Goal: Information Seeking & Learning: Learn about a topic

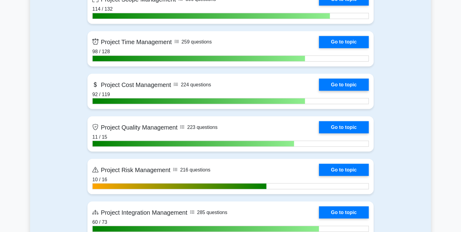
scroll to position [486, 0]
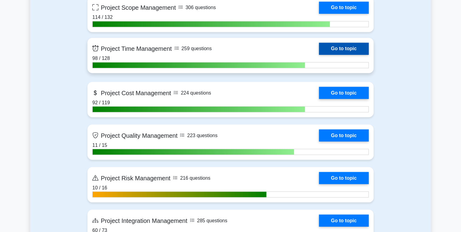
click at [337, 50] on link "Go to topic" at bounding box center [344, 49] width 50 height 12
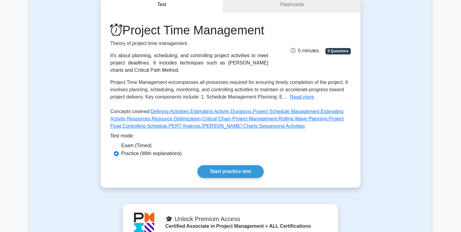
scroll to position [73, 0]
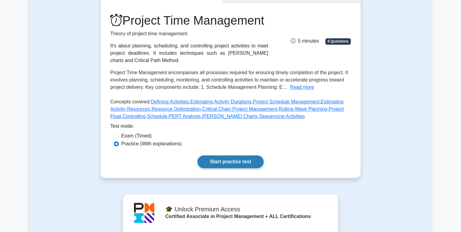
click at [232, 168] on link "Start practice test" at bounding box center [231, 161] width 66 height 13
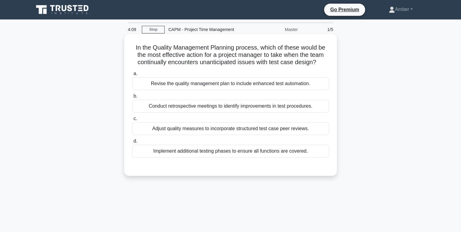
click at [202, 108] on div "Conduct retrospective meetings to identify improvements in test procedures." at bounding box center [230, 106] width 197 height 13
click at [132, 98] on input "b. Conduct retrospective meetings to identify improvements in test procedures." at bounding box center [132, 96] width 0 height 4
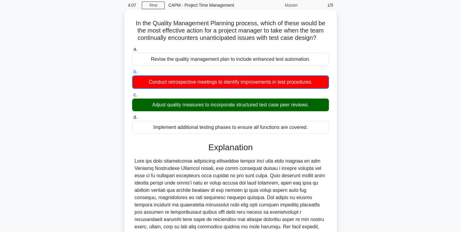
scroll to position [121, 0]
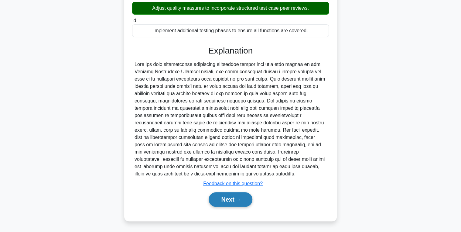
click at [235, 205] on button "Next" at bounding box center [230, 199] width 43 height 15
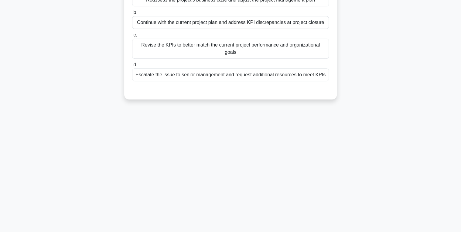
scroll to position [0, 0]
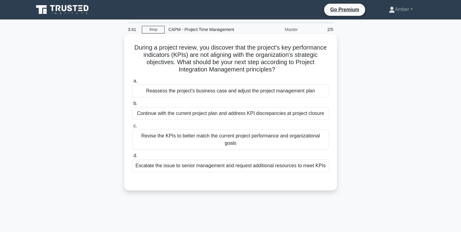
click at [189, 92] on div "Reassess the project's business case and adjust the project management plan" at bounding box center [230, 90] width 197 height 13
click at [132, 83] on input "a. Reassess the project's business case and adjust the project management plan" at bounding box center [132, 81] width 0 height 4
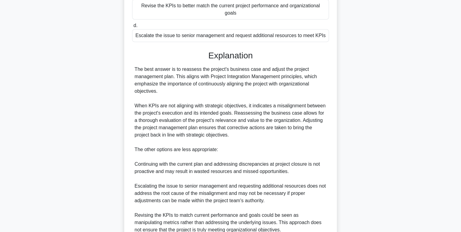
scroll to position [179, 0]
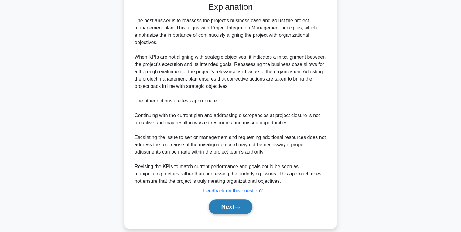
drag, startPoint x: 222, startPoint y: 198, endPoint x: 217, endPoint y: 196, distance: 5.4
click at [222, 199] on button "Next" at bounding box center [230, 206] width 43 height 15
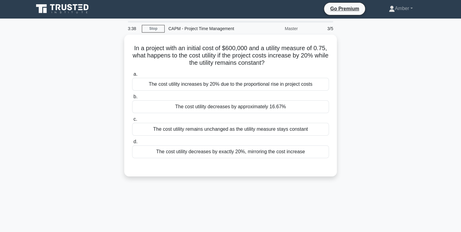
scroll to position [0, 0]
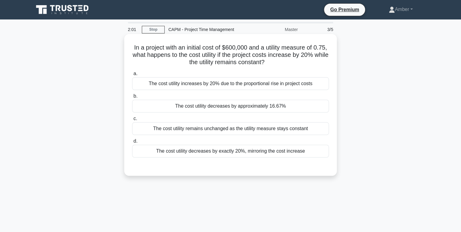
click at [208, 127] on div "The cost utility remains unchanged as the utility measure stays constant" at bounding box center [230, 128] width 197 height 13
click at [132, 121] on input "c. The cost utility remains unchanged as the utility measure stays constant" at bounding box center [132, 119] width 0 height 4
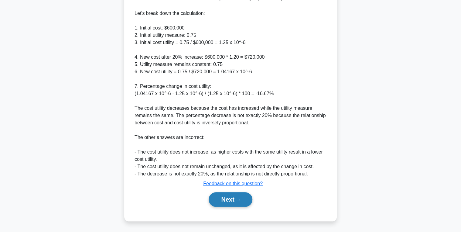
click at [230, 198] on button "Next" at bounding box center [230, 199] width 43 height 15
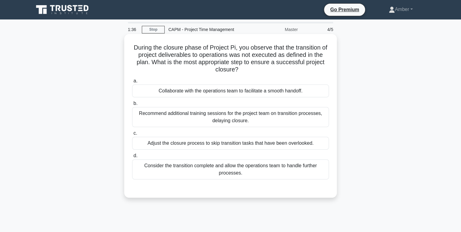
click at [180, 92] on div "Collaborate with the operations team to facilitate a smooth handoff." at bounding box center [230, 90] width 197 height 13
click at [132, 83] on input "a. Collaborate with the operations team to facilitate a smooth handoff." at bounding box center [132, 81] width 0 height 4
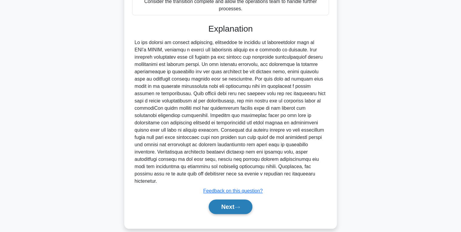
click at [235, 199] on button "Next" at bounding box center [230, 206] width 43 height 15
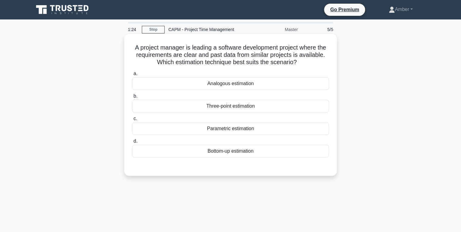
click at [229, 127] on div "Parametric estimation" at bounding box center [230, 128] width 197 height 13
click at [132, 121] on input "c. Parametric estimation" at bounding box center [132, 119] width 0 height 4
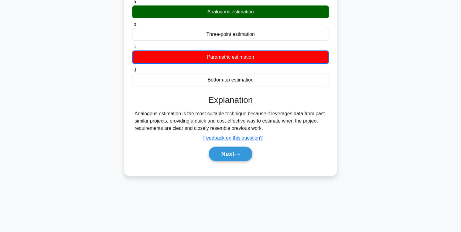
scroll to position [96, 0]
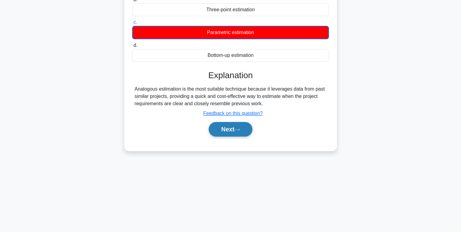
click at [229, 135] on button "Next" at bounding box center [230, 129] width 43 height 15
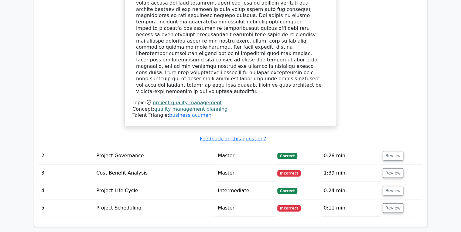
scroll to position [729, 0]
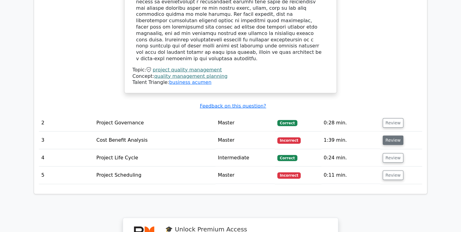
click at [397, 136] on button "Review" at bounding box center [393, 140] width 21 height 9
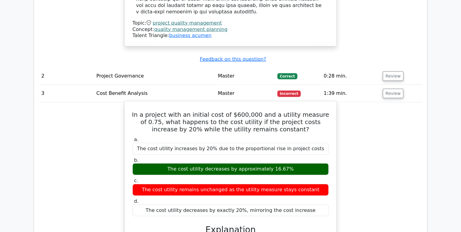
scroll to position [778, 0]
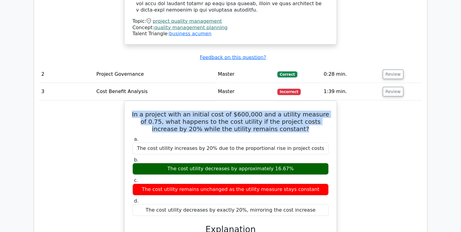
drag, startPoint x: 294, startPoint y: 90, endPoint x: 116, endPoint y: 65, distance: 179.6
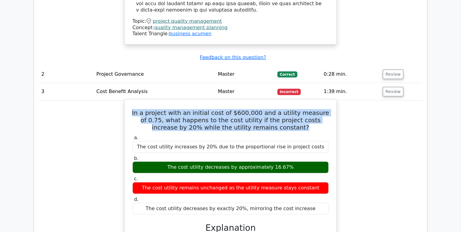
click at [185, 109] on h5 "In a project with an initial cost of $600,000 and a utility measure of 0.75, wh…" at bounding box center [231, 120] width 198 height 22
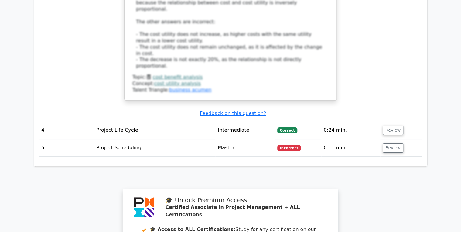
scroll to position [1143, 0]
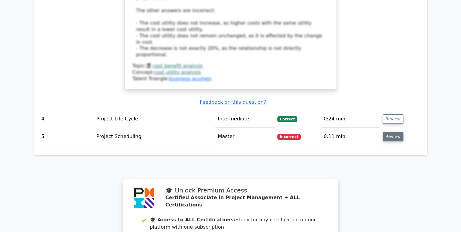
click at [392, 132] on button "Review" at bounding box center [393, 136] width 21 height 9
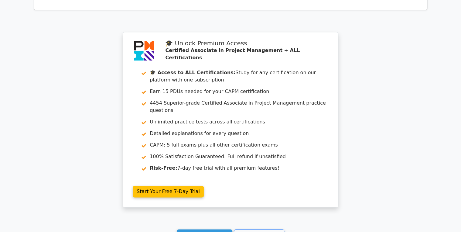
scroll to position [1529, 0]
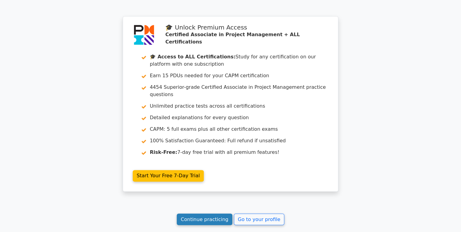
click at [203, 213] on link "Continue practicing" at bounding box center [205, 219] width 56 height 12
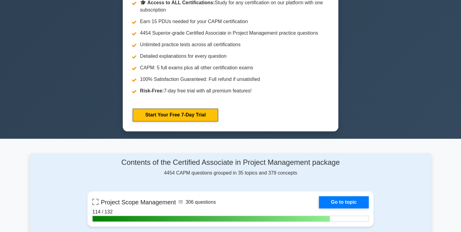
scroll to position [413, 0]
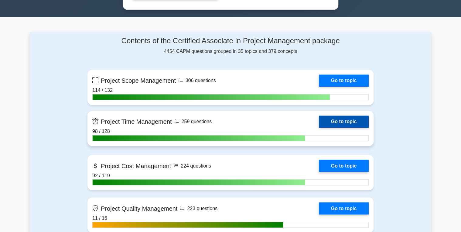
click at [341, 117] on link "Go to topic" at bounding box center [344, 121] width 50 height 12
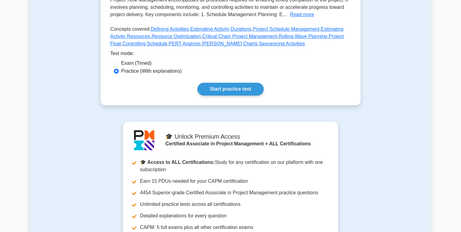
scroll to position [146, 0]
click at [218, 95] on div "Project Time Management Theory of project time management. It's about planning,…" at bounding box center [231, 17] width 260 height 174
click at [220, 95] on link "Start practice test" at bounding box center [231, 88] width 66 height 13
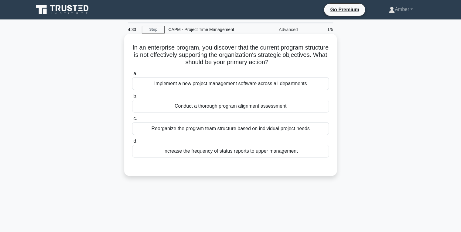
click at [197, 103] on div "Conduct a thorough program alignment assessment" at bounding box center [230, 106] width 197 height 13
click at [132, 98] on input "b. Conduct a thorough program alignment assessment" at bounding box center [132, 96] width 0 height 4
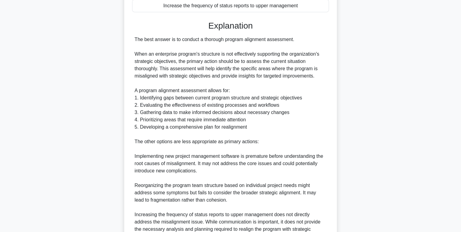
scroll to position [219, 0]
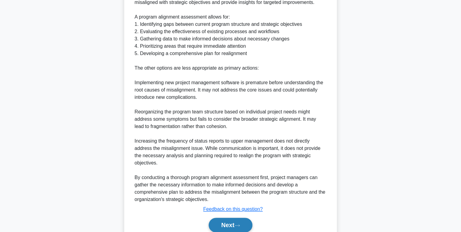
click at [222, 221] on button "Next" at bounding box center [230, 225] width 43 height 15
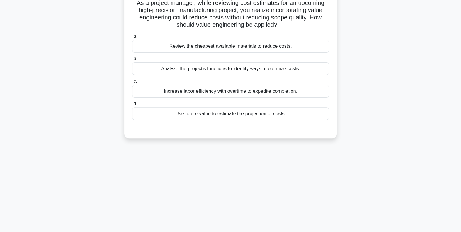
scroll to position [0, 0]
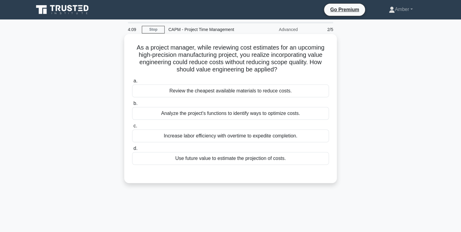
click at [189, 109] on div "Analyze the project's functions to identify ways to optimize costs." at bounding box center [230, 113] width 197 height 13
drag, startPoint x: 189, startPoint y: 109, endPoint x: 213, endPoint y: 112, distance: 24.8
click at [213, 112] on div "Analyze the project's functions to identify ways to optimize costs." at bounding box center [230, 113] width 197 height 13
drag, startPoint x: 213, startPoint y: 112, endPoint x: 191, endPoint y: 112, distance: 22.5
click at [191, 112] on div "Analyze the project's functions to identify ways to optimize costs." at bounding box center [230, 113] width 197 height 13
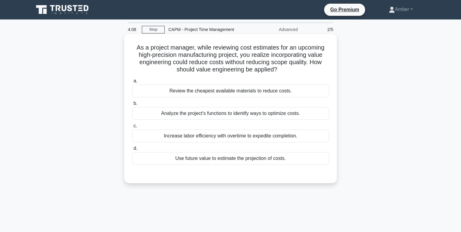
click at [132, 105] on input "b. Analyze the project's functions to identify ways to optimize costs." at bounding box center [132, 103] width 0 height 4
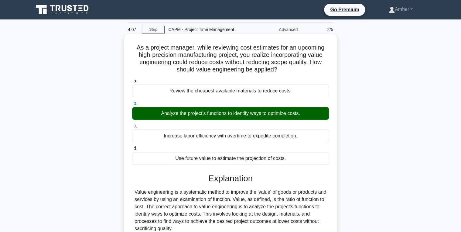
scroll to position [106, 0]
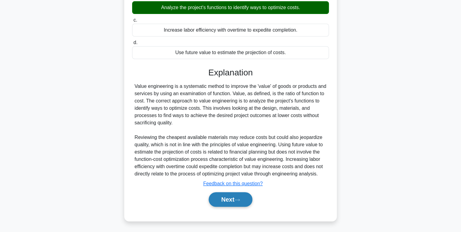
click at [223, 201] on button "Next" at bounding box center [230, 199] width 43 height 15
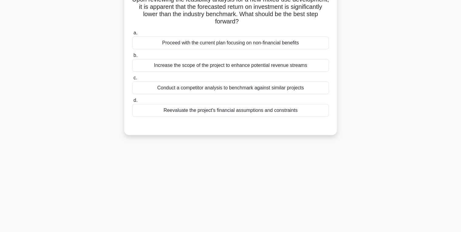
scroll to position [0, 0]
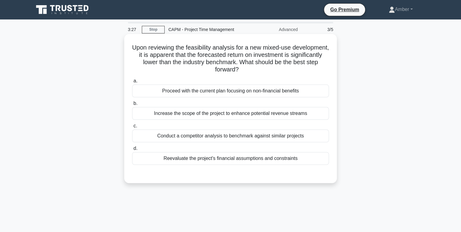
click at [204, 158] on div "Reevaluate the project's financial assumptions and constraints" at bounding box center [230, 158] width 197 height 13
click at [132, 150] on input "d. Reevaluate the project's financial assumptions and constraints" at bounding box center [132, 148] width 0 height 4
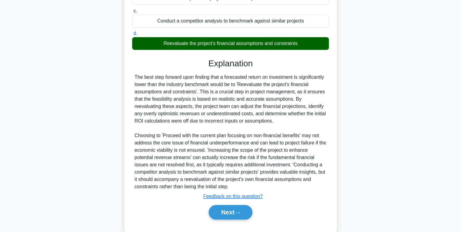
scroll to position [128, 0]
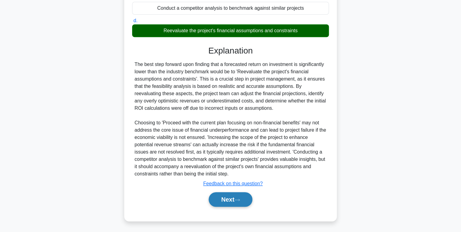
click at [222, 203] on button "Next" at bounding box center [230, 199] width 43 height 15
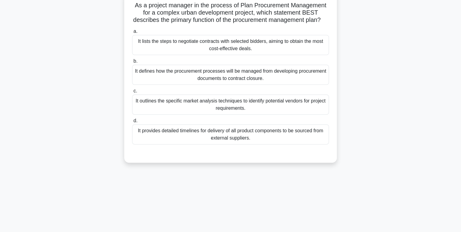
scroll to position [0, 0]
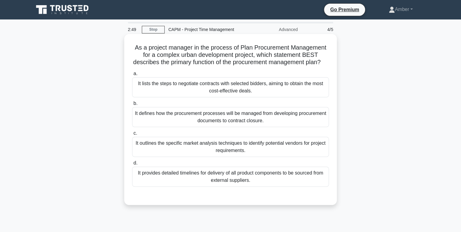
click at [201, 124] on div "It defines how the procurement processes will be managed from developing procur…" at bounding box center [230, 117] width 197 height 20
click at [132, 105] on input "b. It defines how the procurement processes will be managed from developing pro…" at bounding box center [132, 103] width 0 height 4
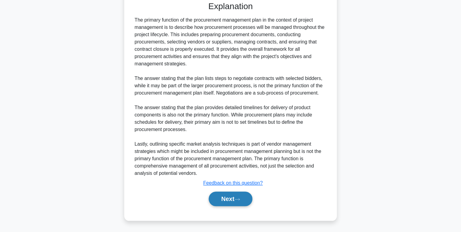
click at [235, 198] on button "Next" at bounding box center [230, 198] width 43 height 15
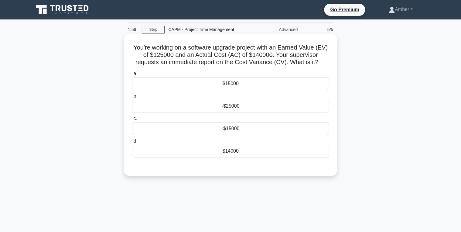
click at [214, 129] on div "-$15000" at bounding box center [230, 128] width 197 height 13
click at [132, 121] on input "c. -$15000" at bounding box center [132, 119] width 0 height 4
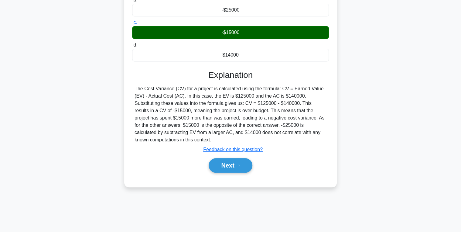
scroll to position [96, 0]
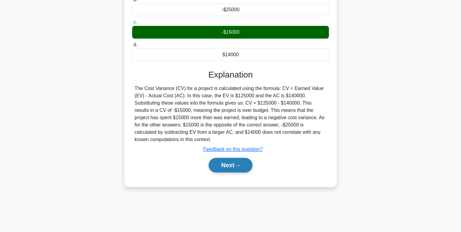
click at [229, 166] on button "Next" at bounding box center [230, 165] width 43 height 15
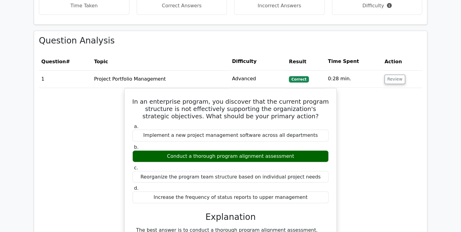
scroll to position [438, 0]
click at [403, 70] on td "Review" at bounding box center [402, 78] width 40 height 17
click at [399, 74] on button "Review" at bounding box center [395, 78] width 21 height 9
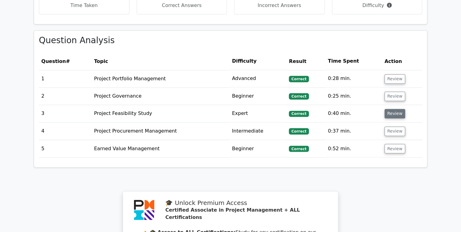
click at [396, 109] on button "Review" at bounding box center [395, 113] width 21 height 9
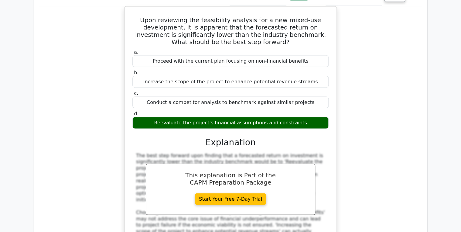
scroll to position [413, 0]
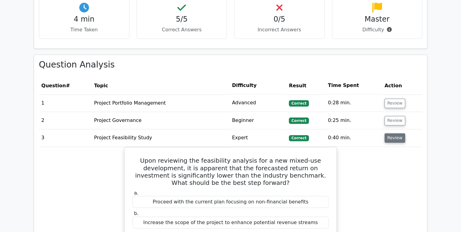
click at [391, 133] on button "Review" at bounding box center [395, 137] width 21 height 9
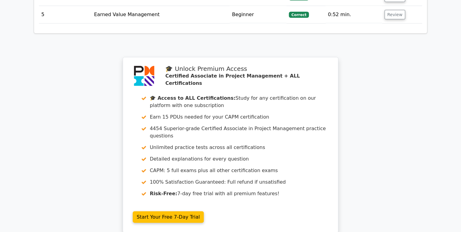
scroll to position [676, 0]
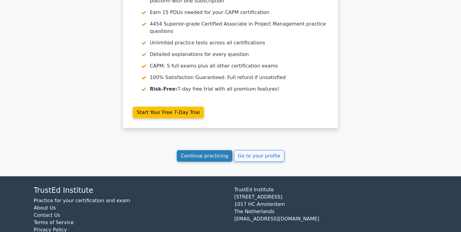
click at [223, 150] on link "Continue practicing" at bounding box center [205, 156] width 56 height 12
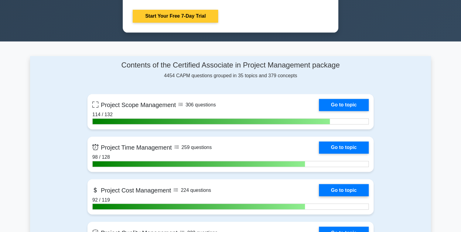
scroll to position [462, 0]
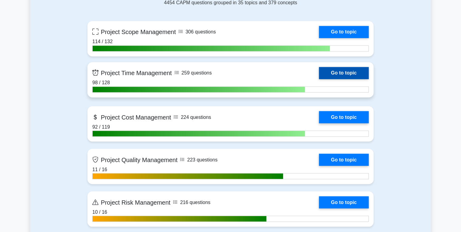
click at [342, 71] on link "Go to topic" at bounding box center [344, 73] width 50 height 12
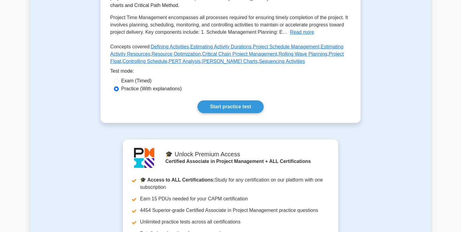
scroll to position [146, 0]
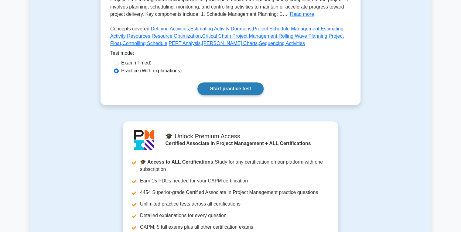
click at [244, 95] on link "Start practice test" at bounding box center [231, 88] width 66 height 13
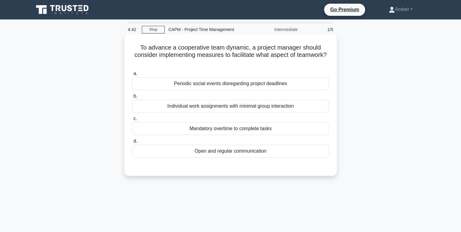
click at [239, 154] on div "Open and regular communication" at bounding box center [230, 151] width 197 height 13
click at [132, 143] on input "d. Open and regular communication" at bounding box center [132, 141] width 0 height 4
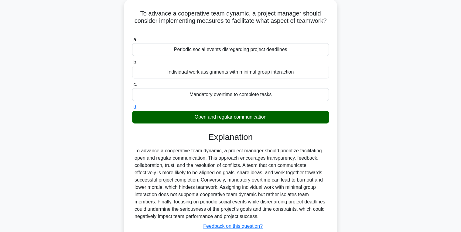
scroll to position [96, 0]
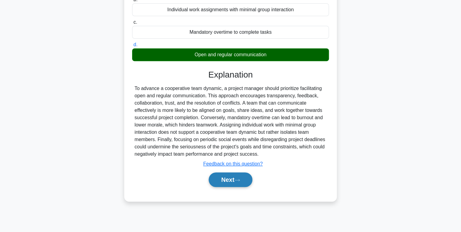
click at [231, 181] on button "Next" at bounding box center [230, 179] width 43 height 15
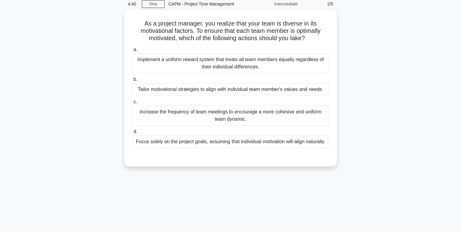
scroll to position [0, 0]
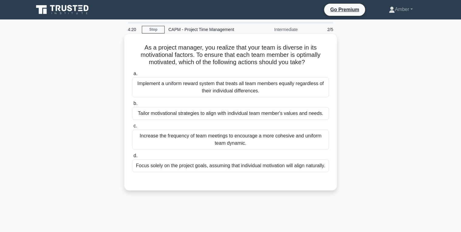
click at [181, 113] on div "Tailor motivational strategies to align with individual team member's values an…" at bounding box center [230, 113] width 197 height 13
click at [132, 105] on input "b. Tailor motivational strategies to align with individual team member's values…" at bounding box center [132, 103] width 0 height 4
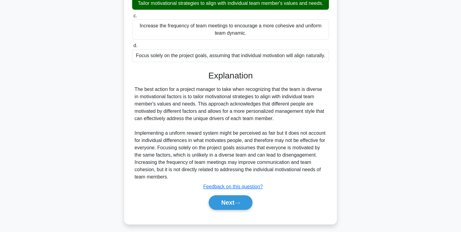
scroll to position [113, 0]
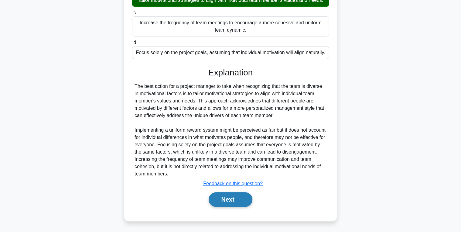
drag, startPoint x: 232, startPoint y: 200, endPoint x: 228, endPoint y: 198, distance: 5.2
click at [232, 200] on button "Next" at bounding box center [230, 199] width 43 height 15
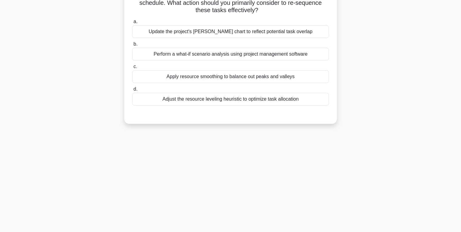
scroll to position [0, 0]
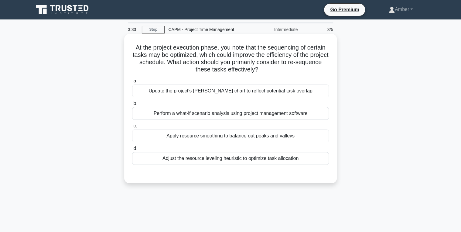
click at [233, 160] on div "Adjust the resource leveling heuristic to optimize task allocation" at bounding box center [230, 158] width 197 height 13
click at [132, 150] on input "d. Adjust the resource leveling heuristic to optimize task allocation" at bounding box center [132, 148] width 0 height 4
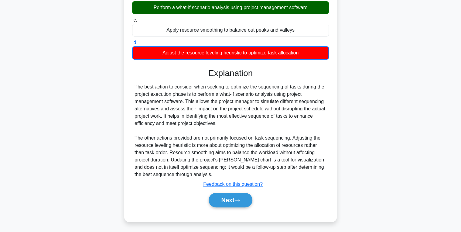
scroll to position [106, 0]
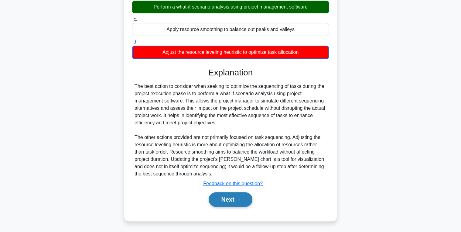
click at [224, 197] on button "Next" at bounding box center [230, 199] width 43 height 15
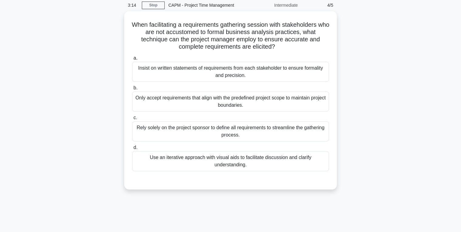
scroll to position [49, 0]
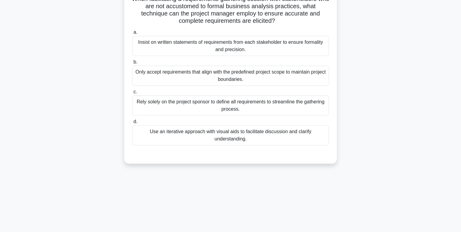
click at [196, 74] on div "Only accept requirements that align with the predefined project scope to mainta…" at bounding box center [230, 76] width 197 height 20
click at [132, 64] on input "b. Only accept requirements that align with the predefined project scope to mai…" at bounding box center [132, 62] width 0 height 4
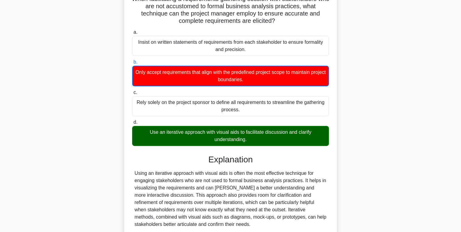
scroll to position [157, 0]
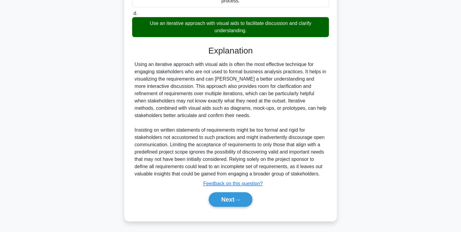
drag, startPoint x: 231, startPoint y: 196, endPoint x: 212, endPoint y: 188, distance: 19.9
click at [231, 196] on button "Next" at bounding box center [230, 199] width 43 height 15
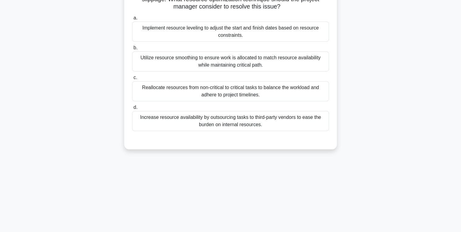
scroll to position [0, 0]
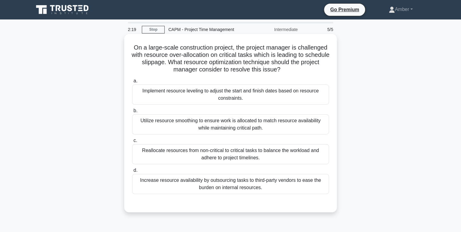
click at [215, 121] on div "Utilize resource smoothing to ensure work is allocated to match resource availa…" at bounding box center [230, 124] width 197 height 20
click at [132, 113] on input "b. Utilize resource smoothing to ensure work is allocated to match resource ava…" at bounding box center [132, 111] width 0 height 4
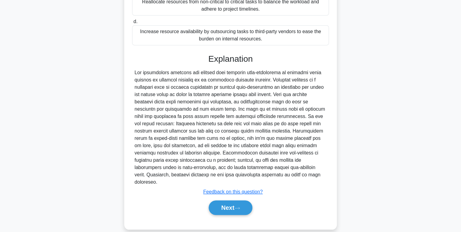
scroll to position [150, 0]
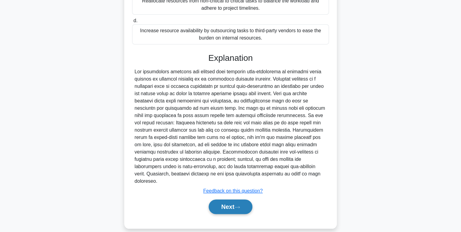
click at [228, 204] on button "Next" at bounding box center [230, 206] width 43 height 15
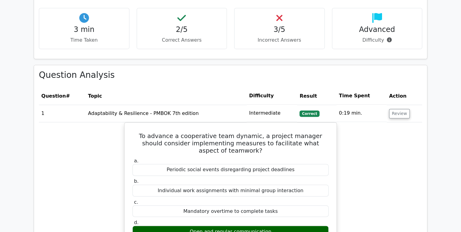
scroll to position [462, 0]
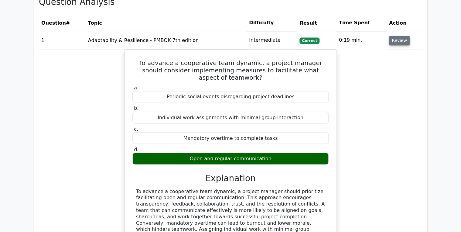
drag, startPoint x: 407, startPoint y: 32, endPoint x: 399, endPoint y: 34, distance: 8.2
click at [407, 33] on td "Review" at bounding box center [405, 40] width 36 height 17
click at [395, 36] on button "Review" at bounding box center [399, 40] width 21 height 9
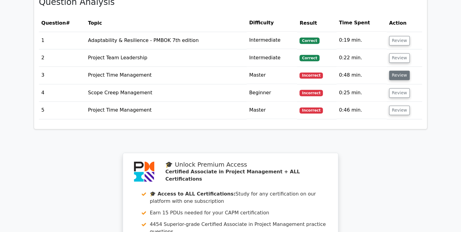
click at [399, 71] on button "Review" at bounding box center [399, 75] width 21 height 9
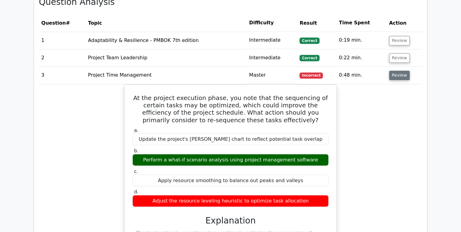
click at [403, 71] on button "Review" at bounding box center [399, 75] width 21 height 9
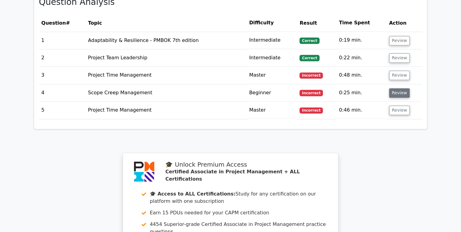
click at [397, 88] on button "Review" at bounding box center [399, 92] width 21 height 9
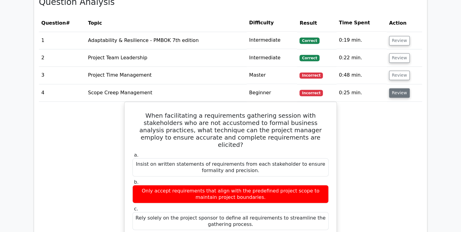
click at [396, 88] on button "Review" at bounding box center [399, 92] width 21 height 9
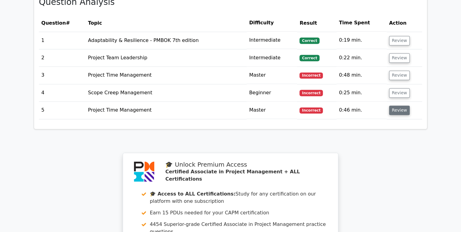
click at [397, 105] on button "Review" at bounding box center [399, 109] width 21 height 9
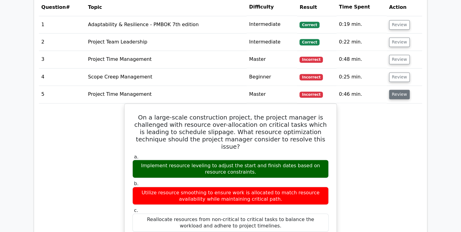
scroll to position [486, 0]
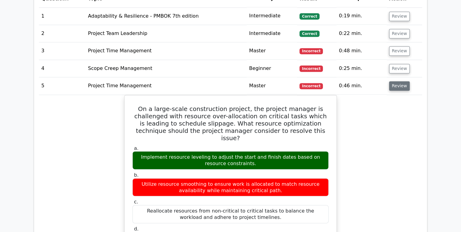
click at [404, 81] on button "Review" at bounding box center [399, 85] width 21 height 9
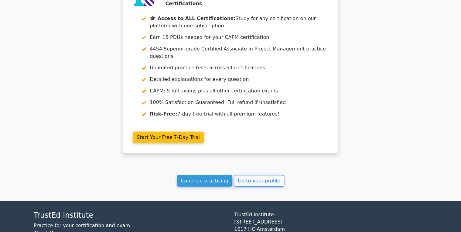
scroll to position [662, 0]
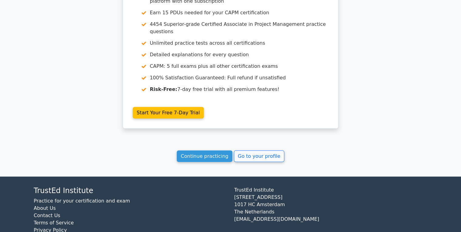
click at [190, 150] on link "Continue practicing" at bounding box center [205, 156] width 56 height 12
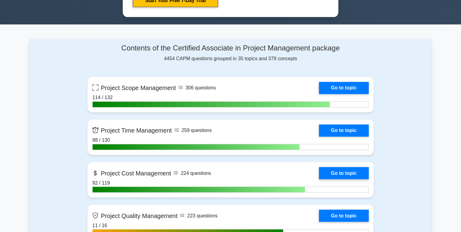
scroll to position [438, 0]
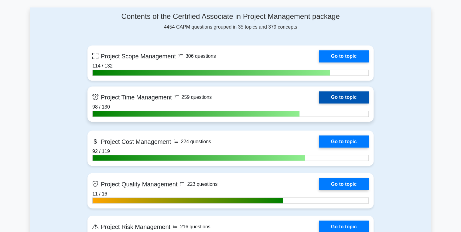
click at [337, 91] on link "Go to topic" at bounding box center [344, 97] width 50 height 12
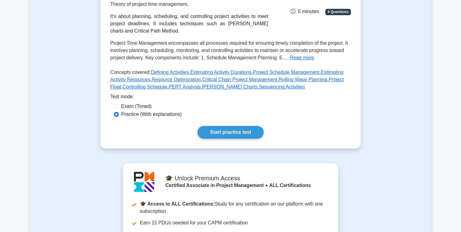
scroll to position [146, 0]
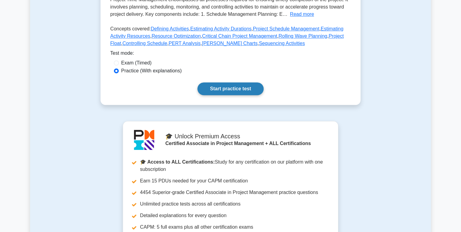
click at [204, 95] on link "Start practice test" at bounding box center [231, 88] width 66 height 13
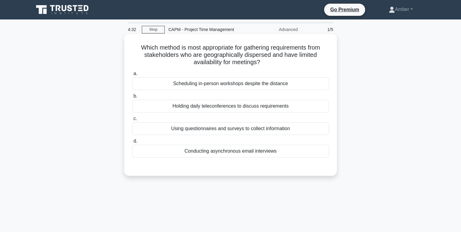
click at [197, 124] on div "Using questionnaires and surveys to collect information" at bounding box center [230, 128] width 197 height 13
click at [132, 121] on input "c. Using questionnaires and surveys to collect information" at bounding box center [132, 119] width 0 height 4
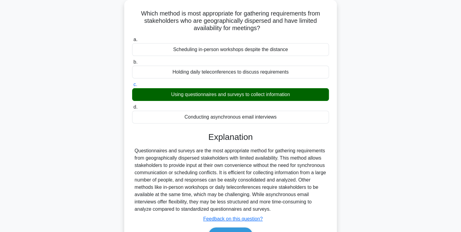
scroll to position [96, 0]
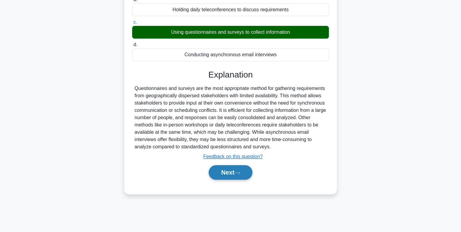
click at [223, 166] on button "Next" at bounding box center [230, 172] width 43 height 15
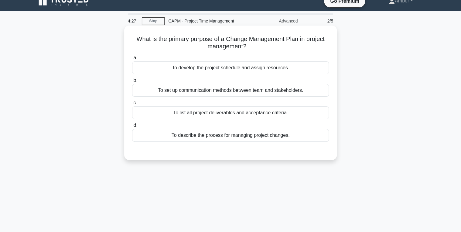
scroll to position [0, 0]
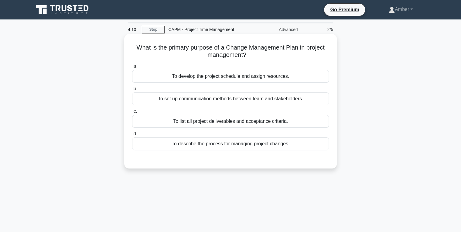
click at [228, 139] on div "To describe the process for managing project changes." at bounding box center [230, 143] width 197 height 13
click at [132, 136] on input "d. To describe the process for managing project changes." at bounding box center [132, 134] width 0 height 4
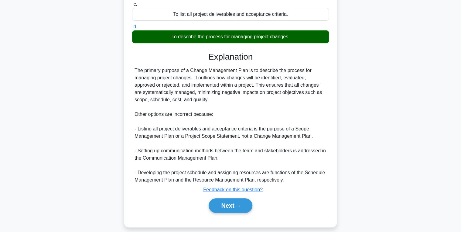
scroll to position [113, 0]
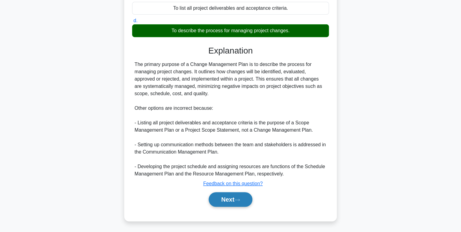
click at [227, 198] on button "Next" at bounding box center [230, 199] width 43 height 15
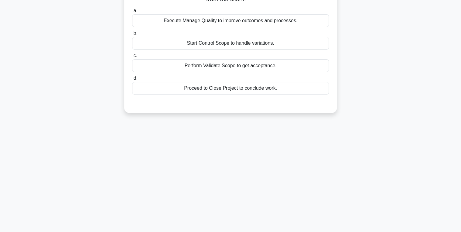
scroll to position [0, 0]
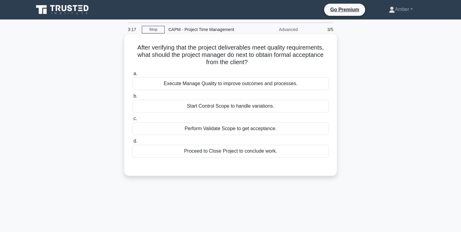
click at [202, 122] on div "Perform Validate Scope to get acceptance." at bounding box center [230, 128] width 197 height 13
click at [132, 121] on input "c. Perform Validate Scope to get acceptance." at bounding box center [132, 119] width 0 height 4
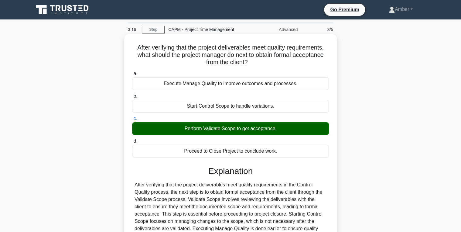
scroll to position [96, 0]
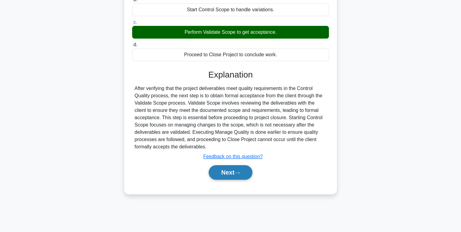
click at [226, 178] on button "Next" at bounding box center [230, 172] width 43 height 15
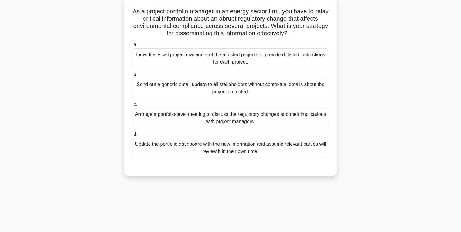
scroll to position [0, 0]
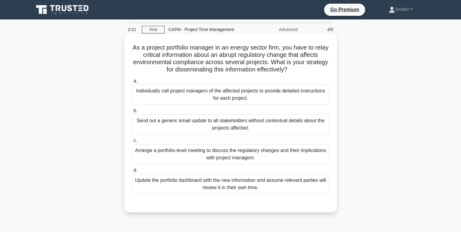
click at [204, 152] on div "Arrange a portfolio-level meeting to discuss the regulatory changes and their i…" at bounding box center [230, 154] width 197 height 20
click at [132, 143] on input "c. Arrange a portfolio-level meeting to discuss the regulatory changes and thei…" at bounding box center [132, 141] width 0 height 4
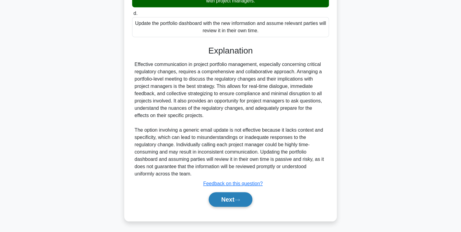
click at [224, 197] on button "Next" at bounding box center [230, 199] width 43 height 15
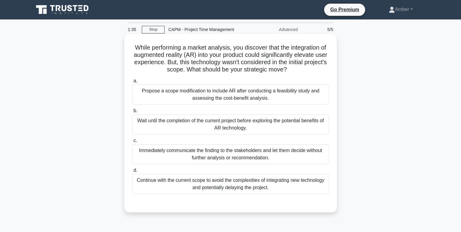
click at [226, 103] on div "Propose a scope modification to include AR after conducting a feasibility study…" at bounding box center [230, 94] width 197 height 20
click at [132, 83] on input "a. Propose a scope modification to include AR after conducting a feasibility st…" at bounding box center [132, 81] width 0 height 4
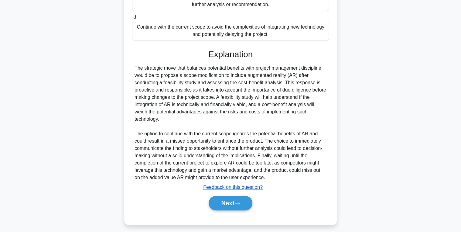
scroll to position [157, 0]
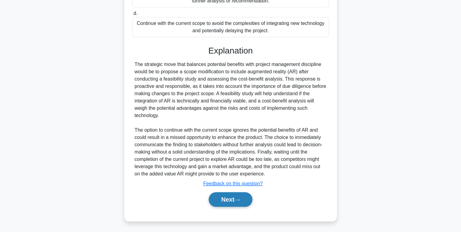
drag, startPoint x: 225, startPoint y: 195, endPoint x: 225, endPoint y: 191, distance: 3.4
click at [225, 195] on button "Next" at bounding box center [230, 199] width 43 height 15
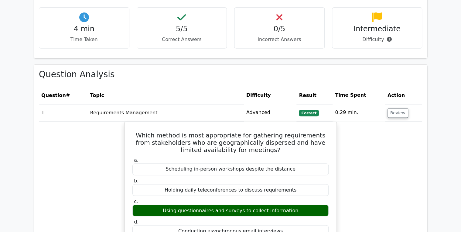
scroll to position [413, 0]
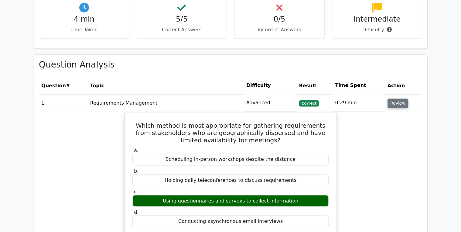
click at [399, 98] on button "Review" at bounding box center [398, 102] width 21 height 9
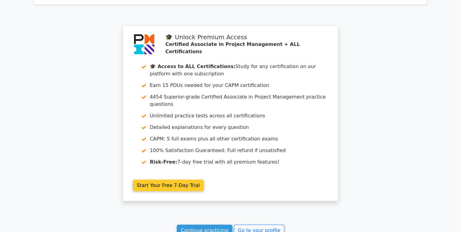
scroll to position [656, 0]
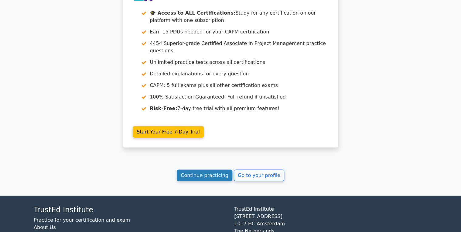
click at [209, 170] on link "Continue practicing" at bounding box center [205, 176] width 56 height 12
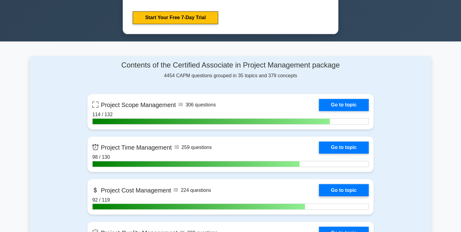
scroll to position [413, 0]
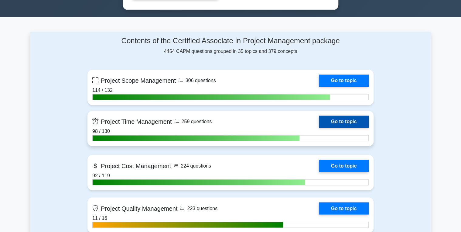
click at [341, 117] on link "Go to topic" at bounding box center [344, 121] width 50 height 12
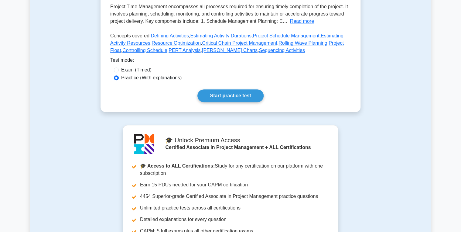
scroll to position [170, 0]
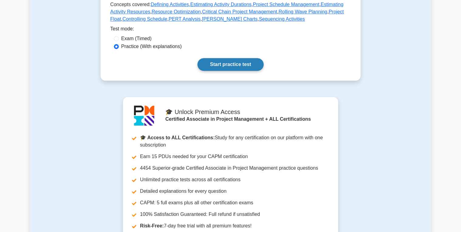
click at [223, 71] on link "Start practice test" at bounding box center [231, 64] width 66 height 13
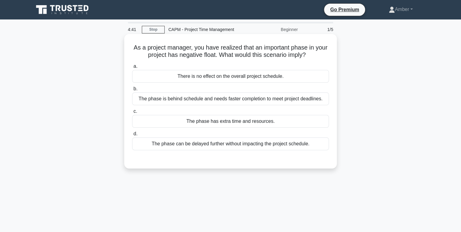
click at [193, 99] on div "The phase is behind schedule and needs faster completion to meet project deadli…" at bounding box center [230, 98] width 197 height 13
click at [132, 91] on input "b. The phase is behind schedule and needs faster completion to meet project dea…" at bounding box center [132, 89] width 0 height 4
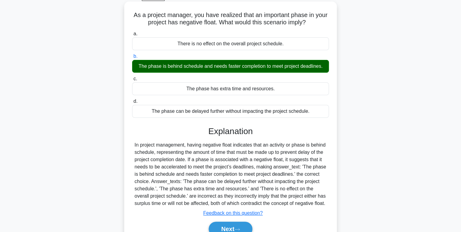
scroll to position [96, 0]
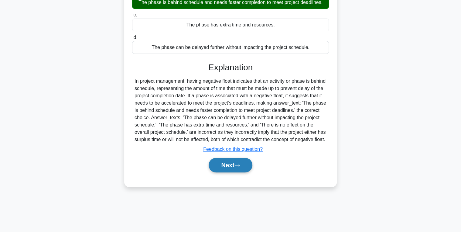
click at [224, 169] on button "Next" at bounding box center [230, 165] width 43 height 15
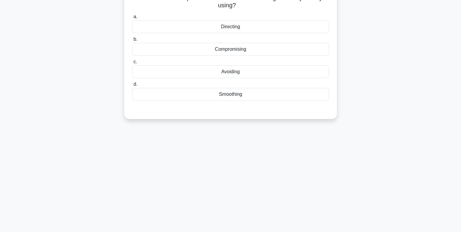
scroll to position [0, 0]
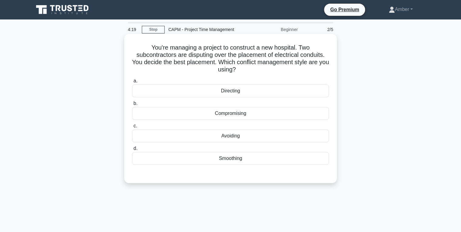
click at [186, 88] on div "Directing" at bounding box center [230, 90] width 197 height 13
click at [132, 83] on input "a. Directing" at bounding box center [132, 81] width 0 height 4
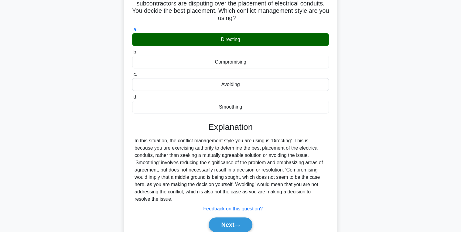
scroll to position [96, 0]
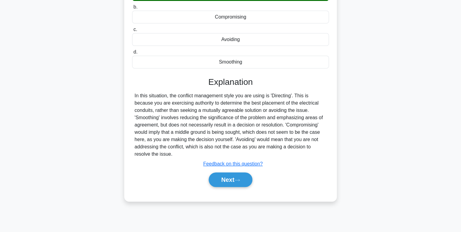
click at [239, 201] on div "You're managing a project to construct a new hospital. Two subcontractors are d…" at bounding box center [230, 69] width 213 height 263
click at [225, 173] on button "Next" at bounding box center [230, 179] width 43 height 15
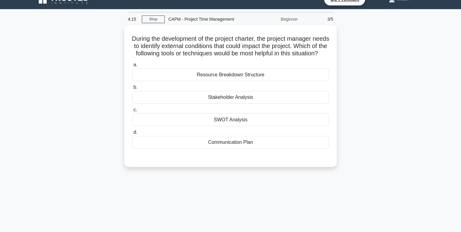
scroll to position [0, 0]
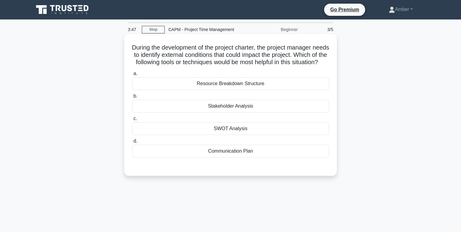
click at [222, 112] on div "Stakeholder Analysis" at bounding box center [230, 106] width 197 height 13
click at [132, 98] on input "b. Stakeholder Analysis" at bounding box center [132, 96] width 0 height 4
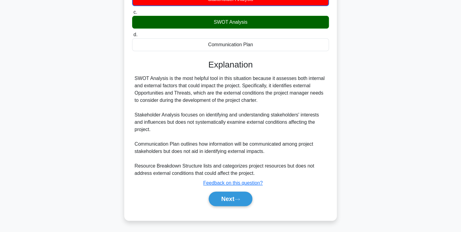
scroll to position [114, 0]
click at [218, 191] on div "Next" at bounding box center [230, 198] width 197 height 19
click at [236, 195] on button "Next" at bounding box center [230, 198] width 43 height 15
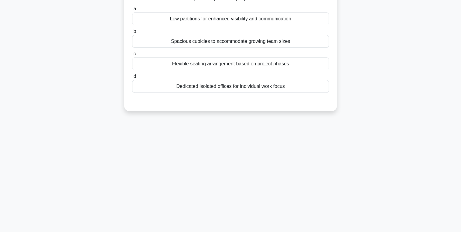
scroll to position [0, 0]
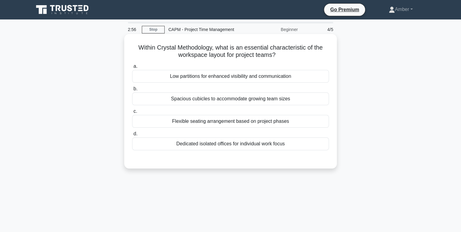
click at [226, 80] on div "Low partitions for enhanced visibility and communication" at bounding box center [230, 76] width 197 height 13
click at [132, 68] on input "a. Low partitions for enhanced visibility and communication" at bounding box center [132, 66] width 0 height 4
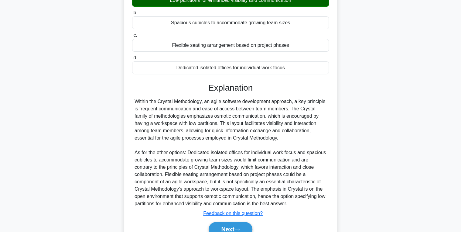
scroll to position [106, 0]
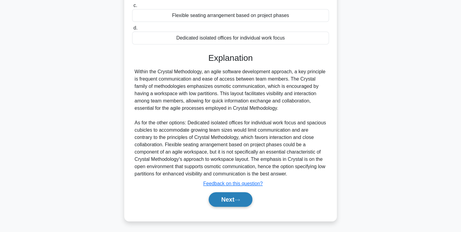
click at [231, 199] on button "Next" at bounding box center [230, 199] width 43 height 15
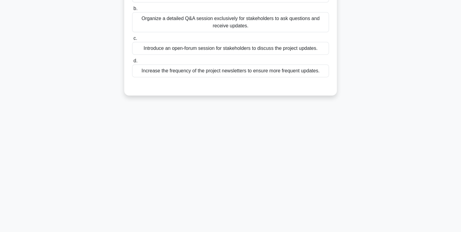
scroll to position [0, 0]
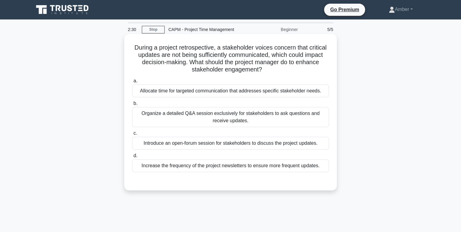
click at [168, 111] on div "Organize a detailed Q&A session exclusively for stakeholders to ask questions a…" at bounding box center [230, 117] width 197 height 20
click at [132, 105] on input "b. Organize a detailed Q&A session exclusively for stakeholders to ask question…" at bounding box center [132, 103] width 0 height 4
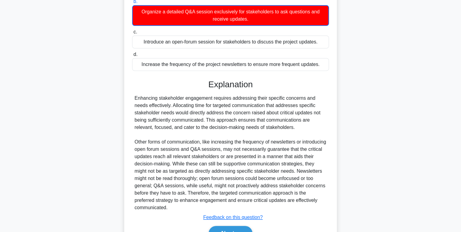
scroll to position [122, 0]
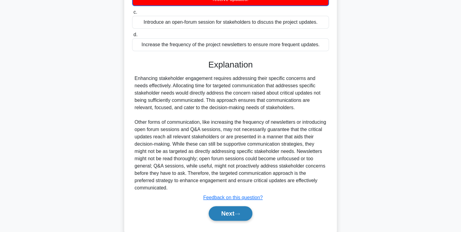
click at [234, 216] on button "Next" at bounding box center [230, 213] width 43 height 15
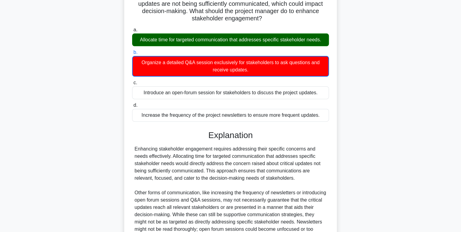
scroll to position [24, 0]
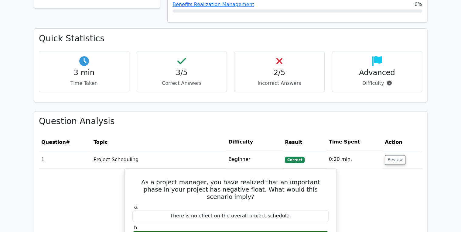
scroll to position [365, 0]
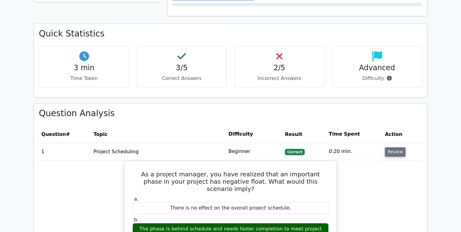
click at [398, 147] on button "Review" at bounding box center [395, 151] width 21 height 9
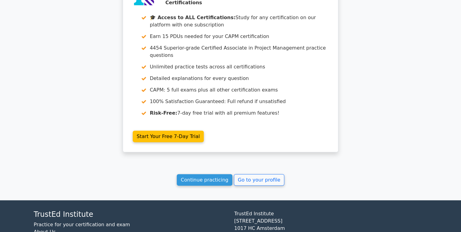
scroll to position [676, 0]
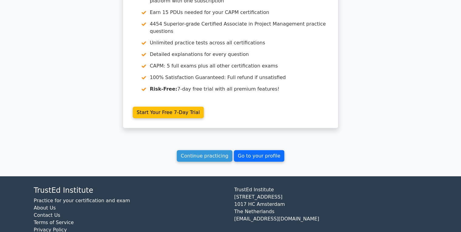
click at [258, 150] on link "Go to your profile" at bounding box center [259, 156] width 50 height 12
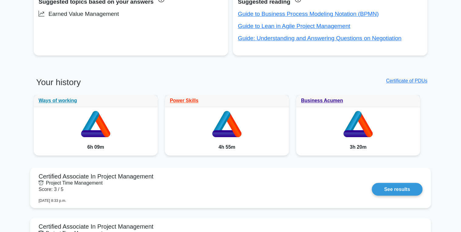
scroll to position [438, 0]
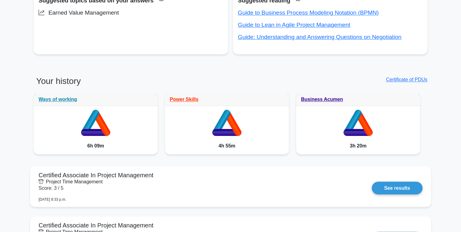
drag, startPoint x: 402, startPoint y: 74, endPoint x: 403, endPoint y: 83, distance: 8.5
click at [403, 83] on div "Certificate of PDUs" at bounding box center [331, 85] width 201 height 18
click at [401, 78] on link "Certificate of PDUs" at bounding box center [406, 79] width 41 height 5
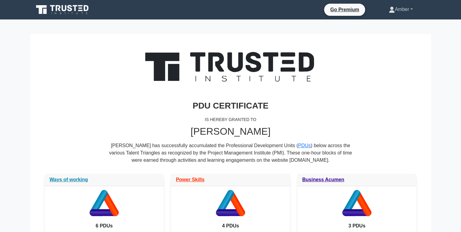
click at [405, 9] on link "Amber" at bounding box center [400, 9] width 53 height 12
click at [390, 24] on link "Profile" at bounding box center [399, 24] width 48 height 10
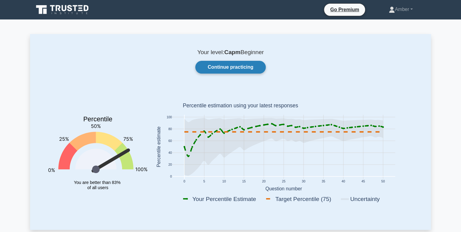
click at [230, 69] on link "Continue practicing" at bounding box center [230, 67] width 71 height 13
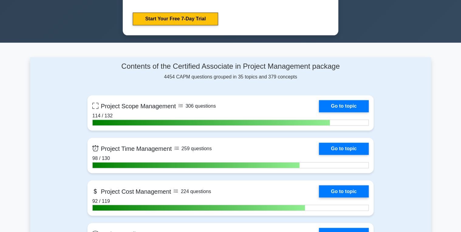
scroll to position [413, 0]
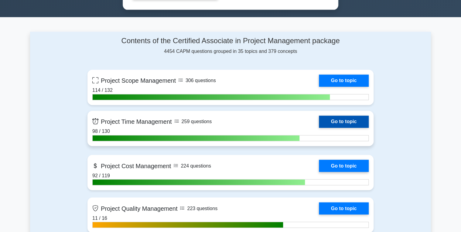
click at [334, 122] on link "Go to topic" at bounding box center [344, 121] width 50 height 12
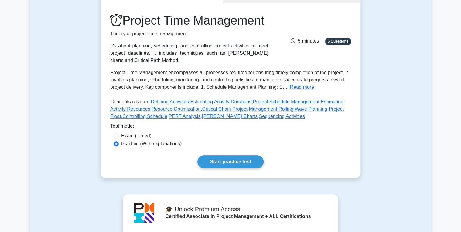
scroll to position [122, 0]
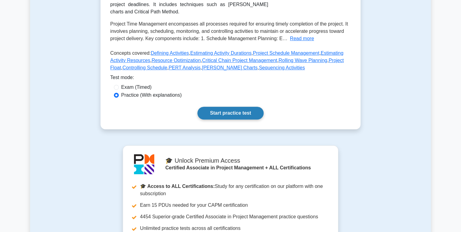
click at [229, 119] on link "Start practice test" at bounding box center [231, 113] width 66 height 13
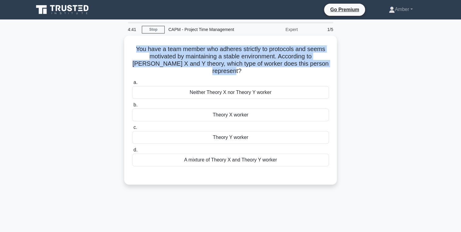
drag, startPoint x: 244, startPoint y: 70, endPoint x: 119, endPoint y: 47, distance: 126.8
click at [119, 47] on div "You have a team member who adheres strictly to protocols and seems motivated by…" at bounding box center [230, 114] width 401 height 156
copy h5 "You have a team member who adheres strictly to protocols and seems motivated by…"
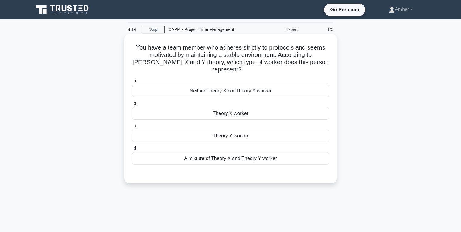
click at [224, 109] on div "Theory X worker" at bounding box center [230, 113] width 197 height 13
click at [132, 105] on input "b. Theory X worker" at bounding box center [132, 103] width 0 height 4
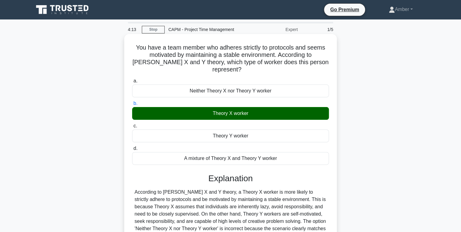
scroll to position [96, 0]
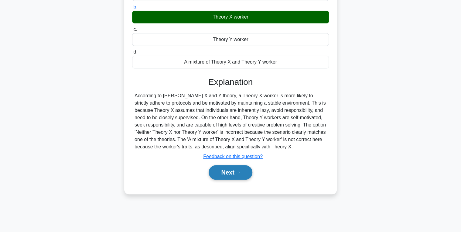
click at [237, 166] on button "Next" at bounding box center [230, 172] width 43 height 15
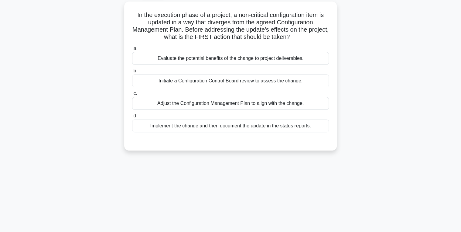
scroll to position [0, 0]
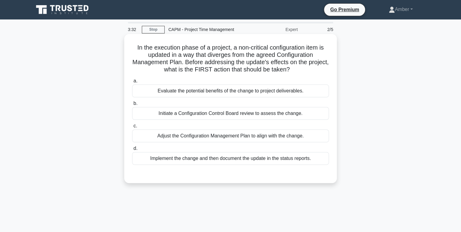
click at [224, 93] on div "Evaluate the potential benefits of the change to project deliverables." at bounding box center [230, 90] width 197 height 13
click at [132, 83] on input "a. Evaluate the potential benefits of the change to project deliverables." at bounding box center [132, 81] width 0 height 4
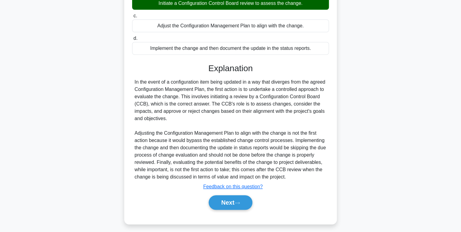
scroll to position [114, 0]
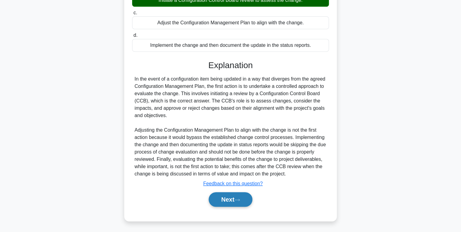
click at [223, 195] on button "Next" at bounding box center [230, 199] width 43 height 15
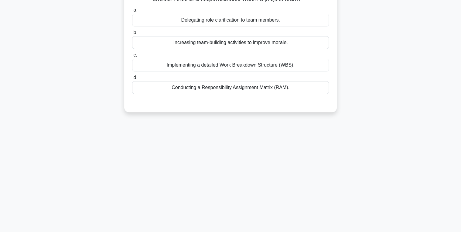
scroll to position [0, 0]
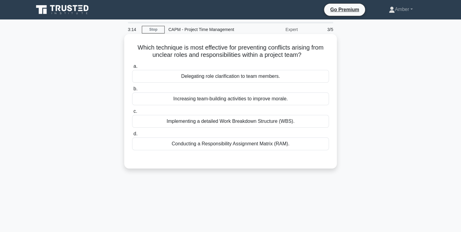
click at [218, 137] on div "Conducting a Responsibility Assignment Matrix (RAM)." at bounding box center [230, 143] width 197 height 13
click at [132, 136] on input "d. Conducting a Responsibility Assignment Matrix (RAM)." at bounding box center [132, 134] width 0 height 4
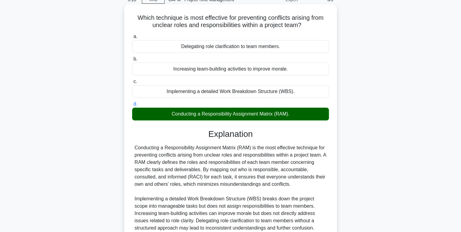
scroll to position [106, 0]
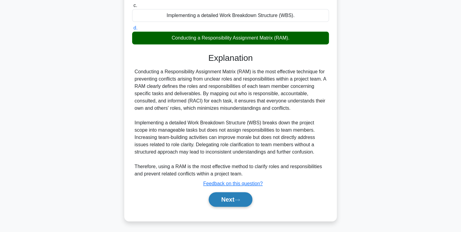
click at [232, 197] on button "Next" at bounding box center [230, 199] width 43 height 15
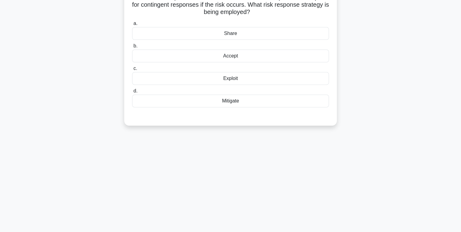
scroll to position [0, 0]
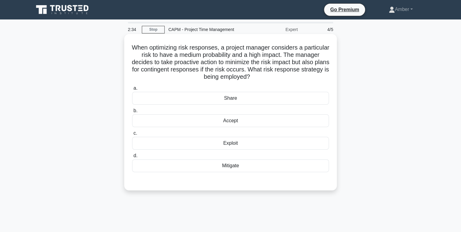
click at [229, 167] on div "Mitigate" at bounding box center [230, 165] width 197 height 13
click at [132, 158] on input "d. Mitigate" at bounding box center [132, 156] width 0 height 4
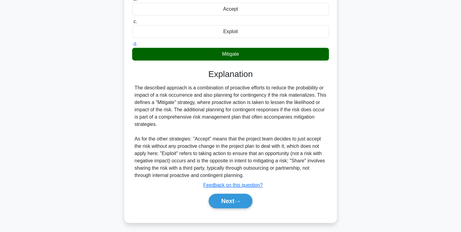
scroll to position [113, 0]
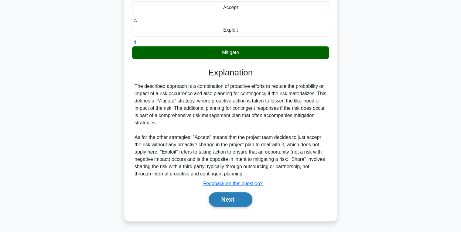
click at [233, 198] on button "Next" at bounding box center [230, 199] width 43 height 15
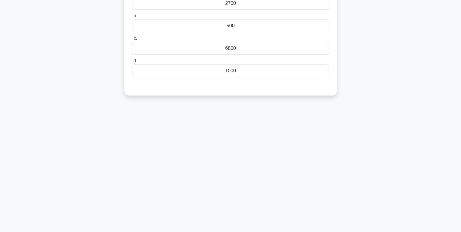
scroll to position [0, 0]
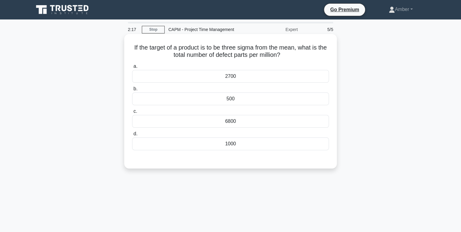
drag, startPoint x: 291, startPoint y: 53, endPoint x: 131, endPoint y: 41, distance: 160.1
click at [131, 41] on div "If the target of a product is to be three sigma from the mean, what is the tota…" at bounding box center [231, 100] width 208 height 129
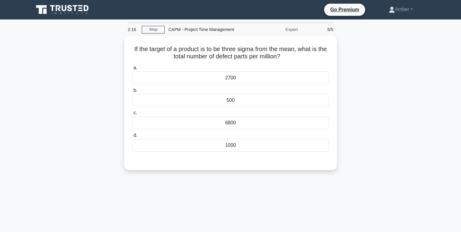
copy h5 "If the target of a product is to be three sigma from the mean, what is the tota…"
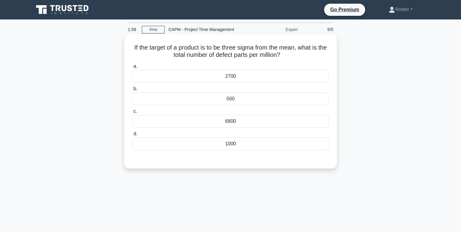
click at [245, 120] on div "6800" at bounding box center [230, 121] width 197 height 13
click at [132, 113] on input "c. 6800" at bounding box center [132, 111] width 0 height 4
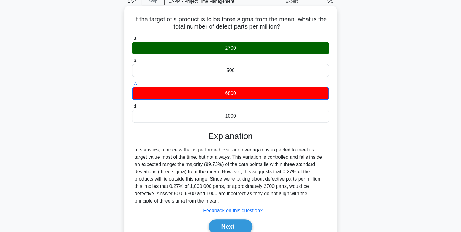
scroll to position [73, 0]
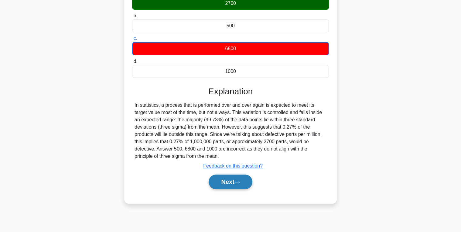
click at [231, 177] on button "Next" at bounding box center [230, 181] width 43 height 15
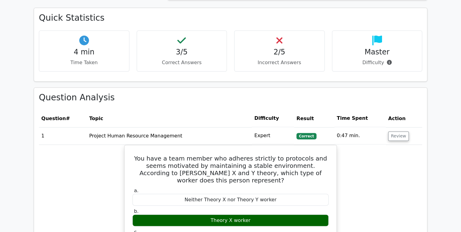
scroll to position [389, 0]
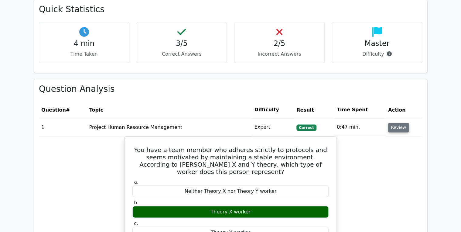
click at [397, 123] on button "Review" at bounding box center [398, 127] width 21 height 9
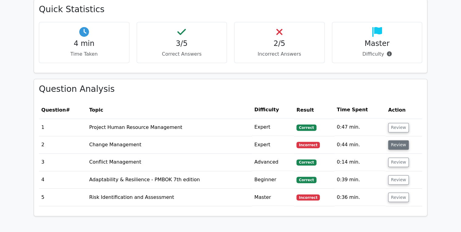
click at [393, 140] on button "Review" at bounding box center [398, 144] width 21 height 9
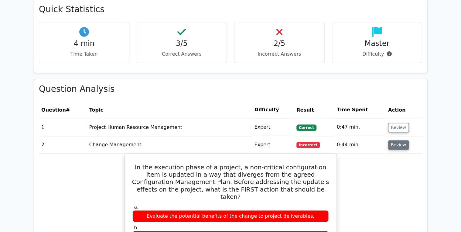
click at [393, 140] on button "Review" at bounding box center [398, 144] width 21 height 9
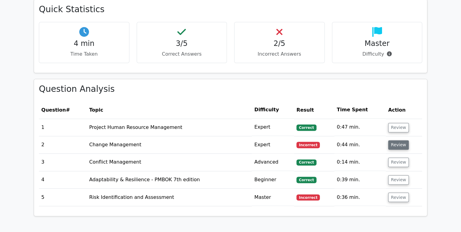
click at [393, 140] on button "Review" at bounding box center [398, 144] width 21 height 9
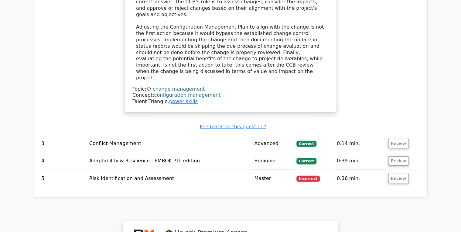
scroll to position [729, 0]
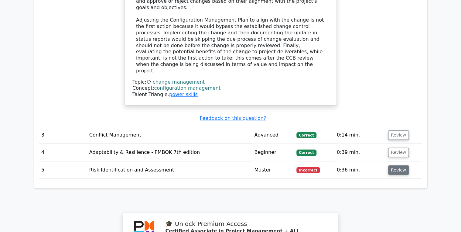
click at [405, 165] on button "Review" at bounding box center [398, 169] width 21 height 9
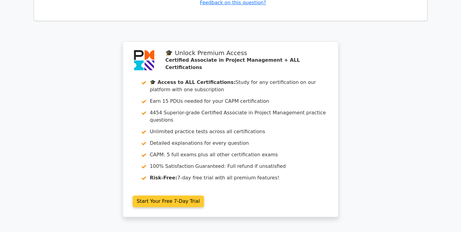
scroll to position [1200, 0]
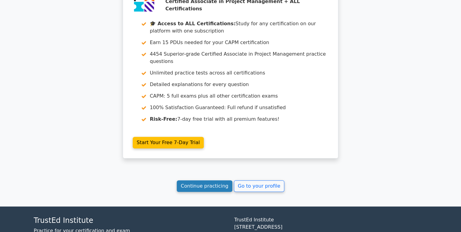
click at [212, 180] on link "Continue practicing" at bounding box center [205, 186] width 56 height 12
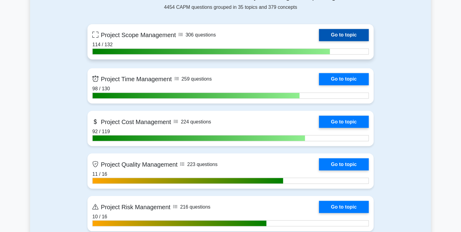
scroll to position [462, 0]
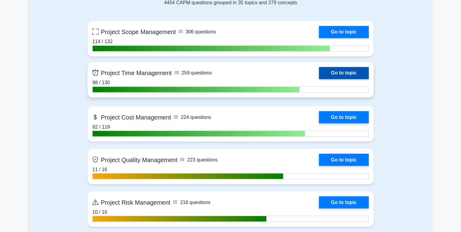
click at [346, 77] on link "Go to topic" at bounding box center [344, 73] width 50 height 12
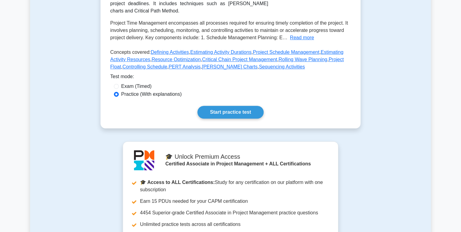
scroll to position [146, 0]
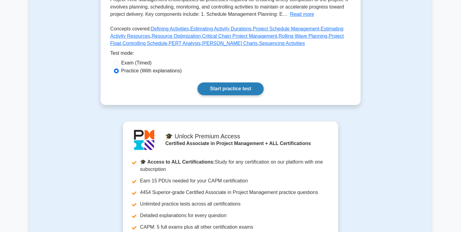
click at [216, 95] on link "Start practice test" at bounding box center [231, 88] width 66 height 13
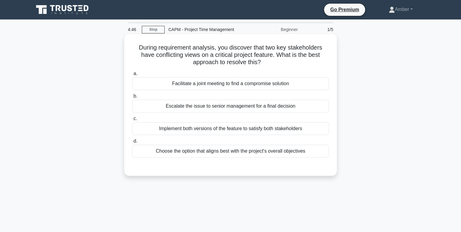
click at [203, 82] on div "Facilitate a joint meeting to find a compromise solution" at bounding box center [230, 83] width 197 height 13
click at [132, 76] on input "a. Facilitate a joint meeting to find a compromise solution" at bounding box center [132, 74] width 0 height 4
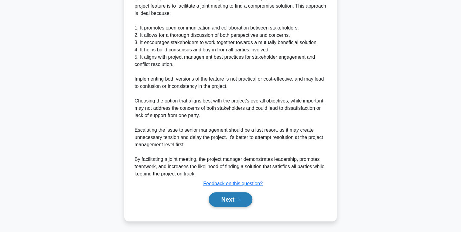
click at [232, 196] on button "Next" at bounding box center [230, 199] width 43 height 15
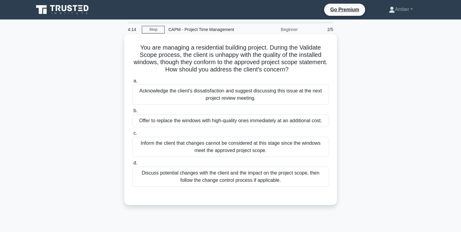
click at [177, 168] on div "Discuss potential changes with the client and the impact on the project scope, …" at bounding box center [230, 177] width 197 height 20
click at [132, 165] on input "d. Discuss potential changes with the client and the impact on the project scop…" at bounding box center [132, 163] width 0 height 4
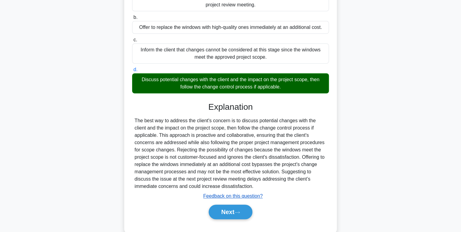
scroll to position [106, 0]
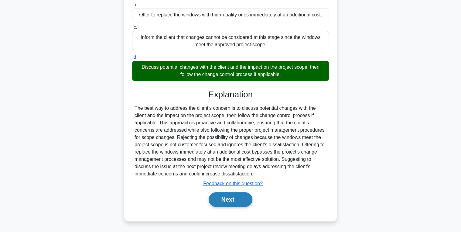
click at [235, 205] on button "Next" at bounding box center [230, 199] width 43 height 15
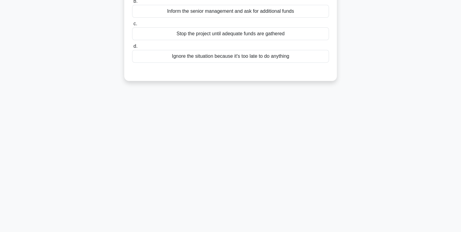
scroll to position [0, 0]
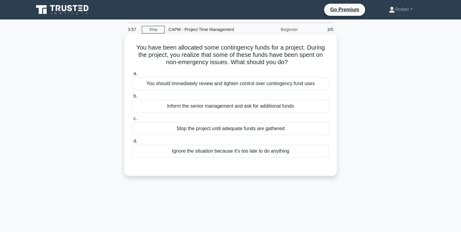
click at [174, 81] on div "You should immediately review and tighten control over contingency fund uses" at bounding box center [230, 83] width 197 height 13
click at [132, 76] on input "a. You should immediately review and tighten control over contingency fund uses" at bounding box center [132, 74] width 0 height 4
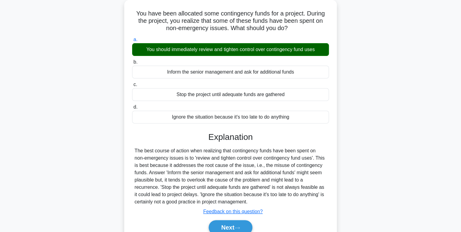
scroll to position [96, 0]
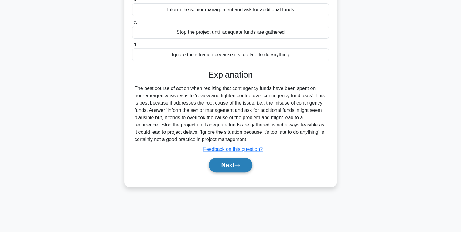
click at [226, 162] on button "Next" at bounding box center [230, 165] width 43 height 15
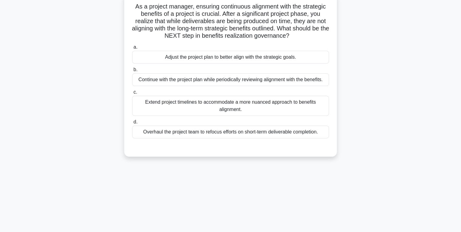
scroll to position [0, 0]
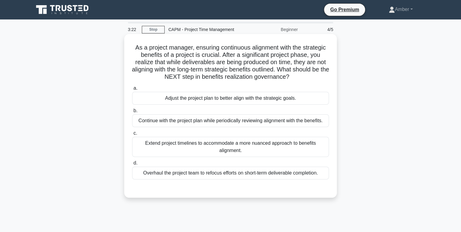
click at [189, 98] on div "Adjust the project plan to better align with the strategic goals." at bounding box center [230, 98] width 197 height 13
click at [132, 90] on input "a. Adjust the project plan to better align with the strategic goals." at bounding box center [132, 88] width 0 height 4
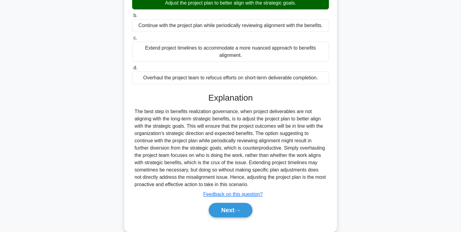
scroll to position [106, 0]
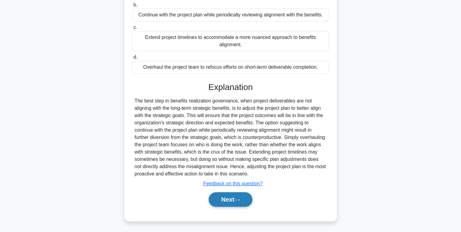
click at [226, 202] on button "Next" at bounding box center [230, 199] width 43 height 15
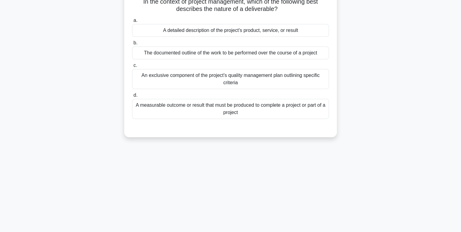
scroll to position [0, 0]
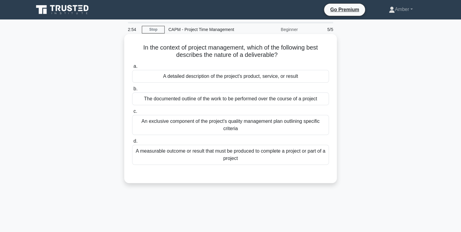
click at [202, 155] on div "A measurable outcome or result that must be produced to complete a project or p…" at bounding box center [230, 155] width 197 height 20
click at [132, 143] on input "d. A measurable outcome or result that must be produced to complete a project o…" at bounding box center [132, 141] width 0 height 4
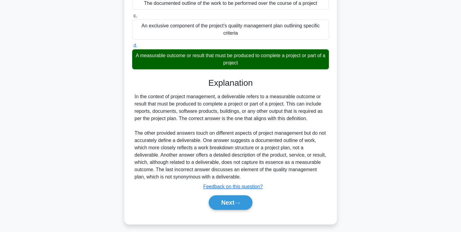
scroll to position [98, 0]
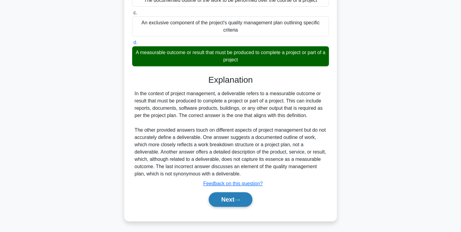
click at [231, 202] on button "Next" at bounding box center [230, 199] width 43 height 15
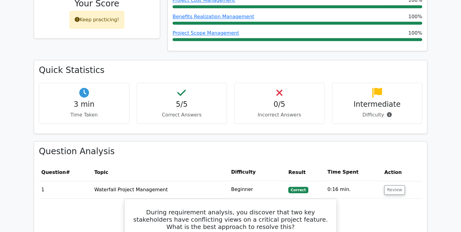
scroll to position [340, 0]
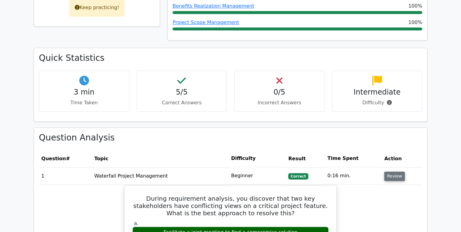
click at [396, 171] on button "Review" at bounding box center [394, 175] width 21 height 9
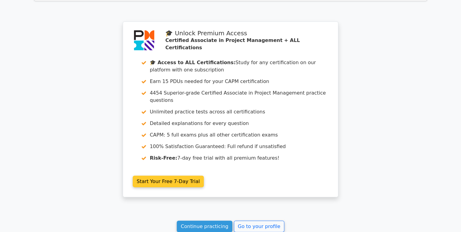
scroll to position [676, 0]
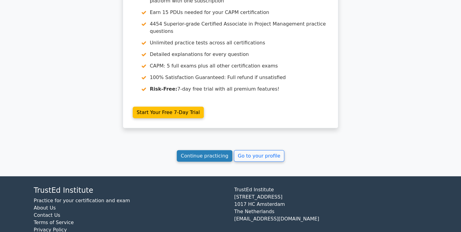
click at [207, 150] on link "Continue practicing" at bounding box center [205, 156] width 56 height 12
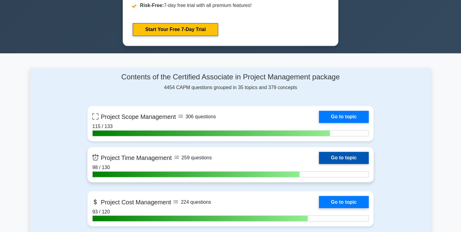
scroll to position [389, 0]
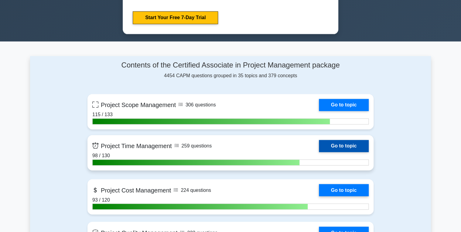
click at [349, 146] on link "Go to topic" at bounding box center [344, 146] width 50 height 12
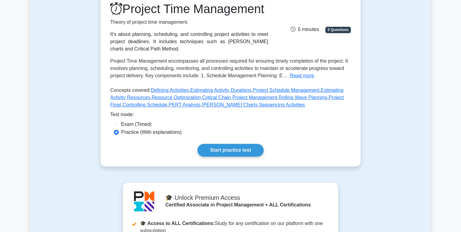
scroll to position [122, 0]
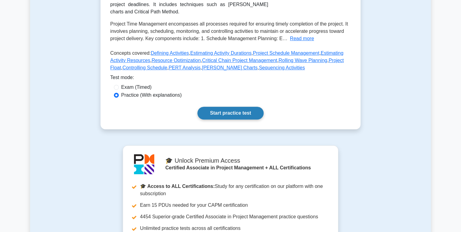
click at [232, 119] on link "Start practice test" at bounding box center [231, 113] width 66 height 13
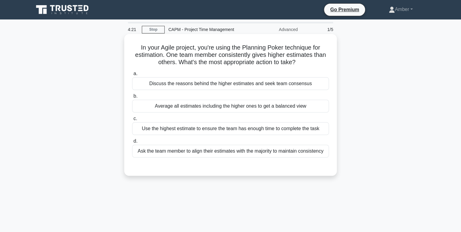
click at [190, 88] on div "Discuss the reasons behind the higher estimates and seek team consensus" at bounding box center [230, 83] width 197 height 13
click at [132, 76] on input "a. Discuss the reasons behind the higher estimates and seek team consensus" at bounding box center [132, 74] width 0 height 4
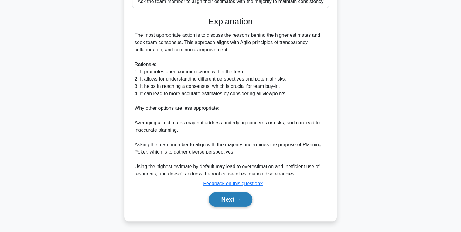
click at [229, 201] on button "Next" at bounding box center [230, 199] width 43 height 15
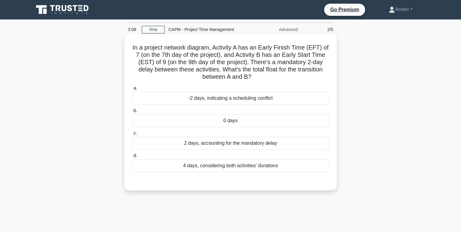
click at [214, 119] on div "0 days" at bounding box center [230, 120] width 197 height 13
click at [132, 113] on input "b. 0 days" at bounding box center [132, 111] width 0 height 4
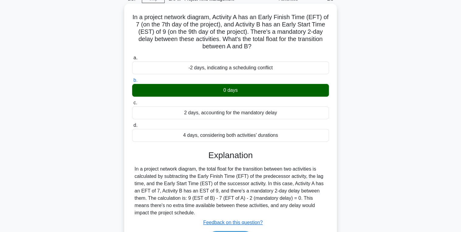
scroll to position [96, 0]
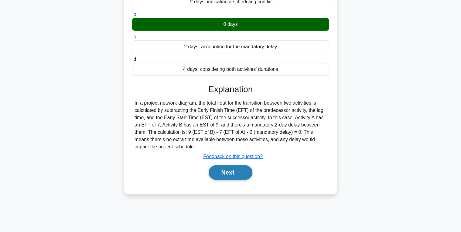
click at [232, 169] on button "Next" at bounding box center [230, 172] width 43 height 15
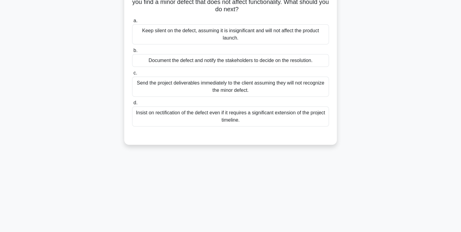
scroll to position [0, 0]
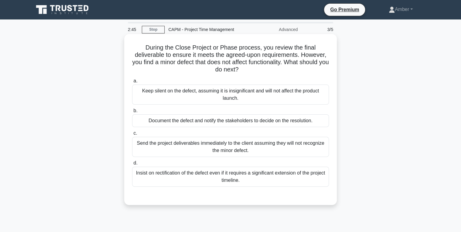
click at [247, 123] on div "Document the defect and notify the stakeholders to decide on the resolution." at bounding box center [230, 120] width 197 height 13
click at [132, 113] on input "b. Document the defect and notify the stakeholders to decide on the resolution." at bounding box center [132, 111] width 0 height 4
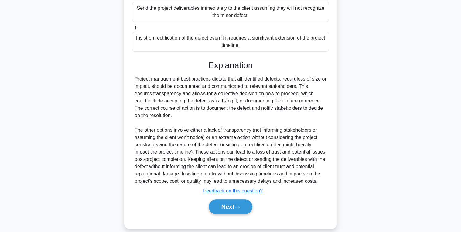
scroll to position [142, 0]
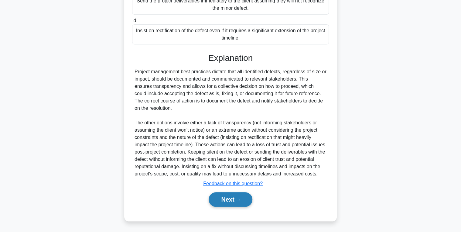
click at [232, 202] on button "Next" at bounding box center [230, 199] width 43 height 15
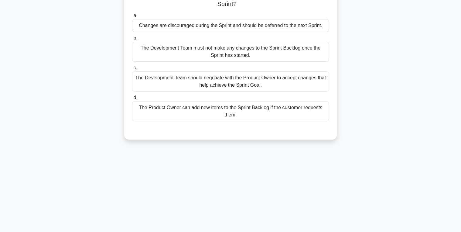
scroll to position [0, 0]
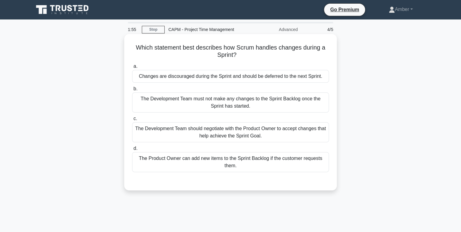
click at [201, 127] on div "The Development Team should negotiate with the Product Owner to accept changes …" at bounding box center [230, 132] width 197 height 20
click at [132, 121] on input "c. The Development Team should negotiate with the Product Owner to accept chang…" at bounding box center [132, 119] width 0 height 4
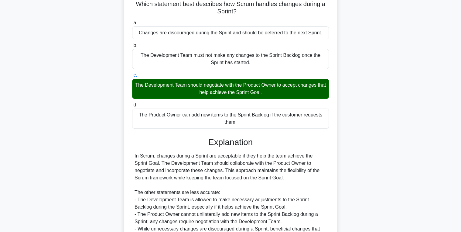
scroll to position [106, 0]
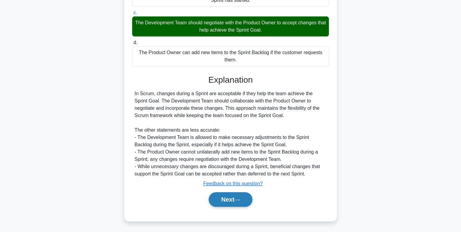
click at [221, 198] on button "Next" at bounding box center [230, 199] width 43 height 15
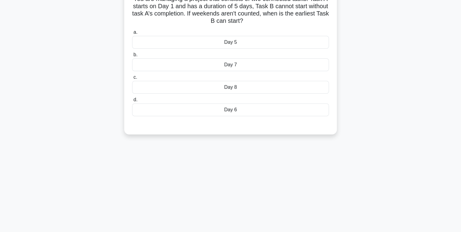
scroll to position [0, 0]
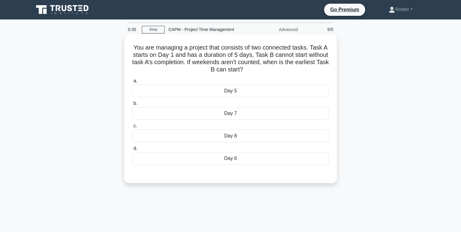
click at [215, 92] on div "Day 5" at bounding box center [230, 90] width 197 height 13
click at [132, 83] on input "a. Day 5" at bounding box center [132, 81] width 0 height 4
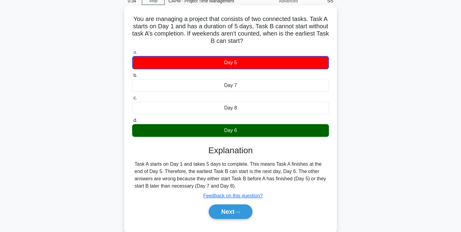
scroll to position [96, 0]
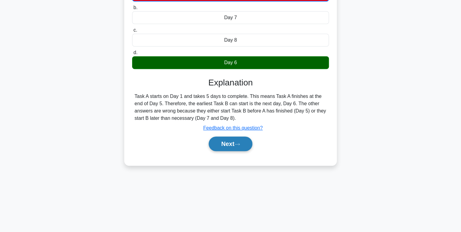
click at [223, 146] on button "Next" at bounding box center [230, 143] width 43 height 15
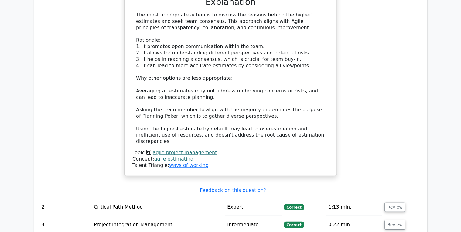
scroll to position [778, 0]
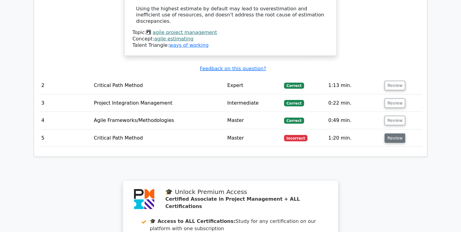
click at [398, 133] on button "Review" at bounding box center [395, 137] width 21 height 9
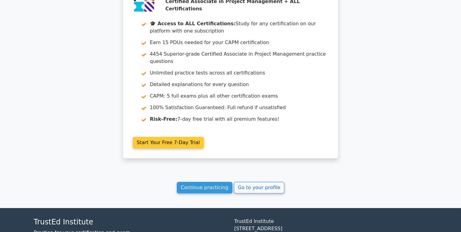
scroll to position [1206, 0]
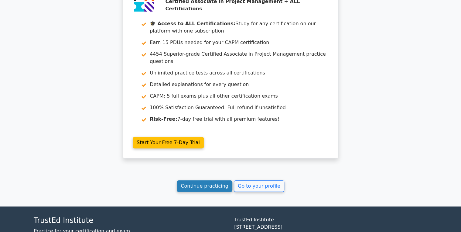
click at [197, 180] on link "Continue practicing" at bounding box center [205, 186] width 56 height 12
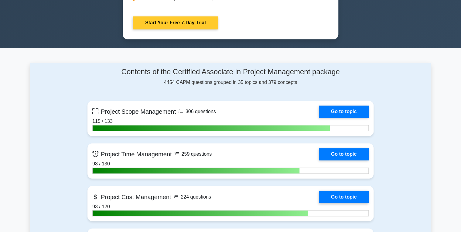
scroll to position [389, 0]
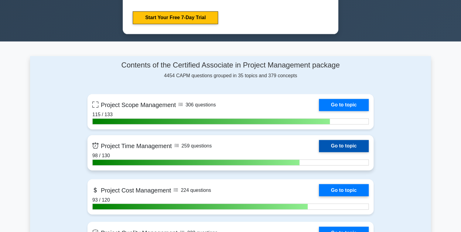
click at [338, 140] on link "Go to topic" at bounding box center [344, 146] width 50 height 12
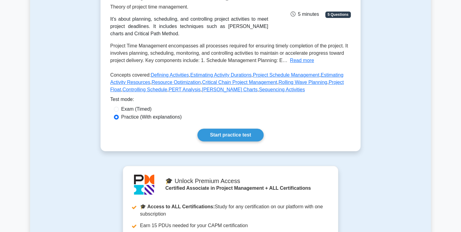
scroll to position [146, 0]
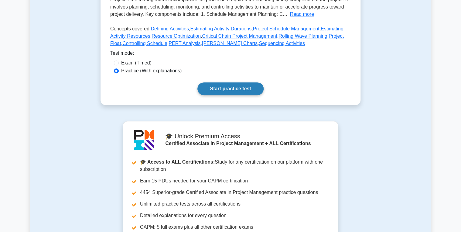
click at [223, 95] on link "Start practice test" at bounding box center [231, 88] width 66 height 13
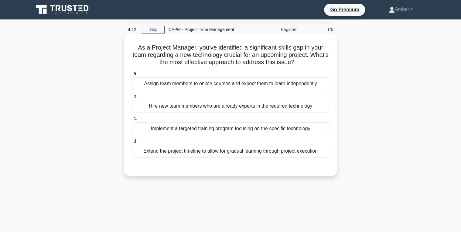
click at [212, 128] on div "Implement a targeted training program focusing on the specific technology" at bounding box center [230, 128] width 197 height 13
click at [132, 121] on input "c. Implement a targeted training program focusing on the specific technology" at bounding box center [132, 119] width 0 height 4
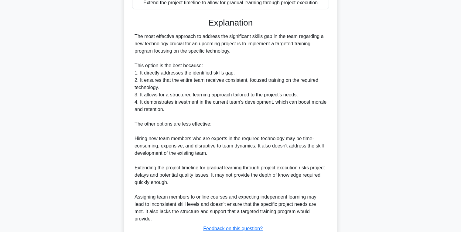
scroll to position [186, 0]
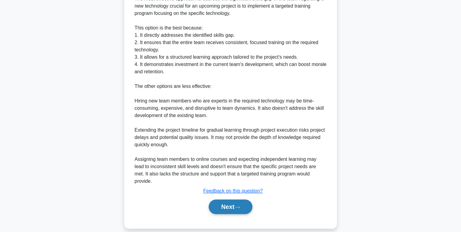
click at [236, 199] on button "Next" at bounding box center [230, 206] width 43 height 15
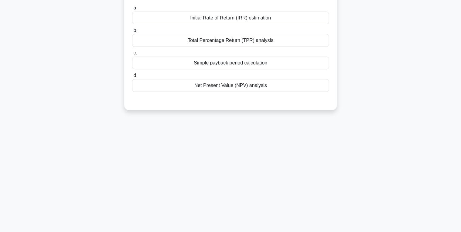
scroll to position [0, 0]
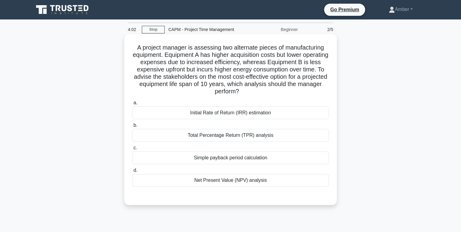
click at [181, 112] on div "Initial Rate of Return (IRR) estimation" at bounding box center [230, 112] width 197 height 13
click at [132, 105] on input "a. Initial Rate of Return (IRR) estimation" at bounding box center [132, 103] width 0 height 4
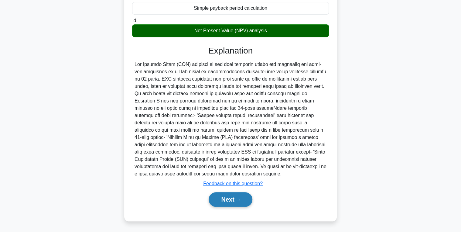
click at [223, 194] on button "Next" at bounding box center [230, 199] width 43 height 15
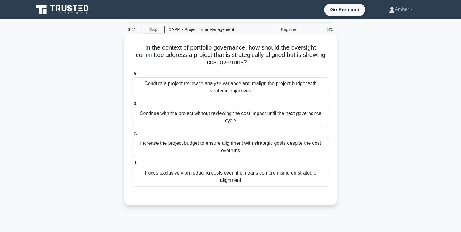
click at [236, 87] on div "Conduct a project review to analyze variance and realign the project budget wit…" at bounding box center [230, 87] width 197 height 20
click at [132, 76] on input "a. Conduct a project review to analyze variance and realign the project budget …" at bounding box center [132, 74] width 0 height 4
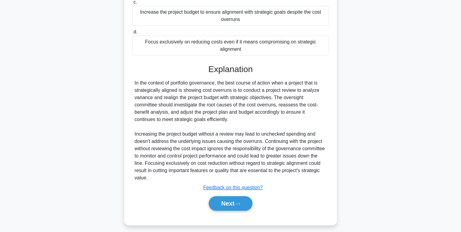
scroll to position [135, 0]
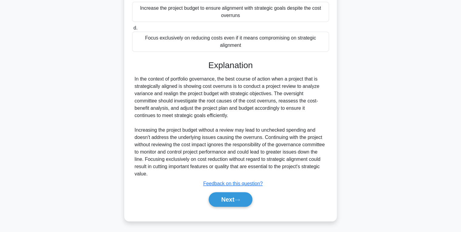
click at [221, 191] on div "Next" at bounding box center [230, 199] width 197 height 19
click at [221, 194] on button "Next" at bounding box center [230, 199] width 43 height 15
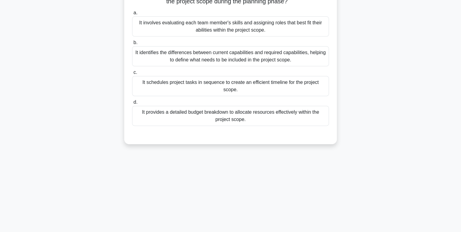
scroll to position [0, 0]
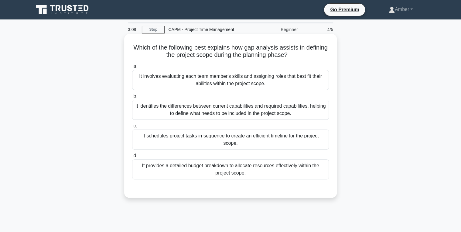
click at [216, 76] on div "It involves evaluating each team member's skills and assigning roles that best …" at bounding box center [230, 80] width 197 height 20
click at [132, 68] on input "a. It involves evaluating each team member's skills and assigning roles that be…" at bounding box center [132, 66] width 0 height 4
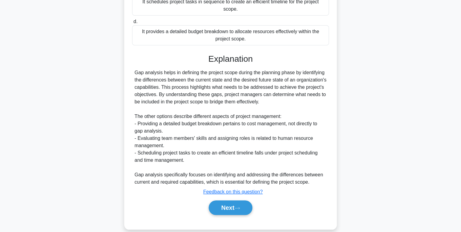
scroll to position [136, 0]
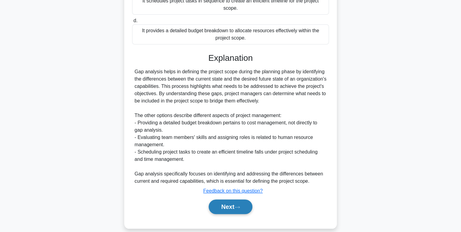
click at [231, 199] on button "Next" at bounding box center [230, 206] width 43 height 15
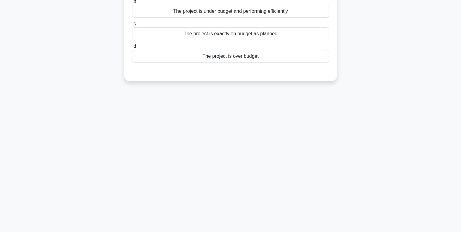
scroll to position [0, 0]
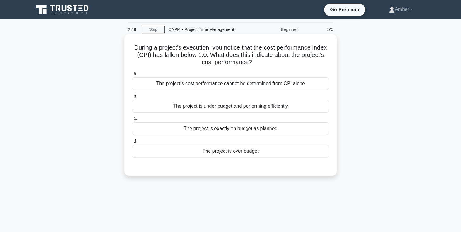
click at [230, 151] on div "The project is over budget" at bounding box center [230, 151] width 197 height 13
click at [132, 143] on input "d. The project is over budget" at bounding box center [132, 141] width 0 height 4
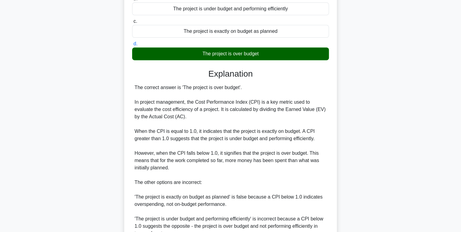
scroll to position [193, 0]
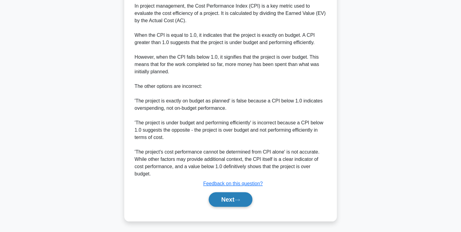
click at [232, 201] on button "Next" at bounding box center [230, 199] width 43 height 15
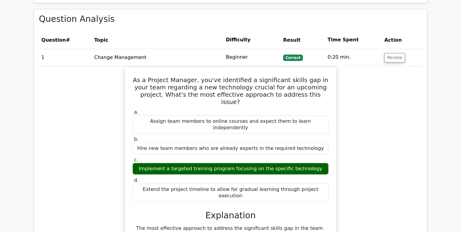
scroll to position [462, 0]
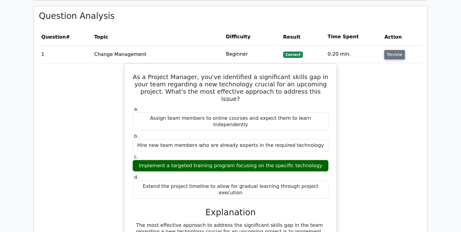
click at [388, 50] on button "Review" at bounding box center [394, 54] width 21 height 9
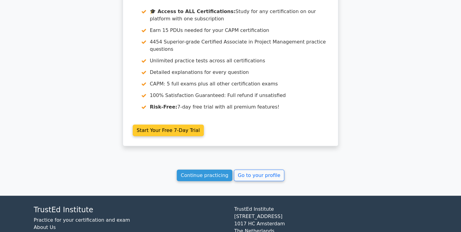
scroll to position [676, 0]
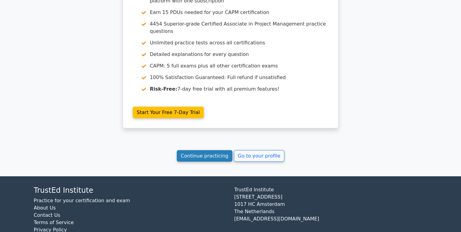
click at [201, 150] on link "Continue practicing" at bounding box center [205, 156] width 56 height 12
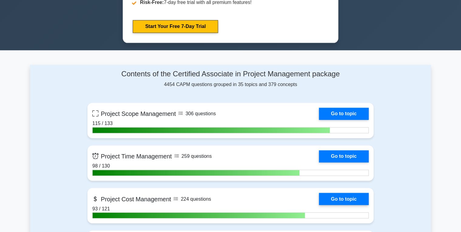
scroll to position [389, 0]
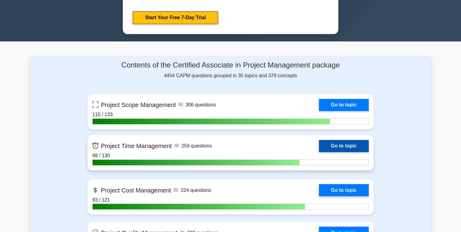
click at [339, 146] on link "Go to topic" at bounding box center [344, 146] width 50 height 12
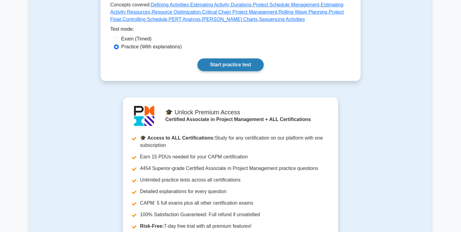
scroll to position [170, 0]
click at [221, 71] on link "Start practice test" at bounding box center [231, 64] width 66 height 13
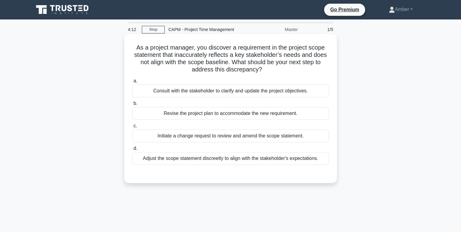
click at [222, 138] on div "Initiate a change request to review and amend the scope statement." at bounding box center [230, 135] width 197 height 13
click at [132, 128] on input "c. Initiate a change request to review and amend the scope statement." at bounding box center [132, 126] width 0 height 4
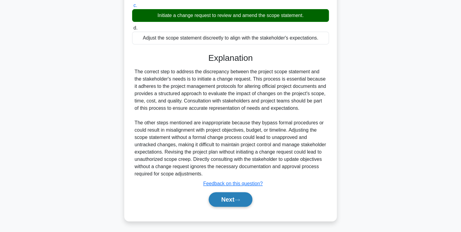
click at [229, 194] on button "Next" at bounding box center [230, 199] width 43 height 15
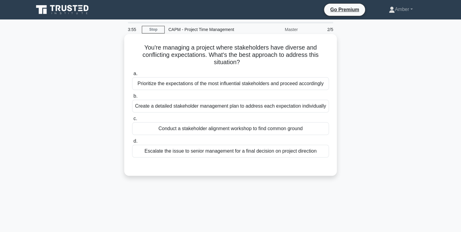
click at [252, 130] on div "Conduct a stakeholder alignment workshop to find common ground" at bounding box center [230, 128] width 197 height 13
click at [132, 121] on input "c. Conduct a stakeholder alignment workshop to find common ground" at bounding box center [132, 119] width 0 height 4
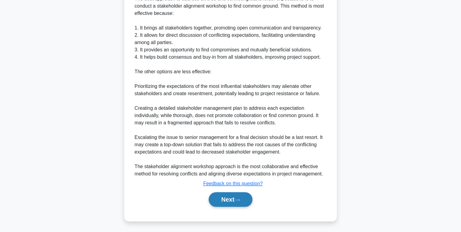
click at [240, 198] on icon at bounding box center [237, 199] width 5 height 3
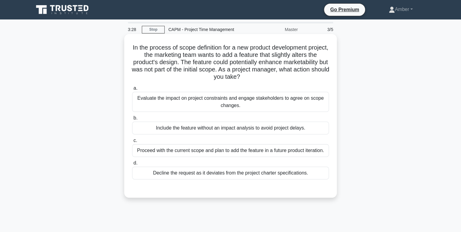
click at [254, 96] on div "Evaluate the impact on project constraints and engage stakeholders to agree on …" at bounding box center [230, 102] width 197 height 20
click at [132, 90] on input "a. Evaluate the impact on project constraints and engage stakeholders to agree …" at bounding box center [132, 88] width 0 height 4
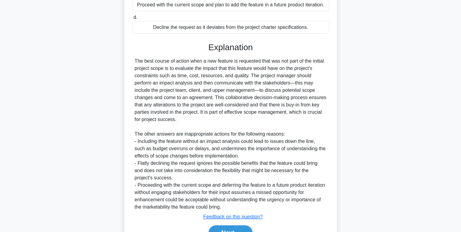
scroll to position [179, 0]
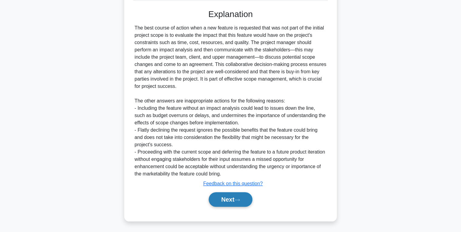
click at [232, 206] on button "Next" at bounding box center [230, 199] width 43 height 15
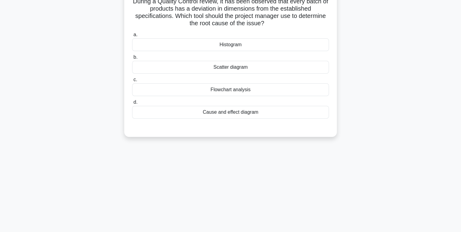
scroll to position [0, 0]
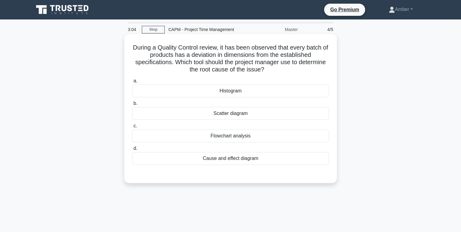
drag, startPoint x: 237, startPoint y: 66, endPoint x: 126, endPoint y: 47, distance: 112.5
click at [126, 47] on div "During a Quality Control review, it has been observed that every batch of produ…" at bounding box center [230, 108] width 213 height 149
copy h5 "During a Quality Control review, it has been observed that every batch of produ…"
click at [243, 154] on div "Cause and effect diagram" at bounding box center [230, 158] width 197 height 13
click at [132, 150] on input "d. Cause and effect diagram" at bounding box center [132, 148] width 0 height 4
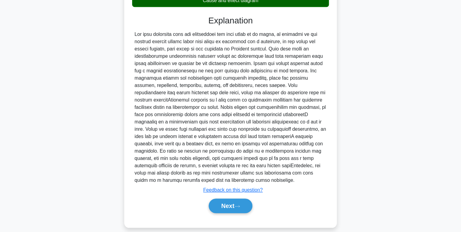
scroll to position [164, 0]
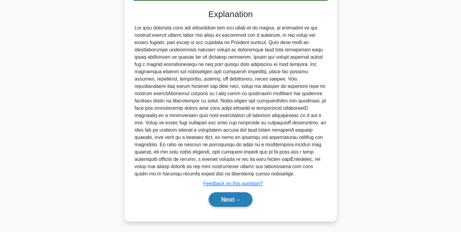
click at [226, 201] on button "Next" at bounding box center [230, 199] width 43 height 15
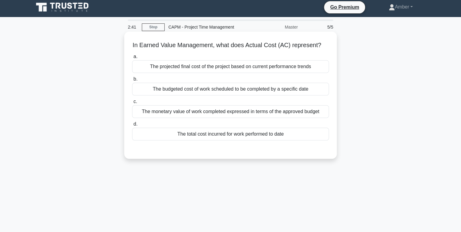
scroll to position [0, 0]
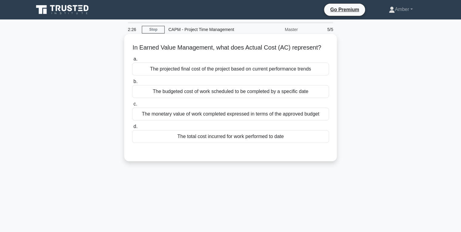
click at [239, 143] on div "The total cost incurred for work performed to date" at bounding box center [230, 136] width 197 height 13
click at [132, 129] on input "d. The total cost incurred for work performed to date" at bounding box center [132, 127] width 0 height 4
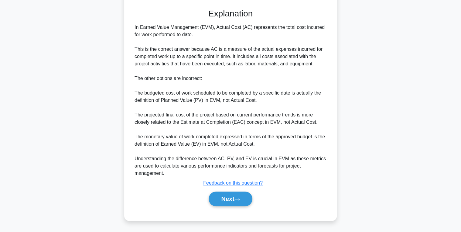
scroll to position [150, 0]
click at [229, 204] on button "Next" at bounding box center [230, 198] width 43 height 15
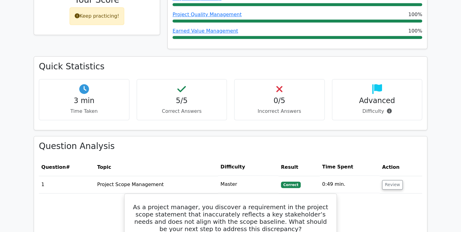
scroll to position [340, 0]
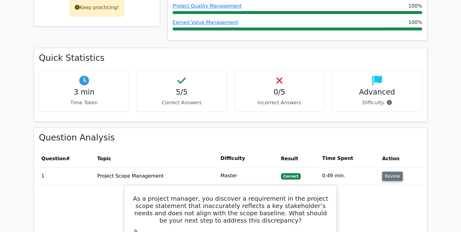
click at [394, 171] on button "Review" at bounding box center [392, 175] width 21 height 9
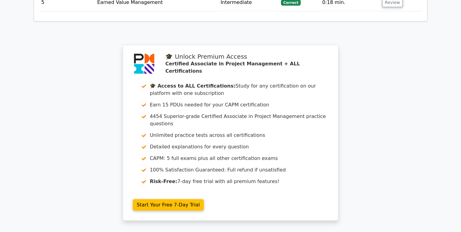
scroll to position [676, 0]
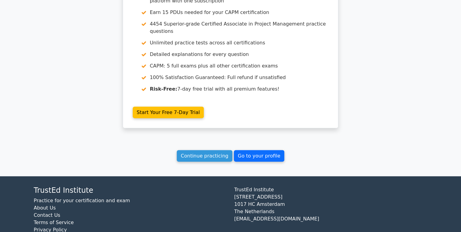
click at [247, 150] on link "Go to your profile" at bounding box center [259, 156] width 50 height 12
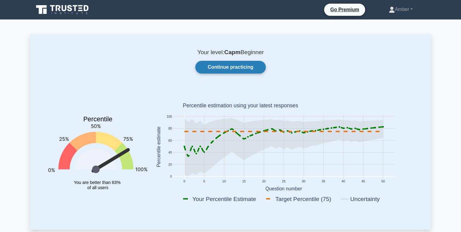
click at [222, 67] on link "Continue practicing" at bounding box center [230, 67] width 71 height 13
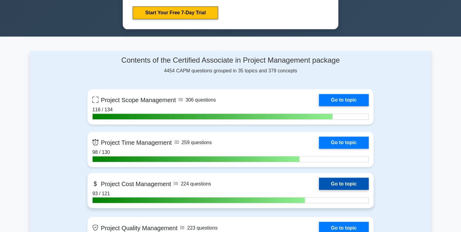
scroll to position [438, 0]
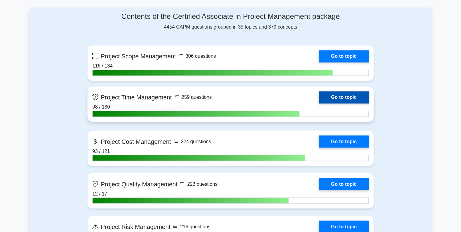
click at [337, 92] on link "Go to topic" at bounding box center [344, 97] width 50 height 12
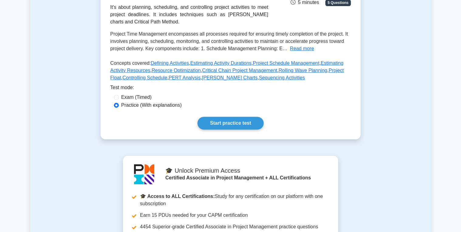
scroll to position [122, 0]
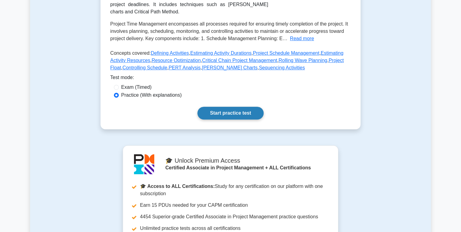
click at [231, 119] on link "Start practice test" at bounding box center [231, 113] width 66 height 13
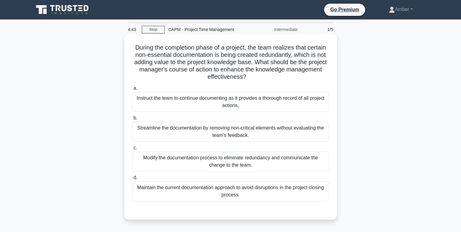
click at [197, 159] on div "Modify the documentation process to eliminate redundancy and communicate the ch…" at bounding box center [230, 161] width 197 height 20
click at [132, 150] on input "c. Modify the documentation process to eliminate redundancy and communicate the…" at bounding box center [132, 148] width 0 height 4
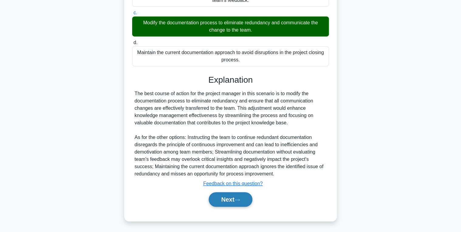
click at [230, 197] on button "Next" at bounding box center [230, 199] width 43 height 15
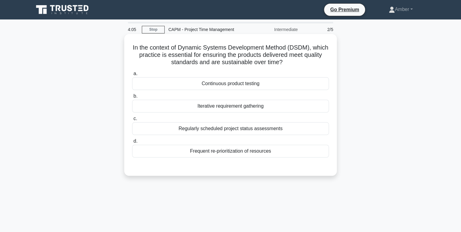
click at [199, 107] on div "Iterative requirement gathering" at bounding box center [230, 106] width 197 height 13
click at [132, 98] on input "b. Iterative requirement gathering" at bounding box center [132, 96] width 0 height 4
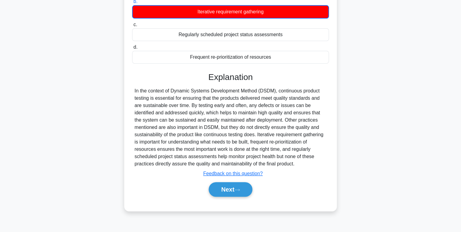
scroll to position [96, 0]
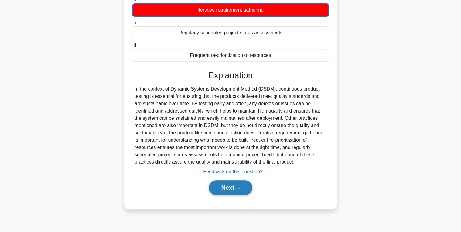
click at [228, 187] on button "Next" at bounding box center [230, 187] width 43 height 15
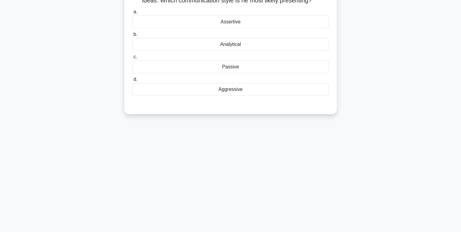
scroll to position [23, 0]
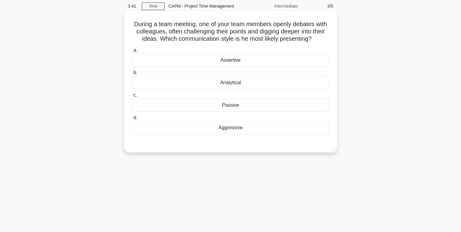
click at [216, 60] on div "Assertive" at bounding box center [230, 60] width 197 height 13
click at [132, 52] on input "a. [GEOGRAPHIC_DATA]" at bounding box center [132, 50] width 0 height 4
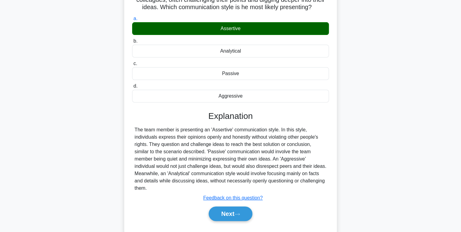
scroll to position [96, 0]
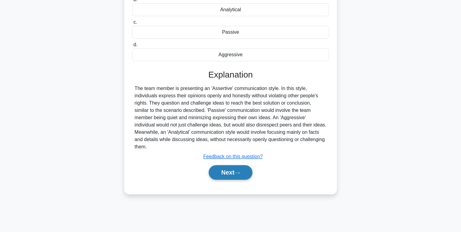
click at [225, 165] on button "Next" at bounding box center [230, 172] width 43 height 15
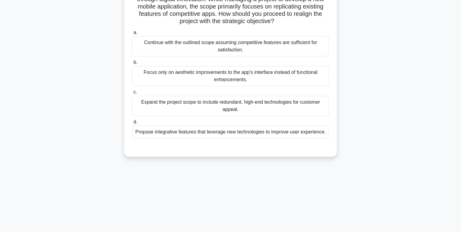
scroll to position [49, 0]
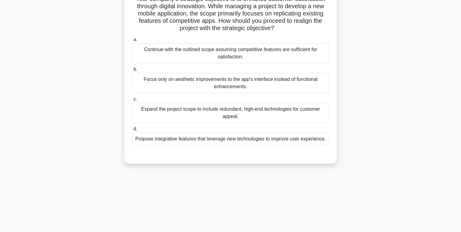
click at [189, 140] on div "Propose integrative features that leverage new technologies to improve user exp…" at bounding box center [230, 138] width 197 height 13
click at [132, 131] on input "d. Propose integrative features that leverage new technologies to improve user …" at bounding box center [132, 129] width 0 height 4
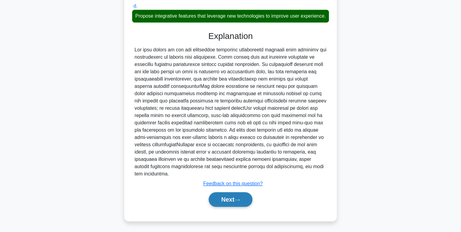
click at [226, 203] on button "Next" at bounding box center [230, 199] width 43 height 15
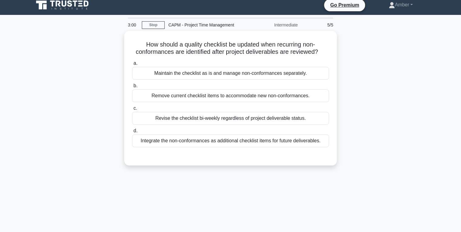
scroll to position [0, 0]
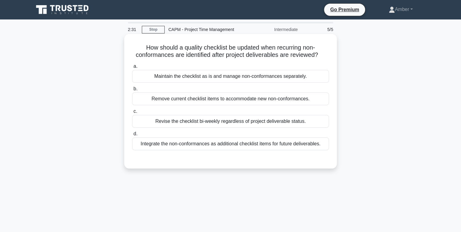
click at [210, 145] on div "Integrate the non-conformances as additional checklist items for future deliver…" at bounding box center [230, 143] width 197 height 13
click at [132, 136] on input "d. Integrate the non-conformances as additional checklist items for future deli…" at bounding box center [132, 134] width 0 height 4
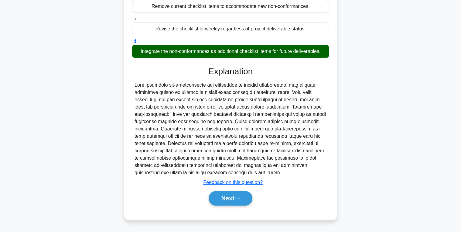
scroll to position [96, 0]
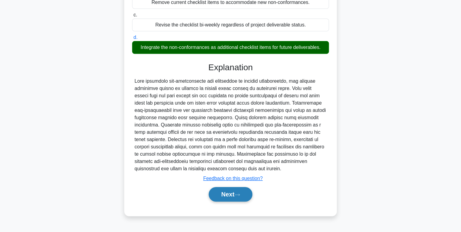
click at [221, 192] on button "Next" at bounding box center [230, 194] width 43 height 15
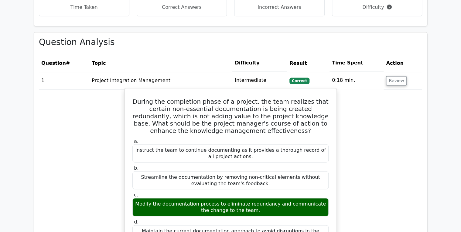
scroll to position [438, 0]
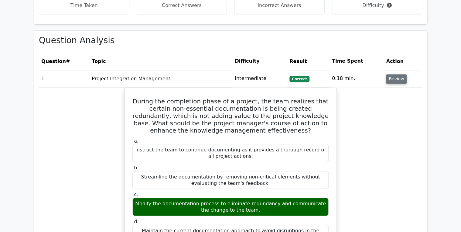
click at [396, 74] on button "Review" at bounding box center [396, 78] width 21 height 9
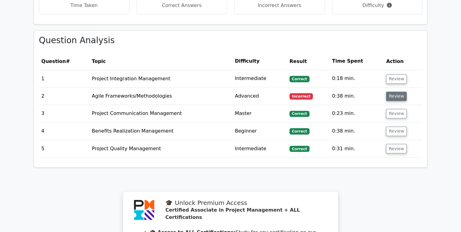
click at [390, 91] on button "Review" at bounding box center [396, 95] width 21 height 9
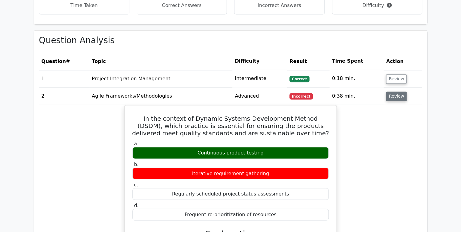
click at [400, 91] on button "Review" at bounding box center [396, 95] width 21 height 9
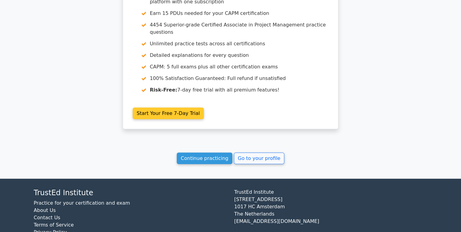
scroll to position [676, 0]
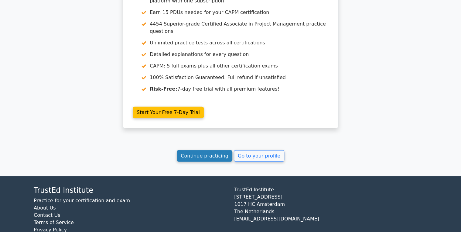
click at [207, 150] on link "Continue practicing" at bounding box center [205, 156] width 56 height 12
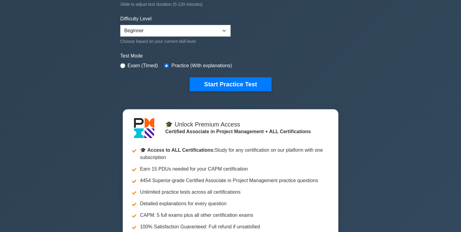
scroll to position [170, 0]
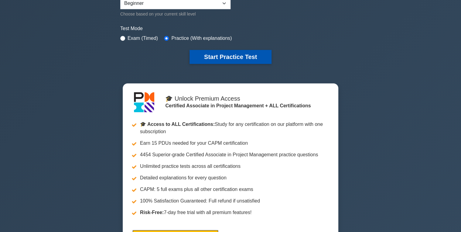
click at [219, 57] on button "Start Practice Test" at bounding box center [231, 57] width 82 height 14
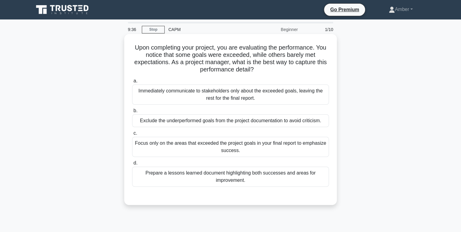
click at [226, 182] on div "Prepare a lessons learned document highlighting both successes and areas for im…" at bounding box center [230, 177] width 197 height 20
click at [132, 165] on input "d. Prepare a lessons learned document highlighting both successes and areas for…" at bounding box center [132, 163] width 0 height 4
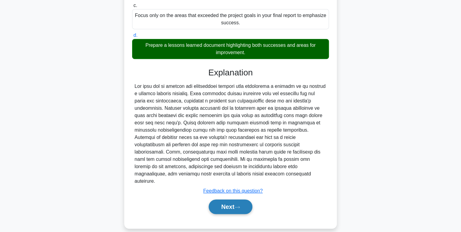
click at [230, 199] on button "Next" at bounding box center [230, 206] width 43 height 15
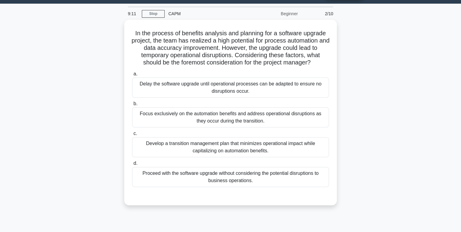
scroll to position [24, 0]
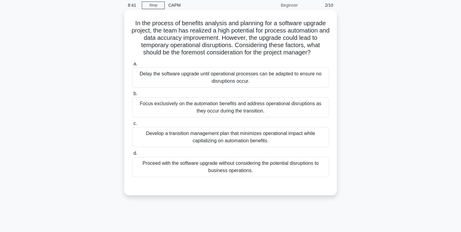
click at [179, 71] on div "Delay the software upgrade until operational processes can be adapted to ensure…" at bounding box center [230, 77] width 197 height 20
click at [132, 66] on input "a. Delay the software upgrade until operational processes can be adapted to ens…" at bounding box center [132, 64] width 0 height 4
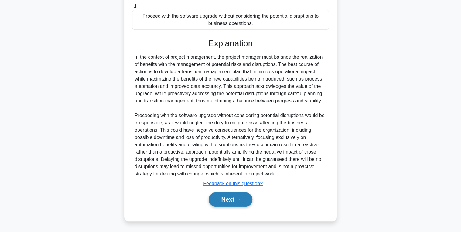
click at [231, 201] on button "Next" at bounding box center [230, 199] width 43 height 15
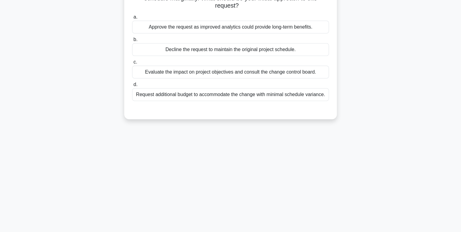
scroll to position [0, 0]
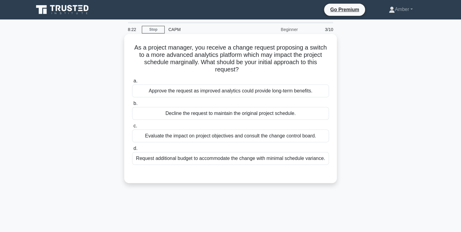
click at [176, 135] on div "Evaluate the impact on project objectives and consult the change control board." at bounding box center [230, 135] width 197 height 13
click at [132, 128] on input "c. Evaluate the impact on project objectives and consult the change control boa…" at bounding box center [132, 126] width 0 height 4
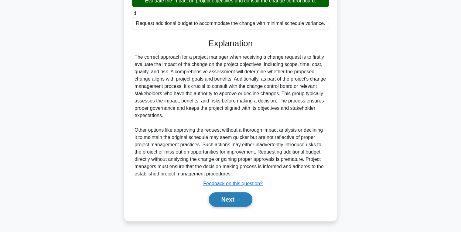
click at [245, 201] on button "Next" at bounding box center [230, 199] width 43 height 15
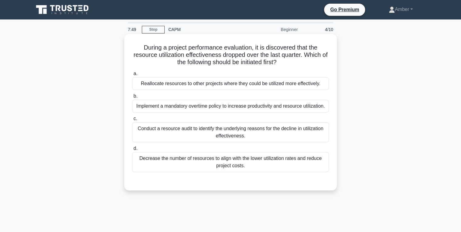
click at [215, 132] on div "Conduct a resource audit to identify the underlying reasons for the decline in …" at bounding box center [230, 132] width 197 height 20
click at [132, 121] on input "c. Conduct a resource audit to identify the underlying reasons for the decline …" at bounding box center [132, 119] width 0 height 4
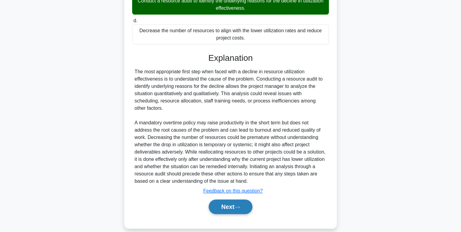
click at [229, 199] on button "Next" at bounding box center [230, 206] width 43 height 15
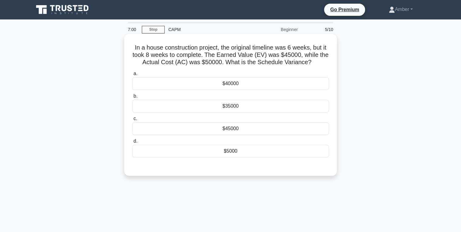
click at [237, 150] on div "$5000" at bounding box center [230, 151] width 197 height 13
click at [132, 143] on input "d. $5000" at bounding box center [132, 141] width 0 height 4
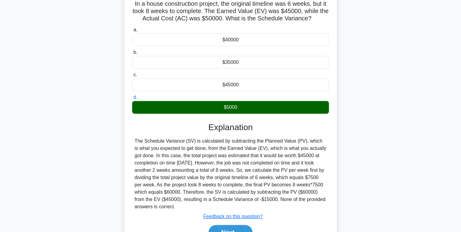
scroll to position [96, 0]
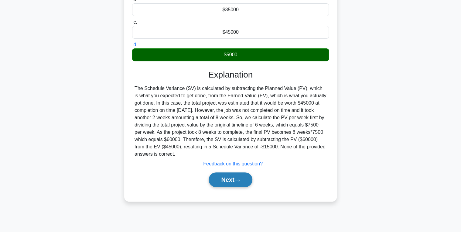
click at [235, 173] on button "Next" at bounding box center [230, 179] width 43 height 15
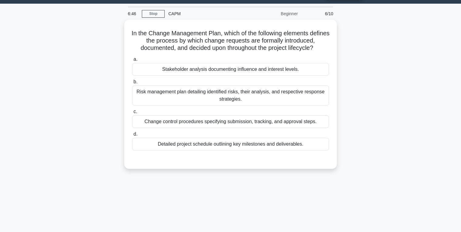
scroll to position [24, 0]
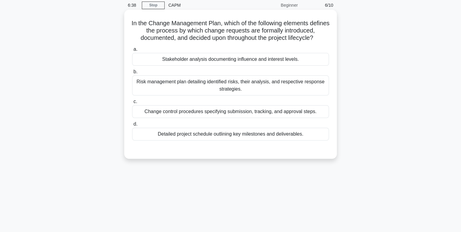
click at [184, 113] on div "Change control procedures specifying submission, tracking, and approval steps." at bounding box center [230, 111] width 197 height 13
click at [132, 104] on input "c. Change control procedures specifying submission, tracking, and approval step…" at bounding box center [132, 102] width 0 height 4
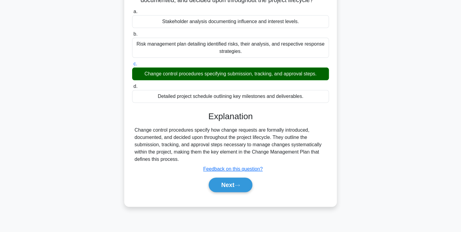
scroll to position [96, 0]
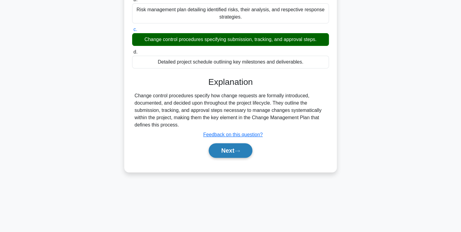
click at [232, 152] on button "Next" at bounding box center [230, 150] width 43 height 15
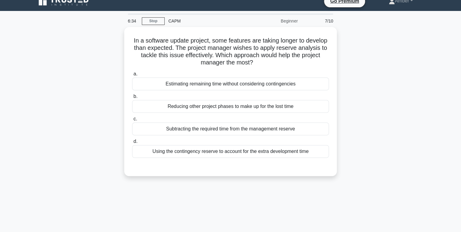
scroll to position [0, 0]
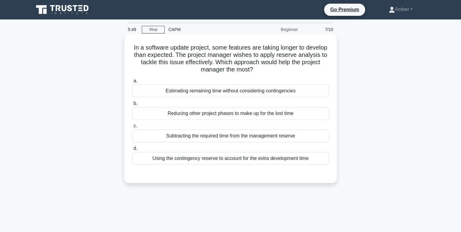
click at [209, 158] on div "Using the contingency reserve to account for the extra development time" at bounding box center [230, 158] width 197 height 13
click at [208, 158] on div "Using the contingency reserve to account for the extra development time" at bounding box center [230, 158] width 197 height 13
click at [132, 150] on input "d. Using the contingency reserve to account for the extra development time" at bounding box center [132, 148] width 0 height 4
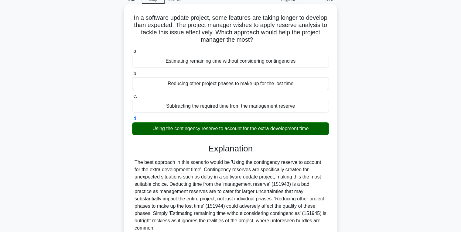
scroll to position [96, 0]
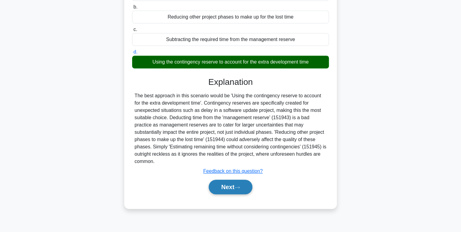
click at [240, 186] on icon at bounding box center [237, 187] width 5 height 3
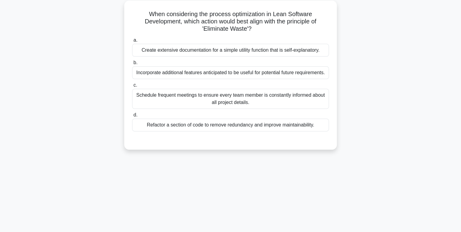
scroll to position [0, 0]
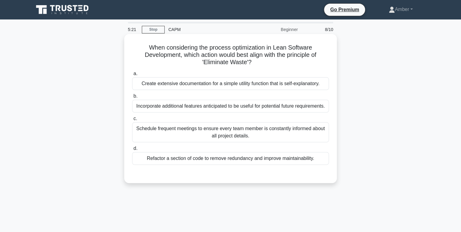
click at [203, 160] on div "Refactor a section of code to remove redundancy and improve maintainability." at bounding box center [230, 158] width 197 height 13
click at [132, 150] on input "d. Refactor a section of code to remove redundancy and improve maintainability." at bounding box center [132, 148] width 0 height 4
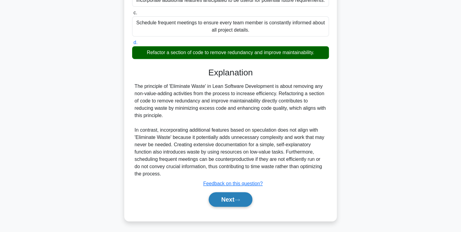
drag, startPoint x: 228, startPoint y: 198, endPoint x: 225, endPoint y: 196, distance: 3.4
click at [228, 198] on button "Next" at bounding box center [230, 199] width 43 height 15
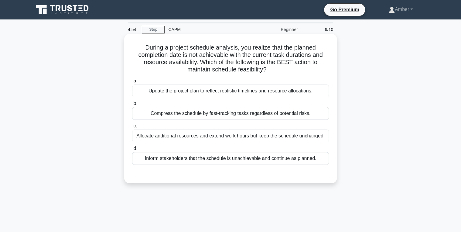
click at [157, 113] on div "Compress the schedule by fast-tracking tasks regardless of potential risks." at bounding box center [230, 113] width 197 height 13
click at [132, 105] on input "b. Compress the schedule by fast-tracking tasks regardless of potential risks." at bounding box center [132, 103] width 0 height 4
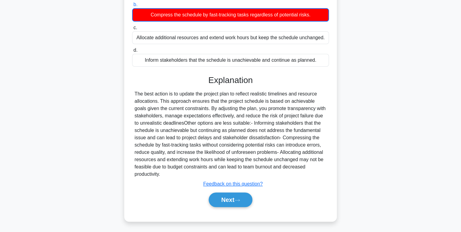
scroll to position [99, 0]
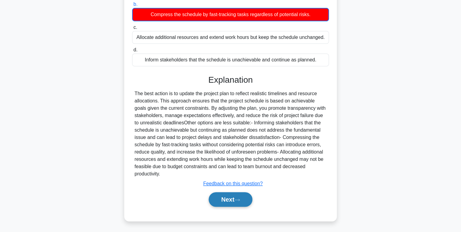
click at [224, 195] on button "Next" at bounding box center [230, 199] width 43 height 15
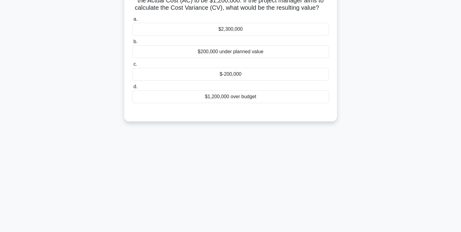
scroll to position [0, 0]
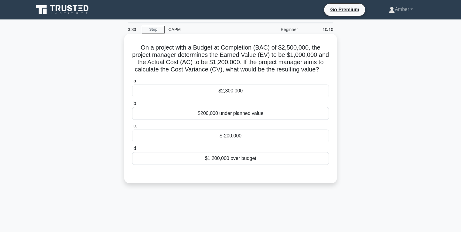
click at [225, 116] on div "$200,000 under planned value" at bounding box center [230, 113] width 197 height 13
click at [132, 105] on input "b. $200,000 under planned value" at bounding box center [132, 103] width 0 height 4
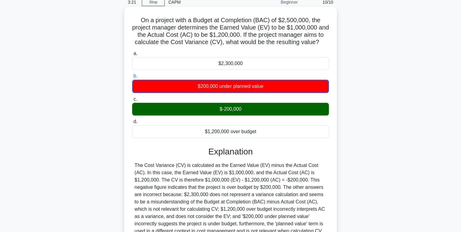
scroll to position [96, 0]
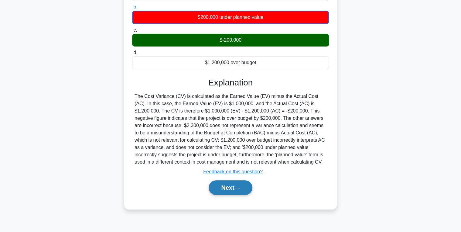
click at [229, 184] on button "Next" at bounding box center [230, 187] width 43 height 15
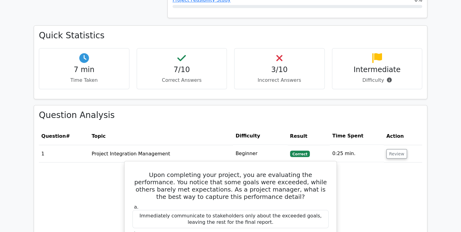
scroll to position [462, 0]
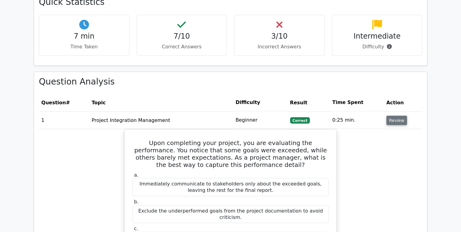
click at [394, 115] on button "Review" at bounding box center [397, 119] width 21 height 9
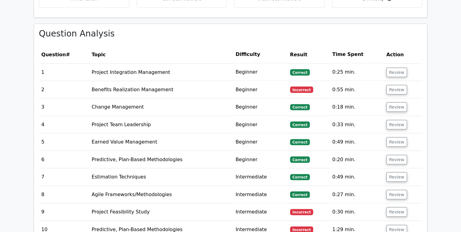
scroll to position [511, 0]
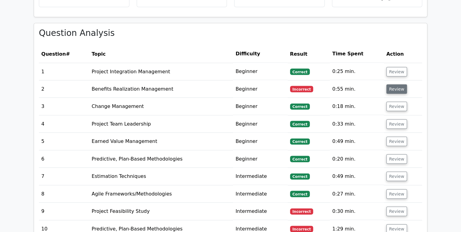
click at [390, 84] on button "Review" at bounding box center [397, 88] width 21 height 9
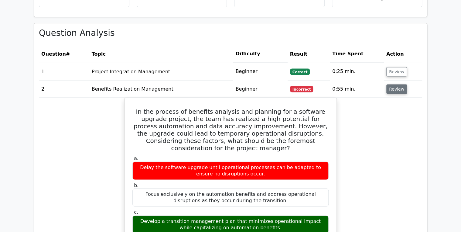
click at [390, 84] on button "Review" at bounding box center [397, 88] width 21 height 9
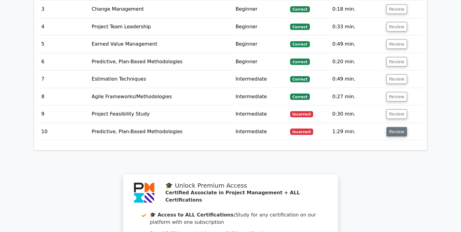
scroll to position [608, 0]
click at [395, 109] on button "Review" at bounding box center [397, 113] width 21 height 9
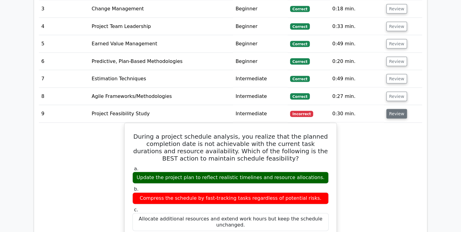
click at [394, 109] on button "Review" at bounding box center [397, 113] width 21 height 9
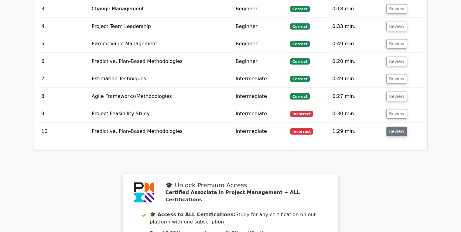
click at [393, 127] on button "Review" at bounding box center [397, 131] width 21 height 9
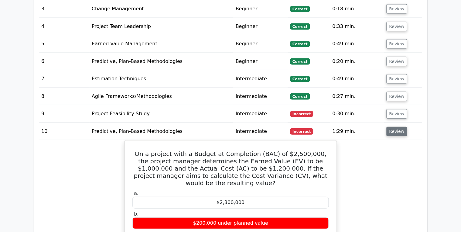
click at [393, 127] on button "Review" at bounding box center [397, 131] width 21 height 9
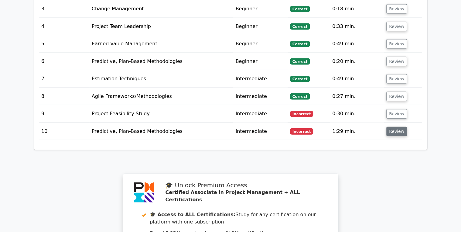
click at [393, 127] on button "Review" at bounding box center [397, 131] width 21 height 9
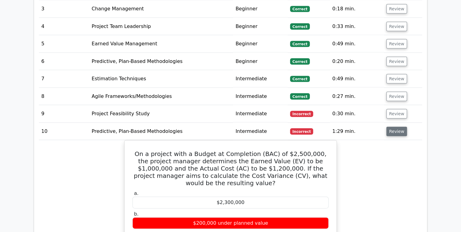
click at [393, 127] on button "Review" at bounding box center [397, 131] width 21 height 9
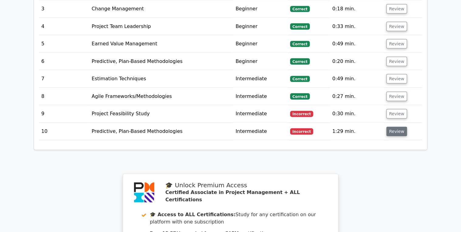
click at [393, 127] on button "Review" at bounding box center [397, 131] width 21 height 9
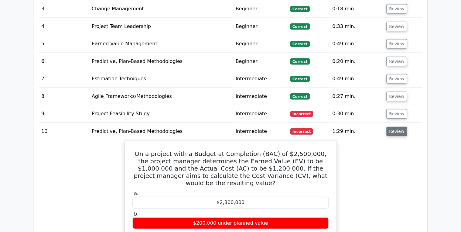
click at [393, 127] on button "Review" at bounding box center [397, 131] width 21 height 9
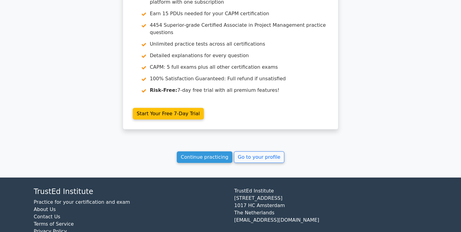
scroll to position [828, 0]
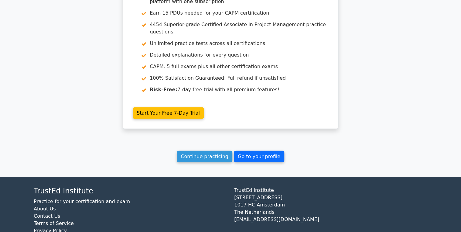
click at [249, 151] on link "Go to your profile" at bounding box center [259, 157] width 50 height 12
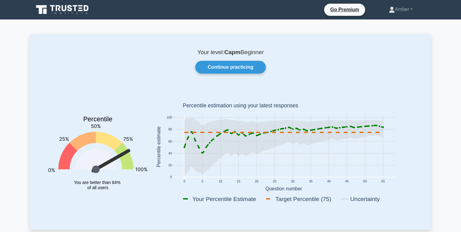
click at [228, 79] on div "Your level: Capm Beginner Continue practicing Percentile You are better than 84…" at bounding box center [230, 131] width 401 height 195
click at [225, 69] on link "Continue practicing" at bounding box center [230, 67] width 71 height 13
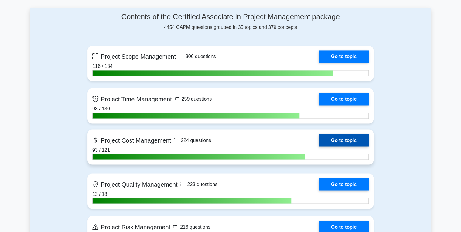
scroll to position [438, 0]
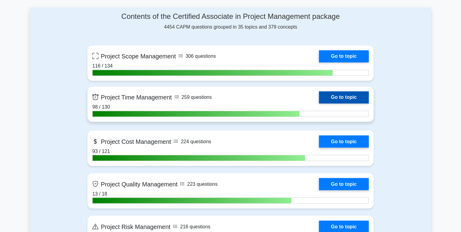
click at [343, 95] on link "Go to topic" at bounding box center [344, 97] width 50 height 12
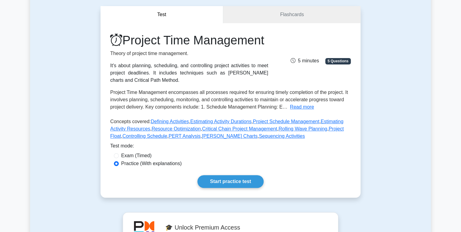
scroll to position [122, 0]
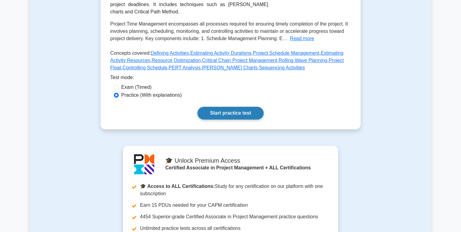
click at [229, 119] on link "Start practice test" at bounding box center [231, 113] width 66 height 13
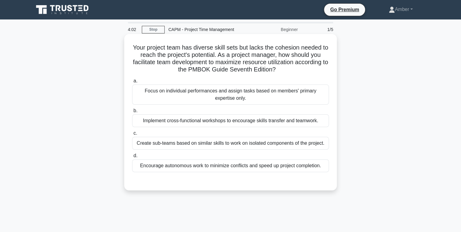
click at [220, 117] on div "Implement cross-functional workshops to encourage skills transfer and teamwork." at bounding box center [230, 120] width 197 height 13
click at [132, 113] on input "b. Implement cross-functional workshops to encourage skills transfer and teamwo…" at bounding box center [132, 111] width 0 height 4
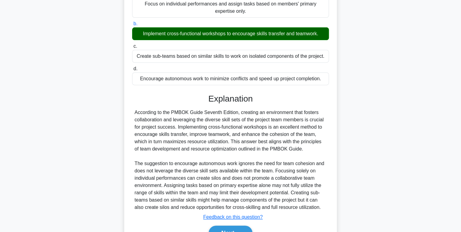
scroll to position [120, 0]
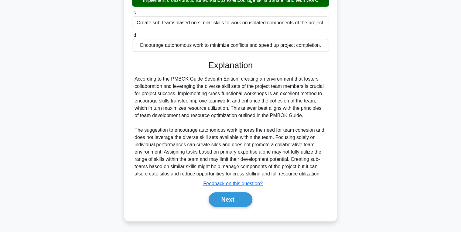
drag, startPoint x: 230, startPoint y: 196, endPoint x: 194, endPoint y: 181, distance: 39.3
click at [230, 196] on button "Next" at bounding box center [230, 199] width 43 height 15
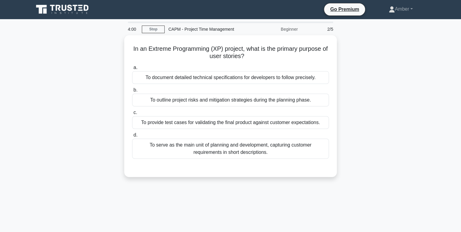
scroll to position [0, 0]
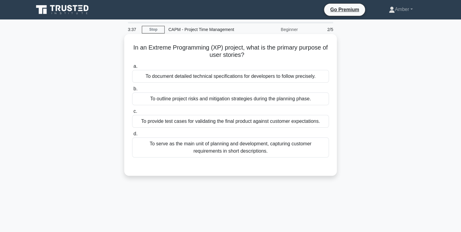
click at [187, 142] on div "To serve as the main unit of planning and development, capturing customer requi…" at bounding box center [230, 147] width 197 height 20
click at [132, 136] on input "d. To serve as the main unit of planning and development, capturing customer re…" at bounding box center [132, 134] width 0 height 4
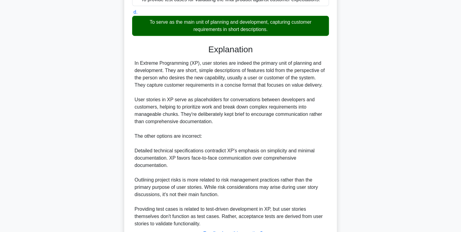
scroll to position [171, 0]
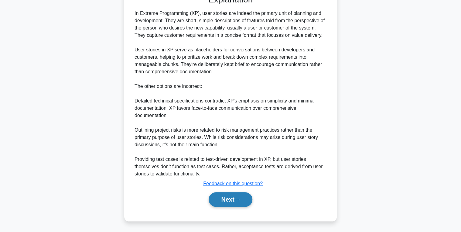
click at [218, 200] on button "Next" at bounding box center [230, 199] width 43 height 15
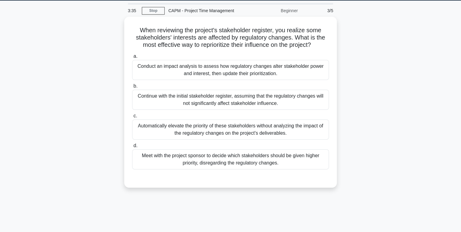
scroll to position [0, 0]
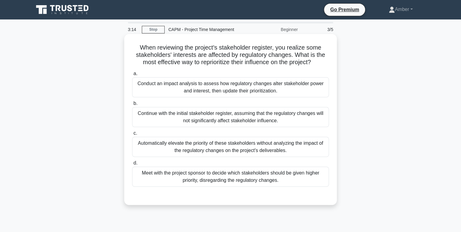
click at [237, 85] on div "Conduct an impact analysis to assess how regulatory changes alter stakeholder p…" at bounding box center [230, 87] width 197 height 20
click at [132, 76] on input "a. Conduct an impact analysis to assess how regulatory changes alter stakeholde…" at bounding box center [132, 74] width 0 height 4
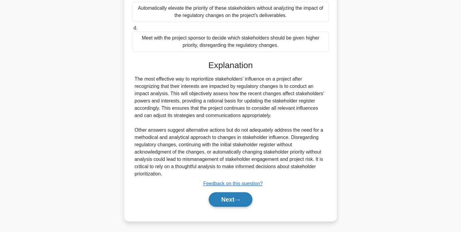
click at [221, 197] on button "Next" at bounding box center [230, 199] width 43 height 15
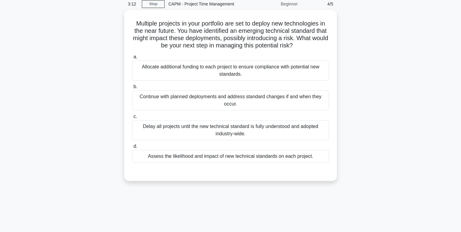
scroll to position [23, 0]
click at [207, 160] on div "Assess the likelihood and impact of new technical standards on each project." at bounding box center [230, 156] width 197 height 13
click at [132, 149] on input "d. Assess the likelihood and impact of new technical standards on each project." at bounding box center [132, 147] width 0 height 4
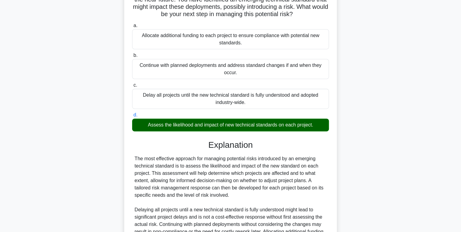
scroll to position [128, 0]
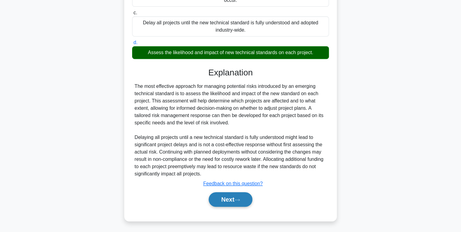
click at [230, 198] on button "Next" at bounding box center [230, 199] width 43 height 15
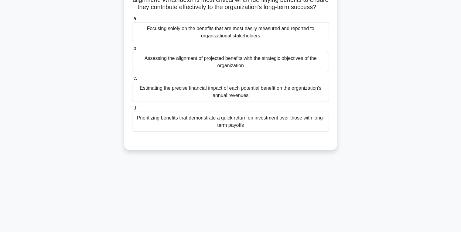
scroll to position [0, 0]
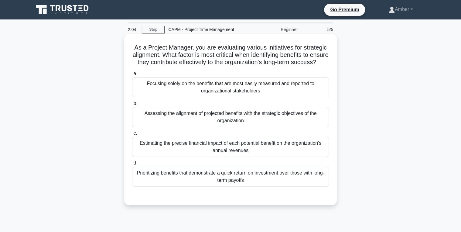
click at [173, 125] on div "Assessing the alignment of projected benefits with the strategic objectives of …" at bounding box center [230, 117] width 197 height 20
click at [132, 105] on input "b. Assessing the alignment of projected benefits with the strategic objectives …" at bounding box center [132, 103] width 0 height 4
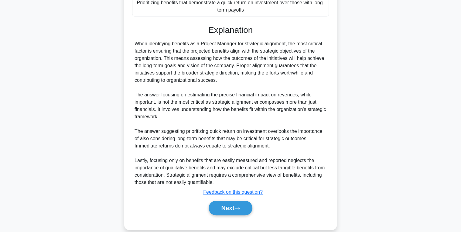
scroll to position [186, 0]
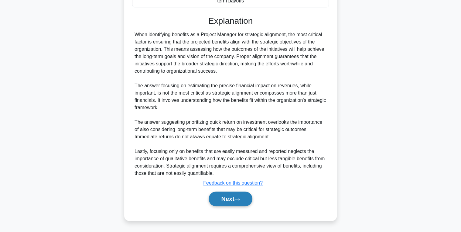
click at [223, 201] on button "Next" at bounding box center [230, 198] width 43 height 15
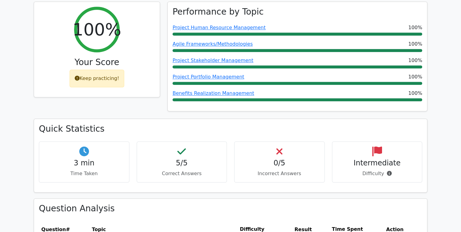
scroll to position [389, 0]
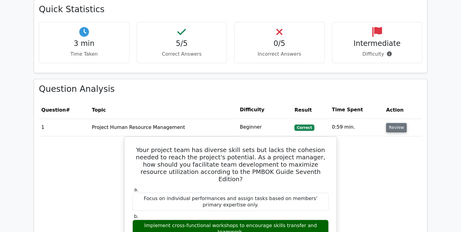
click at [400, 123] on button "Review" at bounding box center [396, 127] width 21 height 9
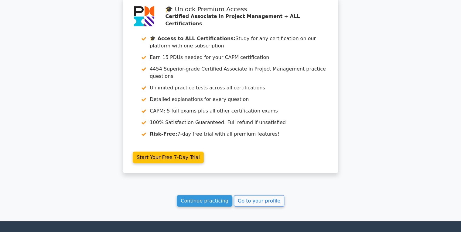
scroll to position [632, 0]
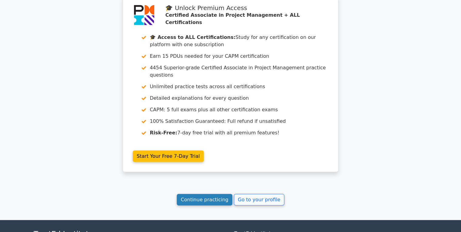
click at [201, 194] on link "Continue practicing" at bounding box center [205, 200] width 56 height 12
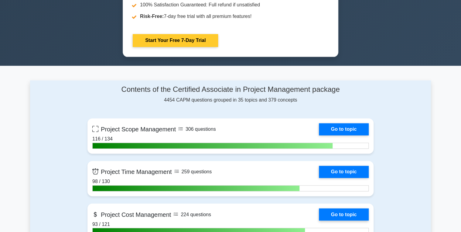
scroll to position [462, 0]
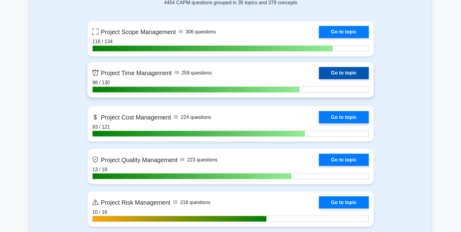
click at [342, 72] on link "Go to topic" at bounding box center [344, 73] width 50 height 12
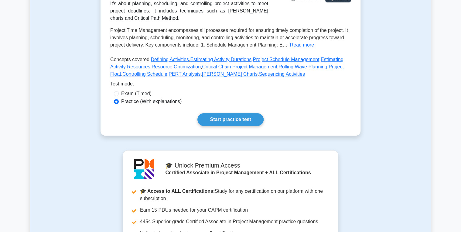
scroll to position [122, 0]
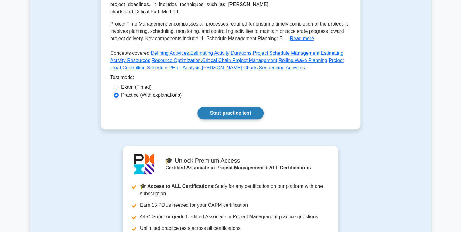
click at [230, 119] on link "Start practice test" at bounding box center [231, 113] width 66 height 13
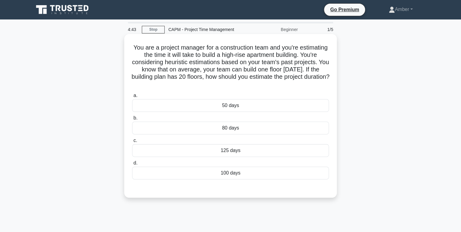
click at [229, 168] on div "100 days" at bounding box center [230, 173] width 197 height 13
click at [132, 165] on input "d. 100 days" at bounding box center [132, 163] width 0 height 4
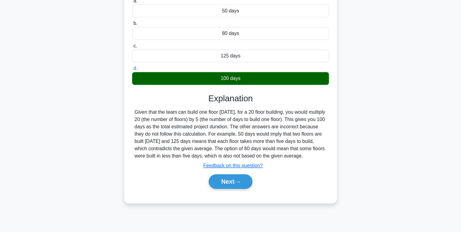
scroll to position [96, 0]
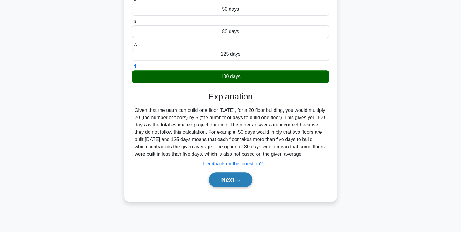
click at [237, 181] on icon at bounding box center [237, 180] width 5 height 2
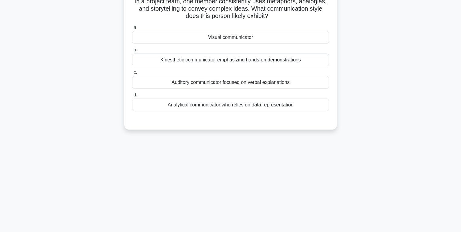
scroll to position [0, 0]
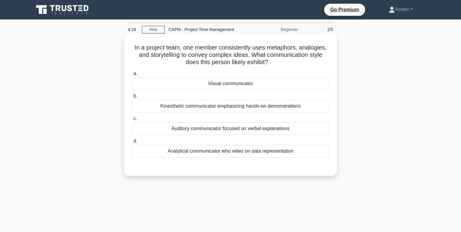
click at [218, 133] on div "Auditory communicator focused on verbal explanations" at bounding box center [230, 128] width 197 height 13
click at [132, 121] on input "c. Auditory communicator focused on verbal explanations" at bounding box center [132, 119] width 0 height 4
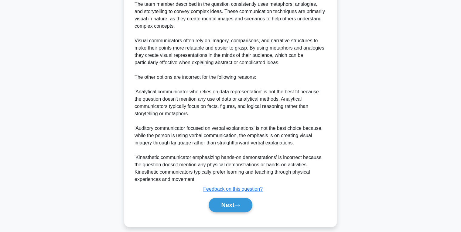
scroll to position [201, 0]
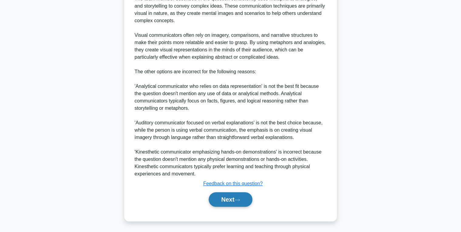
click at [223, 196] on button "Next" at bounding box center [230, 199] width 43 height 15
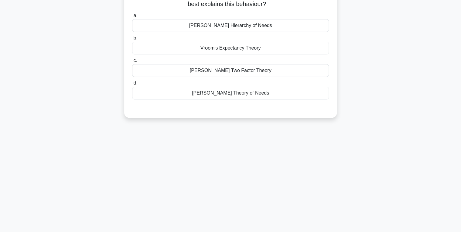
scroll to position [0, 0]
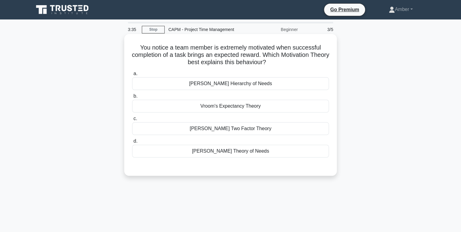
click at [209, 86] on div "Maslow's Hierarchy of Needs" at bounding box center [230, 83] width 197 height 13
click at [132, 76] on input "a. Maslow's Hierarchy of Needs" at bounding box center [132, 74] width 0 height 4
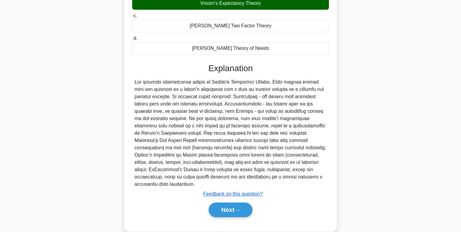
scroll to position [106, 0]
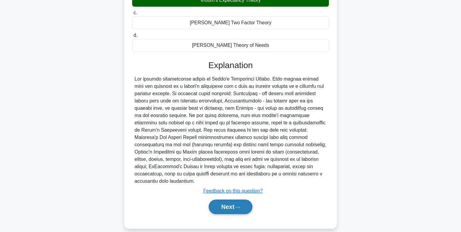
click at [231, 199] on button "Next" at bounding box center [230, 206] width 43 height 15
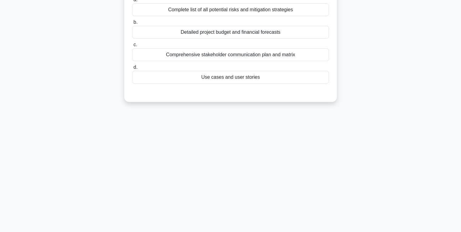
scroll to position [0, 0]
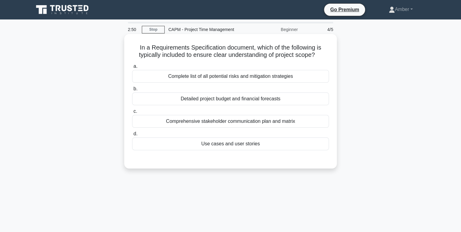
click at [200, 113] on label "c. Comprehensive stakeholder communication plan and matrix" at bounding box center [230, 118] width 197 height 20
click at [132, 113] on input "c. Comprehensive stakeholder communication plan and matrix" at bounding box center [132, 111] width 0 height 4
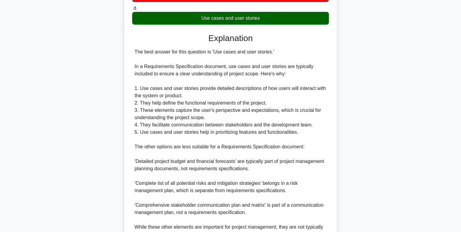
scroll to position [170, 0]
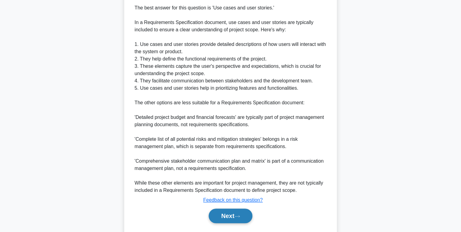
click at [224, 216] on button "Next" at bounding box center [230, 215] width 43 height 15
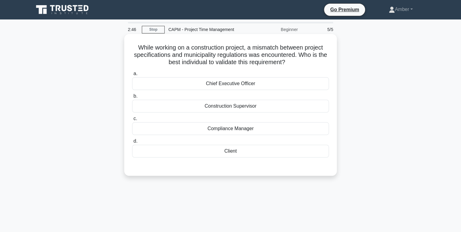
scroll to position [0, 0]
click at [229, 129] on div "Compliance Manager" at bounding box center [230, 128] width 197 height 13
click at [132, 121] on input "c. Compliance Manager" at bounding box center [132, 119] width 0 height 4
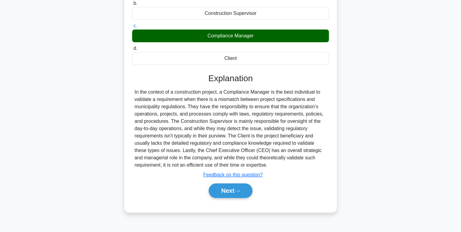
scroll to position [96, 0]
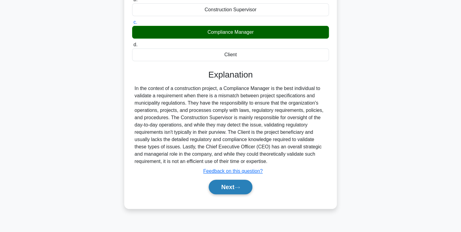
click at [229, 188] on button "Next" at bounding box center [230, 187] width 43 height 15
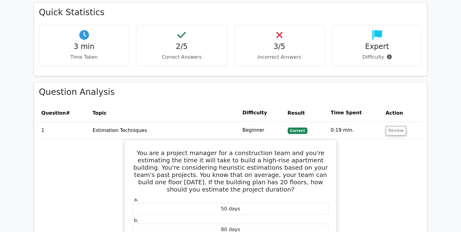
scroll to position [389, 0]
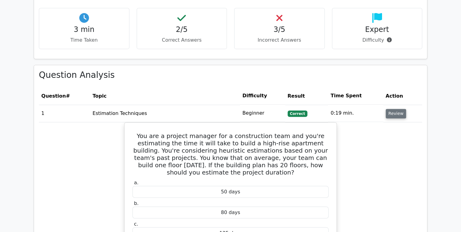
click at [388, 109] on button "Review" at bounding box center [396, 113] width 21 height 9
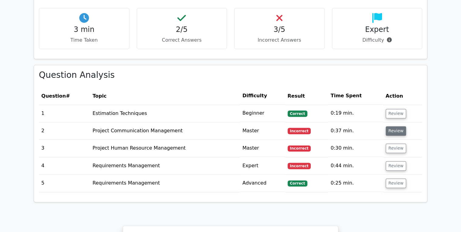
click at [393, 126] on button "Review" at bounding box center [396, 130] width 21 height 9
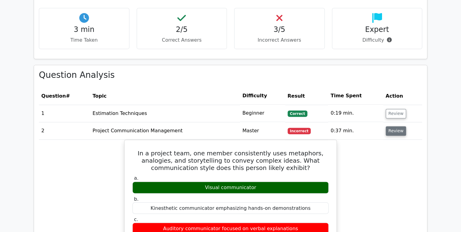
click at [391, 126] on button "Review" at bounding box center [396, 130] width 21 height 9
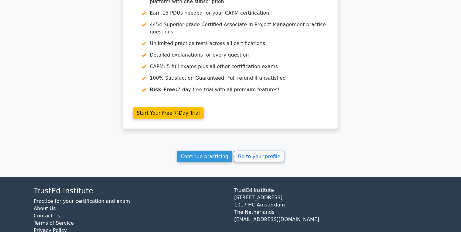
scroll to position [662, 0]
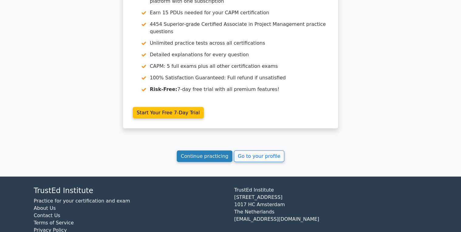
click at [205, 150] on link "Continue practicing" at bounding box center [205, 156] width 56 height 12
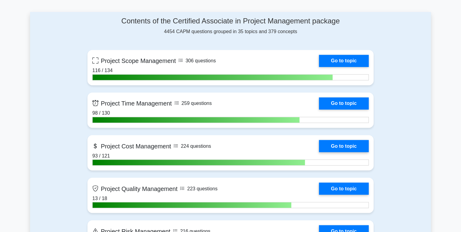
scroll to position [438, 0]
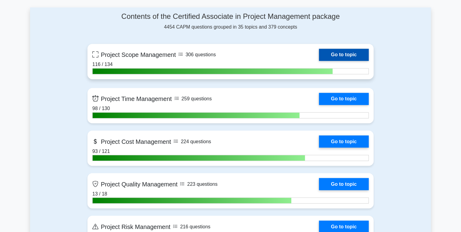
click at [333, 50] on link "Go to topic" at bounding box center [344, 55] width 50 height 12
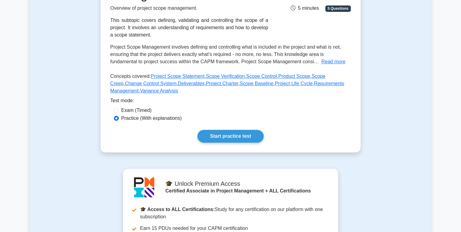
scroll to position [122, 0]
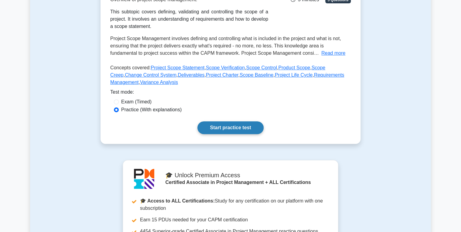
click at [220, 130] on link "Start practice test" at bounding box center [231, 127] width 66 height 13
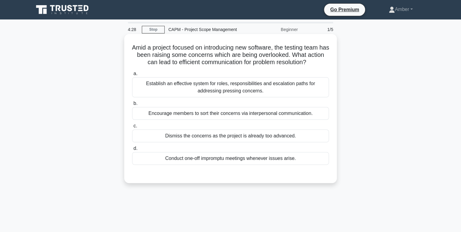
click at [228, 83] on div "Establish an effective system for roles, responsibilities and escalation paths …" at bounding box center [230, 87] width 197 height 20
click at [132, 76] on input "a. Establish an effective system for roles, responsibilities and escalation pat…" at bounding box center [132, 74] width 0 height 4
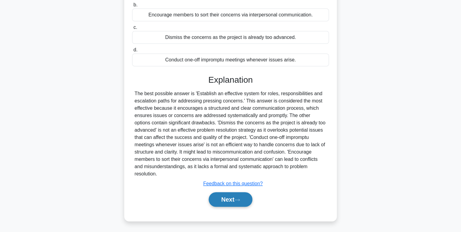
click at [227, 201] on button "Next" at bounding box center [230, 199] width 43 height 15
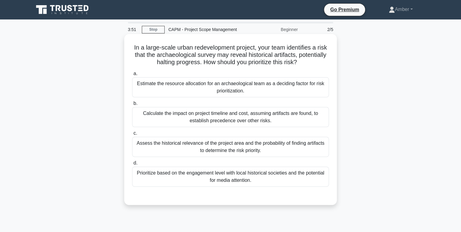
click at [213, 148] on div "Assess the historical relevance of the project area and the probability of find…" at bounding box center [230, 147] width 197 height 20
click at [132, 135] on input "c. Assess the historical relevance of the project area and the probability of f…" at bounding box center [132, 133] width 0 height 4
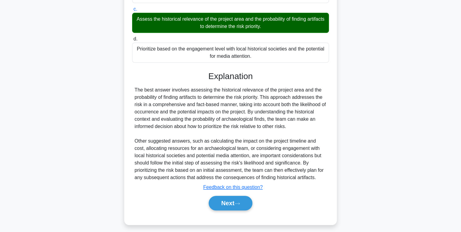
scroll to position [128, 0]
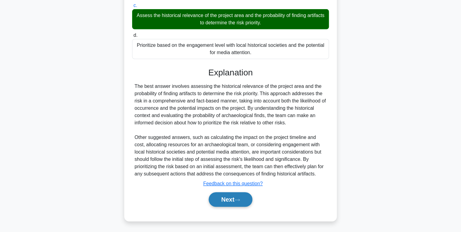
click at [224, 198] on button "Next" at bounding box center [230, 199] width 43 height 15
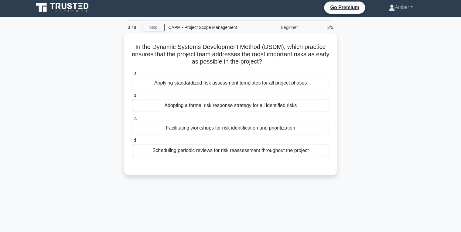
scroll to position [0, 0]
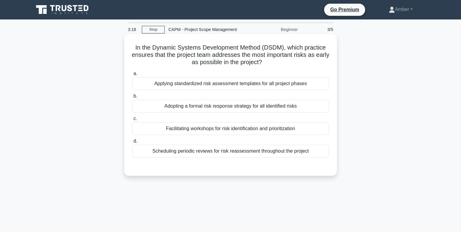
click at [196, 105] on div "Adopting a formal risk response strategy for all identified risks" at bounding box center [230, 106] width 197 height 13
click at [132, 98] on input "b. Adopting a formal risk response strategy for all identified risks" at bounding box center [132, 96] width 0 height 4
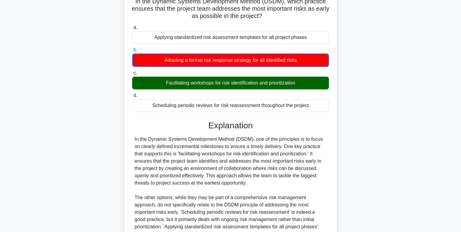
scroll to position [128, 0]
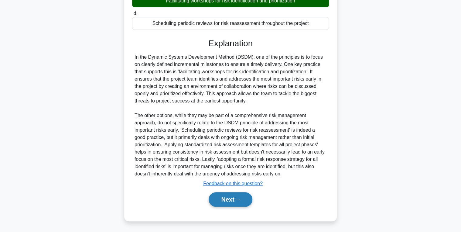
click at [236, 198] on button "Next" at bounding box center [230, 199] width 43 height 15
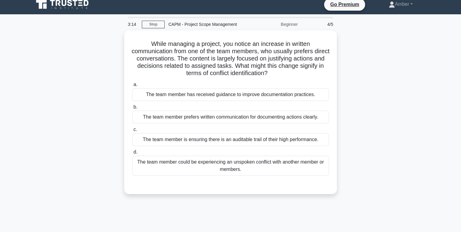
scroll to position [0, 0]
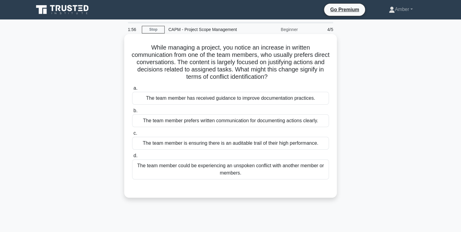
click at [202, 164] on div "The team member could be experiencing an unspoken conflict with another member …" at bounding box center [230, 169] width 197 height 20
click at [132, 158] on input "d. The team member could be experiencing an unspoken conflict with another memb…" at bounding box center [132, 156] width 0 height 4
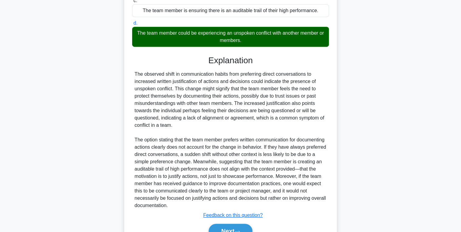
scroll to position [146, 0]
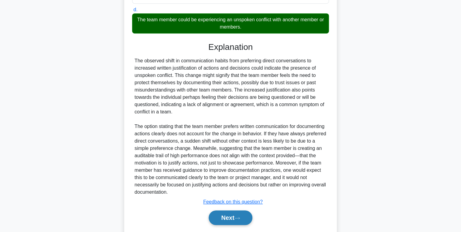
click at [230, 221] on button "Next" at bounding box center [230, 217] width 43 height 15
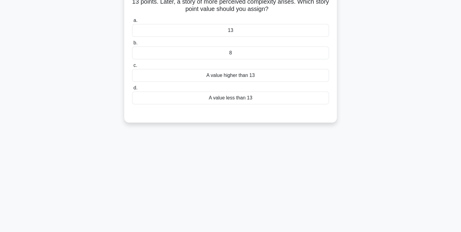
scroll to position [0, 0]
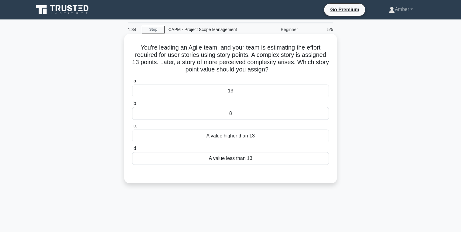
click at [193, 136] on div "A value higher than 13" at bounding box center [230, 135] width 197 height 13
click at [132, 128] on input "c. A value higher than 13" at bounding box center [132, 126] width 0 height 4
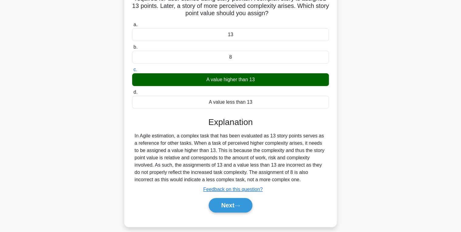
scroll to position [96, 0]
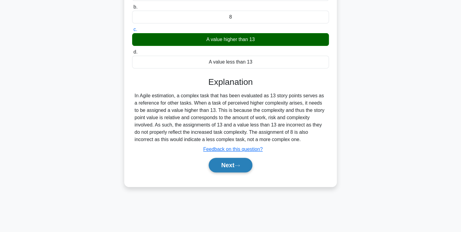
click at [226, 163] on button "Next" at bounding box center [230, 165] width 43 height 15
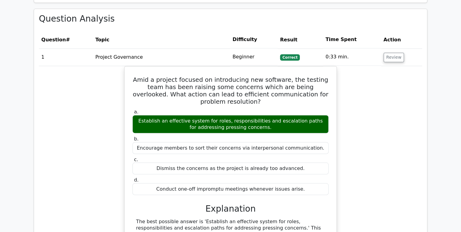
scroll to position [462, 0]
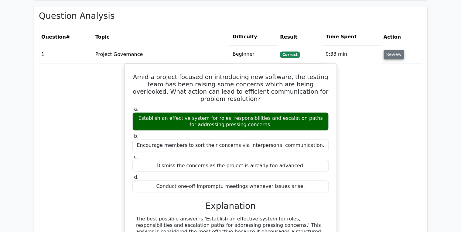
click at [394, 50] on button "Review" at bounding box center [394, 54] width 21 height 9
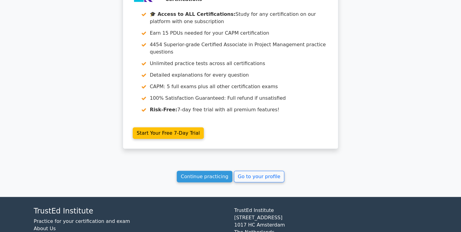
scroll to position [656, 0]
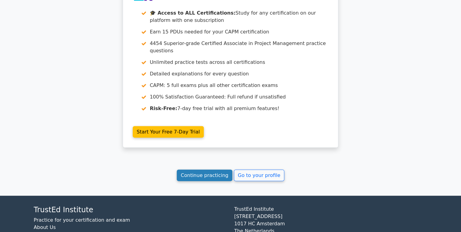
click at [201, 170] on link "Continue practicing" at bounding box center [205, 176] width 56 height 12
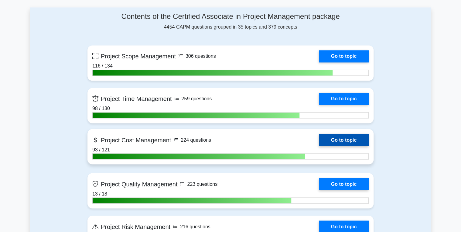
scroll to position [462, 0]
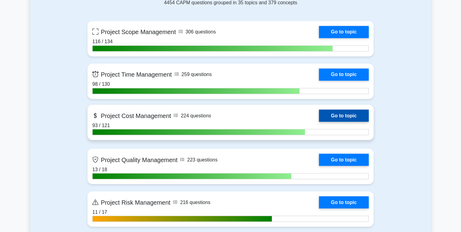
click at [345, 113] on link "Go to topic" at bounding box center [344, 115] width 50 height 12
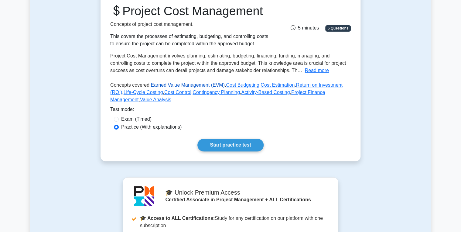
scroll to position [97, 0]
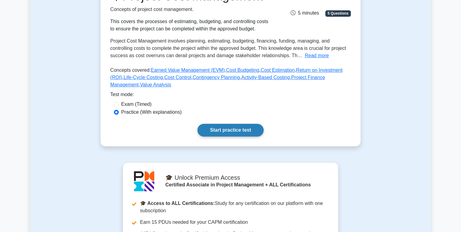
click at [220, 136] on link "Start practice test" at bounding box center [231, 130] width 66 height 13
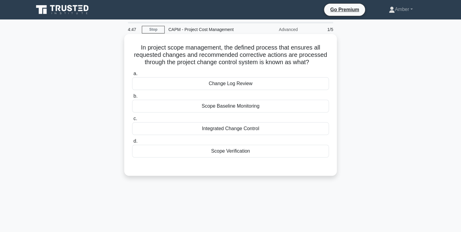
click at [204, 129] on div "Integrated Change Control" at bounding box center [230, 128] width 197 height 13
click at [132, 121] on input "c. Integrated Change Control" at bounding box center [132, 119] width 0 height 4
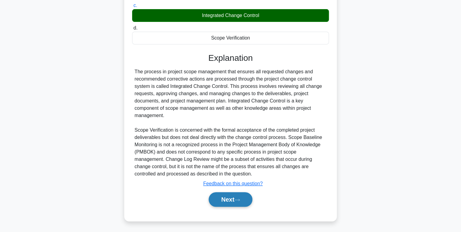
click at [229, 197] on button "Next" at bounding box center [230, 199] width 43 height 15
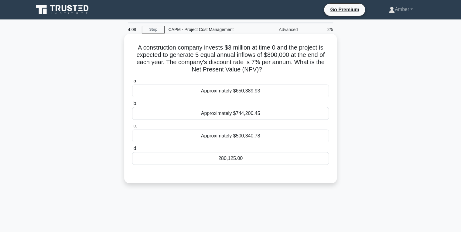
drag, startPoint x: 271, startPoint y: 69, endPoint x: 125, endPoint y: 41, distance: 148.8
click at [125, 41] on div "A construction company invests $3 million at time 0 and the project is expected…" at bounding box center [230, 108] width 213 height 149
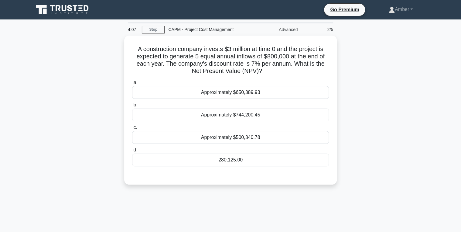
copy h5 "A construction company invests $3 million at time 0 and the project is expected…"
click at [46, 91] on div "A construction company invests $3 million at time 0 and the project is expected…" at bounding box center [230, 114] width 401 height 156
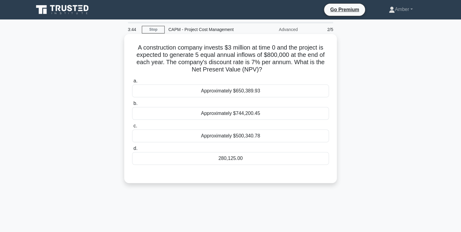
click at [236, 156] on div "280,125.00" at bounding box center [230, 158] width 197 height 13
click at [132, 150] on input "d. 280,125.00" at bounding box center [132, 148] width 0 height 4
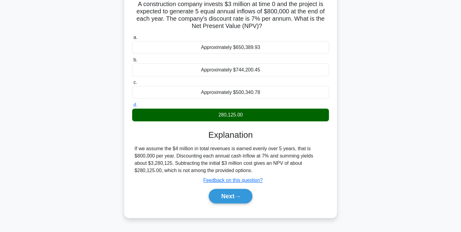
scroll to position [49, 0]
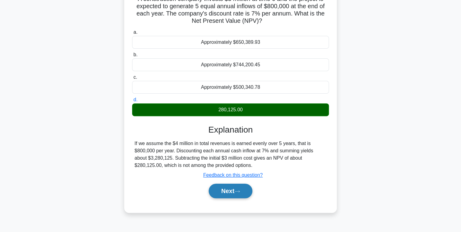
click at [230, 187] on button "Next" at bounding box center [230, 191] width 43 height 15
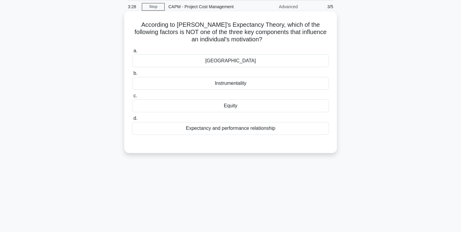
scroll to position [0, 0]
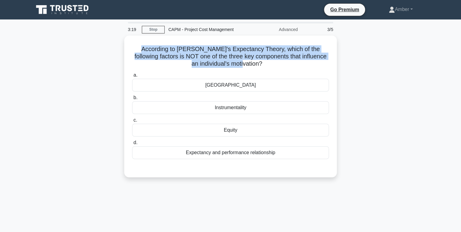
drag, startPoint x: 147, startPoint y: 53, endPoint x: 83, endPoint y: 45, distance: 64.7
click at [83, 45] on div "According to [PERSON_NAME]'s Expectancy Theory, which of the following factors …" at bounding box center [230, 110] width 401 height 149
copy h5 "According to [PERSON_NAME]'s Expectancy Theory, which of the following factors …"
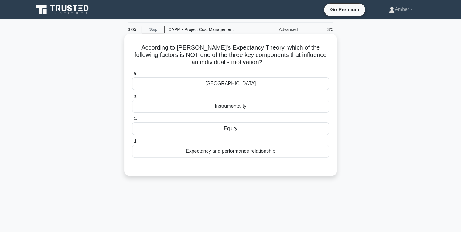
click at [212, 118] on label "c. Equity" at bounding box center [230, 125] width 197 height 20
click at [132, 118] on input "c. Equity" at bounding box center [132, 119] width 0 height 4
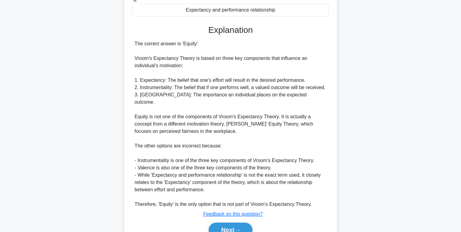
scroll to position [164, 0]
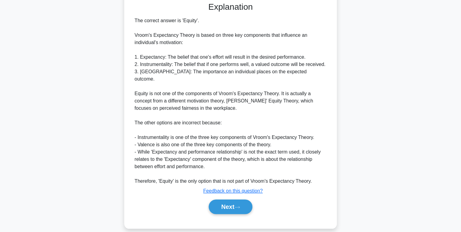
drag, startPoint x: 224, startPoint y: 197, endPoint x: 127, endPoint y: 122, distance: 122.6
click at [223, 199] on button "Next" at bounding box center [230, 206] width 43 height 15
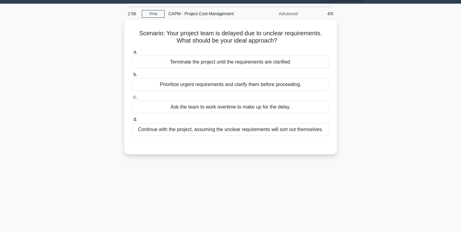
scroll to position [24, 0]
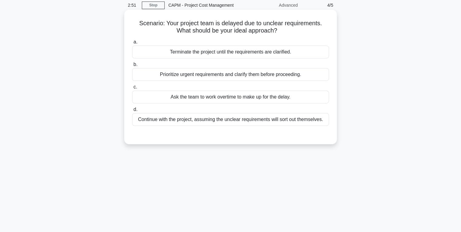
click at [208, 74] on div "Prioritize urgent requirements and clarify them before proceeding." at bounding box center [230, 74] width 197 height 13
click at [132, 67] on input "b. Prioritize urgent requirements and clarify them before proceeding." at bounding box center [132, 65] width 0 height 4
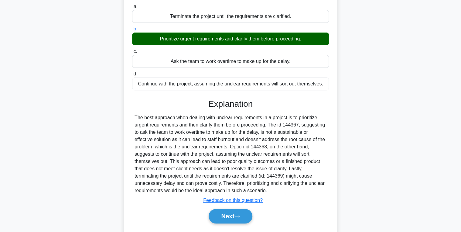
scroll to position [96, 0]
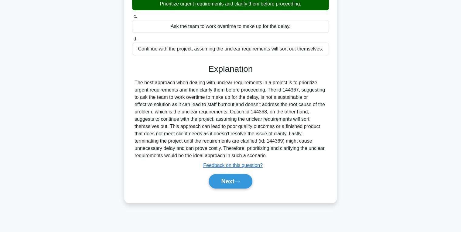
drag, startPoint x: 225, startPoint y: 177, endPoint x: 117, endPoint y: 99, distance: 133.4
click at [224, 177] on button "Next" at bounding box center [230, 181] width 43 height 15
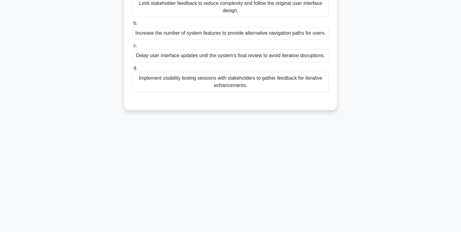
scroll to position [0, 0]
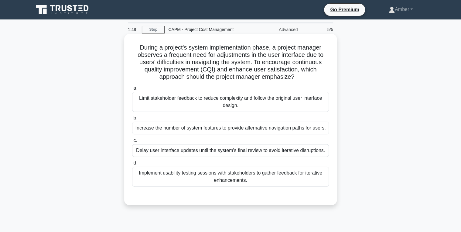
click at [197, 171] on div "Implement usability testing sessions with stakeholders to gather feedback for i…" at bounding box center [230, 177] width 197 height 20
click at [132, 165] on input "d. Implement usability testing sessions with stakeholders to gather feedback fo…" at bounding box center [132, 163] width 0 height 4
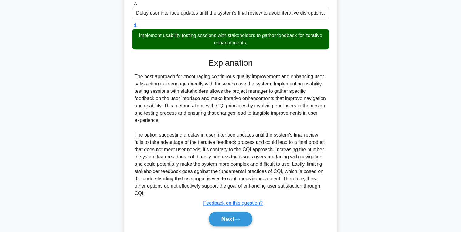
scroll to position [157, 0]
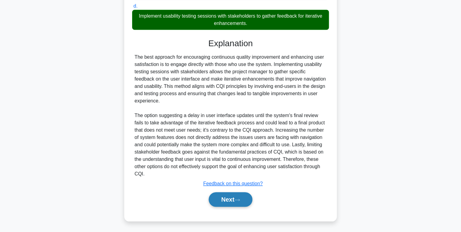
click at [223, 196] on button "Next" at bounding box center [230, 199] width 43 height 15
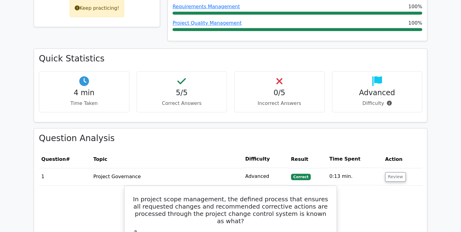
scroll to position [340, 0]
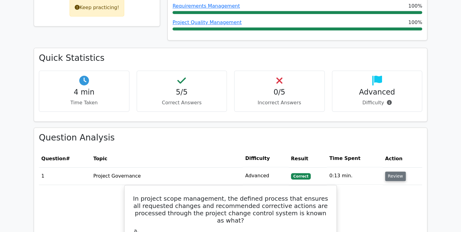
click at [389, 171] on button "Review" at bounding box center [395, 175] width 21 height 9
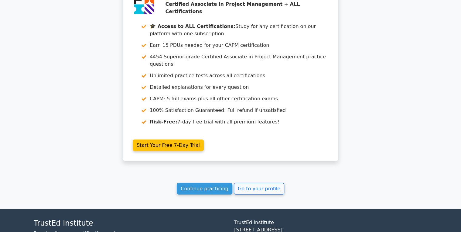
scroll to position [652, 0]
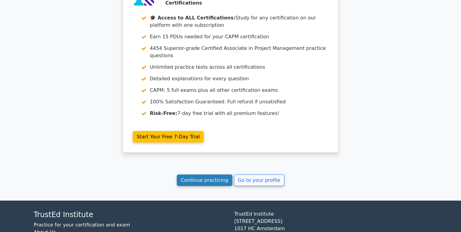
click at [213, 174] on link "Continue practicing" at bounding box center [205, 180] width 56 height 12
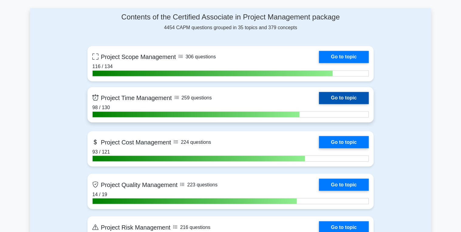
scroll to position [438, 0]
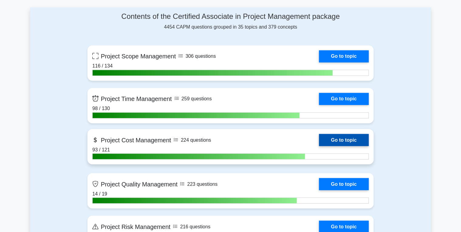
click at [334, 136] on link "Go to topic" at bounding box center [344, 140] width 50 height 12
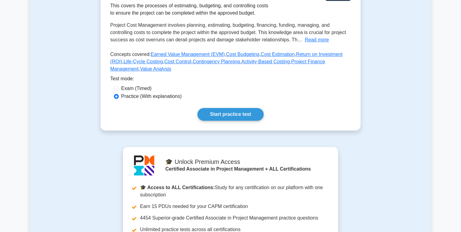
scroll to position [122, 0]
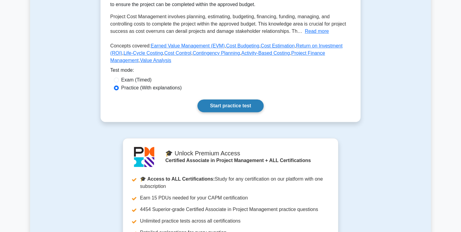
click at [234, 112] on link "Start practice test" at bounding box center [231, 105] width 66 height 13
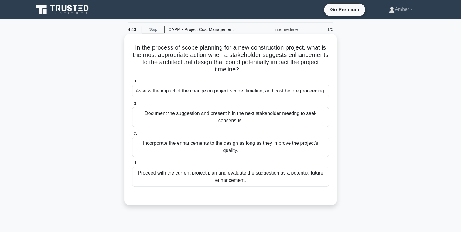
click at [158, 90] on div "Assess the impact of the change on project scope, timeline, and cost before pro…" at bounding box center [230, 90] width 197 height 13
click at [132, 83] on input "a. Assess the impact of the change on project scope, timeline, and cost before …" at bounding box center [132, 81] width 0 height 4
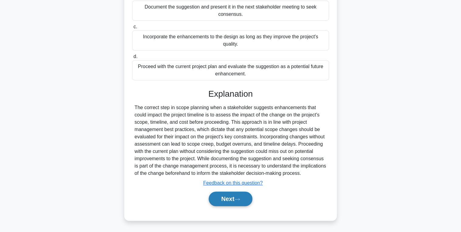
click at [232, 198] on button "Next" at bounding box center [230, 198] width 43 height 15
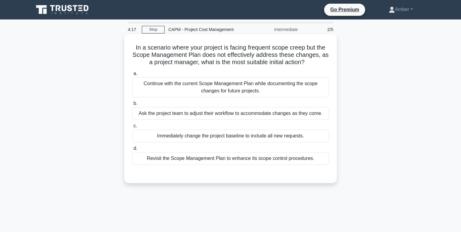
click at [209, 155] on div "Revisit the Scope Management Plan to enhance its scope control procedures." at bounding box center [230, 158] width 197 height 13
click at [132, 150] on input "d. Revisit the Scope Management Plan to enhance its scope control procedures." at bounding box center [132, 148] width 0 height 4
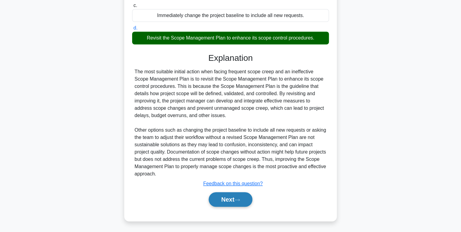
click at [236, 202] on button "Next" at bounding box center [230, 199] width 43 height 15
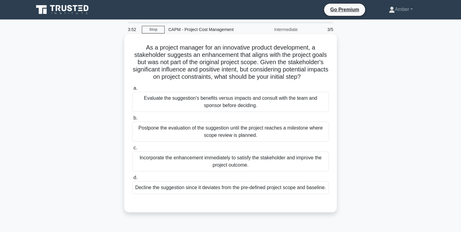
click at [174, 94] on div "Evaluate the suggestion's benefits versus impacts and consult with the team and…" at bounding box center [230, 102] width 197 height 20
click at [132, 90] on input "a. Evaluate the suggestion's benefits versus impacts and consult with the team …" at bounding box center [132, 88] width 0 height 4
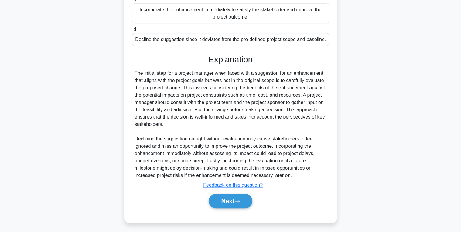
scroll to position [150, 0]
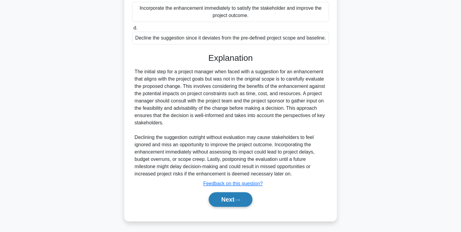
click at [233, 204] on button "Next" at bounding box center [230, 199] width 43 height 15
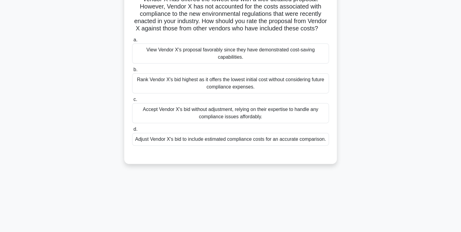
scroll to position [49, 0]
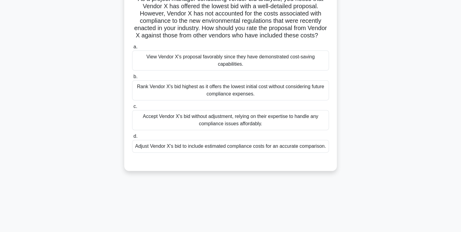
click at [229, 153] on div "Adjust Vendor X's bid to include estimated compliance costs for an accurate com…" at bounding box center [230, 146] width 197 height 13
click at [132, 138] on input "d. Adjust Vendor X's bid to include estimated compliance costs for an accurate …" at bounding box center [132, 136] width 0 height 4
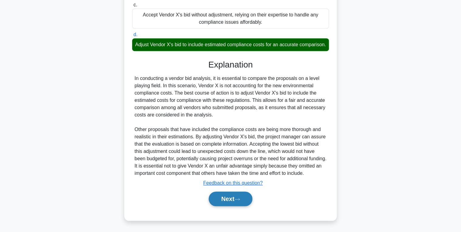
click at [231, 193] on button "Next" at bounding box center [230, 198] width 43 height 15
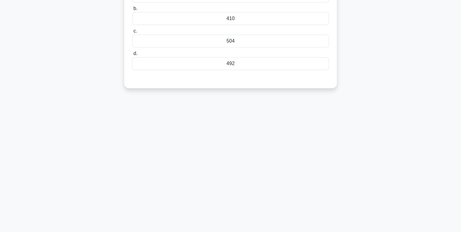
scroll to position [0, 0]
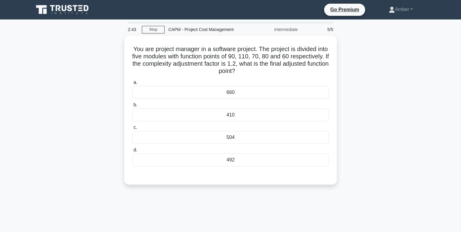
drag, startPoint x: 266, startPoint y: 71, endPoint x: 122, endPoint y: 44, distance: 146.2
click at [122, 44] on div "You are project manager in a software project. The project is divided into five…" at bounding box center [230, 114] width 401 height 156
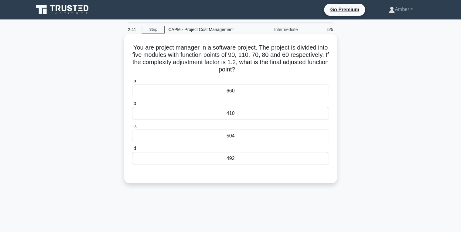
copy h5 "You are project manager in a software project. The project is divided into five…"
click at [221, 159] on div "492" at bounding box center [230, 158] width 197 height 13
click at [132, 150] on input "d. 492" at bounding box center [132, 148] width 0 height 4
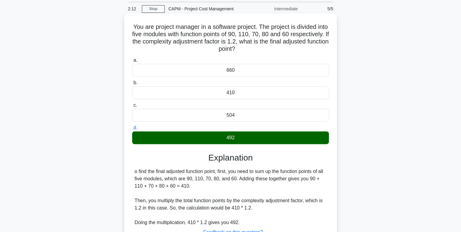
scroll to position [73, 0]
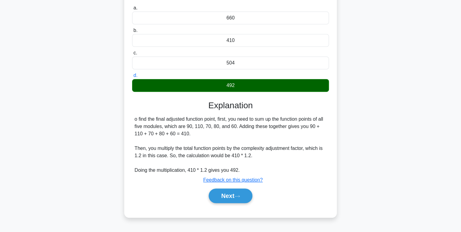
click at [219, 188] on div "Next" at bounding box center [230, 195] width 197 height 19
click at [221, 193] on button "Next" at bounding box center [230, 195] width 43 height 15
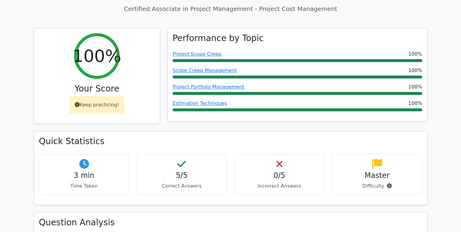
scroll to position [365, 0]
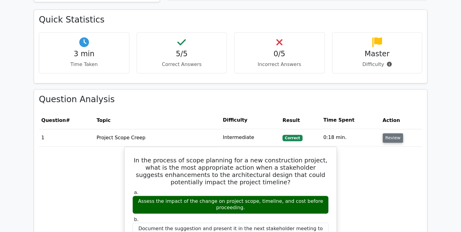
click at [400, 131] on td "Review" at bounding box center [401, 137] width 42 height 17
click at [394, 133] on button "Review" at bounding box center [393, 137] width 21 height 9
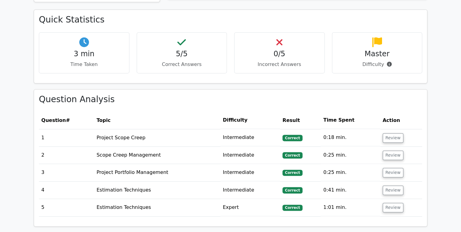
click at [391, 129] on td "Review" at bounding box center [401, 137] width 42 height 17
click at [389, 203] on button "Review" at bounding box center [393, 207] width 21 height 9
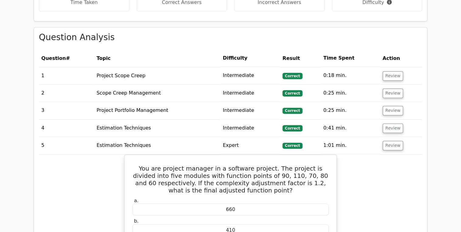
scroll to position [438, 0]
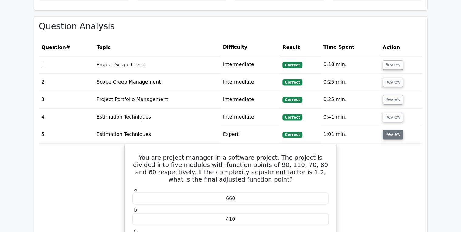
click at [394, 130] on button "Review" at bounding box center [393, 134] width 21 height 9
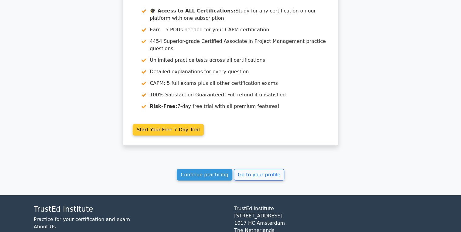
scroll to position [656, 0]
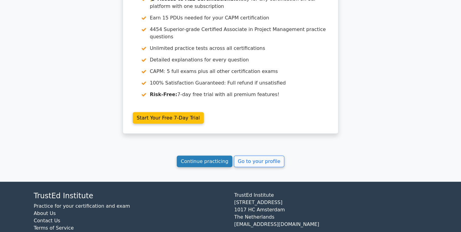
click at [212, 156] on link "Continue practicing" at bounding box center [205, 162] width 56 height 12
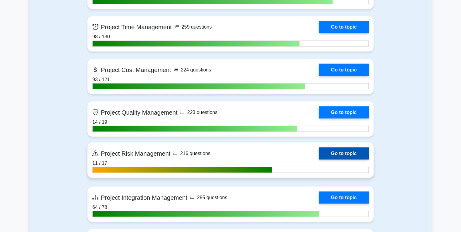
scroll to position [511, 0]
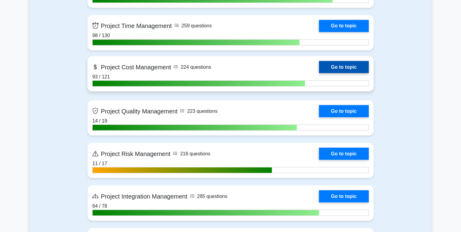
click at [336, 61] on link "Go to topic" at bounding box center [344, 67] width 50 height 12
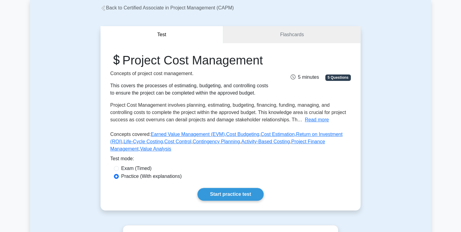
scroll to position [97, 0]
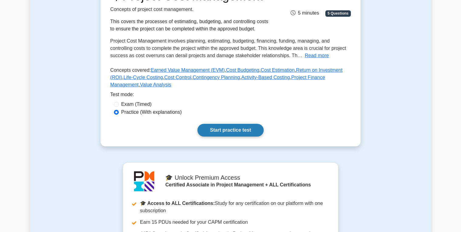
click at [227, 136] on link "Start practice test" at bounding box center [231, 130] width 66 height 13
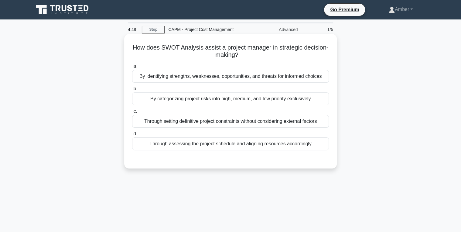
click at [241, 75] on div "By identifying strengths, weaknesses, opportunities, and threats for informed c…" at bounding box center [230, 76] width 197 height 13
click at [132, 68] on input "a. By identifying strengths, weaknesses, opportunities, and threats for informe…" at bounding box center [132, 66] width 0 height 4
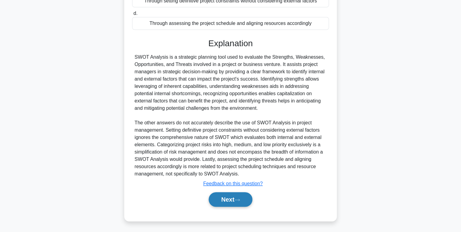
click at [223, 197] on button "Next" at bounding box center [230, 199] width 43 height 15
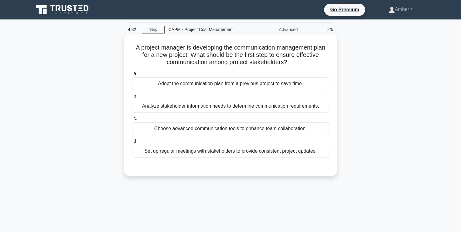
click at [171, 100] on div "Analyze stakeholder information needs to determine communication requirements." at bounding box center [230, 106] width 197 height 13
click at [132, 98] on input "b. Analyze stakeholder information needs to determine communication requirement…" at bounding box center [132, 96] width 0 height 4
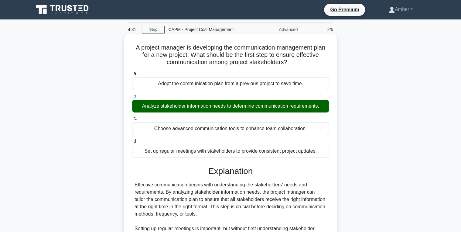
scroll to position [113, 0]
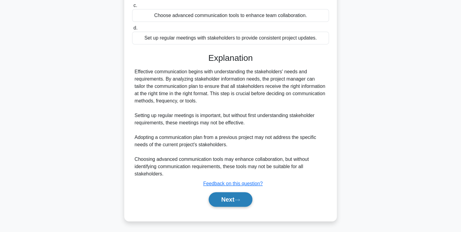
click at [232, 201] on button "Next" at bounding box center [230, 199] width 43 height 15
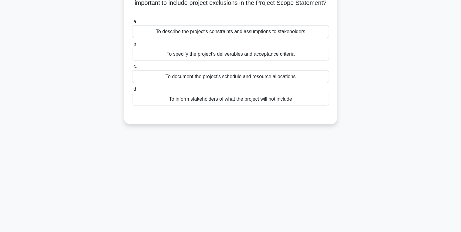
scroll to position [0, 0]
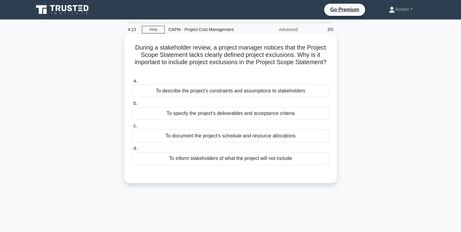
click at [208, 155] on div "To inform stakeholders of what the project will not include" at bounding box center [230, 158] width 197 height 13
click at [132, 150] on input "d. To inform stakeholders of what the project will not include" at bounding box center [132, 148] width 0 height 4
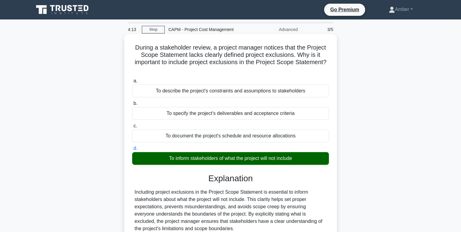
scroll to position [96, 0]
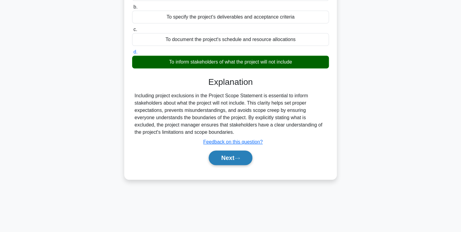
click at [232, 154] on button "Next" at bounding box center [230, 157] width 43 height 15
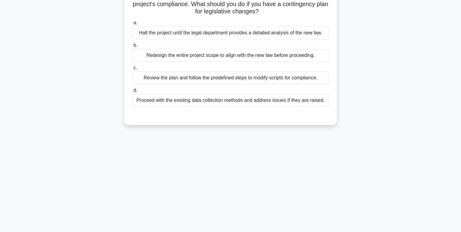
scroll to position [0, 0]
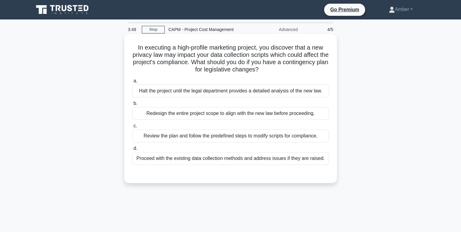
click at [243, 138] on div "Review the plan and follow the predefined steps to modify scripts for complianc…" at bounding box center [230, 135] width 197 height 13
click at [132, 128] on input "c. Review the plan and follow the predefined steps to modify scripts for compli…" at bounding box center [132, 126] width 0 height 4
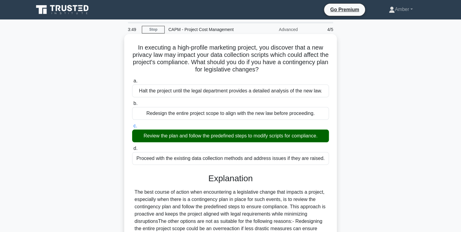
scroll to position [96, 0]
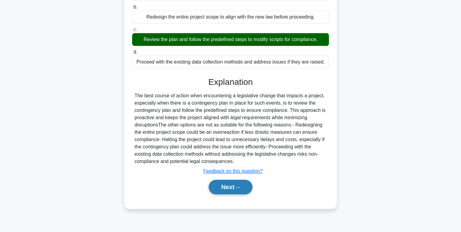
click at [233, 185] on button "Next" at bounding box center [230, 187] width 43 height 15
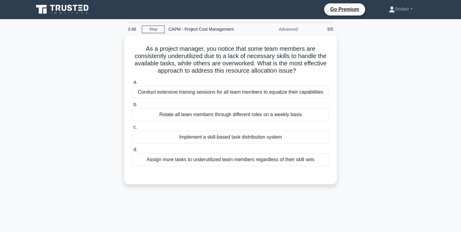
scroll to position [0, 0]
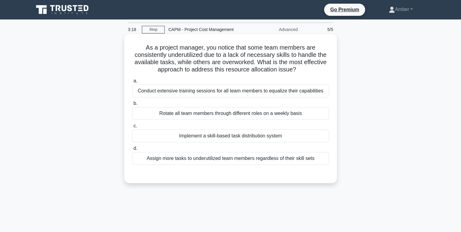
click at [207, 91] on div "Conduct extensive training sessions for all team members to equalize their capa…" at bounding box center [230, 90] width 197 height 13
click at [132, 83] on input "a. Conduct extensive training sessions for all team members to equalize their c…" at bounding box center [132, 81] width 0 height 4
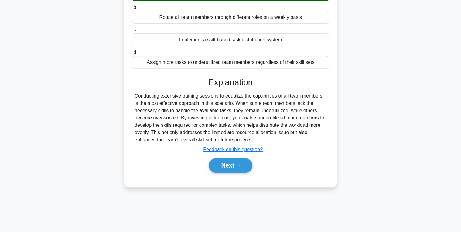
scroll to position [96, 0]
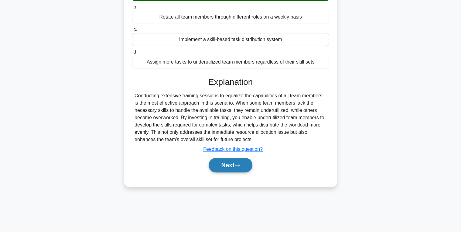
click at [232, 163] on button "Next" at bounding box center [230, 165] width 43 height 15
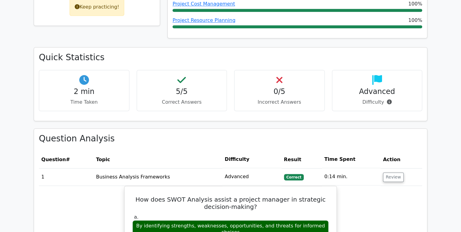
scroll to position [365, 0]
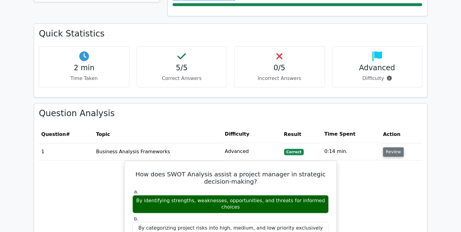
click at [386, 147] on button "Review" at bounding box center [393, 151] width 21 height 9
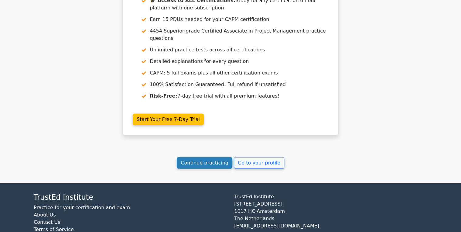
scroll to position [676, 0]
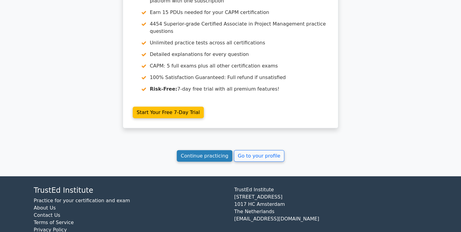
click at [217, 150] on link "Continue practicing" at bounding box center [205, 156] width 56 height 12
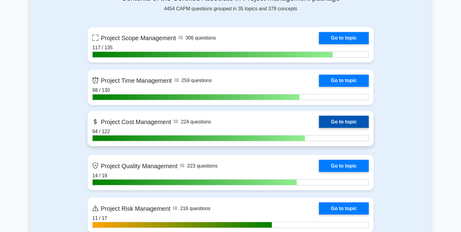
scroll to position [462, 0]
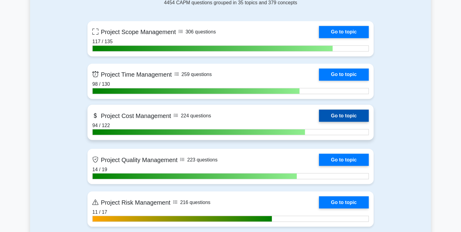
click at [338, 115] on link "Go to topic" at bounding box center [344, 115] width 50 height 12
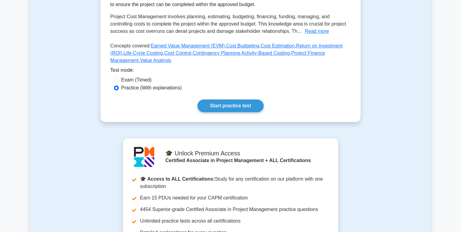
scroll to position [146, 0]
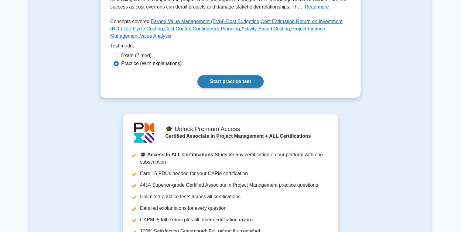
click at [229, 88] on link "Start practice test" at bounding box center [231, 81] width 66 height 13
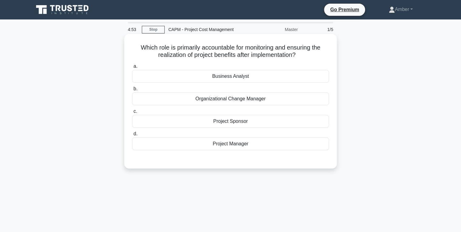
click at [215, 146] on div "Project Manager" at bounding box center [230, 143] width 197 height 13
click at [132, 136] on input "d. Project Manager" at bounding box center [132, 134] width 0 height 4
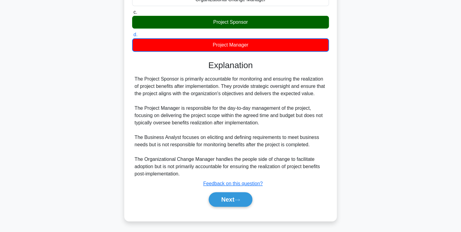
drag, startPoint x: 222, startPoint y: 197, endPoint x: 196, endPoint y: 187, distance: 27.9
click at [222, 197] on button "Next" at bounding box center [230, 199] width 43 height 15
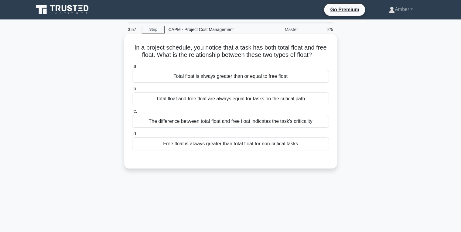
click at [211, 144] on div "Free float is always greater than total float for non-critical tasks" at bounding box center [230, 143] width 197 height 13
click at [132, 136] on input "d. Free float is always greater than total float for non-critical tasks" at bounding box center [132, 134] width 0 height 4
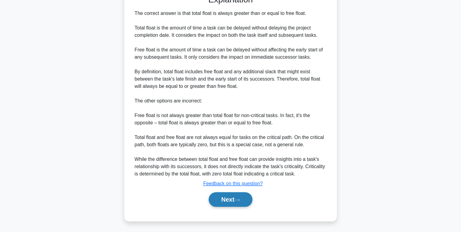
click at [222, 193] on button "Next" at bounding box center [230, 199] width 43 height 15
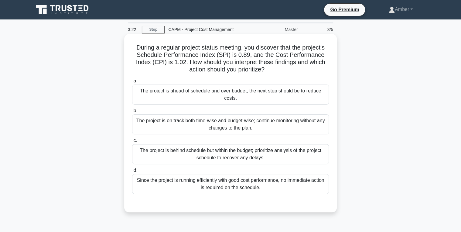
click at [199, 153] on div "The project is behind schedule but within the budget; prioritize analysis of th…" at bounding box center [230, 154] width 197 height 20
click at [132, 143] on input "c. The project is behind schedule but within the budget; prioritize analysis of…" at bounding box center [132, 141] width 0 height 4
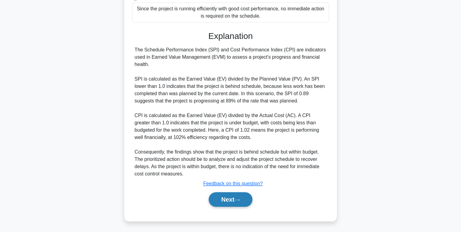
click at [232, 203] on button "Next" at bounding box center [230, 199] width 43 height 15
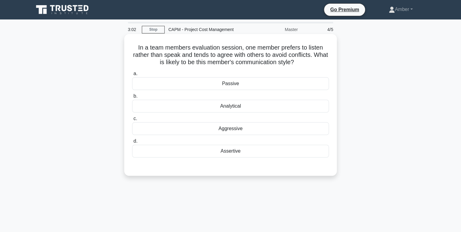
click at [251, 79] on div "Passive" at bounding box center [230, 83] width 197 height 13
click at [132, 76] on input "a. Passive" at bounding box center [132, 74] width 0 height 4
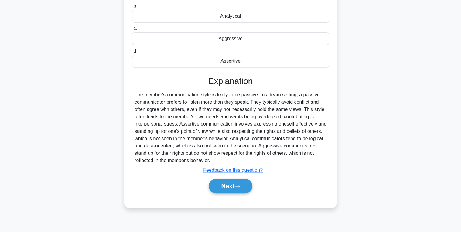
scroll to position [96, 0]
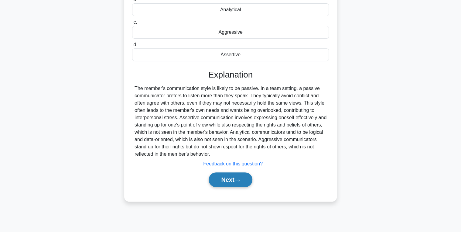
click at [225, 181] on button "Next" at bounding box center [230, 179] width 43 height 15
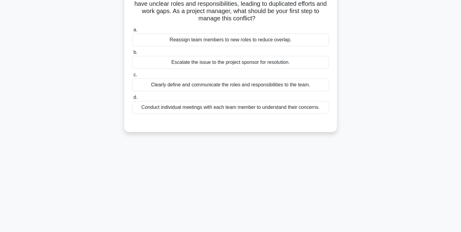
scroll to position [0, 0]
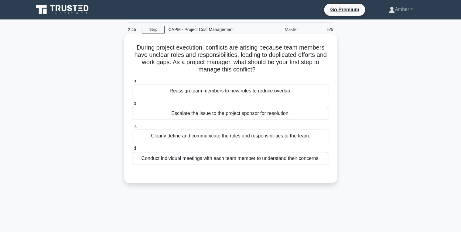
click at [212, 131] on div "Clearly define and communicate the roles and responsibilities to the team." at bounding box center [230, 135] width 197 height 13
click at [132, 128] on input "c. Clearly define and communicate the roles and responsibilities to the team." at bounding box center [132, 126] width 0 height 4
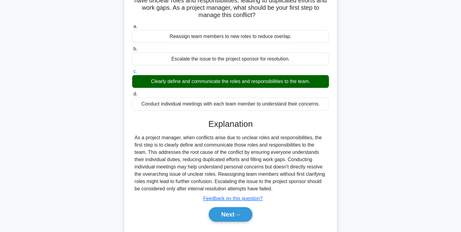
scroll to position [96, 0]
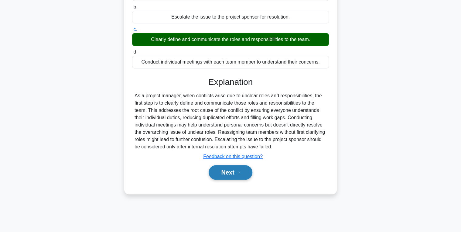
click at [212, 171] on button "Next" at bounding box center [230, 172] width 43 height 15
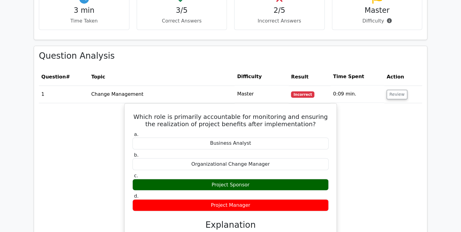
scroll to position [438, 0]
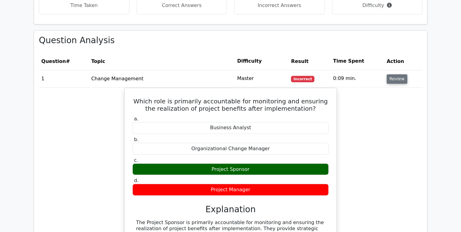
click at [395, 74] on button "Review" at bounding box center [397, 78] width 21 height 9
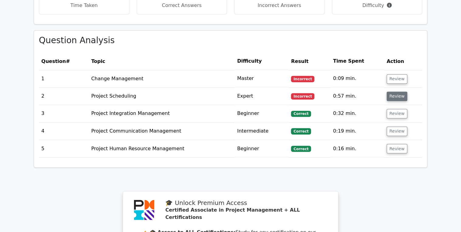
click at [399, 91] on button "Review" at bounding box center [397, 95] width 21 height 9
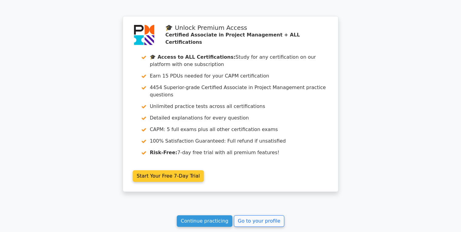
scroll to position [997, 0]
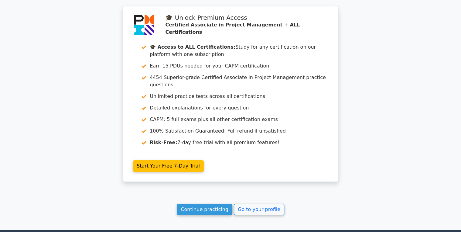
click at [213, 204] on link "Continue practicing" at bounding box center [205, 210] width 56 height 12
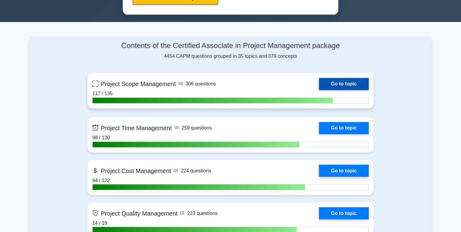
scroll to position [413, 0]
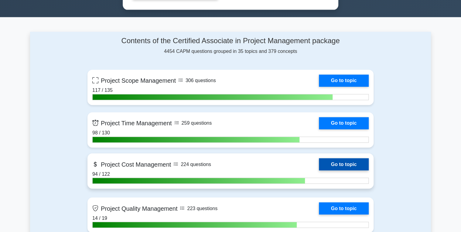
click at [346, 163] on link "Go to topic" at bounding box center [344, 164] width 50 height 12
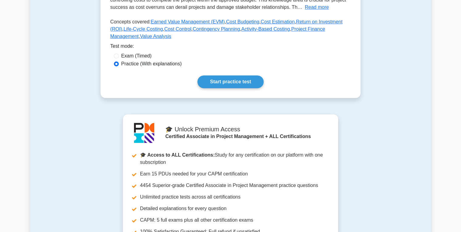
scroll to position [146, 0]
click at [228, 98] on div "Project Cost Management Concepts of project cost management. This covers the pr…" at bounding box center [231, 13] width 260 height 167
click at [223, 88] on link "Start practice test" at bounding box center [231, 81] width 66 height 13
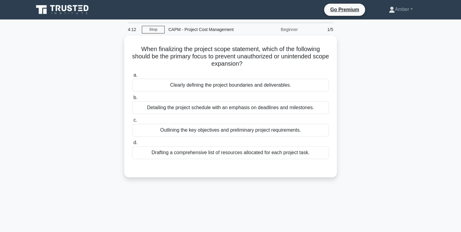
drag, startPoint x: 255, startPoint y: 63, endPoint x: 79, endPoint y: 31, distance: 179.5
click at [79, 31] on div "4:12 Stop CAPM - Project Cost Management Beginner 1/5 When finalizing the proje…" at bounding box center [230, 174] width 401 height 304
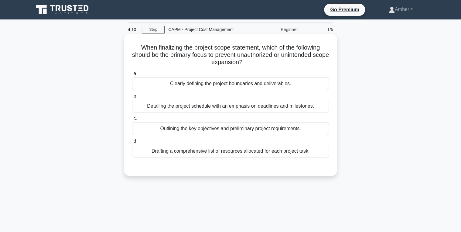
click at [260, 57] on h5 "When finalizing the project scope statement, which of the following should be t…" at bounding box center [231, 55] width 198 height 22
drag, startPoint x: 248, startPoint y: 57, endPoint x: 129, endPoint y: 44, distance: 120.2
click at [129, 44] on div "When finalizing the project scope statement, which of the following should be t…" at bounding box center [231, 104] width 208 height 137
drag, startPoint x: 117, startPoint y: 115, endPoint x: 177, endPoint y: 84, distance: 68.5
click at [117, 115] on div "When finalizing the project scope statement, which of the following should be t…" at bounding box center [230, 110] width 401 height 149
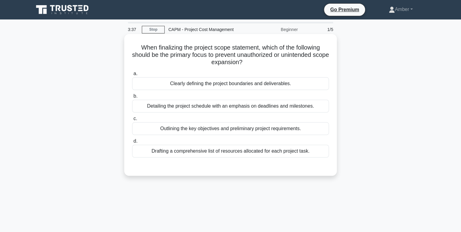
click at [183, 80] on div "Clearly defining the project boundaries and deliverables." at bounding box center [230, 83] width 197 height 13
click at [132, 76] on input "a. Clearly defining the project boundaries and deliverables." at bounding box center [132, 74] width 0 height 4
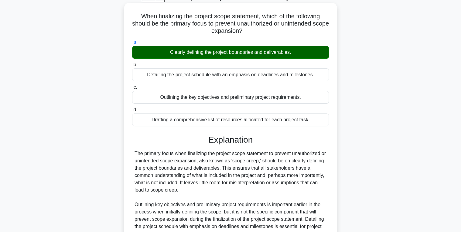
scroll to position [120, 0]
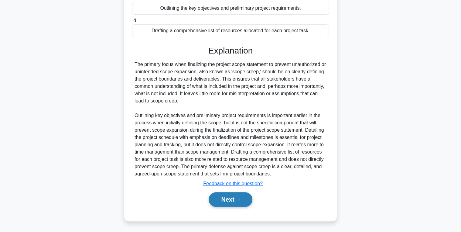
click at [238, 196] on button "Next" at bounding box center [230, 199] width 43 height 15
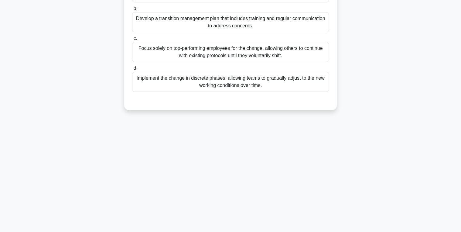
scroll to position [0, 0]
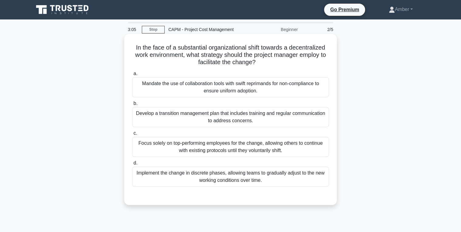
click at [157, 110] on div "Develop a transition management plan that includes training and regular communi…" at bounding box center [230, 117] width 197 height 20
click at [132, 105] on input "b. Develop a transition management plan that includes training and regular comm…" at bounding box center [132, 103] width 0 height 4
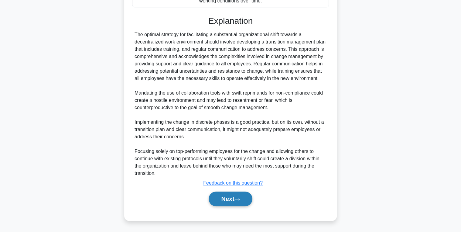
click at [234, 194] on button "Next" at bounding box center [230, 198] width 43 height 15
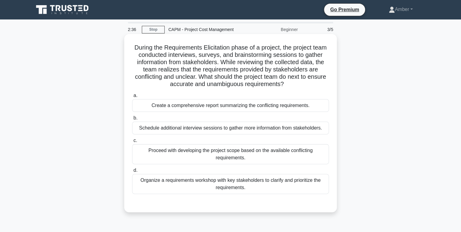
click at [182, 128] on div "Schedule additional interview sessions to gather more information from stakehol…" at bounding box center [230, 128] width 197 height 13
click at [132, 120] on input "b. Schedule additional interview sessions to gather more information from stake…" at bounding box center [132, 118] width 0 height 4
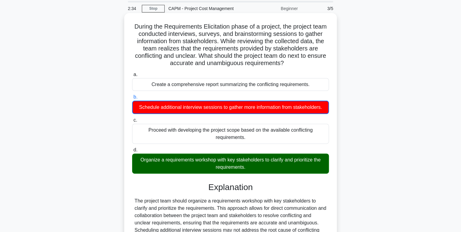
scroll to position [106, 0]
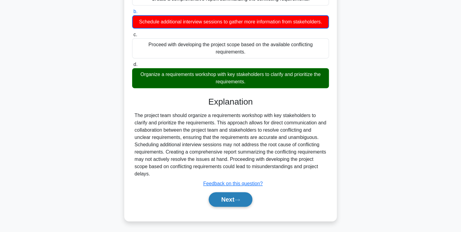
click at [234, 193] on button "Next" at bounding box center [230, 199] width 43 height 15
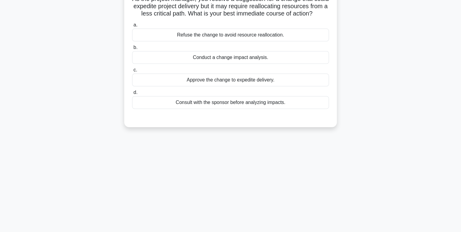
scroll to position [0, 0]
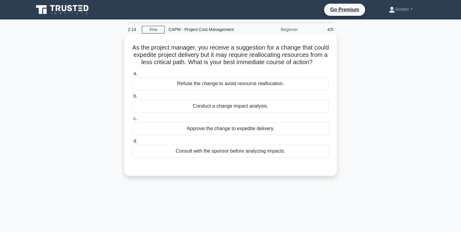
click at [217, 112] on div "Conduct a change impact analysis." at bounding box center [230, 106] width 197 height 13
click at [132, 98] on input "b. Conduct a change impact analysis." at bounding box center [132, 96] width 0 height 4
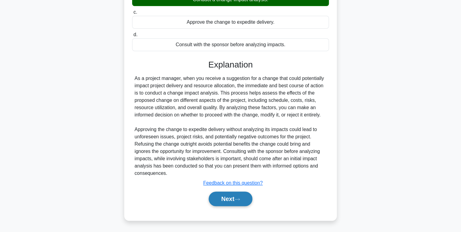
scroll to position [113, 0]
click at [231, 199] on button "Next" at bounding box center [230, 198] width 43 height 15
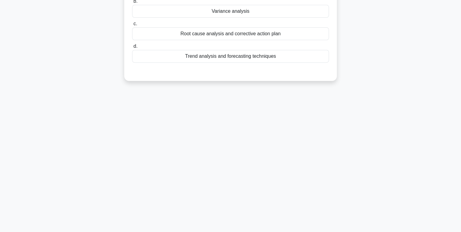
scroll to position [0, 0]
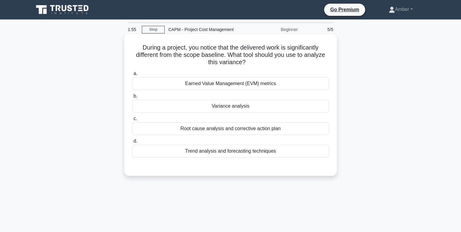
click at [220, 126] on div "Root cause analysis and corrective action plan" at bounding box center [230, 128] width 197 height 13
click at [132, 121] on input "c. Root cause analysis and corrective action plan" at bounding box center [132, 119] width 0 height 4
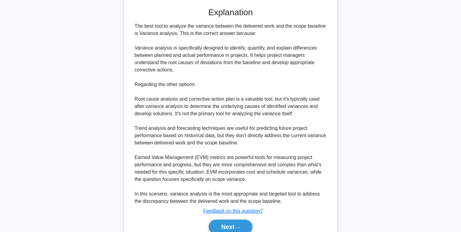
scroll to position [187, 0]
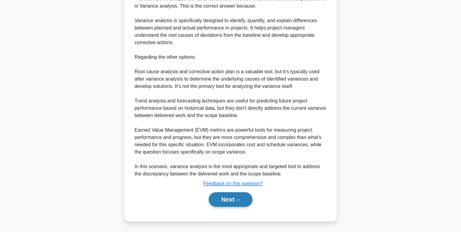
click at [231, 196] on button "Next" at bounding box center [230, 199] width 43 height 15
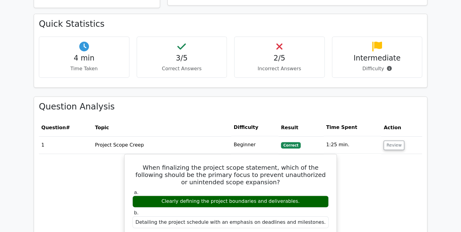
scroll to position [365, 0]
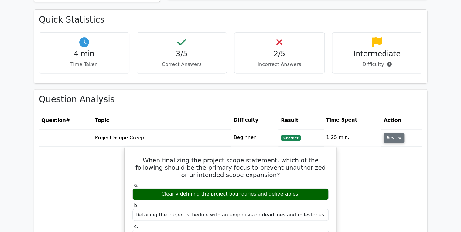
click at [396, 133] on button "Review" at bounding box center [394, 137] width 21 height 9
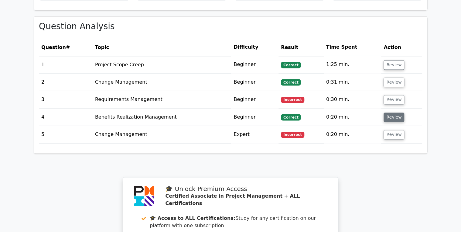
scroll to position [438, 0]
click at [397, 95] on button "Review" at bounding box center [394, 99] width 21 height 9
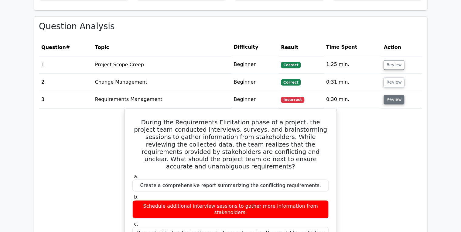
click at [394, 95] on button "Review" at bounding box center [394, 99] width 21 height 9
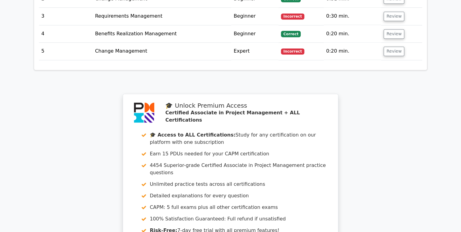
scroll to position [535, 0]
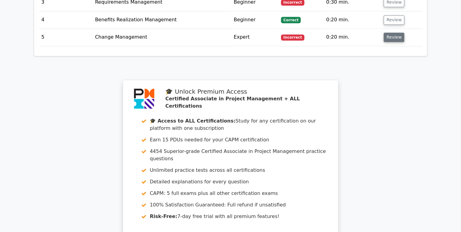
click at [395, 33] on button "Review" at bounding box center [394, 37] width 21 height 9
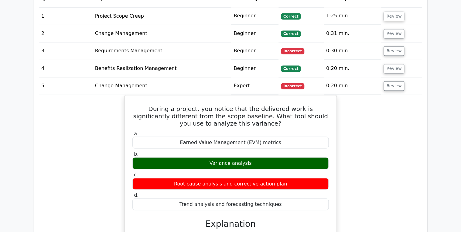
scroll to position [438, 0]
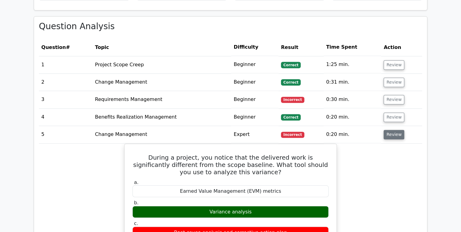
click at [390, 130] on button "Review" at bounding box center [394, 134] width 21 height 9
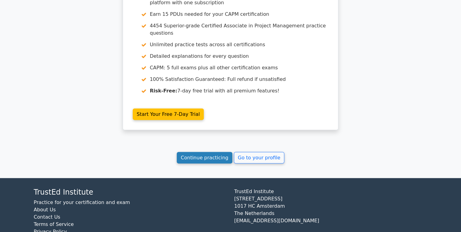
scroll to position [662, 0]
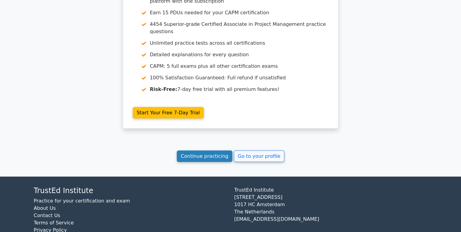
click at [218, 150] on link "Continue practicing" at bounding box center [205, 156] width 56 height 12
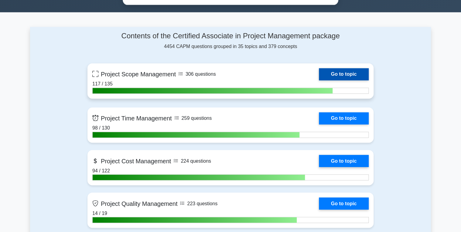
scroll to position [438, 0]
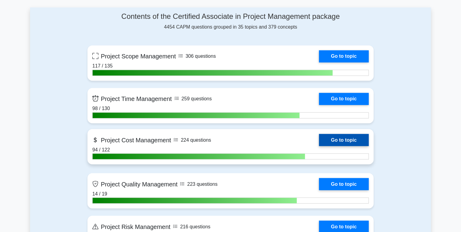
click at [334, 134] on link "Go to topic" at bounding box center [344, 140] width 50 height 12
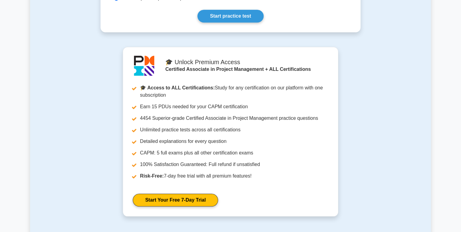
scroll to position [122, 0]
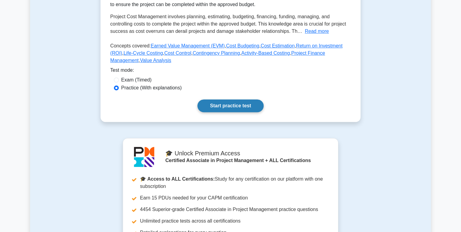
click at [216, 112] on link "Start practice test" at bounding box center [231, 105] width 66 height 13
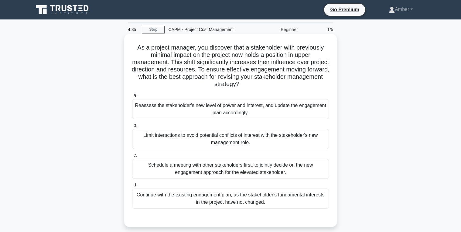
click at [201, 107] on div "Reassess the stakeholder's new level of power and interest, and update the enga…" at bounding box center [230, 109] width 197 height 20
click at [132, 98] on input "a. Reassess the stakeholder's new level of power and interest, and update the e…" at bounding box center [132, 96] width 0 height 4
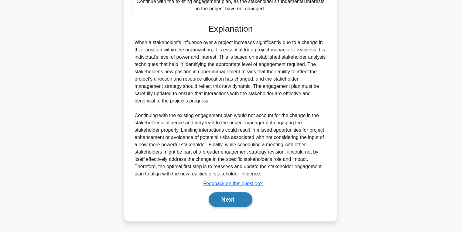
click at [229, 202] on button "Next" at bounding box center [230, 199] width 43 height 15
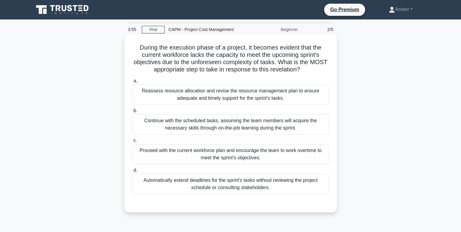
click at [248, 91] on div "Reassess resource allocation and revise the resource management plan to ensure …" at bounding box center [230, 94] width 197 height 20
click at [132, 83] on input "a. Reassess resource allocation and revise the resource management plan to ensu…" at bounding box center [132, 81] width 0 height 4
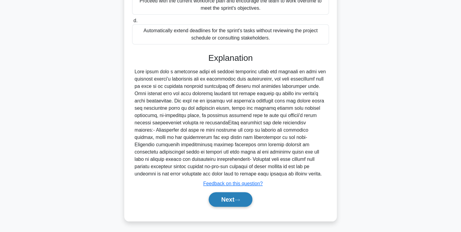
drag, startPoint x: 230, startPoint y: 199, endPoint x: 226, endPoint y: 197, distance: 4.6
click at [228, 199] on button "Next" at bounding box center [230, 199] width 43 height 15
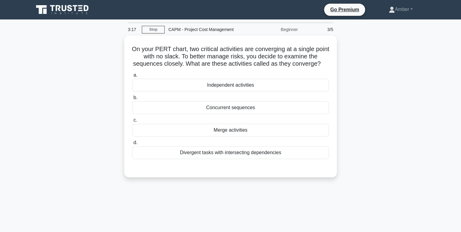
drag, startPoint x: 327, startPoint y: 63, endPoint x: 115, endPoint y: 40, distance: 213.4
click at [115, 40] on div "On your PERT chart, two critical activities are converging at a single point wi…" at bounding box center [230, 110] width 401 height 149
copy h5 "On your PERT chart, two critical activities are converging at a single point wi…"
click at [354, 114] on div "On your PERT chart, two critical activities are converging at a single point wi…" at bounding box center [230, 110] width 401 height 149
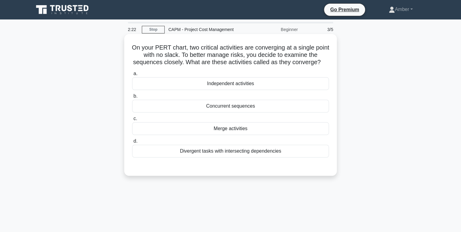
click at [229, 129] on div "Merge activities" at bounding box center [230, 128] width 197 height 13
click at [132, 121] on input "c. Merge activities" at bounding box center [132, 119] width 0 height 4
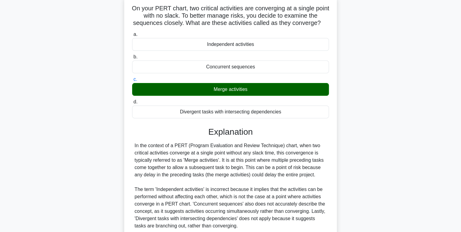
scroll to position [96, 0]
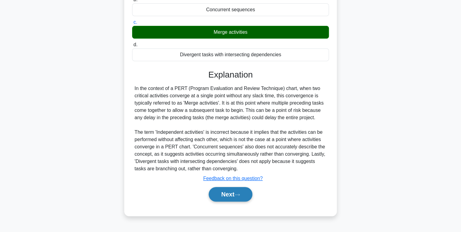
click at [225, 192] on button "Next" at bounding box center [230, 194] width 43 height 15
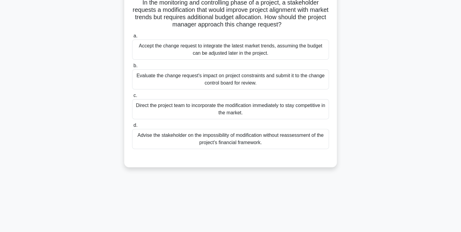
scroll to position [0, 0]
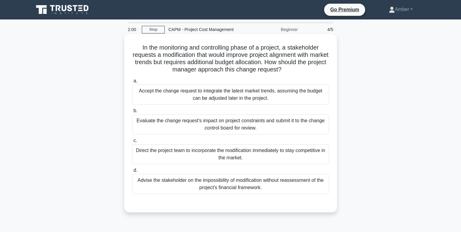
click at [211, 123] on div "Evaluate the change request's impact on project constraints and submit it to th…" at bounding box center [230, 124] width 197 height 20
click at [132, 113] on input "b. Evaluate the change request's impact on project constraints and submit it to…" at bounding box center [132, 111] width 0 height 4
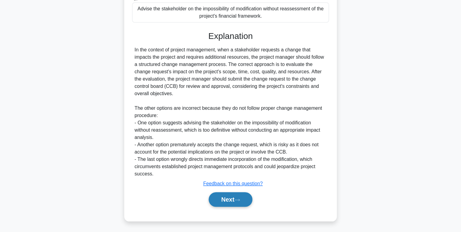
click at [234, 201] on button "Next" at bounding box center [230, 199] width 43 height 15
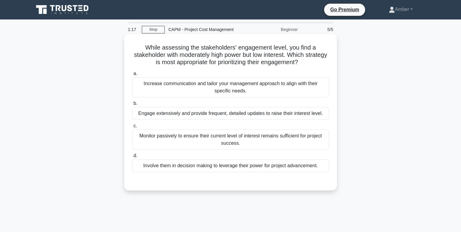
click at [181, 139] on div "Monitor passively to ensure their current level of interest remains sufficient …" at bounding box center [230, 139] width 197 height 20
click at [132, 128] on input "c. Monitor passively to ensure their current level of interest remains sufficie…" at bounding box center [132, 126] width 0 height 4
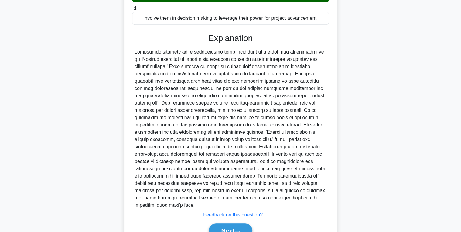
scroll to position [179, 0]
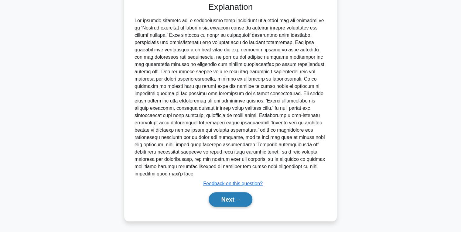
click at [223, 203] on button "Next" at bounding box center [230, 199] width 43 height 15
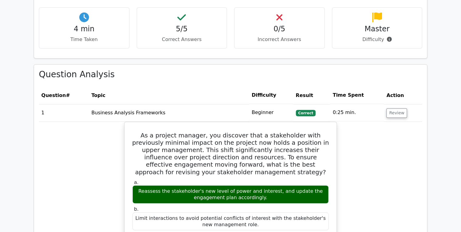
scroll to position [413, 0]
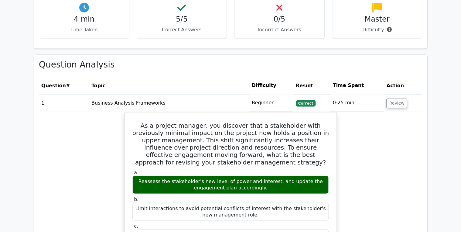
click at [390, 94] on td "Review" at bounding box center [403, 102] width 38 height 17
click at [396, 98] on button "Review" at bounding box center [397, 102] width 21 height 9
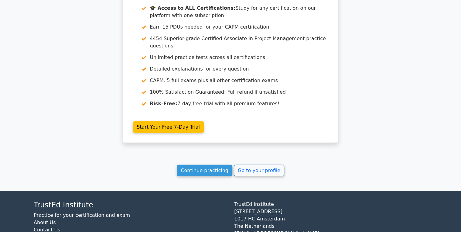
scroll to position [676, 0]
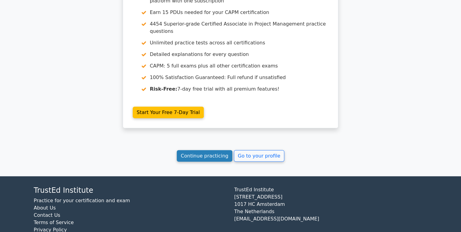
click at [229, 150] on link "Continue practicing" at bounding box center [205, 156] width 56 height 12
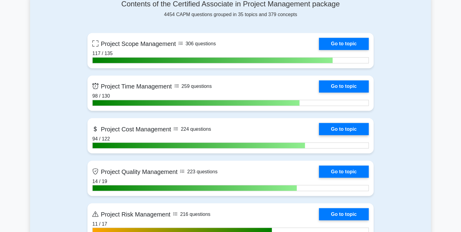
scroll to position [462, 0]
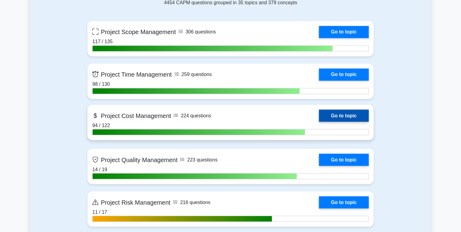
click at [341, 113] on link "Go to topic" at bounding box center [344, 115] width 50 height 12
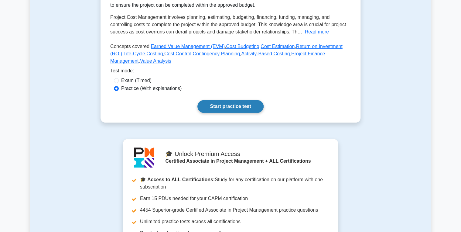
scroll to position [122, 0]
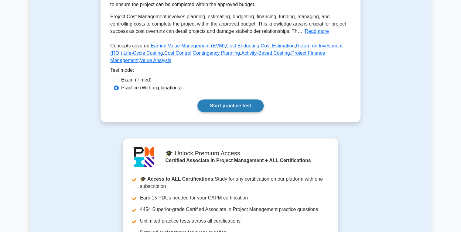
click at [226, 112] on link "Start practice test" at bounding box center [231, 105] width 66 height 13
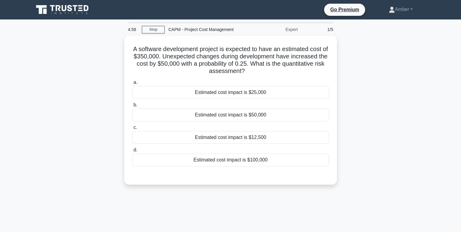
scroll to position [24, 0]
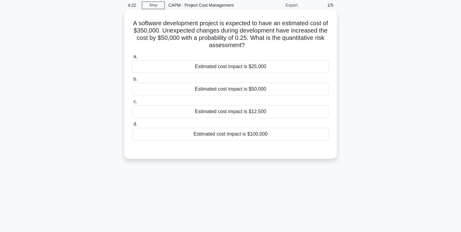
click at [222, 114] on div "Estimated cost impact is $12,500" at bounding box center [230, 111] width 197 height 13
click at [132, 104] on input "c. Estimated cost impact is $12,500" at bounding box center [132, 102] width 0 height 4
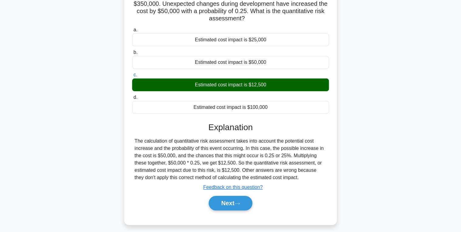
scroll to position [96, 0]
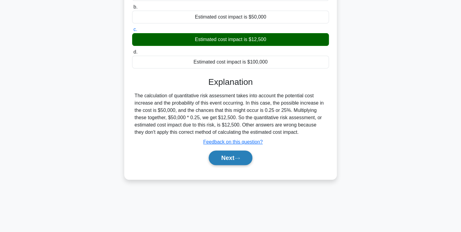
click at [230, 160] on button "Next" at bounding box center [230, 157] width 43 height 15
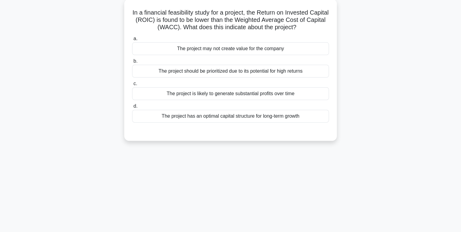
scroll to position [0, 0]
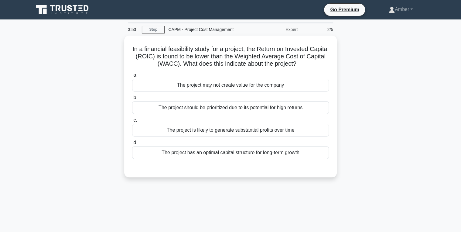
drag, startPoint x: 310, startPoint y: 62, endPoint x: 115, endPoint y: 44, distance: 196.2
click at [115, 44] on div "In a financial feasibility study for a project, the Return on Invested Capital …" at bounding box center [230, 110] width 401 height 149
copy h5 "In a financial feasibility study for a project, the Return on Invested Capital …"
click at [66, 98] on div "In a financial feasibility study for a project, the Return on Invested Capital …" at bounding box center [230, 110] width 401 height 149
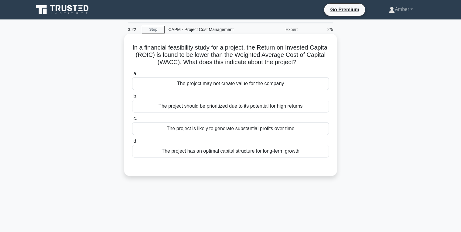
click at [218, 86] on div "The project may not create value for the company" at bounding box center [230, 83] width 197 height 13
click at [132, 76] on input "a. The project may not create value for the company" at bounding box center [132, 74] width 0 height 4
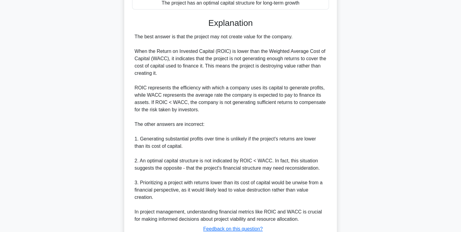
scroll to position [193, 0]
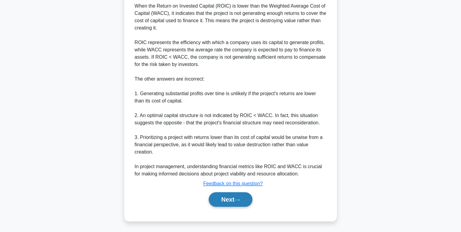
click at [224, 201] on button "Next" at bounding box center [230, 199] width 43 height 15
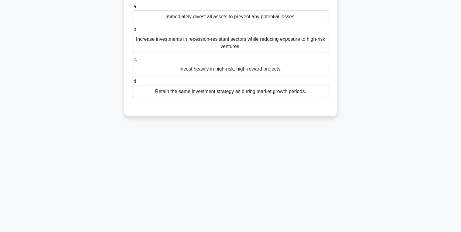
scroll to position [0, 0]
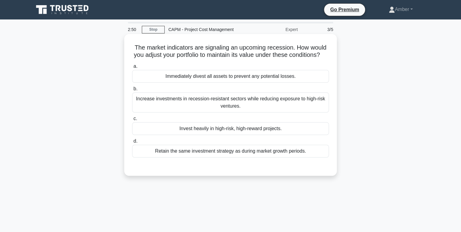
click at [224, 157] on div "Retain the same investment strategy as during market growth periods." at bounding box center [230, 151] width 197 height 13
click at [132, 143] on input "d. Retain the same investment strategy as during market growth periods." at bounding box center [132, 141] width 0 height 4
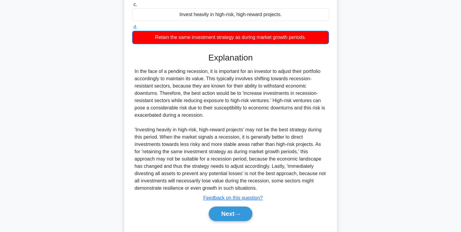
scroll to position [136, 0]
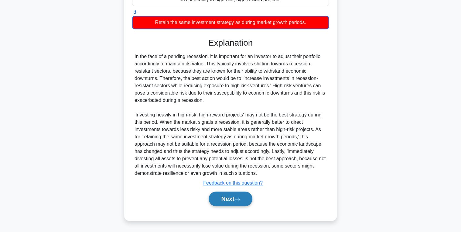
click at [223, 199] on button "Next" at bounding box center [230, 198] width 43 height 15
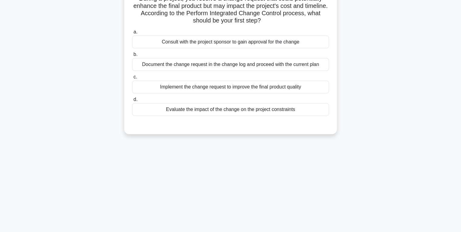
scroll to position [0, 0]
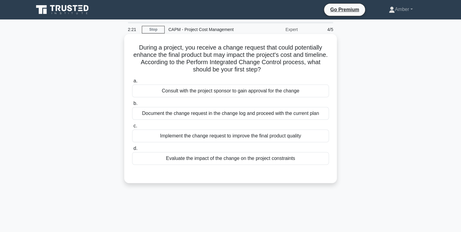
click at [227, 161] on div "Evaluate the impact of the change on the project constraints" at bounding box center [230, 158] width 197 height 13
click at [132, 150] on input "d. Evaluate the impact of the change on the project constraints" at bounding box center [132, 148] width 0 height 4
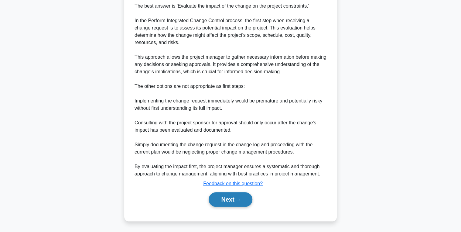
click at [227, 198] on button "Next" at bounding box center [230, 199] width 43 height 15
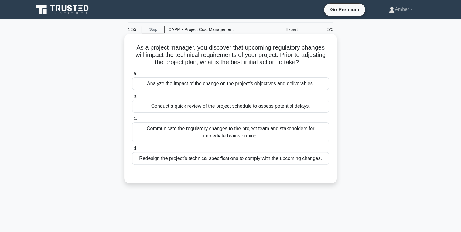
click at [219, 81] on div "Analyze the impact of the change on the project's objectives and deliverables." at bounding box center [230, 83] width 197 height 13
click at [132, 76] on input "a. Analyze the impact of the change on the project's objectives and deliverable…" at bounding box center [132, 74] width 0 height 4
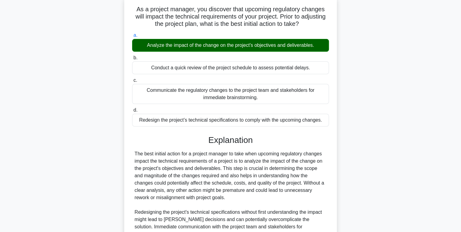
scroll to position [120, 0]
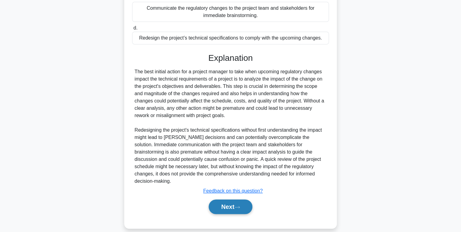
click at [242, 201] on button "Next" at bounding box center [230, 206] width 43 height 15
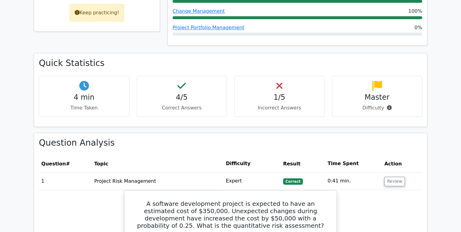
scroll to position [389, 0]
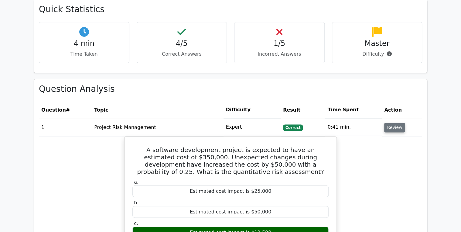
click at [399, 123] on button "Review" at bounding box center [394, 127] width 21 height 9
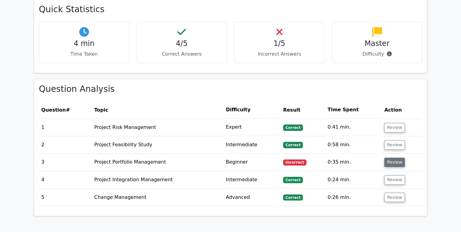
click at [391, 157] on button "Review" at bounding box center [394, 161] width 21 height 9
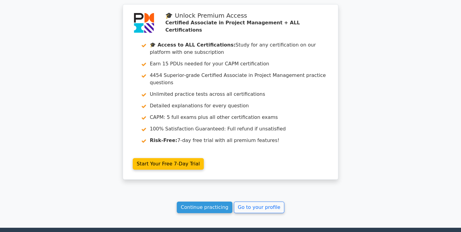
scroll to position [976, 0]
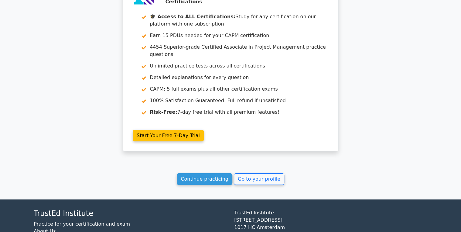
drag, startPoint x: 269, startPoint y: 142, endPoint x: 269, endPoint y: 146, distance: 3.6
click at [270, 173] on link "Go to your profile" at bounding box center [259, 179] width 50 height 12
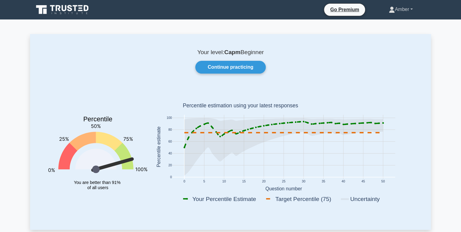
click at [395, 9] on link "Amber" at bounding box center [400, 9] width 53 height 12
click at [383, 22] on link "Profile" at bounding box center [399, 24] width 48 height 10
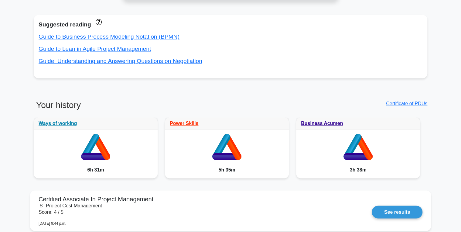
scroll to position [413, 0]
click at [393, 105] on link "Certificate of PDUs" at bounding box center [406, 103] width 41 height 5
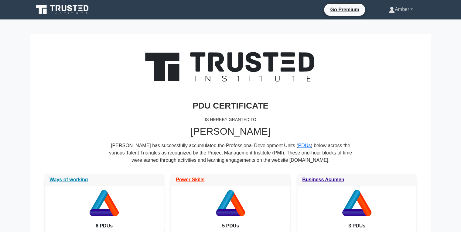
click at [395, 6] on link "Amber" at bounding box center [400, 9] width 53 height 12
click at [394, 25] on link "Profile" at bounding box center [399, 24] width 48 height 10
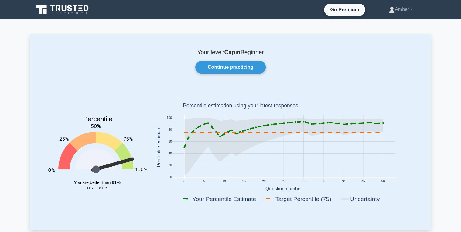
click at [235, 60] on div "Your level: Capm Beginner Continue practicing Percentile You are better than 91…" at bounding box center [230, 131] width 401 height 195
click at [235, 64] on link "Continue practicing" at bounding box center [230, 67] width 71 height 13
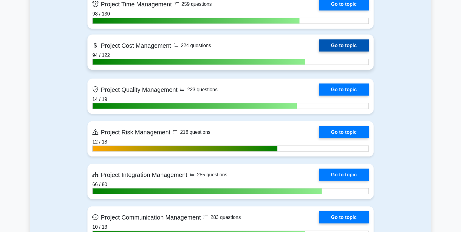
scroll to position [535, 0]
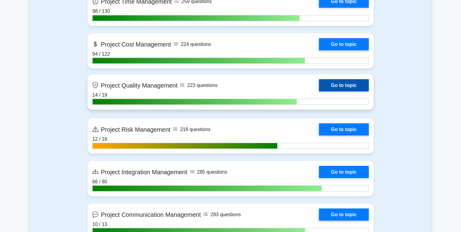
click at [349, 84] on link "Go to topic" at bounding box center [344, 85] width 50 height 12
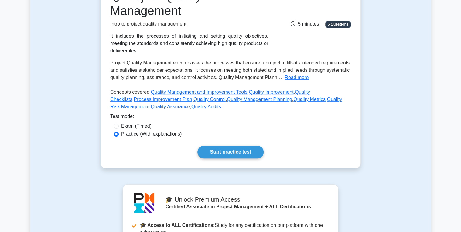
scroll to position [122, 0]
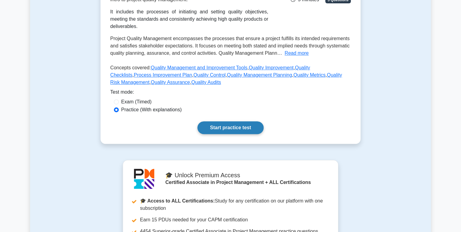
click at [235, 121] on link "Start practice test" at bounding box center [231, 127] width 66 height 13
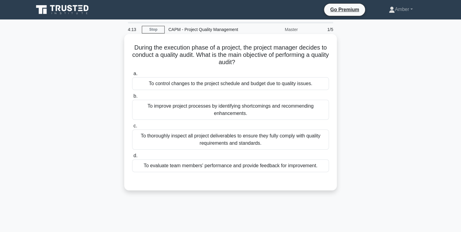
click at [189, 168] on div "To evaluate team members' performance and provide feedback for improvement." at bounding box center [230, 165] width 197 height 13
click at [132, 158] on input "d. To evaluate team members' performance and provide feedback for improvement." at bounding box center [132, 156] width 0 height 4
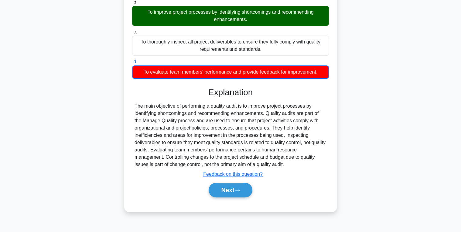
scroll to position [96, 0]
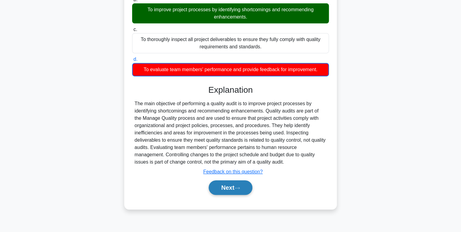
click at [233, 189] on button "Next" at bounding box center [230, 187] width 43 height 15
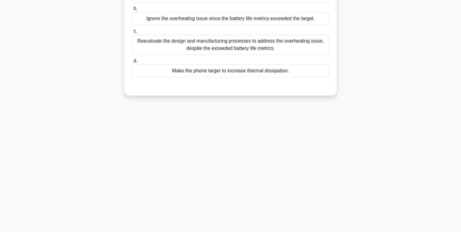
scroll to position [0, 0]
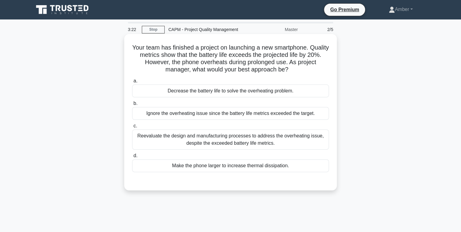
click at [192, 128] on label "c. Reevaluate the design and manufacturing processes to address the overheating…" at bounding box center [230, 135] width 197 height 27
click at [132, 128] on input "c. Reevaluate the design and manufacturing processes to address the overheating…" at bounding box center [132, 126] width 0 height 4
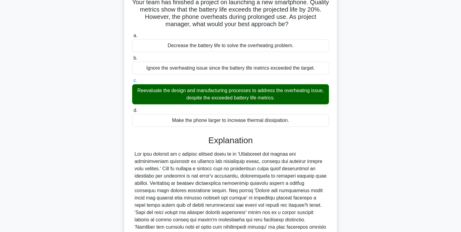
scroll to position [113, 0]
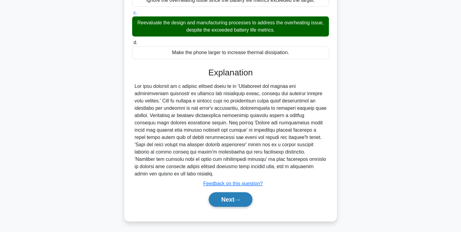
click at [222, 193] on button "Next" at bounding box center [230, 199] width 43 height 15
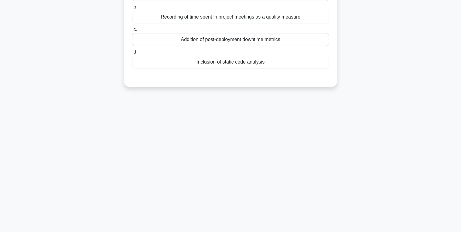
scroll to position [0, 0]
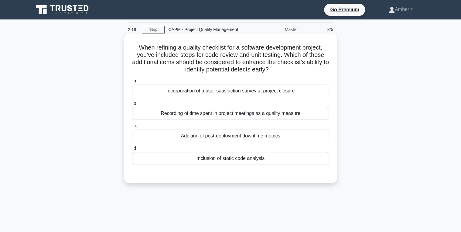
click at [230, 94] on div "Incorporation of a user satisfaction survey at project closure" at bounding box center [230, 90] width 197 height 13
click at [132, 83] on input "a. Incorporation of a user satisfaction survey at project closure" at bounding box center [132, 81] width 0 height 4
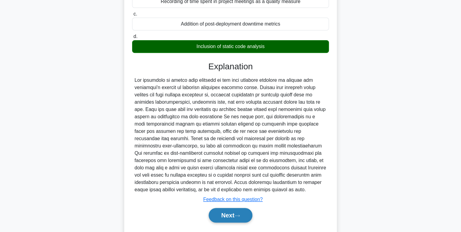
scroll to position [128, 0]
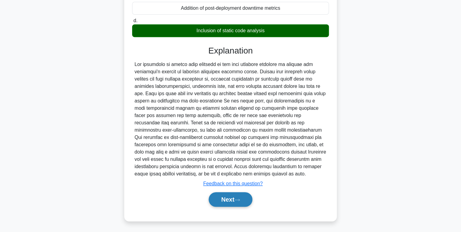
click at [227, 198] on button "Next" at bounding box center [230, 199] width 43 height 15
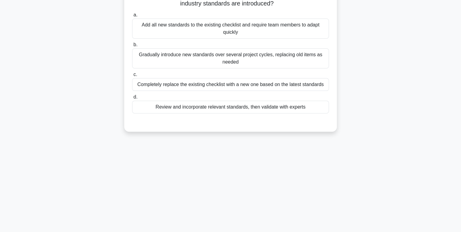
scroll to position [0, 0]
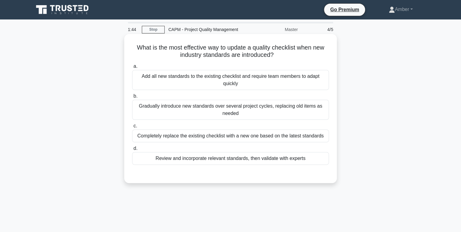
click at [212, 158] on div "Review and incorporate relevant standards, then validate with experts" at bounding box center [230, 158] width 197 height 13
click at [132, 150] on input "d. Review and incorporate relevant standards, then validate with experts" at bounding box center [132, 148] width 0 height 4
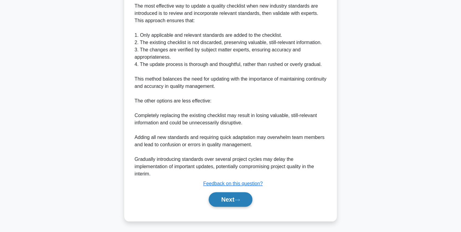
click at [213, 198] on button "Next" at bounding box center [230, 199] width 43 height 15
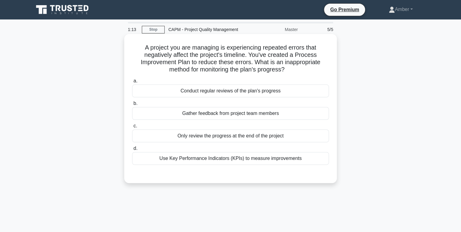
click at [218, 133] on div "Only review the progress at the end of the project" at bounding box center [230, 135] width 197 height 13
click at [132, 128] on input "c. Only review the progress at the end of the project" at bounding box center [132, 126] width 0 height 4
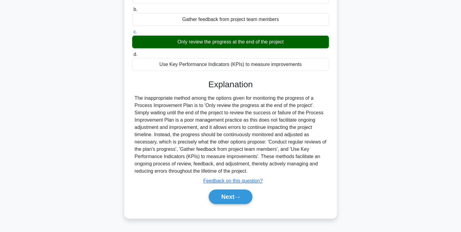
scroll to position [96, 0]
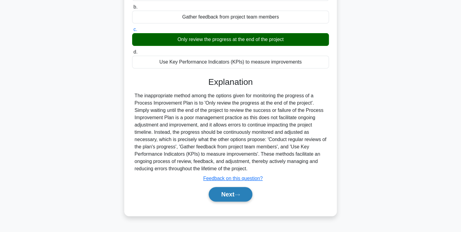
click at [226, 196] on button "Next" at bounding box center [230, 194] width 43 height 15
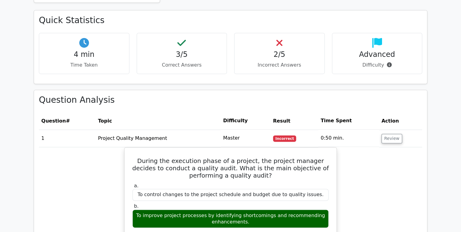
scroll to position [365, 0]
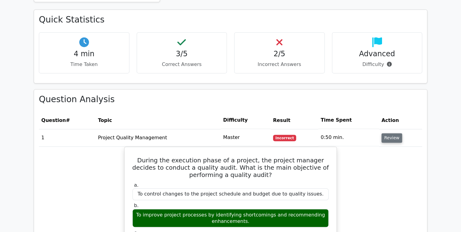
click at [385, 133] on button "Review" at bounding box center [392, 137] width 21 height 9
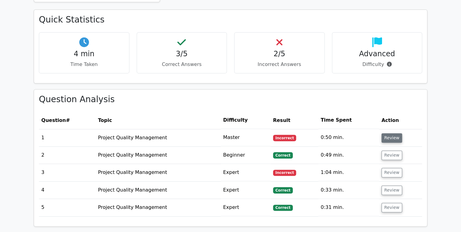
click at [387, 133] on button "Review" at bounding box center [392, 137] width 21 height 9
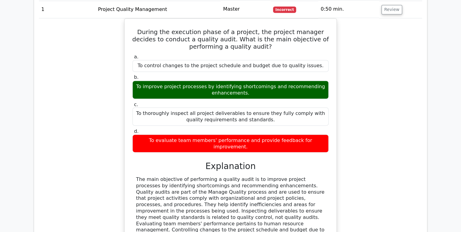
scroll to position [462, 0]
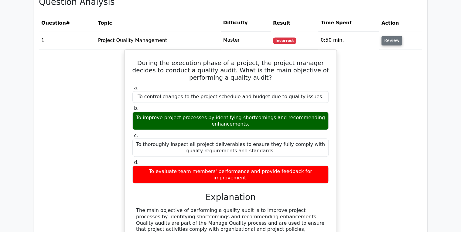
drag, startPoint x: 392, startPoint y: 30, endPoint x: 388, endPoint y: 36, distance: 7.0
click at [391, 36] on button "Review" at bounding box center [392, 40] width 21 height 9
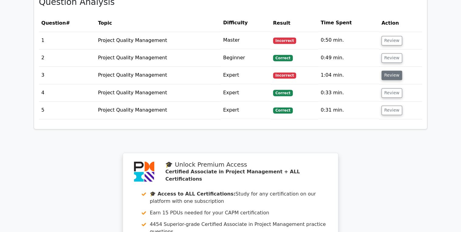
click at [386, 71] on button "Review" at bounding box center [392, 75] width 21 height 9
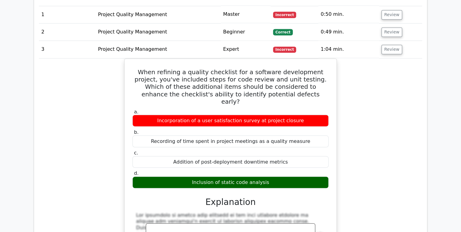
scroll to position [486, 0]
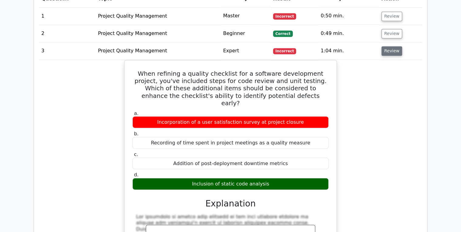
click at [394, 46] on button "Review" at bounding box center [392, 50] width 21 height 9
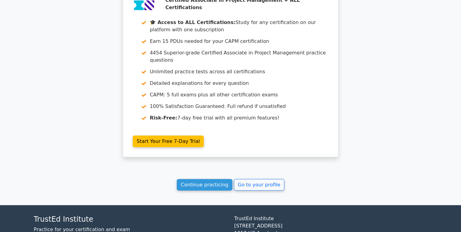
scroll to position [662, 0]
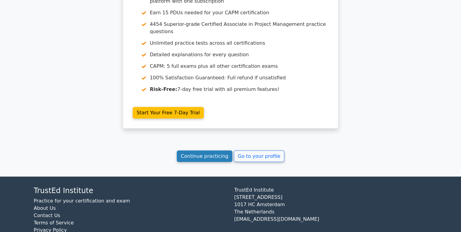
click at [198, 150] on link "Continue practicing" at bounding box center [205, 156] width 56 height 12
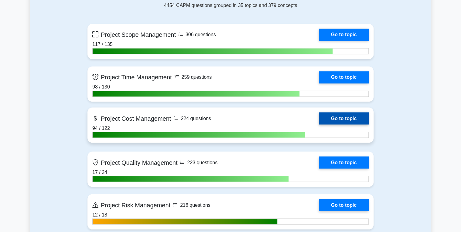
scroll to position [462, 0]
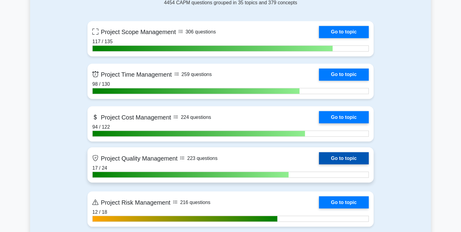
click at [334, 156] on link "Go to topic" at bounding box center [344, 158] width 50 height 12
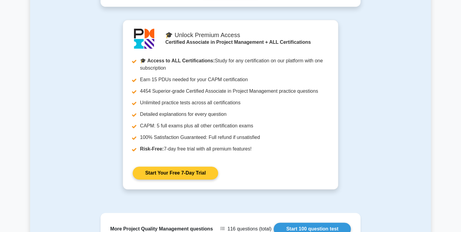
scroll to position [194, 0]
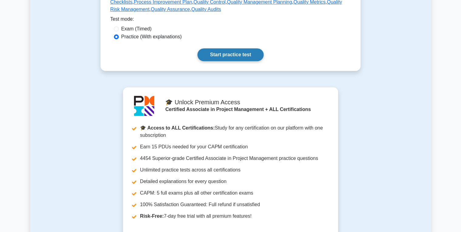
click at [219, 48] on link "Start practice test" at bounding box center [231, 54] width 66 height 13
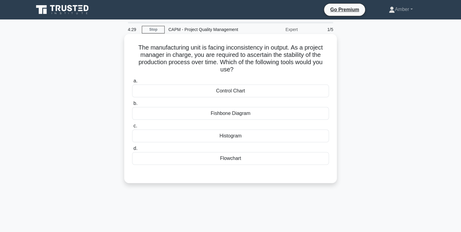
click at [211, 160] on div "Flowchart" at bounding box center [230, 158] width 197 height 13
click at [132, 150] on input "d. Flowchart" at bounding box center [132, 148] width 0 height 4
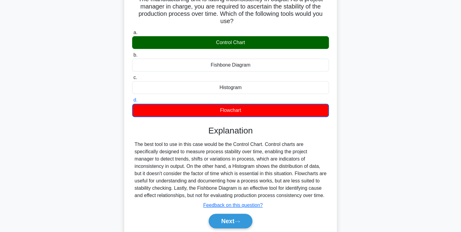
scroll to position [96, 0]
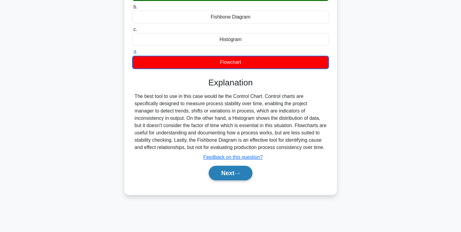
click at [235, 179] on button "Next" at bounding box center [230, 173] width 43 height 15
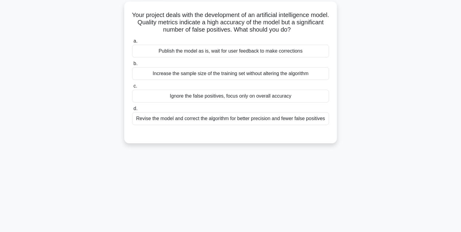
scroll to position [0, 0]
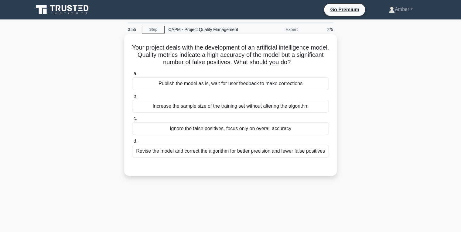
click at [205, 150] on div "Revise the model and correct the algorithm for better precision and fewer false…" at bounding box center [230, 151] width 197 height 13
click at [132, 143] on input "d. Revise the model and correct the algorithm for better precision and fewer fa…" at bounding box center [132, 141] width 0 height 4
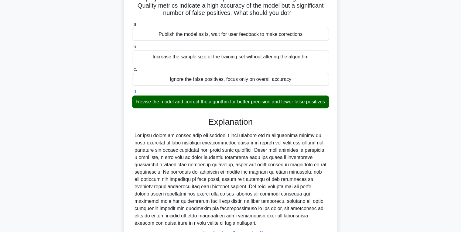
scroll to position [106, 0]
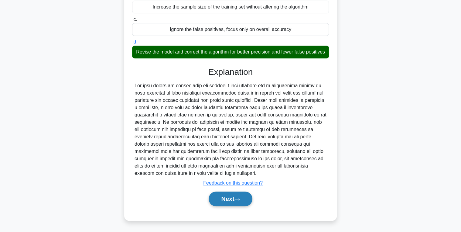
click at [236, 197] on button "Next" at bounding box center [230, 198] width 43 height 15
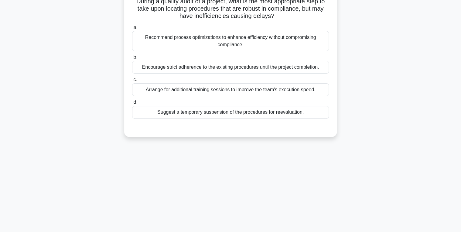
scroll to position [0, 0]
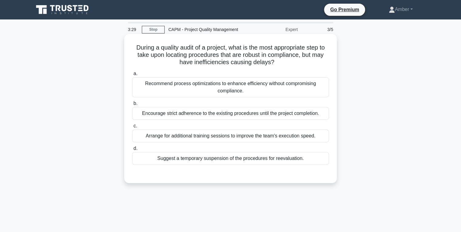
click at [209, 88] on div "Recommend process optimizations to enhance efficiency without compromising comp…" at bounding box center [230, 87] width 197 height 20
click at [132, 76] on input "a. Recommend process optimizations to enhance efficiency without compromising c…" at bounding box center [132, 74] width 0 height 4
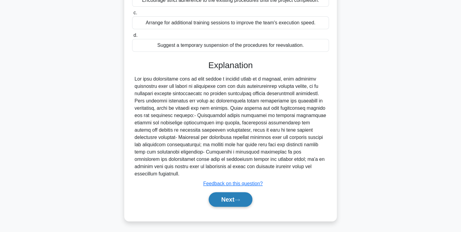
drag, startPoint x: 217, startPoint y: 200, endPoint x: 214, endPoint y: 198, distance: 3.5
click at [217, 200] on button "Next" at bounding box center [230, 199] width 43 height 15
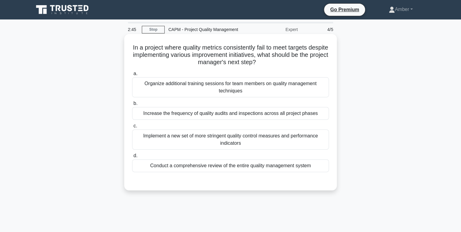
click at [239, 162] on div "Conduct a comprehensive review of the entire quality management system" at bounding box center [230, 165] width 197 height 13
click at [132, 158] on input "d. Conduct a comprehensive review of the entire quality management system" at bounding box center [132, 156] width 0 height 4
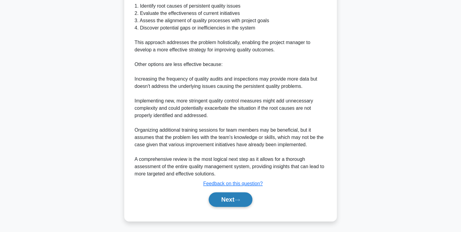
click at [218, 197] on button "Next" at bounding box center [230, 199] width 43 height 15
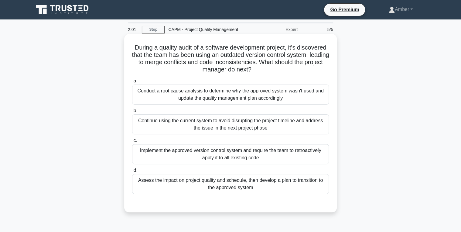
click at [223, 184] on div "Assess the impact on project quality and schedule, then develop a plan to trans…" at bounding box center [230, 184] width 197 height 20
click at [132, 172] on input "d. Assess the impact on project quality and schedule, then develop a plan to tr…" at bounding box center [132, 170] width 0 height 4
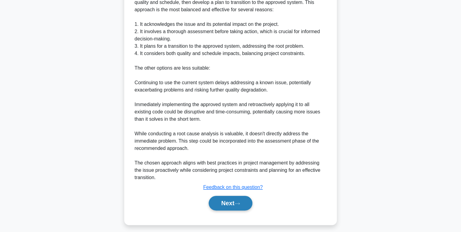
scroll to position [230, 0]
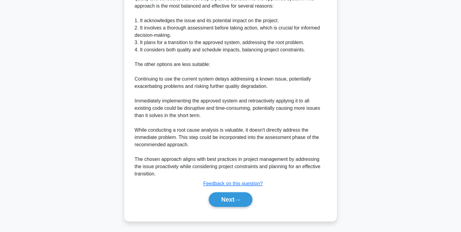
drag, startPoint x: 227, startPoint y: 200, endPoint x: 207, endPoint y: 189, distance: 22.5
click at [227, 200] on button "Next" at bounding box center [230, 199] width 43 height 15
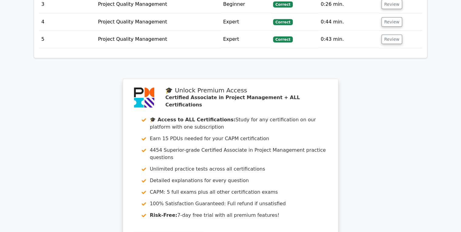
scroll to position [900, 0]
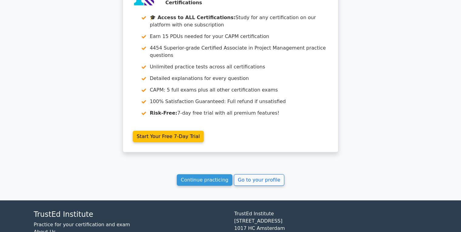
click at [198, 174] on link "Continue practicing" at bounding box center [205, 180] width 56 height 12
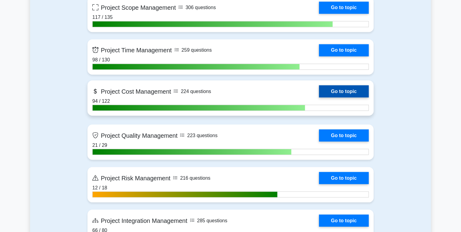
scroll to position [511, 0]
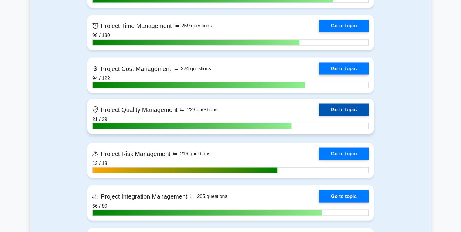
click at [332, 111] on link "Go to topic" at bounding box center [344, 109] width 50 height 12
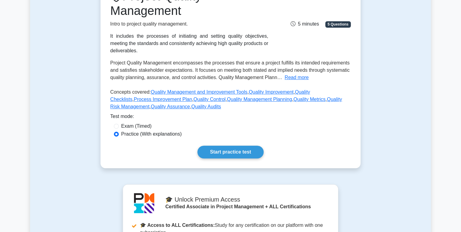
scroll to position [146, 0]
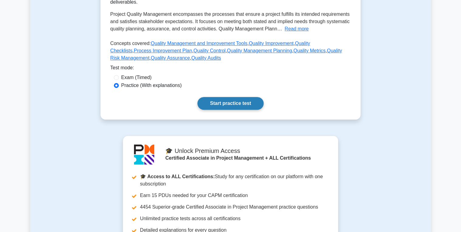
click at [221, 97] on link "Start practice test" at bounding box center [231, 103] width 66 height 13
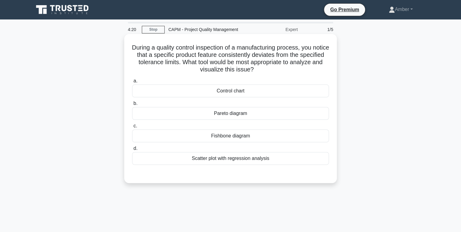
click at [240, 135] on div "Fishbone diagram" at bounding box center [230, 135] width 197 height 13
click at [132, 128] on input "c. Fishbone diagram" at bounding box center [132, 126] width 0 height 4
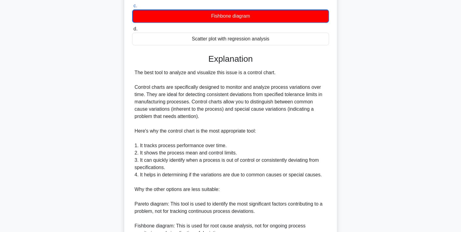
scroll to position [208, 0]
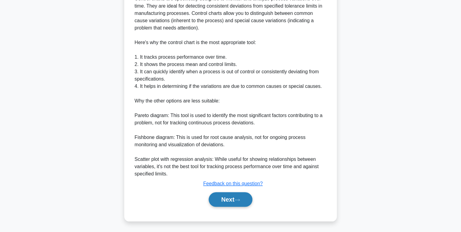
click at [230, 194] on button "Next" at bounding box center [230, 199] width 43 height 15
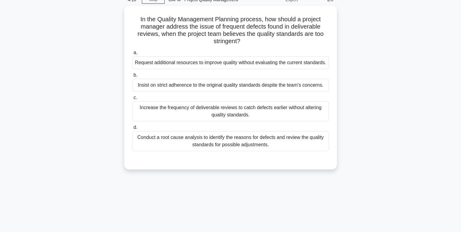
scroll to position [0, 0]
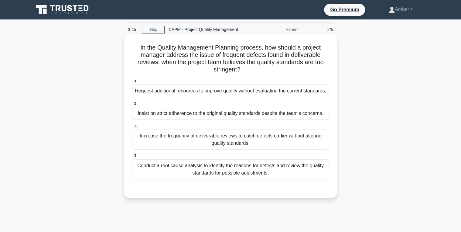
click at [232, 179] on div "Conduct a root cause analysis to identify the reasons for defects and review th…" at bounding box center [230, 169] width 197 height 20
click at [132, 158] on input "d. Conduct a root cause analysis to identify the reasons for defects and review…" at bounding box center [132, 156] width 0 height 4
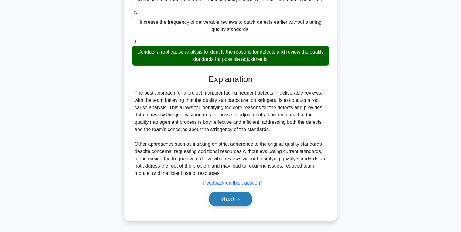
click at [240, 199] on icon at bounding box center [237, 199] width 5 height 3
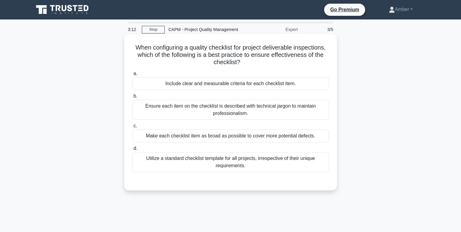
click at [220, 86] on div "Include clear and measurable criteria for each checklist item." at bounding box center [230, 83] width 197 height 13
click at [132, 76] on input "a. Include clear and measurable criteria for each checklist item." at bounding box center [132, 74] width 0 height 4
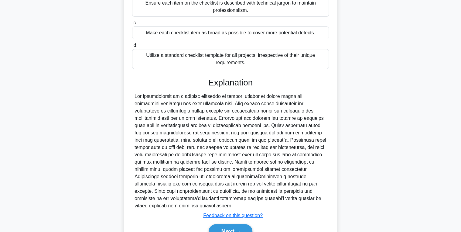
scroll to position [128, 0]
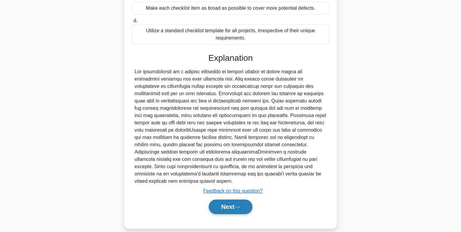
click at [225, 199] on button "Next" at bounding box center [230, 206] width 43 height 15
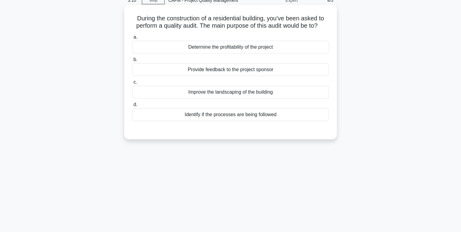
scroll to position [0, 0]
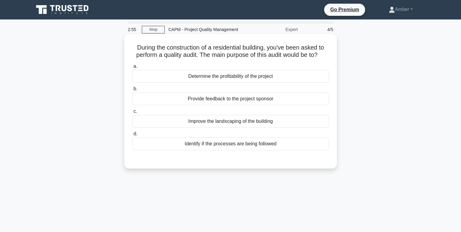
click at [211, 141] on div "Identify if the processes are being followed" at bounding box center [230, 143] width 197 height 13
click at [132, 136] on input "d. Identify if the processes are being followed" at bounding box center [132, 134] width 0 height 4
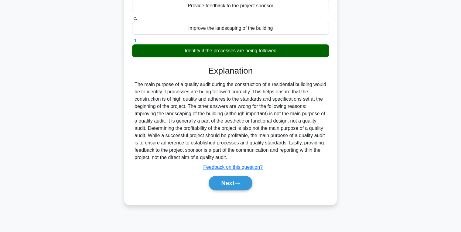
scroll to position [96, 0]
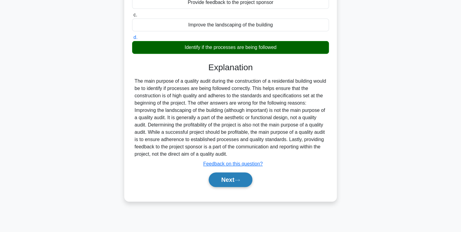
click at [231, 178] on button "Next" at bounding box center [230, 179] width 43 height 15
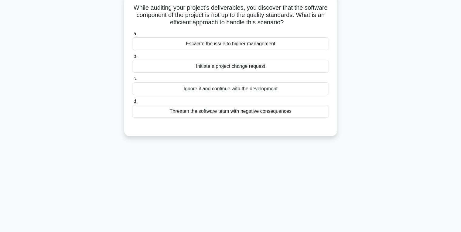
scroll to position [0, 0]
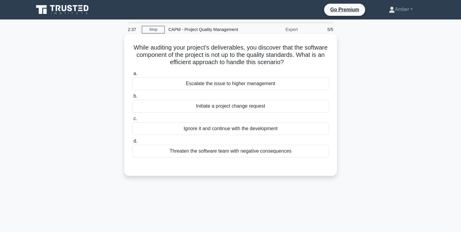
click at [226, 102] on div "Initiate a project change request" at bounding box center [230, 106] width 197 height 13
click at [132, 98] on input "b. Initiate a project change request" at bounding box center [132, 96] width 0 height 4
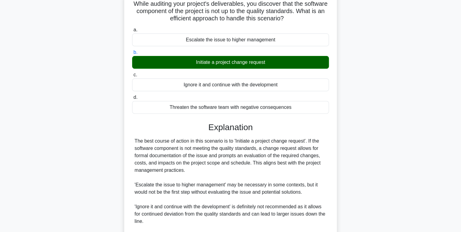
scroll to position [113, 0]
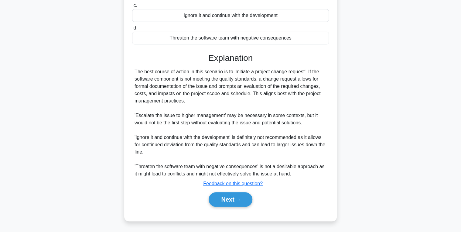
drag, startPoint x: 231, startPoint y: 202, endPoint x: 190, endPoint y: 182, distance: 45.7
click at [231, 202] on button "Next" at bounding box center [230, 199] width 43 height 15
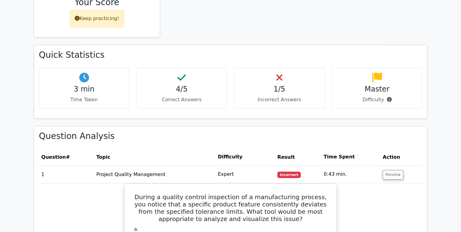
scroll to position [340, 0]
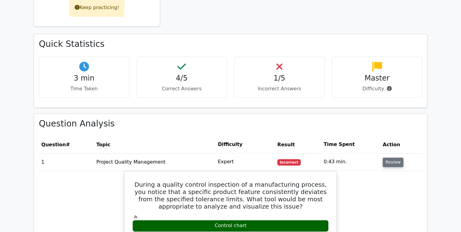
click at [389, 157] on button "Review" at bounding box center [393, 161] width 21 height 9
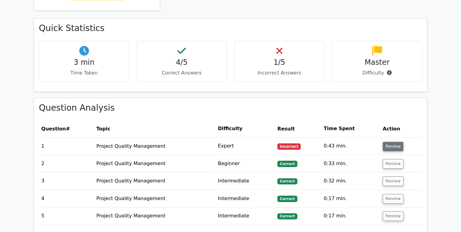
scroll to position [365, 0]
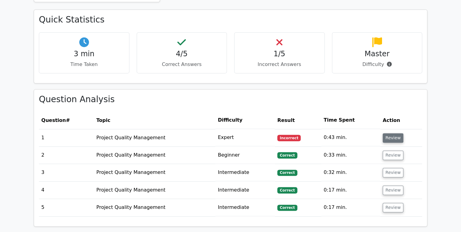
click at [389, 133] on button "Review" at bounding box center [393, 137] width 21 height 9
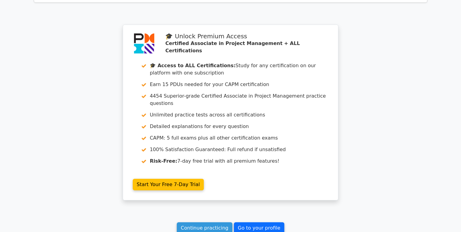
scroll to position [1021, 0]
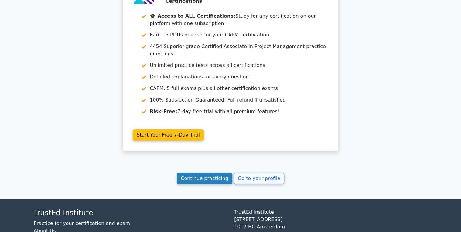
click at [209, 173] on link "Continue practicing" at bounding box center [205, 179] width 56 height 12
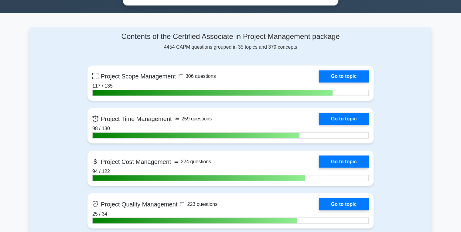
scroll to position [462, 0]
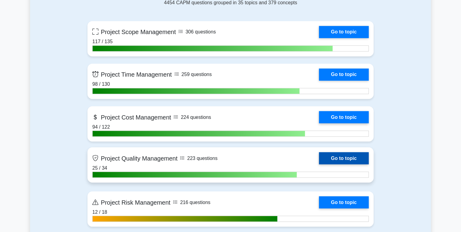
click at [336, 155] on link "Go to topic" at bounding box center [344, 158] width 50 height 12
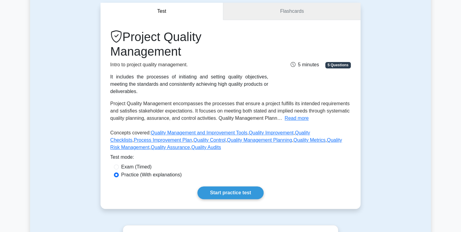
scroll to position [49, 0]
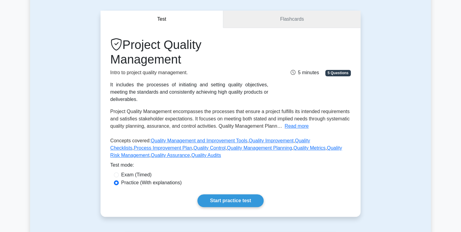
click at [269, 26] on link "Flashcards" at bounding box center [291, 19] width 137 height 17
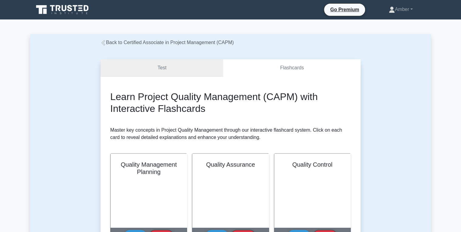
click at [173, 67] on link "Test" at bounding box center [162, 67] width 123 height 17
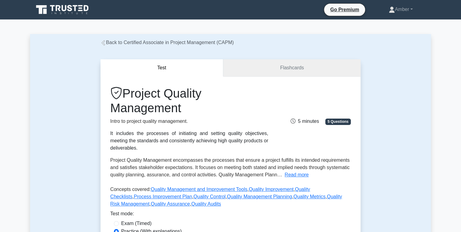
click at [266, 64] on link "Flashcards" at bounding box center [291, 67] width 137 height 17
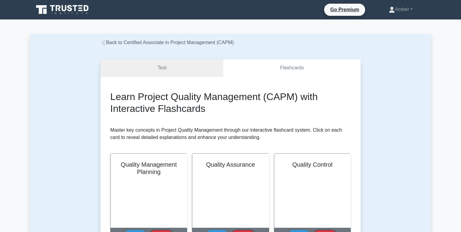
click at [150, 69] on link "Test" at bounding box center [162, 67] width 123 height 17
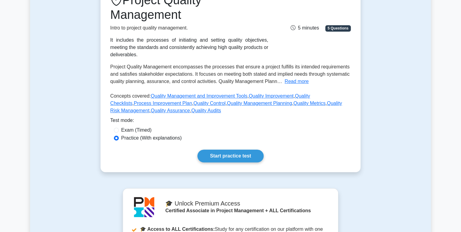
scroll to position [97, 0]
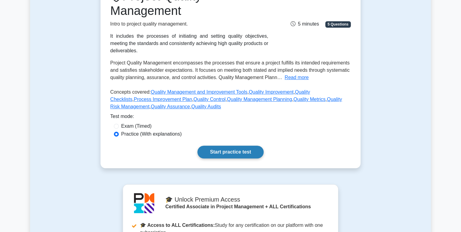
click at [215, 146] on link "Start practice test" at bounding box center [231, 152] width 66 height 13
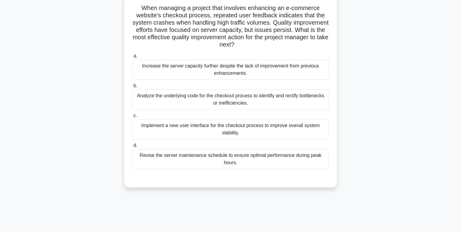
scroll to position [49, 0]
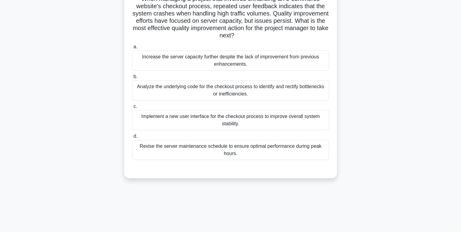
click at [193, 86] on div "Analyze the underlying code for the checkout process to identify and rectify bo…" at bounding box center [230, 90] width 197 height 20
click at [132, 79] on input "b. Analyze the underlying code for the checkout process to identify and rectify…" at bounding box center [132, 77] width 0 height 4
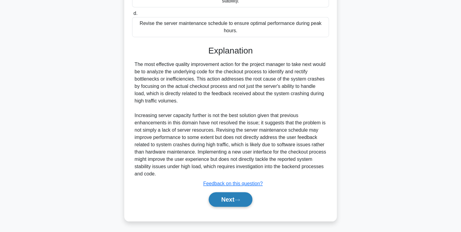
click at [215, 198] on button "Next" at bounding box center [230, 199] width 43 height 15
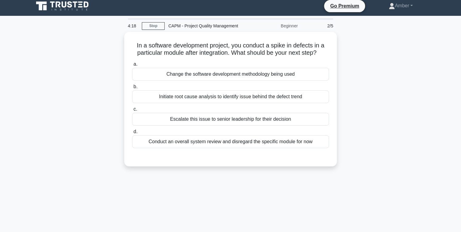
scroll to position [0, 0]
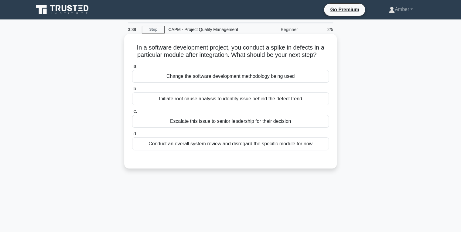
click at [223, 102] on div "Initiate root cause analysis to identify issue behind the defect trend" at bounding box center [230, 98] width 197 height 13
click at [132, 91] on input "b. Initiate root cause analysis to identify issue behind the defect trend" at bounding box center [132, 89] width 0 height 4
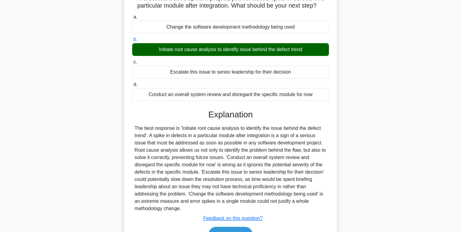
scroll to position [96, 0]
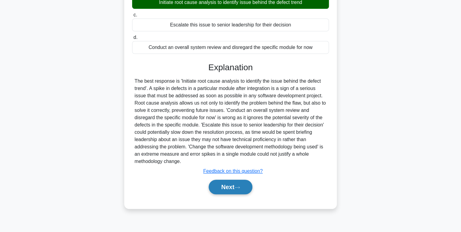
click at [219, 192] on button "Next" at bounding box center [230, 187] width 43 height 15
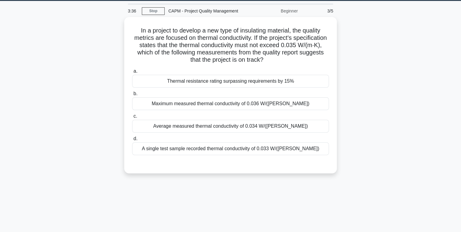
scroll to position [0, 0]
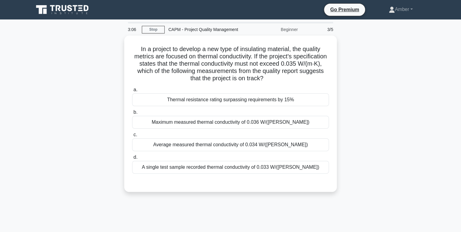
drag, startPoint x: 262, startPoint y: 79, endPoint x: 111, endPoint y: 46, distance: 154.5
click at [111, 46] on div "In a project to develop a new type of insulating material, the quality metrics …" at bounding box center [230, 117] width 401 height 163
copy h5 "In a project to develop a new type of insulating material, the quality metrics …"
click at [73, 127] on div "In a project to develop a new type of insulating material, the quality metrics …" at bounding box center [230, 117] width 401 height 163
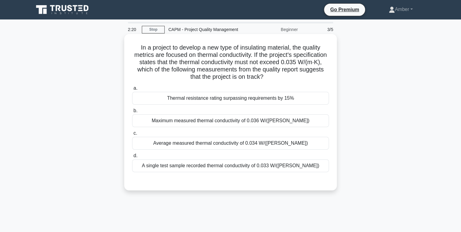
click at [212, 143] on div "Average measured thermal conductivity of 0.034 W/(m·K)" at bounding box center [230, 143] width 197 height 13
click at [132, 135] on input "c. Average measured thermal conductivity of 0.034 W/(m·K)" at bounding box center [132, 133] width 0 height 4
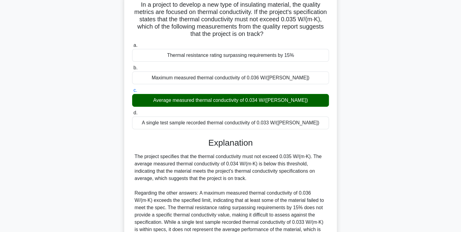
scroll to position [106, 0]
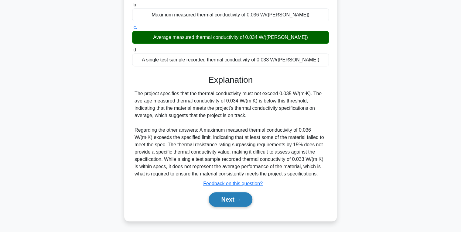
click at [221, 194] on button "Next" at bounding box center [230, 199] width 43 height 15
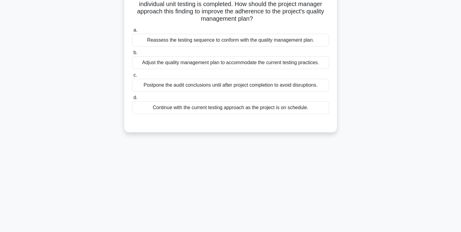
scroll to position [0, 0]
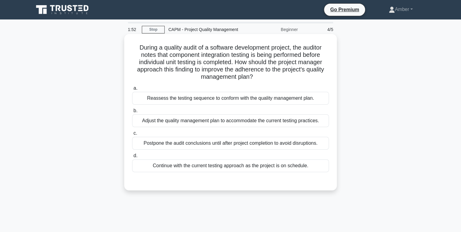
click at [204, 92] on div "Reassess the testing sequence to conform with the quality management plan." at bounding box center [230, 98] width 197 height 13
click at [132, 90] on input "a. Reassess the testing sequence to conform with the quality management plan." at bounding box center [132, 88] width 0 height 4
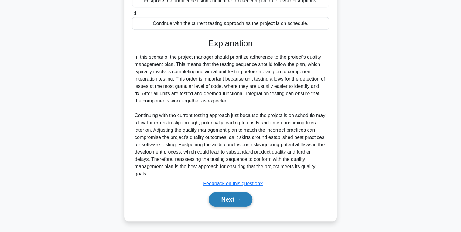
click at [222, 202] on button "Next" at bounding box center [230, 199] width 43 height 15
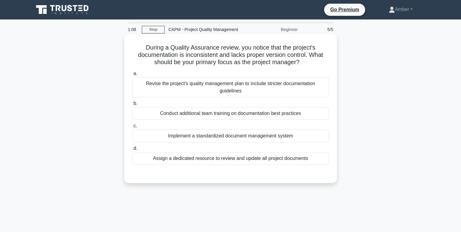
click at [191, 114] on div "Conduct additional team training on documentation best practices" at bounding box center [230, 113] width 197 height 13
click at [132, 105] on input "b. Conduct additional team training on documentation best practices" at bounding box center [132, 103] width 0 height 4
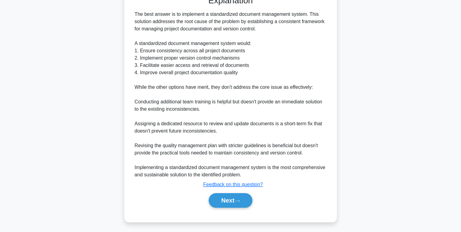
scroll to position [179, 0]
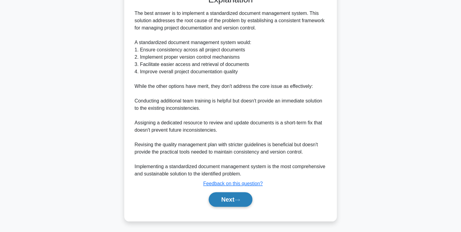
click at [216, 196] on button "Next" at bounding box center [230, 199] width 43 height 15
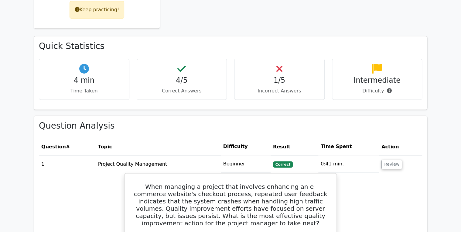
scroll to position [365, 0]
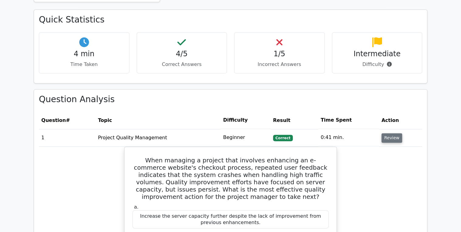
click at [383, 133] on button "Review" at bounding box center [392, 137] width 21 height 9
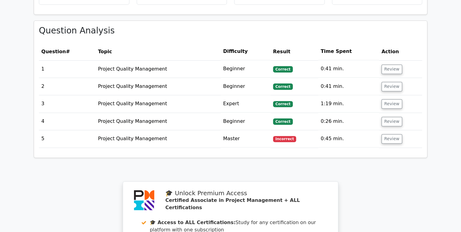
scroll to position [438, 0]
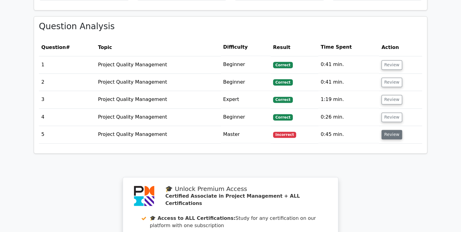
click at [391, 130] on button "Review" at bounding box center [392, 134] width 21 height 9
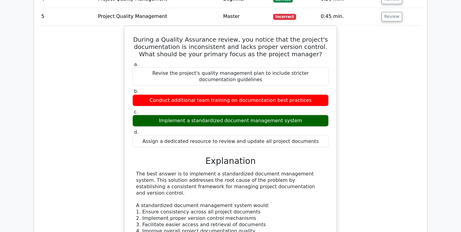
scroll to position [486, 0]
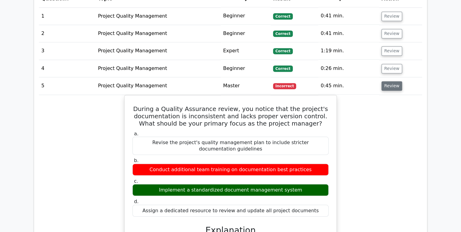
click at [394, 81] on button "Review" at bounding box center [392, 85] width 21 height 9
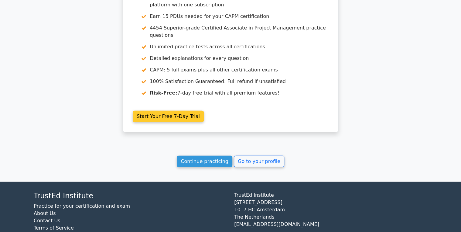
scroll to position [662, 0]
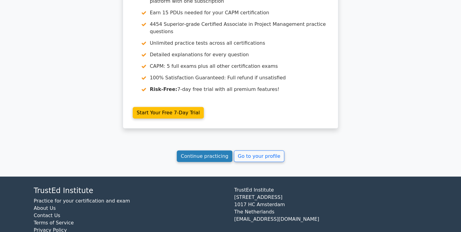
click at [199, 150] on link "Continue practicing" at bounding box center [205, 156] width 56 height 12
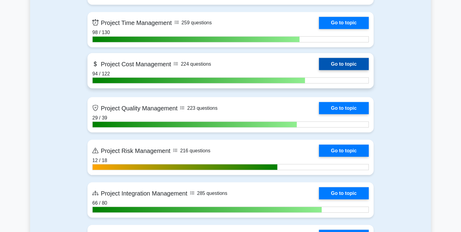
scroll to position [559, 0]
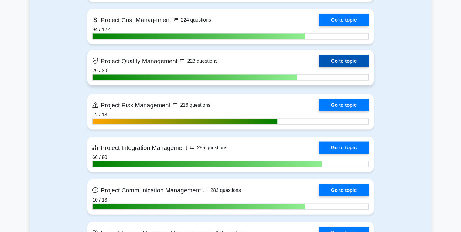
click at [340, 60] on link "Go to topic" at bounding box center [344, 61] width 50 height 12
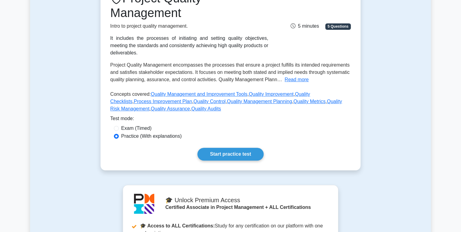
scroll to position [97, 0]
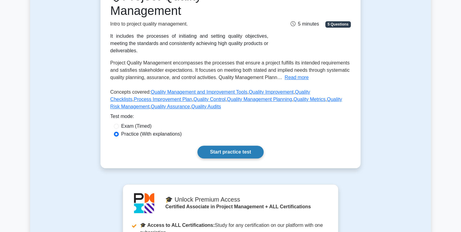
click at [214, 146] on link "Start practice test" at bounding box center [231, 152] width 66 height 13
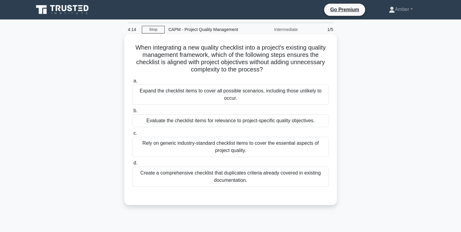
click at [209, 118] on div "Evaluate the checklist items for relevance to project-specific quality objectiv…" at bounding box center [230, 120] width 197 height 13
click at [132, 113] on input "b. Evaluate the checklist items for relevance to project-specific quality objec…" at bounding box center [132, 111] width 0 height 4
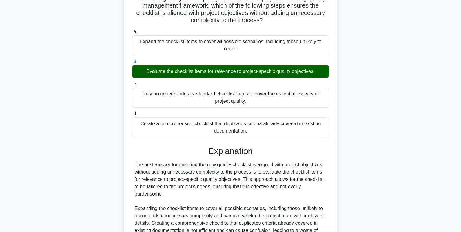
scroll to position [128, 0]
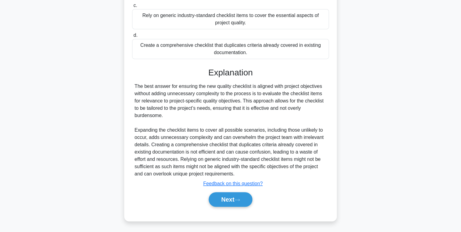
click at [227, 207] on div "Next" at bounding box center [230, 199] width 197 height 19
click at [228, 202] on button "Next" at bounding box center [230, 199] width 43 height 15
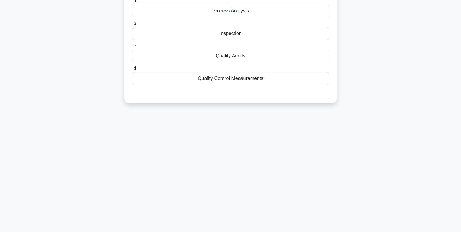
scroll to position [0, 0]
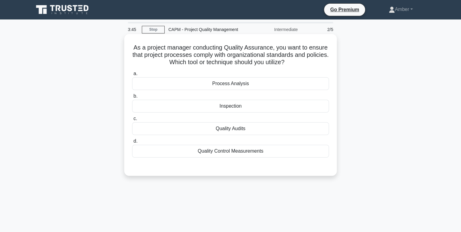
click at [217, 157] on div "Quality Control Measurements" at bounding box center [230, 151] width 197 height 13
click at [132, 143] on input "d. Quality Control Measurements" at bounding box center [132, 141] width 0 height 4
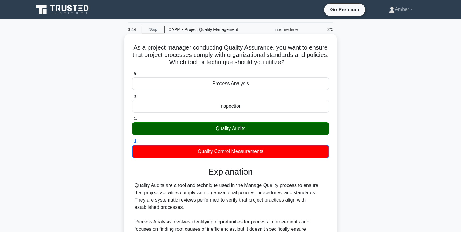
scroll to position [106, 0]
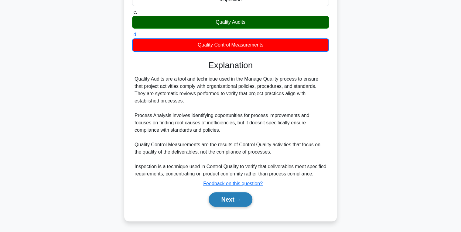
click at [231, 199] on button "Next" at bounding box center [230, 199] width 43 height 15
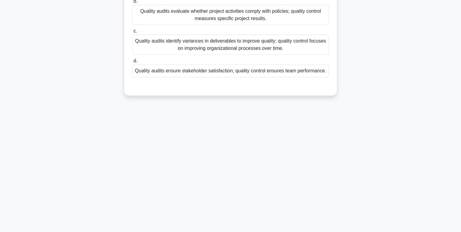
scroll to position [0, 0]
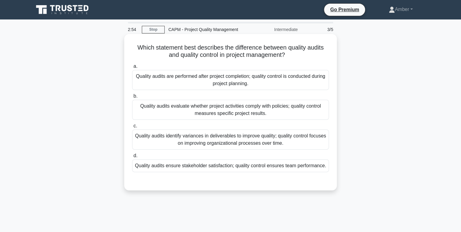
click at [217, 117] on div "Quality audits evaluate whether project activities comply with policies; qualit…" at bounding box center [230, 110] width 197 height 20
click at [132, 98] on input "b. Quality audits evaluate whether project activities comply with policies; qua…" at bounding box center [132, 96] width 0 height 4
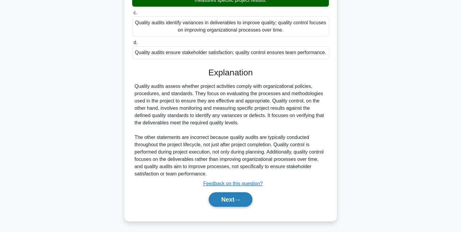
click at [225, 197] on button "Next" at bounding box center [230, 199] width 43 height 15
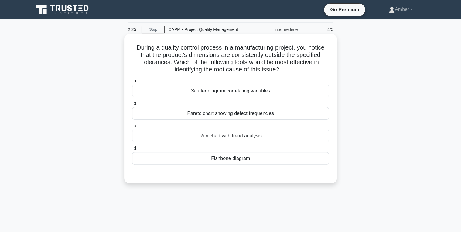
click at [240, 159] on div "Fishbone diagram" at bounding box center [230, 158] width 197 height 13
click at [132, 150] on input "d. Fishbone diagram" at bounding box center [132, 148] width 0 height 4
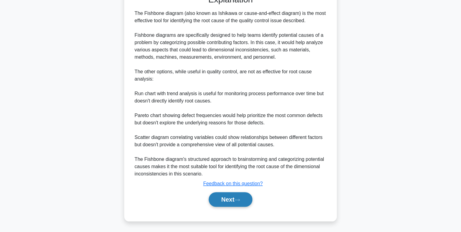
click at [223, 197] on button "Next" at bounding box center [230, 199] width 43 height 15
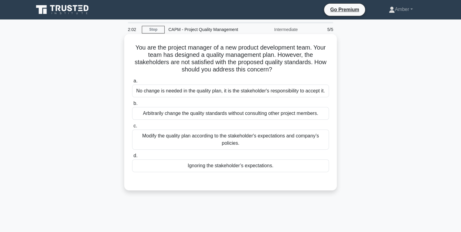
click at [173, 140] on div "Modify the quality plan according to the stakeholder's expectations and company…" at bounding box center [230, 139] width 197 height 20
click at [132, 128] on input "c. Modify the quality plan according to the stakeholder's expectations and comp…" at bounding box center [132, 126] width 0 height 4
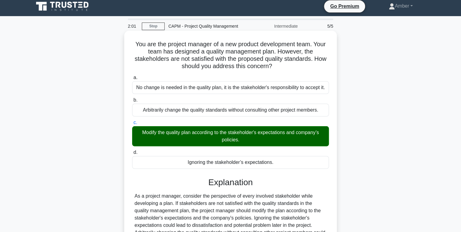
scroll to position [96, 0]
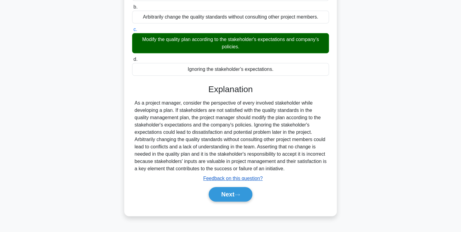
drag, startPoint x: 236, startPoint y: 192, endPoint x: 209, endPoint y: 178, distance: 29.9
click at [236, 192] on button "Next" at bounding box center [230, 194] width 43 height 15
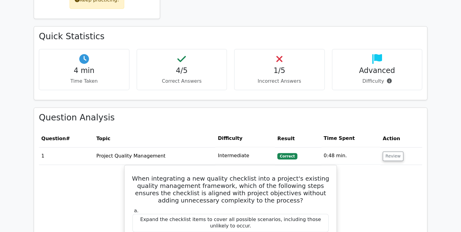
scroll to position [365, 0]
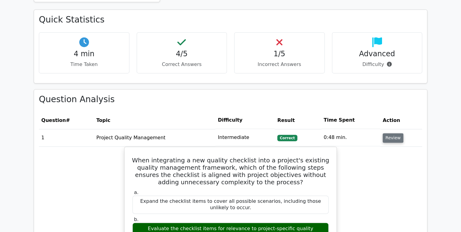
click at [397, 133] on button "Review" at bounding box center [393, 137] width 21 height 9
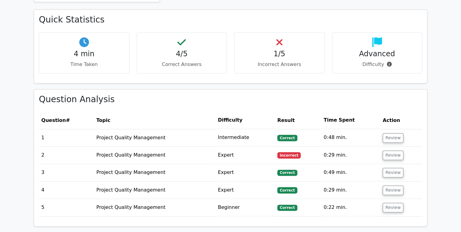
click at [390, 146] on td "Review" at bounding box center [401, 154] width 42 height 17
click at [390, 150] on button "Review" at bounding box center [393, 154] width 21 height 9
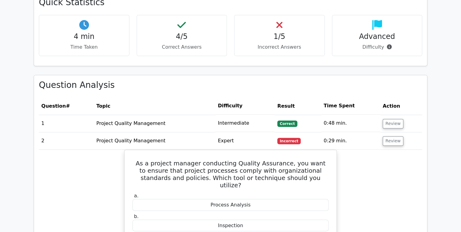
scroll to position [389, 0]
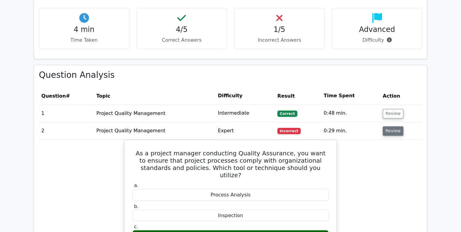
click at [392, 127] on button "Review" at bounding box center [393, 130] width 21 height 9
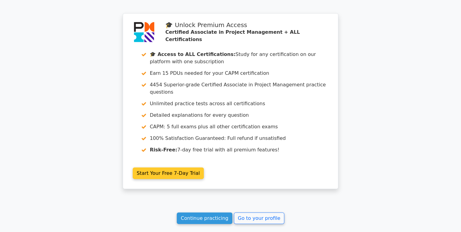
scroll to position [662, 0]
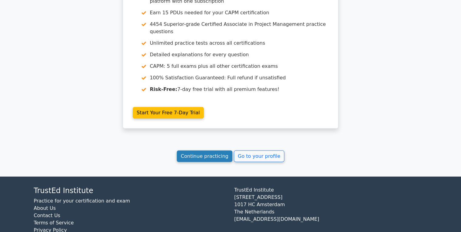
click at [209, 150] on link "Continue practicing" at bounding box center [205, 156] width 56 height 12
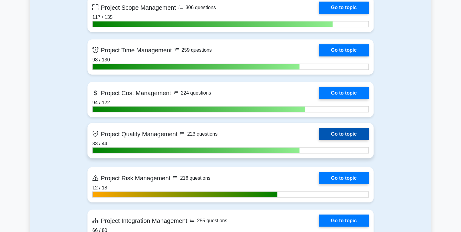
scroll to position [511, 0]
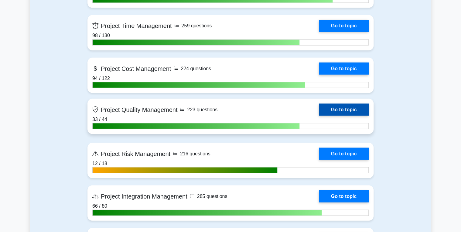
click at [346, 105] on link "Go to topic" at bounding box center [344, 109] width 50 height 12
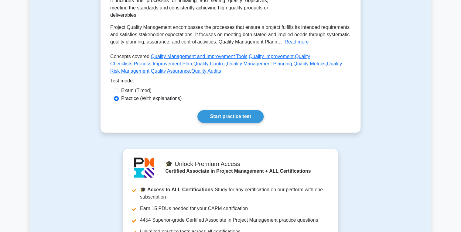
scroll to position [146, 0]
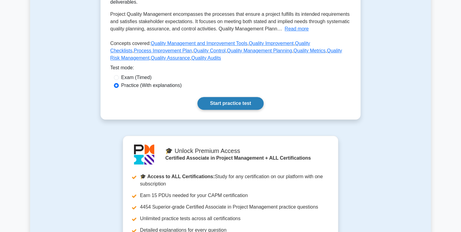
click at [231, 98] on link "Start practice test" at bounding box center [231, 103] width 66 height 13
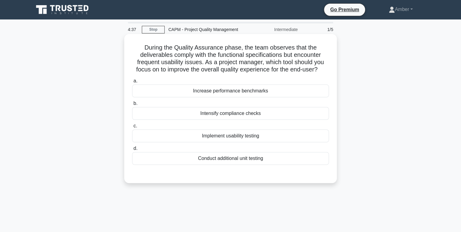
click at [224, 134] on div "Implement usability testing" at bounding box center [230, 135] width 197 height 13
click at [132, 128] on input "c. Implement usability testing" at bounding box center [132, 126] width 0 height 4
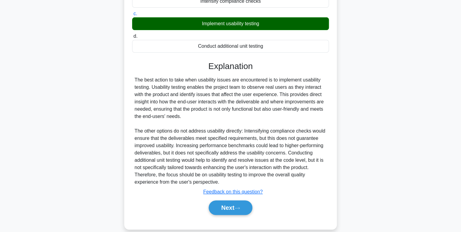
scroll to position [120, 0]
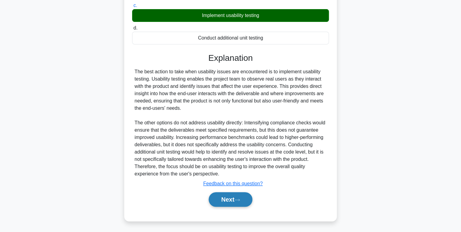
click at [222, 192] on button "Next" at bounding box center [230, 199] width 43 height 15
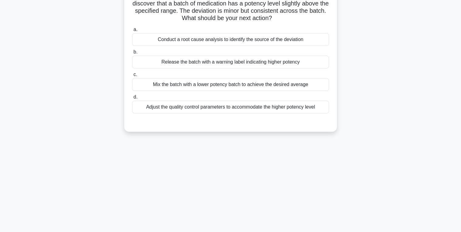
scroll to position [0, 0]
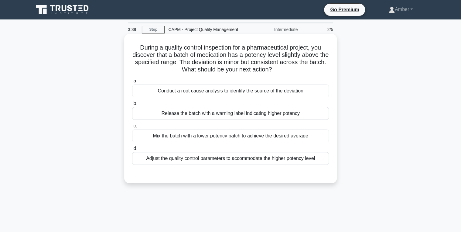
click at [224, 92] on div "Conduct a root cause analysis to identify the source of the deviation" at bounding box center [230, 90] width 197 height 13
click at [132, 83] on input "a. Conduct a root cause analysis to identify the source of the deviation" at bounding box center [132, 81] width 0 height 4
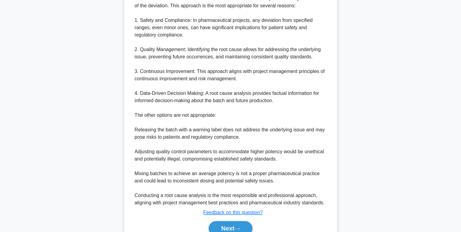
scroll to position [194, 0]
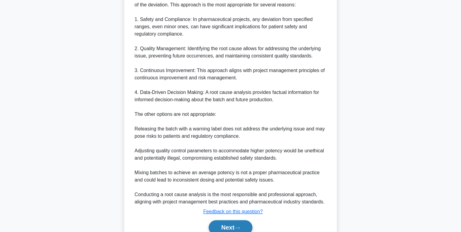
click at [228, 225] on button "Next" at bounding box center [230, 227] width 43 height 15
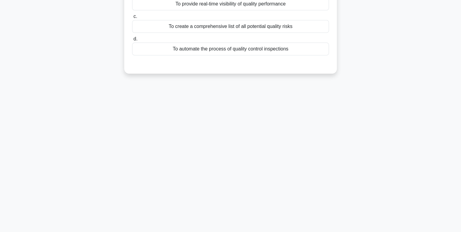
scroll to position [0, 0]
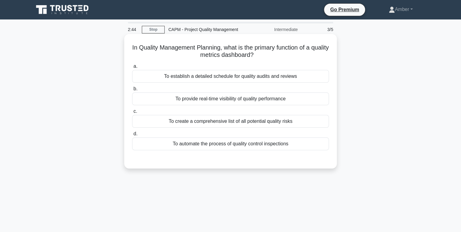
click at [214, 71] on div "To establish a detailed schedule for quality audits and reviews" at bounding box center [230, 76] width 197 height 13
click at [132, 68] on input "a. To establish a detailed schedule for quality audits and reviews" at bounding box center [132, 66] width 0 height 4
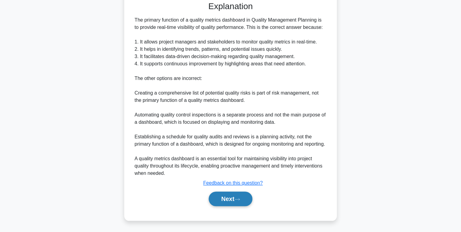
click at [233, 201] on button "Next" at bounding box center [230, 198] width 43 height 15
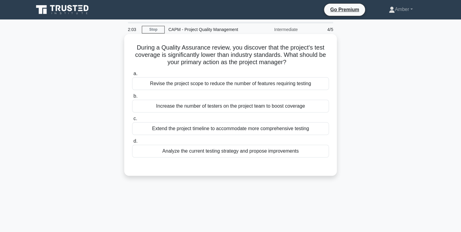
click at [200, 145] on div "Analyze the current testing strategy and propose improvements" at bounding box center [230, 151] width 197 height 13
click at [132, 143] on input "d. Analyze the current testing strategy and propose improvements" at bounding box center [132, 141] width 0 height 4
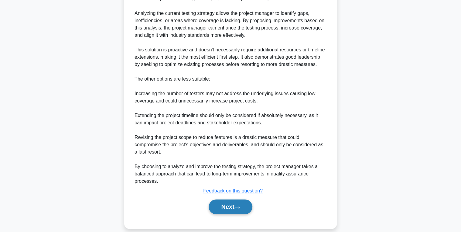
click at [225, 204] on button "Next" at bounding box center [230, 206] width 43 height 15
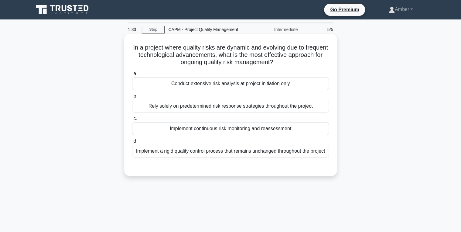
click at [212, 125] on div "Implement continuous risk monitoring and reassessment" at bounding box center [230, 128] width 197 height 13
click at [132, 121] on input "c. Implement continuous risk monitoring and reassessment" at bounding box center [132, 119] width 0 height 4
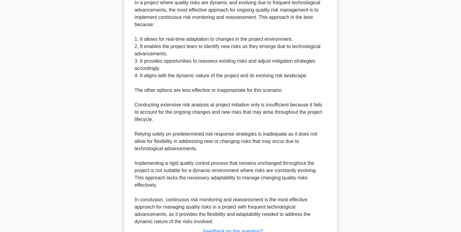
scroll to position [230, 0]
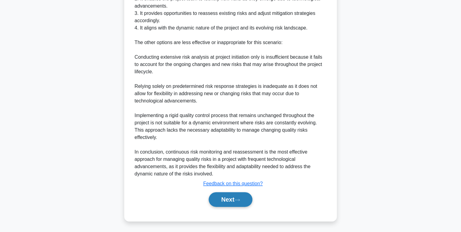
click at [229, 199] on button "Next" at bounding box center [230, 199] width 43 height 15
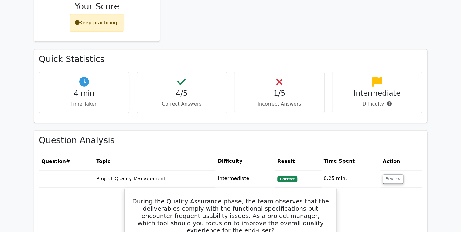
scroll to position [365, 0]
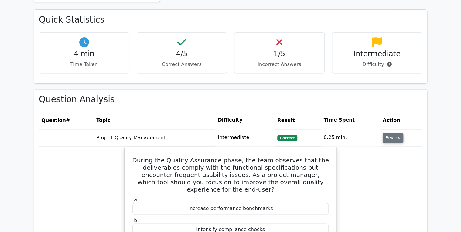
click at [386, 133] on button "Review" at bounding box center [393, 137] width 21 height 9
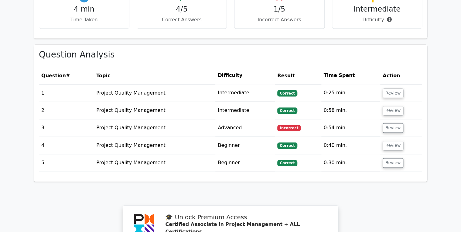
scroll to position [413, 0]
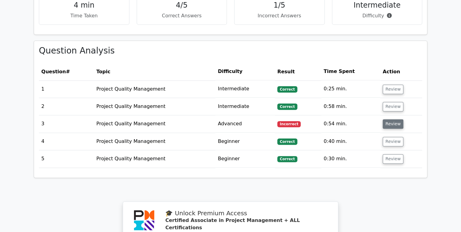
click at [387, 119] on button "Review" at bounding box center [393, 123] width 21 height 9
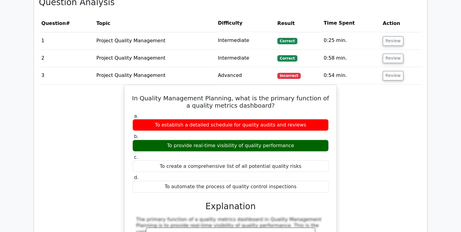
scroll to position [462, 0]
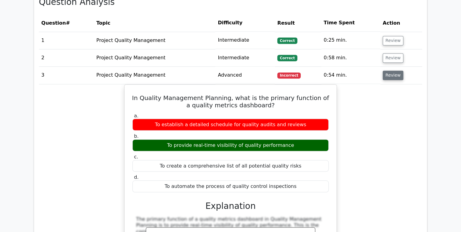
click at [390, 71] on button "Review" at bounding box center [393, 75] width 21 height 9
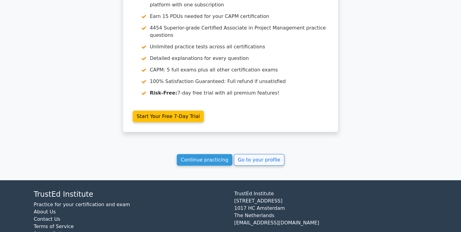
scroll to position [662, 0]
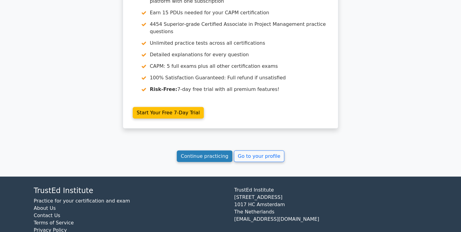
click at [203, 150] on link "Continue practicing" at bounding box center [205, 156] width 56 height 12
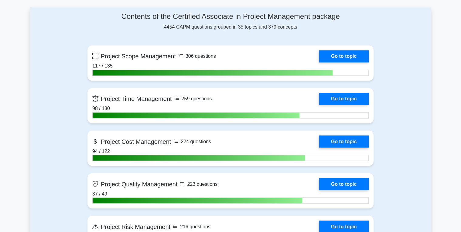
scroll to position [462, 0]
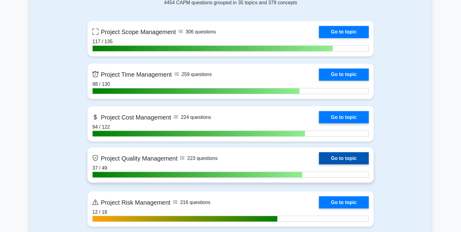
click at [348, 157] on link "Go to topic" at bounding box center [344, 158] width 50 height 12
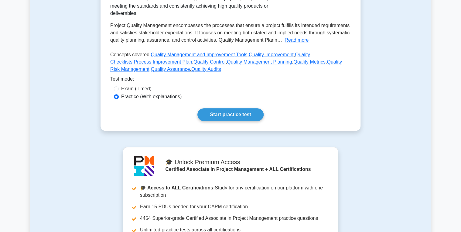
scroll to position [146, 0]
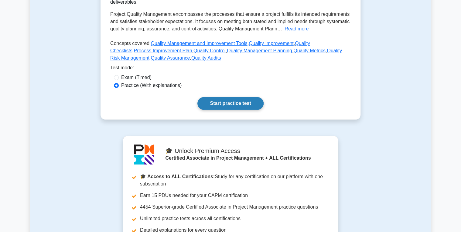
click at [225, 98] on link "Start practice test" at bounding box center [231, 103] width 66 height 13
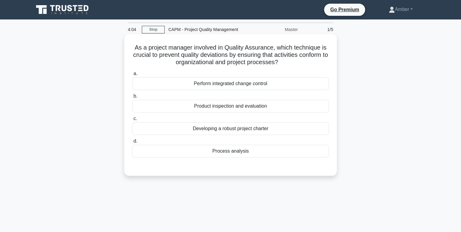
click at [232, 84] on div "Perform integrated change control" at bounding box center [230, 83] width 197 height 13
click at [132, 76] on input "a. Perform integrated change control" at bounding box center [132, 74] width 0 height 4
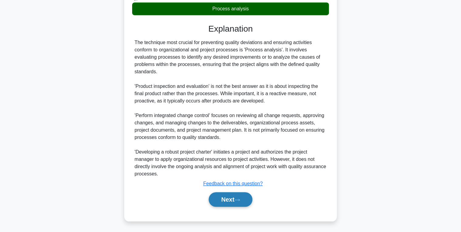
click at [212, 196] on button "Next" at bounding box center [230, 199] width 43 height 15
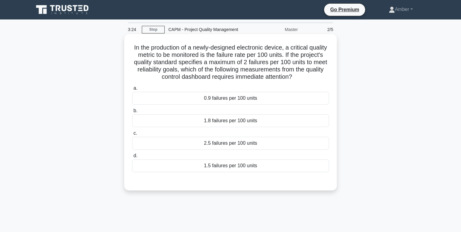
click at [214, 140] on div "2.5 failures per 100 units" at bounding box center [230, 143] width 197 height 13
click at [132, 135] on input "c. 2.5 failures per 100 units" at bounding box center [132, 133] width 0 height 4
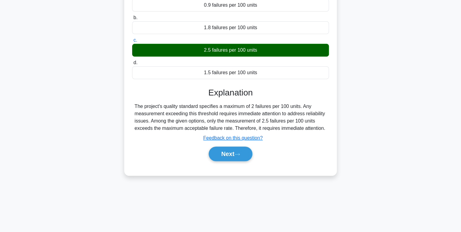
scroll to position [96, 0]
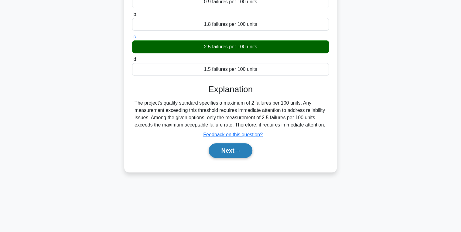
click at [225, 151] on button "Next" at bounding box center [230, 150] width 43 height 15
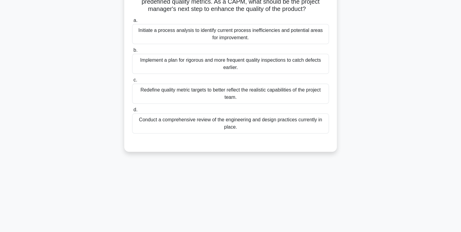
scroll to position [0, 0]
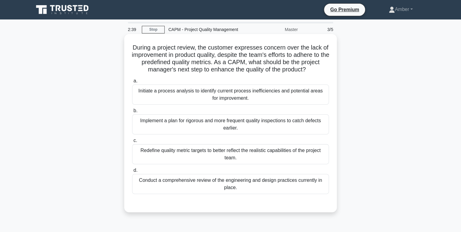
click at [172, 103] on div "Initiate a process analysis to identify current process inefficiencies and pote…" at bounding box center [230, 94] width 197 height 20
click at [132, 83] on input "a. Initiate a process analysis to identify current process inefficiencies and p…" at bounding box center [132, 81] width 0 height 4
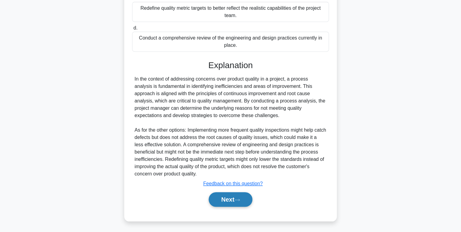
click at [239, 197] on button "Next" at bounding box center [230, 199] width 43 height 15
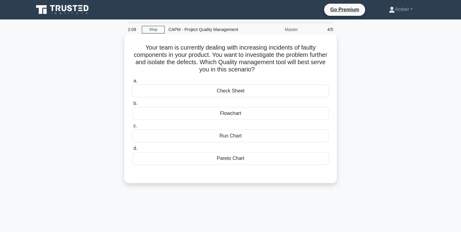
click at [231, 135] on div "Run Chart" at bounding box center [230, 135] width 197 height 13
click at [132, 128] on input "c. Run Chart" at bounding box center [132, 126] width 0 height 4
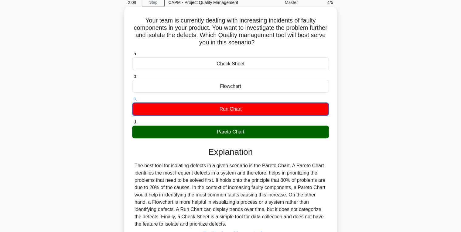
scroll to position [96, 0]
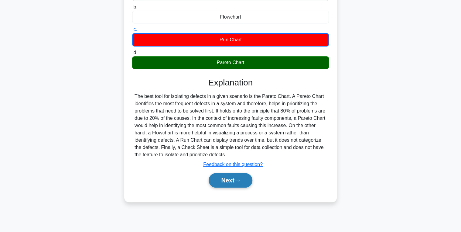
click at [229, 180] on button "Next" at bounding box center [230, 180] width 43 height 15
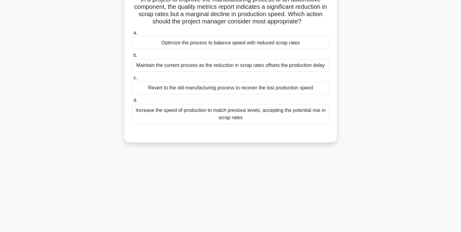
scroll to position [0, 0]
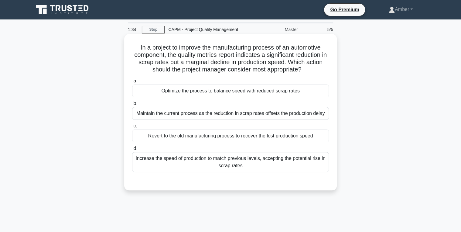
click at [199, 90] on div "Optimize the process to balance speed with reduced scrap rates" at bounding box center [230, 90] width 197 height 13
click at [132, 83] on input "a. Optimize the process to balance speed with reduced scrap rates" at bounding box center [132, 81] width 0 height 4
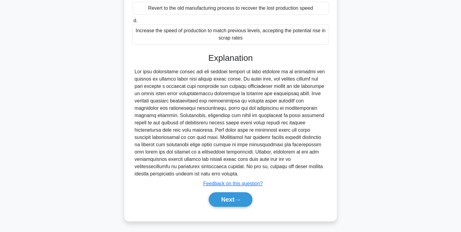
scroll to position [128, 0]
click at [220, 202] on button "Next" at bounding box center [230, 199] width 43 height 15
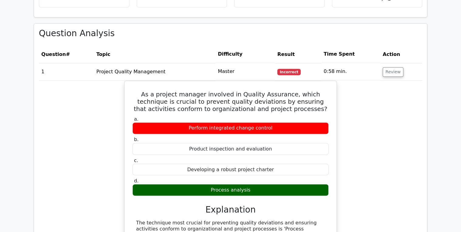
scroll to position [413, 0]
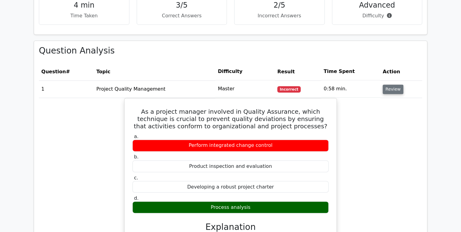
click at [390, 84] on button "Review" at bounding box center [393, 88] width 21 height 9
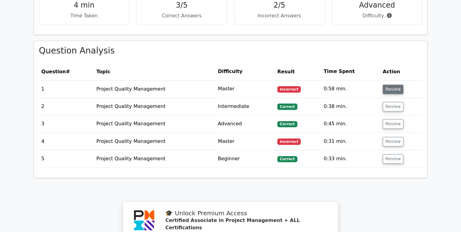
click at [394, 84] on button "Review" at bounding box center [393, 88] width 21 height 9
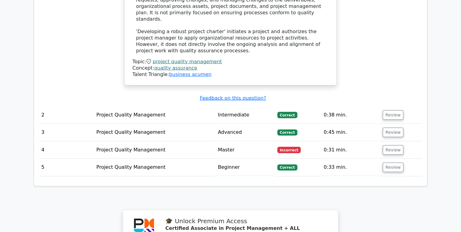
scroll to position [729, 0]
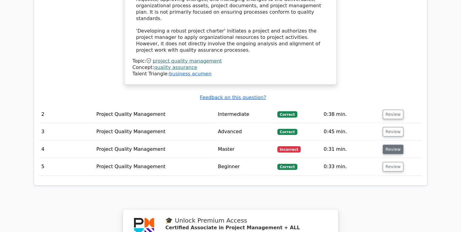
click at [391, 145] on button "Review" at bounding box center [393, 149] width 21 height 9
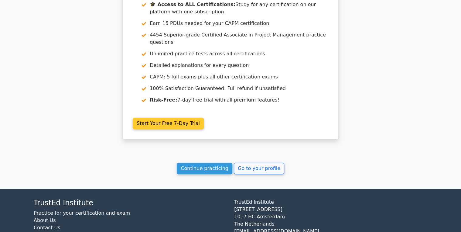
scroll to position [1235, 0]
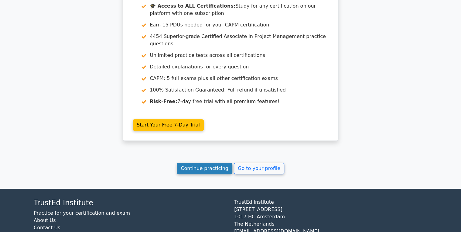
click at [197, 163] on link "Continue practicing" at bounding box center [205, 169] width 56 height 12
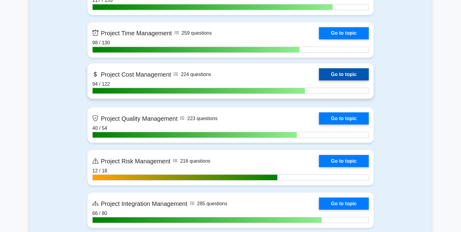
scroll to position [511, 0]
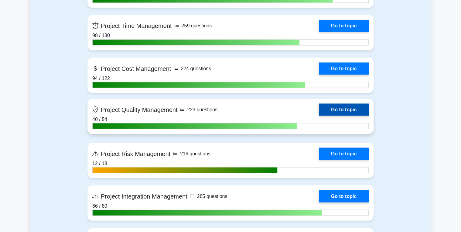
click at [333, 108] on link "Go to topic" at bounding box center [344, 109] width 50 height 12
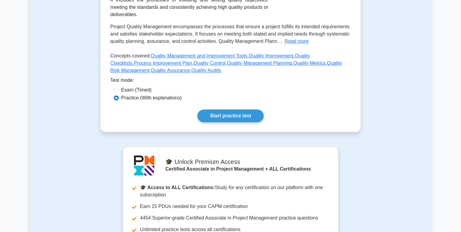
scroll to position [146, 0]
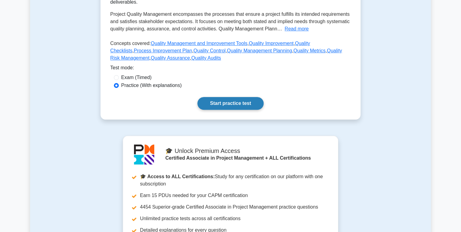
click at [241, 97] on link "Start practice test" at bounding box center [231, 103] width 66 height 13
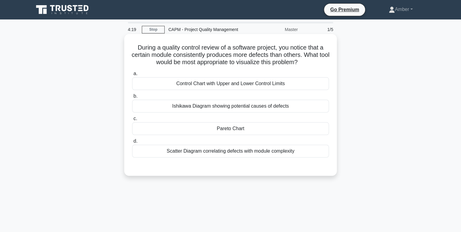
click at [237, 105] on div "Ishikawa Diagram showing potential causes of defects" at bounding box center [230, 106] width 197 height 13
click at [132, 98] on input "[PERSON_NAME] Diagram showing potential causes of defects" at bounding box center [132, 96] width 0 height 4
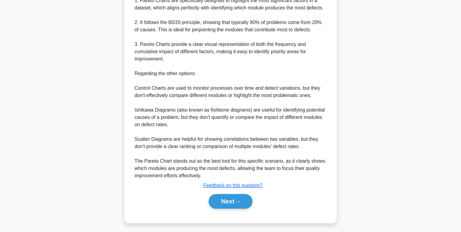
scroll to position [201, 0]
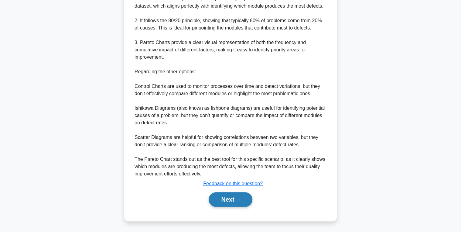
drag, startPoint x: 224, startPoint y: 202, endPoint x: 222, endPoint y: 198, distance: 3.6
click at [224, 202] on button "Next" at bounding box center [230, 199] width 43 height 15
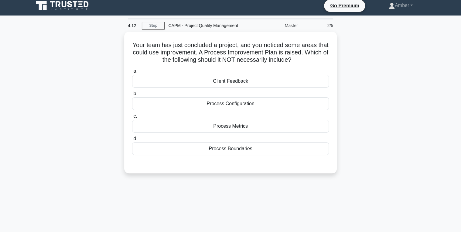
scroll to position [0, 0]
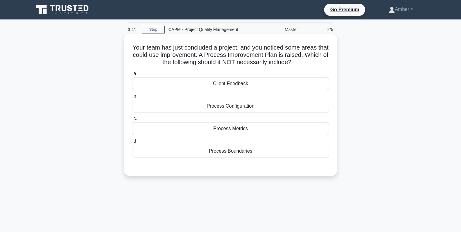
click at [224, 129] on div "Process Metrics" at bounding box center [230, 128] width 197 height 13
click at [132, 121] on input "c. Process Metrics" at bounding box center [132, 119] width 0 height 4
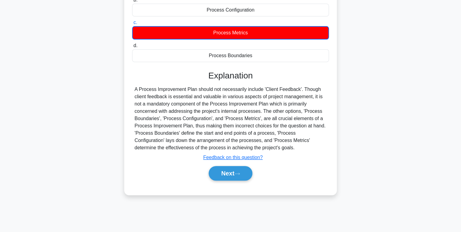
scroll to position [96, 0]
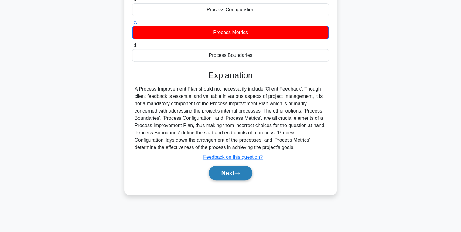
click at [233, 169] on button "Next" at bounding box center [230, 173] width 43 height 15
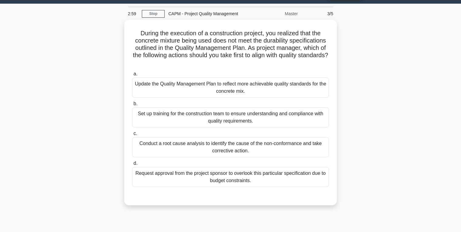
scroll to position [24, 0]
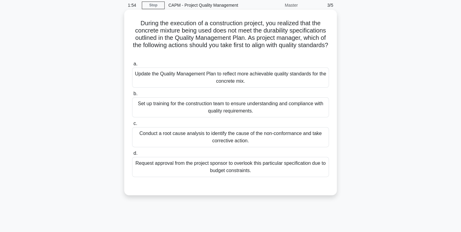
click at [217, 134] on div "Conduct a root cause analysis to identify the cause of the non-conformance and …" at bounding box center [230, 137] width 197 height 20
click at [132, 126] on input "c. Conduct a root cause analysis to identify the cause of the non-conformance a…" at bounding box center [132, 124] width 0 height 4
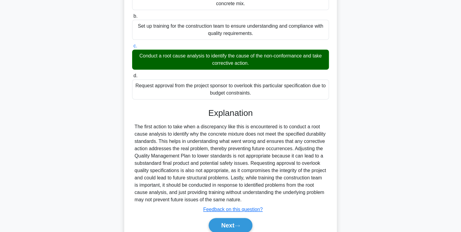
scroll to position [128, 0]
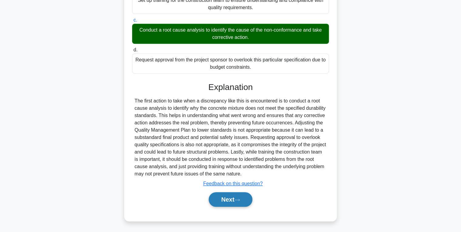
click at [227, 198] on button "Next" at bounding box center [230, 199] width 43 height 15
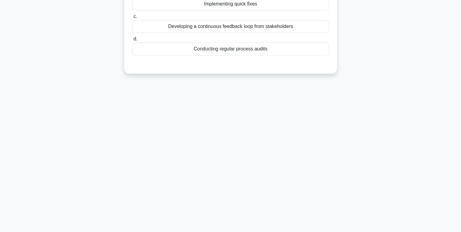
scroll to position [0, 0]
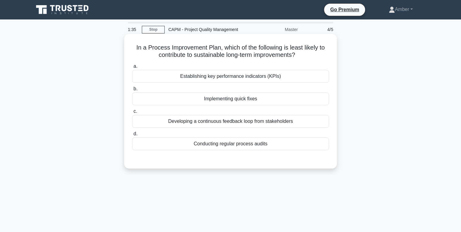
click at [198, 98] on div "Implementing quick fixes" at bounding box center [230, 98] width 197 height 13
click at [132, 91] on input "b. Implementing quick fixes" at bounding box center [132, 89] width 0 height 4
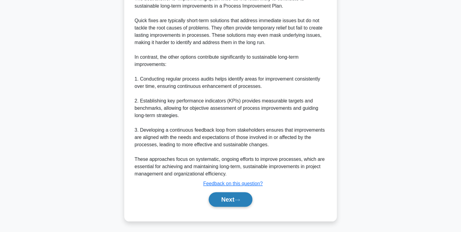
click at [235, 199] on button "Next" at bounding box center [230, 199] width 43 height 15
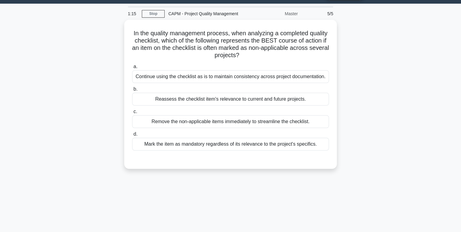
scroll to position [24, 0]
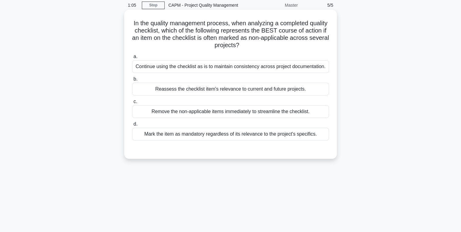
click at [178, 87] on div "Reassess the checklist item's relevance to current and future projects." at bounding box center [230, 89] width 197 height 13
click at [132, 81] on input "b. Reassess the checklist item's relevance to current and future projects." at bounding box center [132, 79] width 0 height 4
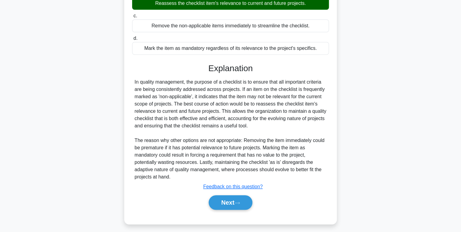
scroll to position [113, 0]
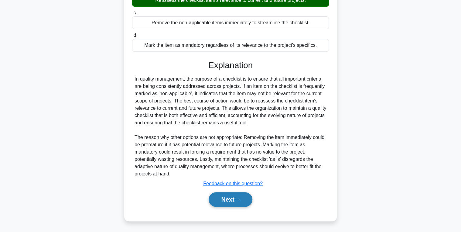
click at [235, 197] on button "Next" at bounding box center [230, 199] width 43 height 15
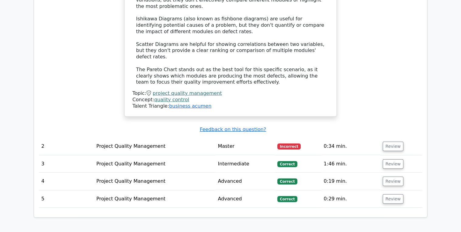
scroll to position [778, 0]
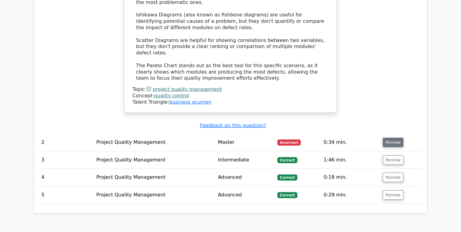
click at [390, 138] on button "Review" at bounding box center [393, 142] width 21 height 9
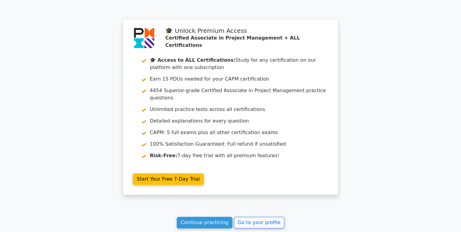
scroll to position [1280, 0]
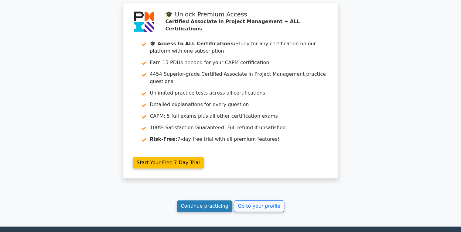
click at [212, 200] on link "Continue practicing" at bounding box center [205, 206] width 56 height 12
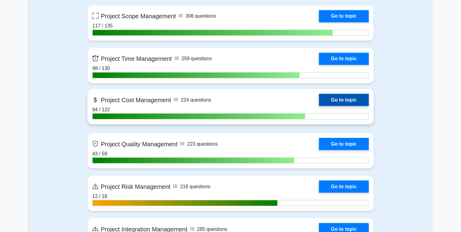
scroll to position [486, 0]
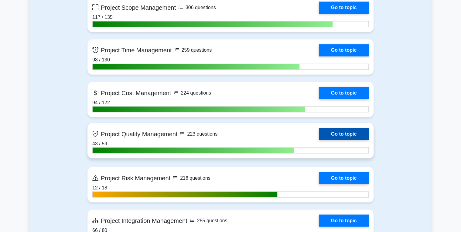
click at [346, 128] on link "Go to topic" at bounding box center [344, 134] width 50 height 12
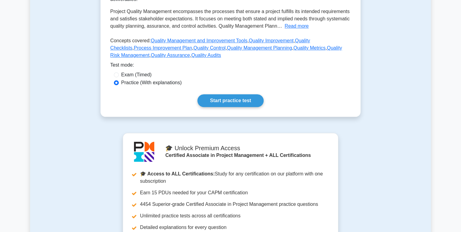
scroll to position [146, 0]
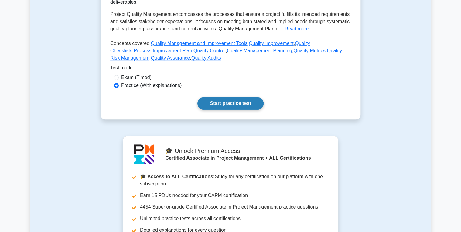
click at [212, 97] on link "Start practice test" at bounding box center [231, 103] width 66 height 13
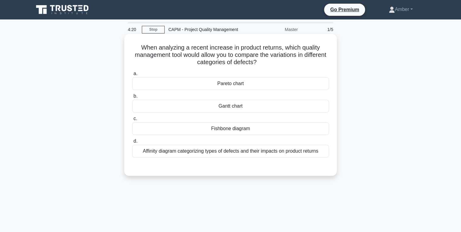
click at [229, 106] on div "Gantt chart" at bounding box center [230, 106] width 197 height 13
click at [132, 98] on input "[PERSON_NAME] chart" at bounding box center [132, 96] width 0 height 4
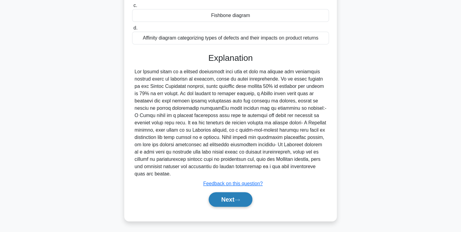
click at [242, 201] on button "Next" at bounding box center [230, 199] width 43 height 15
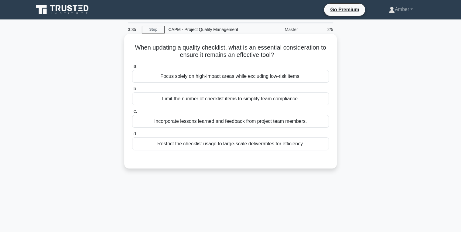
click at [173, 140] on div "Restrict the checklist usage to large-scale deliverables for efficiency." at bounding box center [230, 143] width 197 height 13
drag, startPoint x: 173, startPoint y: 140, endPoint x: 205, endPoint y: 146, distance: 32.5
click at [205, 146] on div "Restrict the checklist usage to large-scale deliverables for efficiency." at bounding box center [230, 143] width 197 height 13
click at [132, 136] on input "d. Restrict the checklist usage to large-scale deliverables for efficiency." at bounding box center [132, 134] width 0 height 4
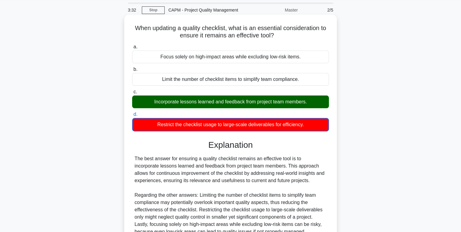
scroll to position [96, 0]
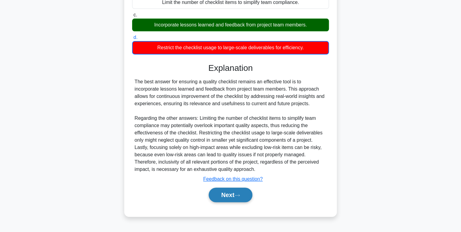
click at [222, 188] on button "Next" at bounding box center [230, 194] width 43 height 15
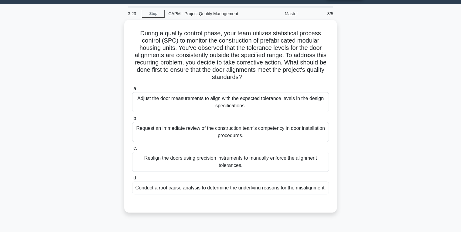
scroll to position [24, 0]
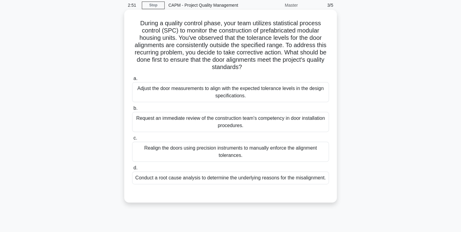
click at [238, 178] on div "Conduct a root cause analysis to determine the underlying reasons for the misal…" at bounding box center [230, 177] width 197 height 13
click at [132, 170] on input "d. Conduct a root cause analysis to determine the underlying reasons for the mi…" at bounding box center [132, 168] width 0 height 4
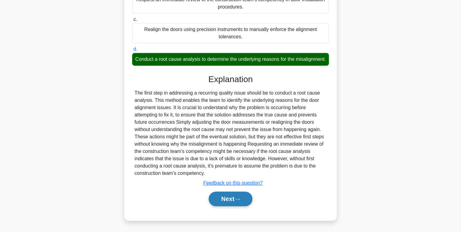
click at [237, 194] on button "Next" at bounding box center [230, 198] width 43 height 15
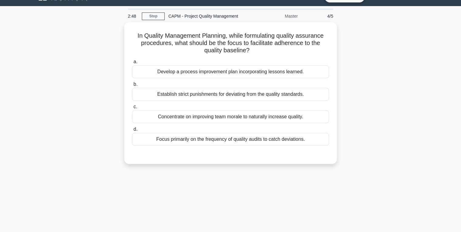
scroll to position [0, 0]
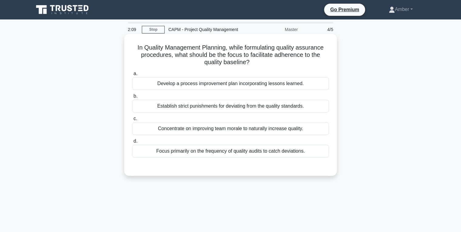
click at [192, 79] on div "Develop a process improvement plan incorporating lessons learned." at bounding box center [230, 83] width 197 height 13
click at [132, 76] on input "a. Develop a process improvement plan incorporating lessons learned." at bounding box center [132, 74] width 0 height 4
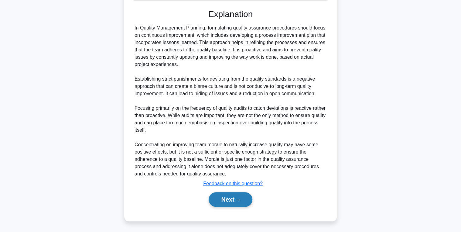
click at [223, 196] on button "Next" at bounding box center [230, 199] width 43 height 15
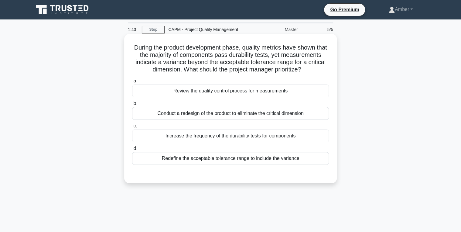
click at [176, 95] on div "Review the quality control process for measurements" at bounding box center [230, 90] width 197 height 13
click at [132, 83] on input "a. Review the quality control process for measurements" at bounding box center [132, 81] width 0 height 4
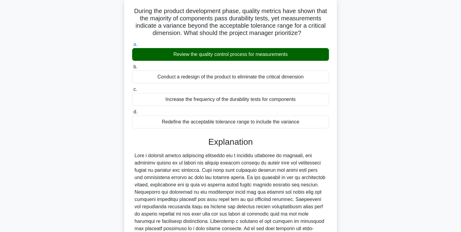
scroll to position [113, 0]
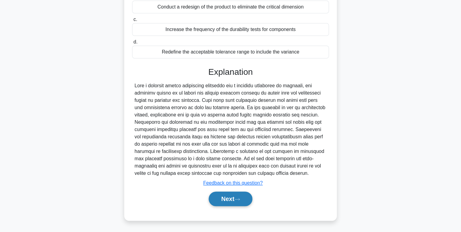
click at [231, 198] on button "Next" at bounding box center [230, 198] width 43 height 15
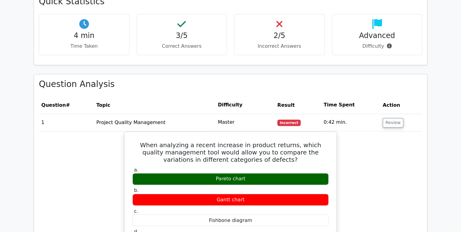
scroll to position [389, 0]
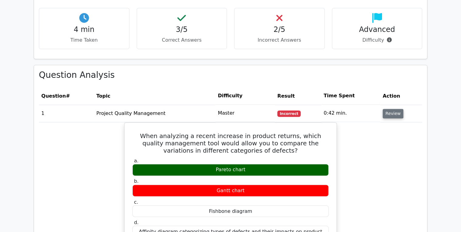
click at [390, 109] on button "Review" at bounding box center [393, 113] width 21 height 9
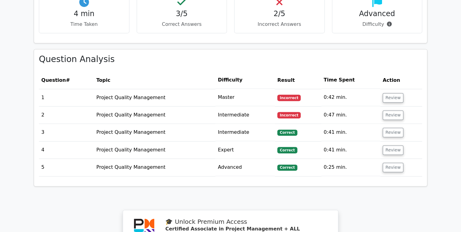
scroll to position [413, 0]
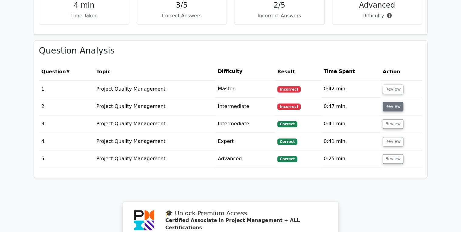
click at [386, 102] on button "Review" at bounding box center [393, 106] width 21 height 9
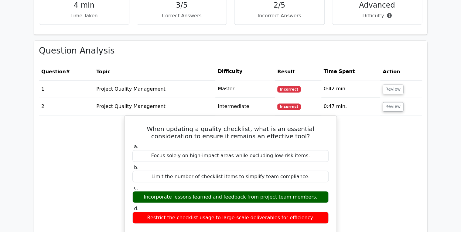
scroll to position [438, 0]
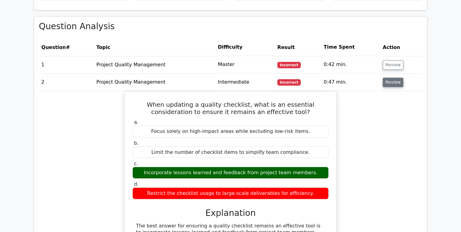
click at [391, 77] on button "Review" at bounding box center [393, 81] width 21 height 9
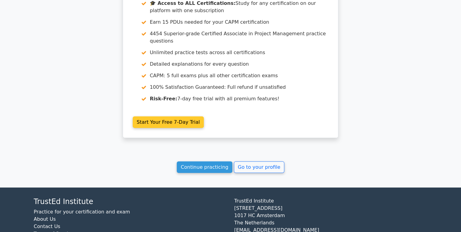
scroll to position [662, 0]
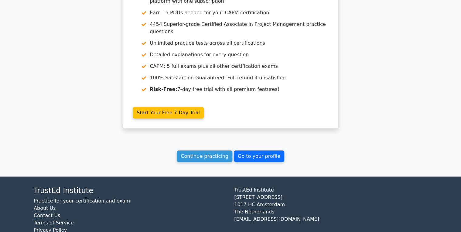
click at [253, 150] on link "Go to your profile" at bounding box center [259, 156] width 50 height 12
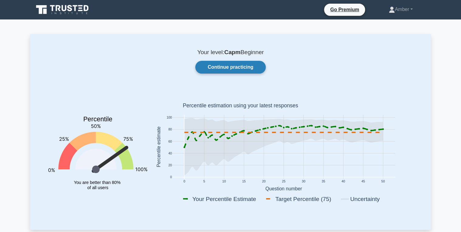
click at [220, 65] on link "Continue practicing" at bounding box center [230, 67] width 71 height 13
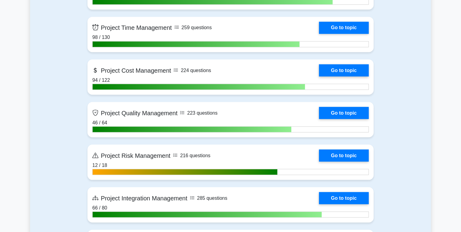
scroll to position [511, 0]
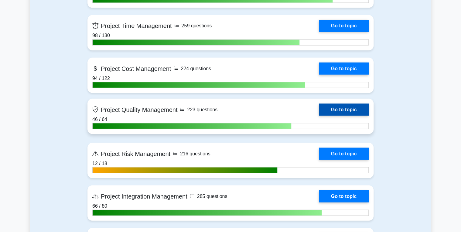
click at [331, 108] on link "Go to topic" at bounding box center [344, 109] width 50 height 12
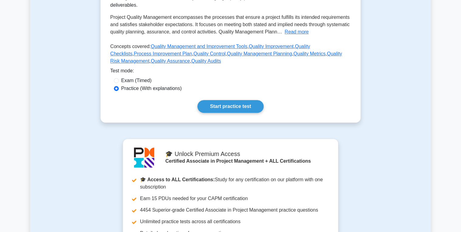
scroll to position [146, 0]
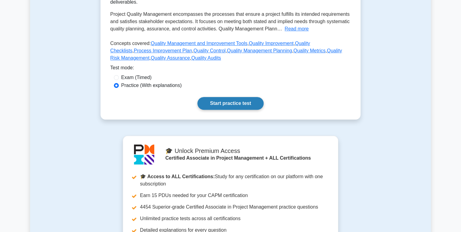
click at [232, 97] on link "Start practice test" at bounding box center [231, 103] width 66 height 13
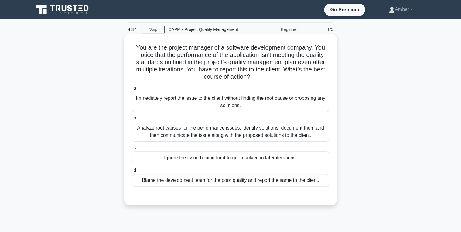
click at [219, 134] on div "Analyze root causes for the performance issues, identify solutions, document th…" at bounding box center [230, 132] width 197 height 20
click at [278, 128] on div "Analyze root causes for the performance issues, identify solutions, document th…" at bounding box center [230, 132] width 197 height 20
click at [132, 120] on input "b. Analyze root causes for the performance issues, identify solutions, document…" at bounding box center [132, 118] width 0 height 4
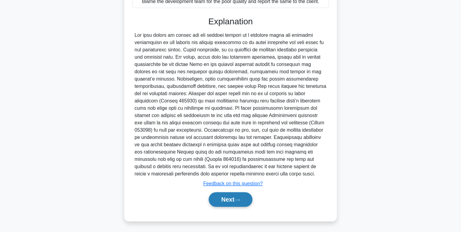
click at [210, 194] on button "Next" at bounding box center [230, 199] width 43 height 15
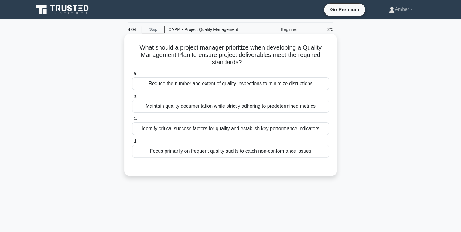
click at [227, 129] on div "Identify critical success factors for quality and establish key performance ind…" at bounding box center [230, 128] width 197 height 13
click at [132, 121] on input "c. Identify critical success factors for quality and establish key performance …" at bounding box center [132, 119] width 0 height 4
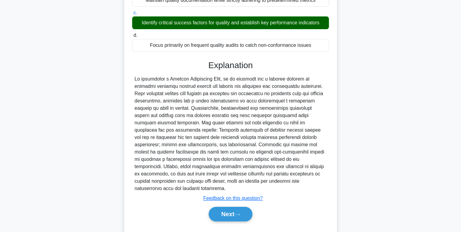
scroll to position [113, 0]
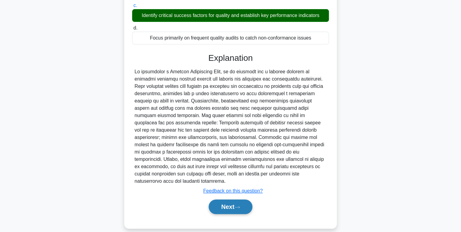
click at [225, 199] on button "Next" at bounding box center [230, 206] width 43 height 15
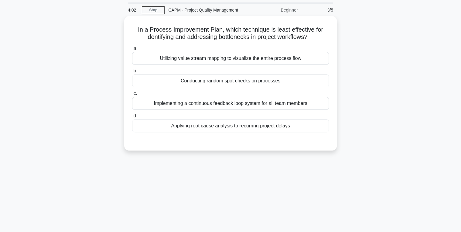
scroll to position [0, 0]
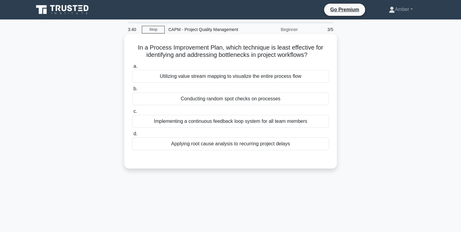
click at [174, 74] on div "Utilizing value stream mapping to visualize the entire process flow" at bounding box center [230, 76] width 197 height 13
click at [132, 68] on input "a. Utilizing value stream mapping to visualize the entire process flow" at bounding box center [132, 66] width 0 height 4
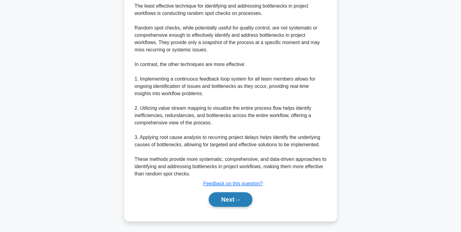
click at [223, 198] on button "Next" at bounding box center [230, 199] width 43 height 15
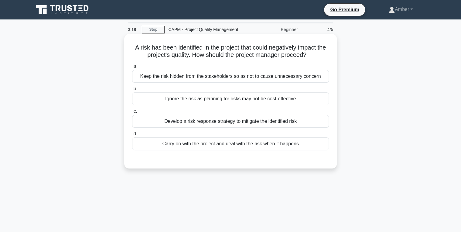
click at [178, 123] on div "Develop a risk response strategy to mitigate the identified risk" at bounding box center [230, 121] width 197 height 13
click at [132, 113] on input "c. Develop a risk response strategy to mitigate the identified risk" at bounding box center [132, 111] width 0 height 4
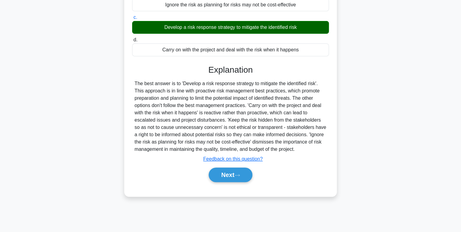
scroll to position [96, 0]
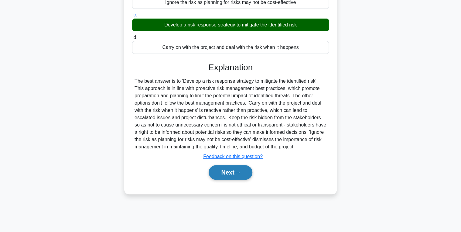
click at [218, 178] on button "Next" at bounding box center [230, 172] width 43 height 15
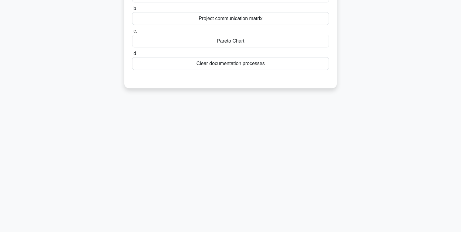
scroll to position [0, 0]
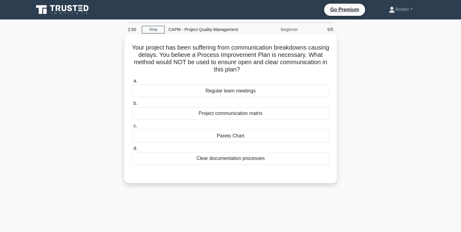
click at [218, 134] on div "Pareto Chart" at bounding box center [230, 135] width 197 height 13
click at [132, 128] on input "c. Pareto Chart" at bounding box center [132, 126] width 0 height 4
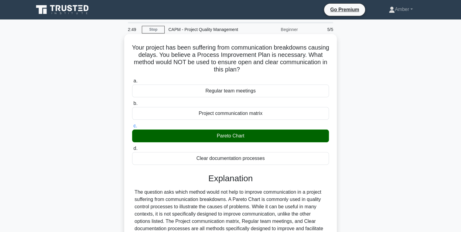
scroll to position [96, 0]
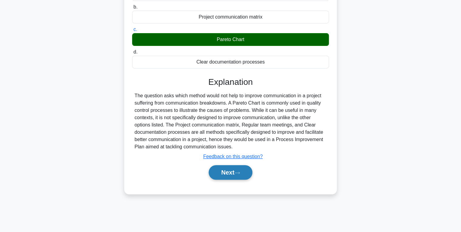
click at [236, 177] on button "Next" at bounding box center [230, 172] width 43 height 15
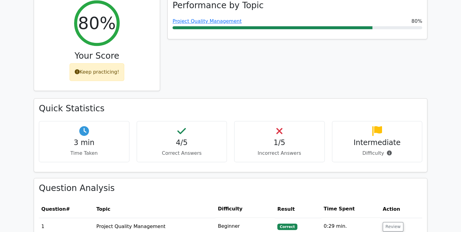
scroll to position [365, 0]
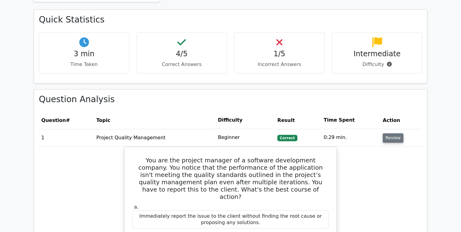
click at [388, 133] on button "Review" at bounding box center [393, 137] width 21 height 9
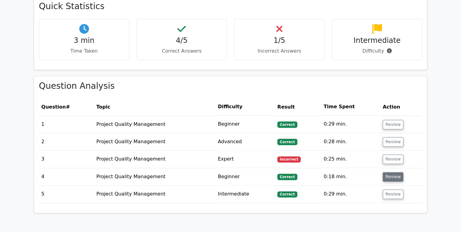
scroll to position [389, 0]
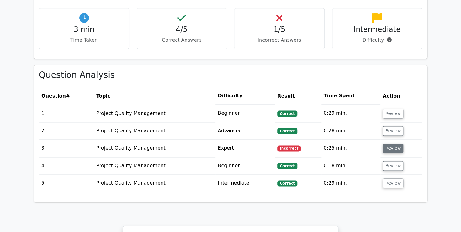
click at [393, 143] on button "Review" at bounding box center [393, 147] width 21 height 9
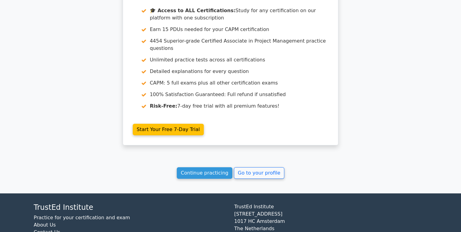
scroll to position [1000, 0]
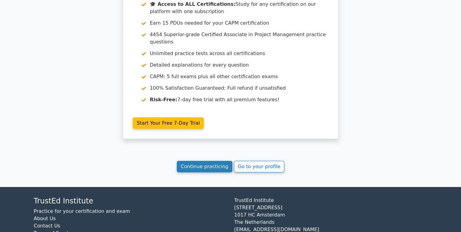
click at [203, 161] on link "Continue practicing" at bounding box center [205, 167] width 56 height 12
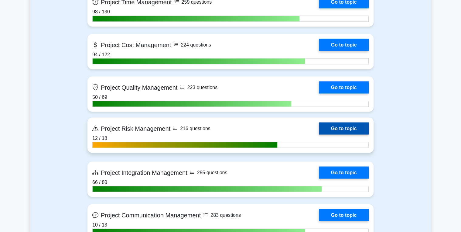
scroll to position [535, 0]
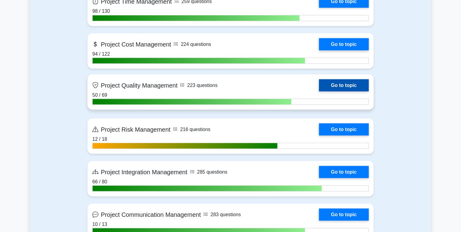
click at [344, 84] on link "Go to topic" at bounding box center [344, 85] width 50 height 12
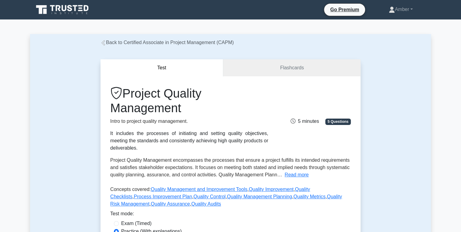
scroll to position [122, 0]
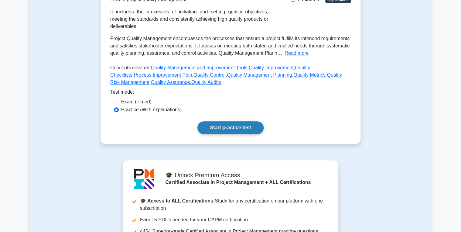
click at [232, 121] on link "Start practice test" at bounding box center [231, 127] width 66 height 13
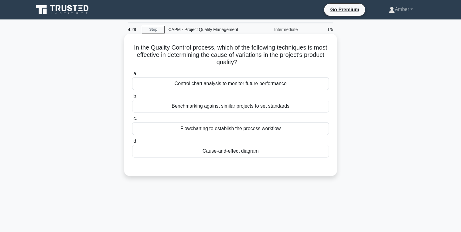
click at [204, 150] on div "Cause-and-effect diagram" at bounding box center [230, 151] width 197 height 13
click at [132, 143] on input "d. Cause-and-effect diagram" at bounding box center [132, 141] width 0 height 4
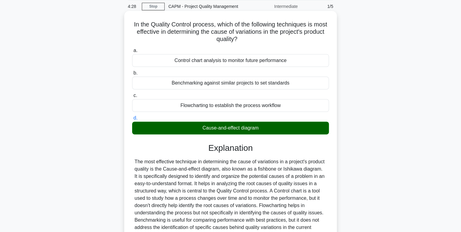
scroll to position [96, 0]
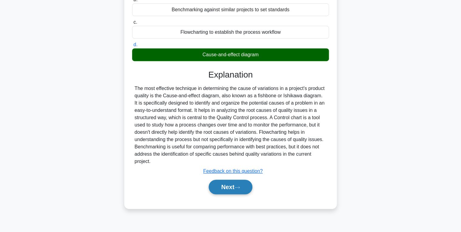
click at [225, 185] on button "Next" at bounding box center [230, 187] width 43 height 15
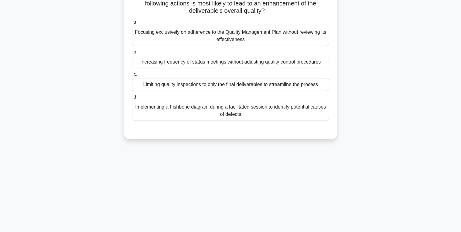
scroll to position [0, 0]
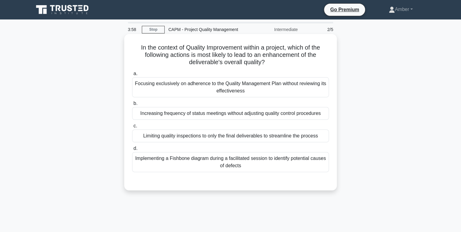
click at [202, 159] on div "Implementing a Fishbone diagram during a facilitated session to identify potent…" at bounding box center [230, 162] width 197 height 20
click at [132, 150] on input "d. Implementing a Fishbone diagram during a facilitated session to identify pot…" at bounding box center [132, 148] width 0 height 4
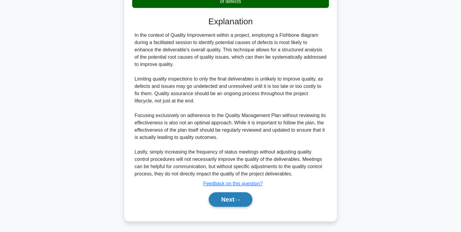
click at [226, 204] on button "Next" at bounding box center [230, 199] width 43 height 15
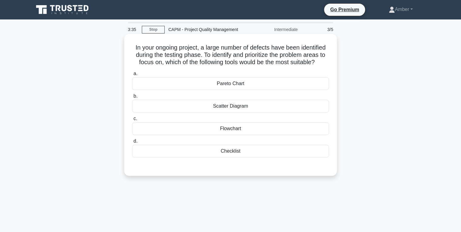
click at [208, 150] on div "Checklist" at bounding box center [230, 151] width 197 height 13
click at [132, 143] on input "d. Checklist" at bounding box center [132, 141] width 0 height 4
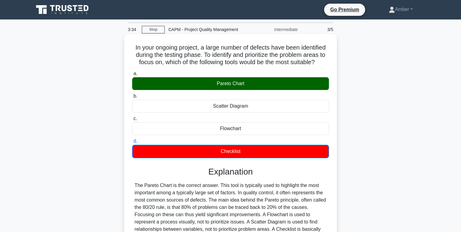
scroll to position [96, 0]
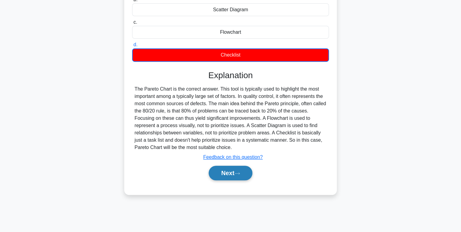
click at [231, 171] on button "Next" at bounding box center [230, 173] width 43 height 15
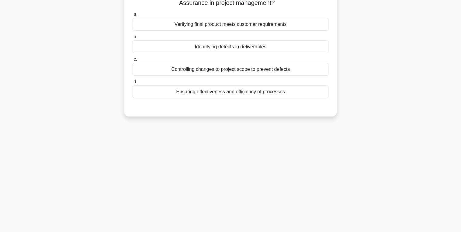
scroll to position [0, 0]
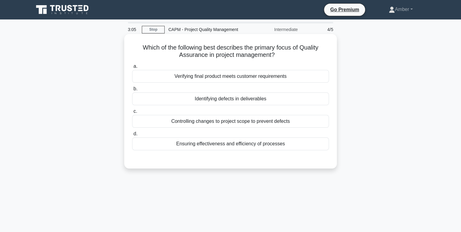
click at [210, 142] on div "Ensuring effectiveness and efficiency of processes" at bounding box center [230, 143] width 197 height 13
click at [132, 136] on input "d. Ensuring effectiveness and efficiency of processes" at bounding box center [132, 134] width 0 height 4
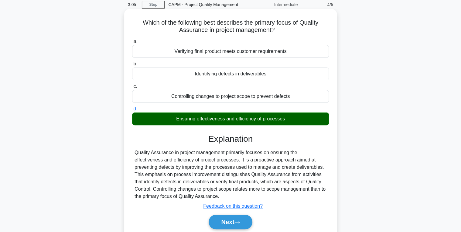
scroll to position [96, 0]
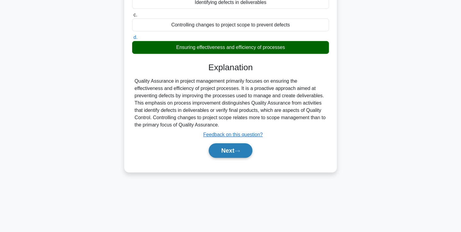
click at [228, 151] on button "Next" at bounding box center [230, 150] width 43 height 15
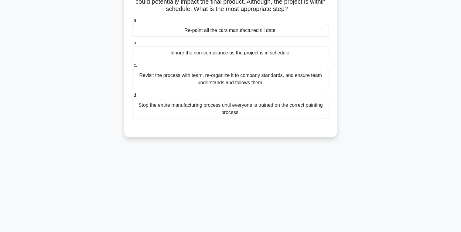
scroll to position [0, 0]
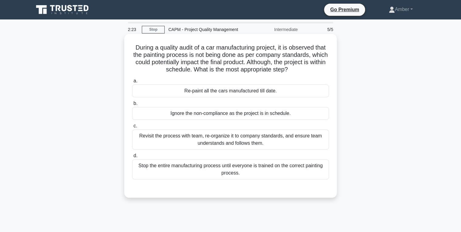
click at [191, 143] on div "Revisit the process with team, re-organize it to company standards, and ensure …" at bounding box center [230, 139] width 197 height 20
click at [132, 128] on input "c. Revisit the process with team, re-organize it to company standards, and ensu…" at bounding box center [132, 126] width 0 height 4
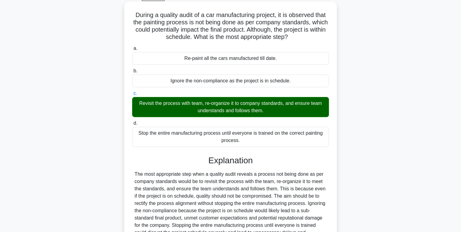
scroll to position [113, 0]
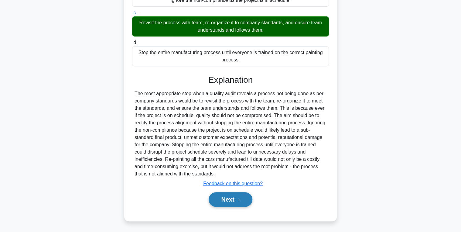
click at [216, 197] on button "Next" at bounding box center [230, 199] width 43 height 15
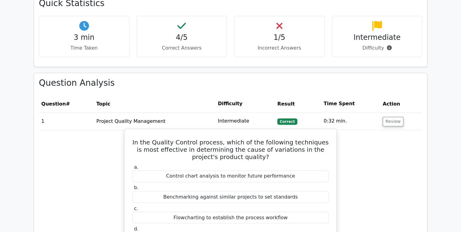
scroll to position [413, 0]
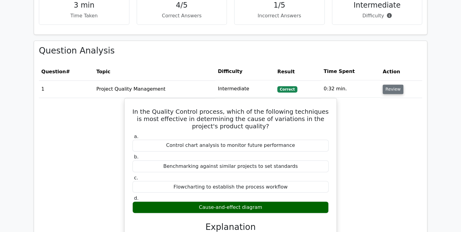
click at [390, 84] on button "Review" at bounding box center [393, 88] width 21 height 9
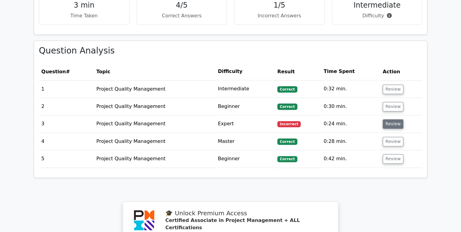
click at [391, 119] on button "Review" at bounding box center [393, 123] width 21 height 9
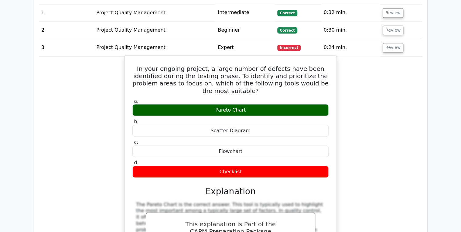
scroll to position [486, 0]
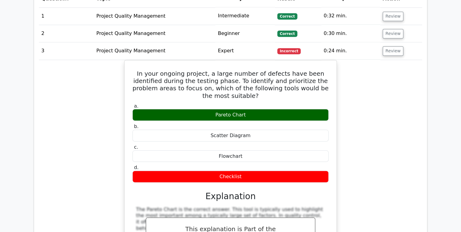
click at [387, 42] on td "Review" at bounding box center [401, 50] width 42 height 17
click at [387, 46] on button "Review" at bounding box center [393, 50] width 21 height 9
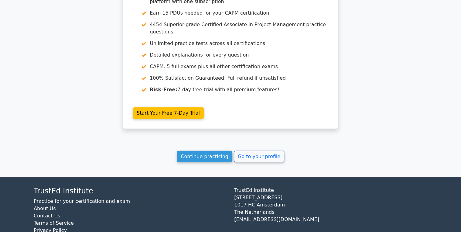
scroll to position [662, 0]
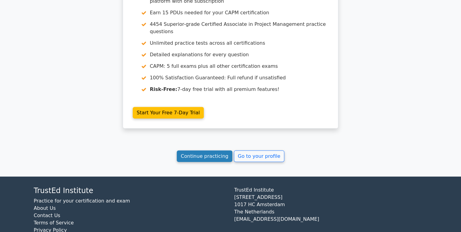
click at [201, 150] on link "Continue practicing" at bounding box center [205, 156] width 56 height 12
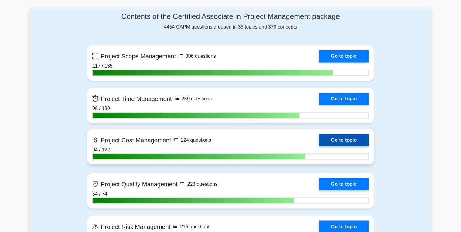
scroll to position [486, 0]
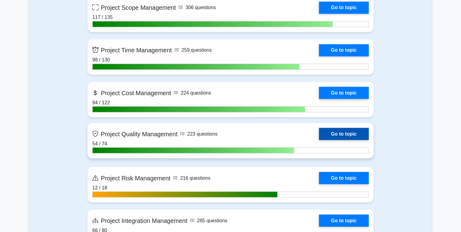
click at [343, 130] on link "Go to topic" at bounding box center [344, 134] width 50 height 12
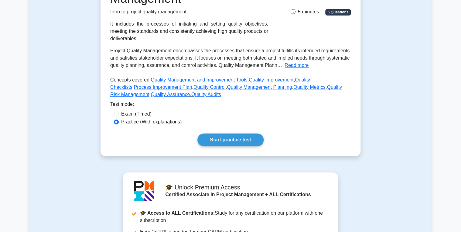
scroll to position [122, 0]
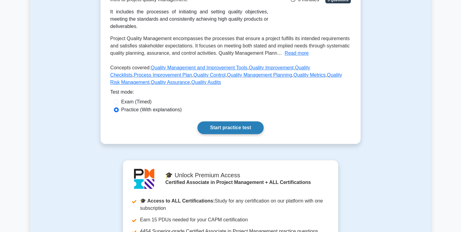
click at [238, 121] on link "Start practice test" at bounding box center [231, 127] width 66 height 13
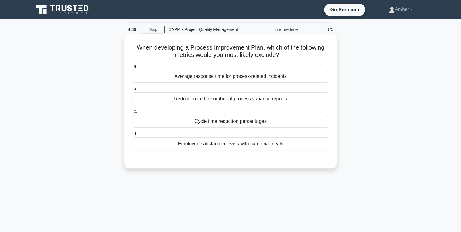
click at [223, 142] on div "Employee satisfaction levels with cafeteria meals" at bounding box center [230, 143] width 197 height 13
click at [132, 136] on input "d. Employee satisfaction levels with cafeteria meals" at bounding box center [132, 134] width 0 height 4
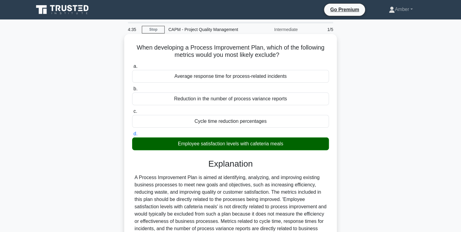
scroll to position [96, 0]
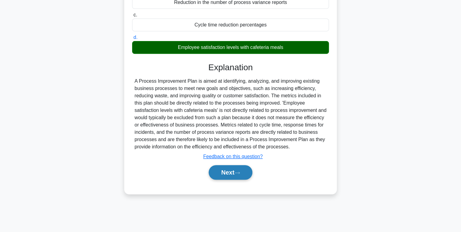
drag, startPoint x: 245, startPoint y: 175, endPoint x: 226, endPoint y: 173, distance: 19.2
click at [245, 175] on button "Next" at bounding box center [230, 172] width 43 height 15
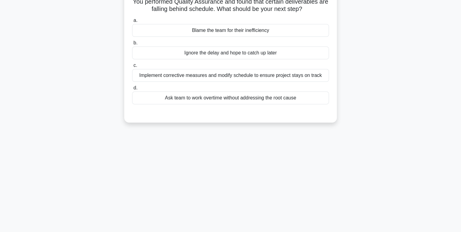
scroll to position [0, 0]
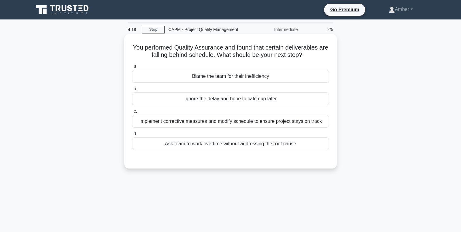
click at [197, 121] on div "Implement corrective measures and modify schedule to ensure project stays on tr…" at bounding box center [230, 121] width 197 height 13
click at [132, 113] on input "c. Implement corrective measures and modify schedule to ensure project stays on…" at bounding box center [132, 111] width 0 height 4
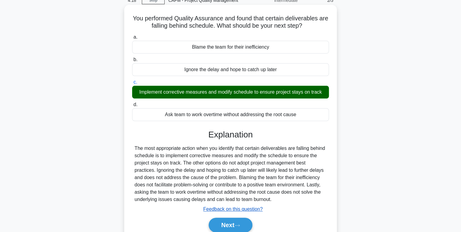
scroll to position [96, 0]
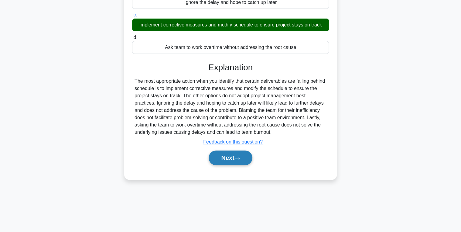
click at [218, 153] on button "Next" at bounding box center [230, 157] width 43 height 15
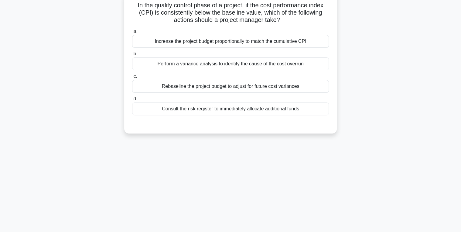
scroll to position [0, 0]
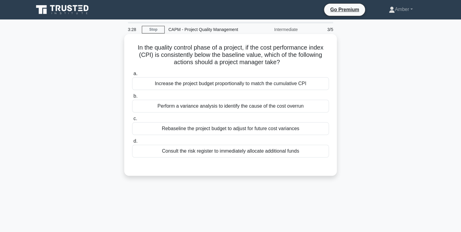
click at [196, 106] on div "Perform a variance analysis to identify the cause of the cost overrun" at bounding box center [230, 106] width 197 height 13
click at [132, 98] on input "b. Perform a variance analysis to identify the cause of the cost overrun" at bounding box center [132, 96] width 0 height 4
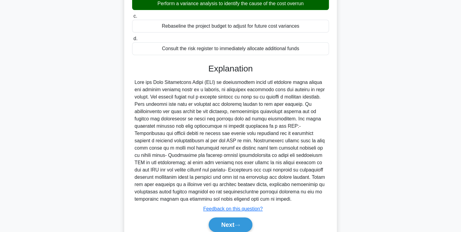
scroll to position [128, 0]
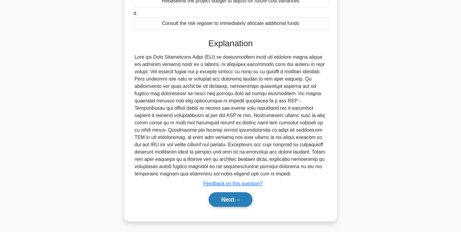
click at [225, 196] on button "Next" at bounding box center [230, 199] width 43 height 15
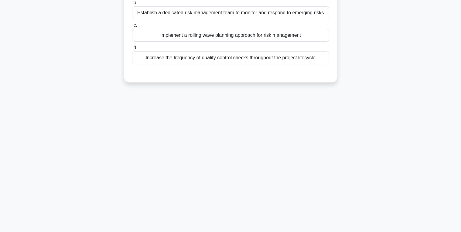
scroll to position [0, 0]
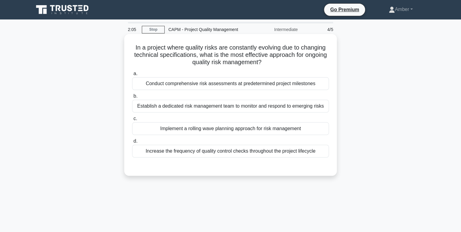
click at [170, 129] on div "Implement a rolling wave planning approach for risk management" at bounding box center [230, 128] width 197 height 13
click at [132, 121] on input "c. Implement a rolling wave planning approach for risk management" at bounding box center [132, 119] width 0 height 4
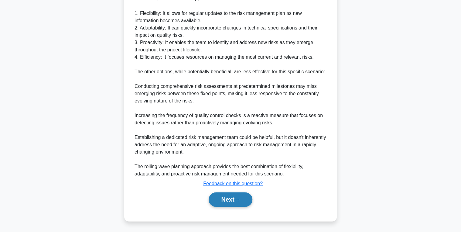
click at [231, 197] on button "Next" at bounding box center [230, 199] width 43 height 15
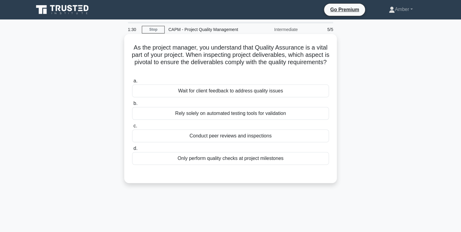
click at [200, 132] on div "Conduct peer reviews and inspections" at bounding box center [230, 135] width 197 height 13
click at [132, 128] on input "c. Conduct peer reviews and inspections" at bounding box center [132, 126] width 0 height 4
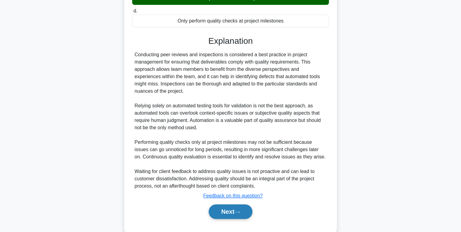
scroll to position [150, 0]
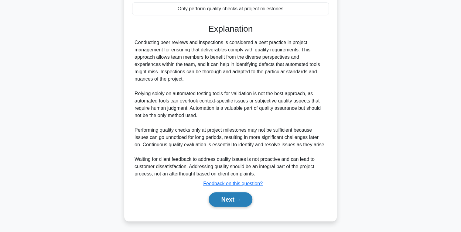
click at [233, 199] on button "Next" at bounding box center [230, 199] width 43 height 15
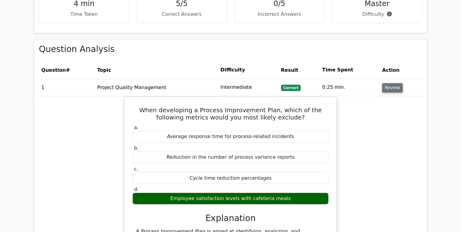
scroll to position [413, 0]
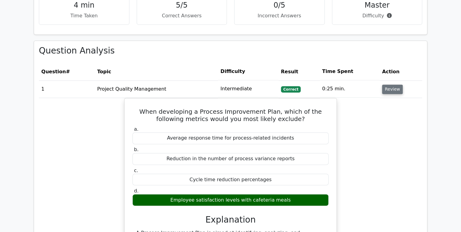
drag, startPoint x: 398, startPoint y: 75, endPoint x: 396, endPoint y: 80, distance: 5.5
click at [396, 80] on td "Review" at bounding box center [401, 88] width 43 height 17
click at [395, 84] on button "Review" at bounding box center [392, 88] width 21 height 9
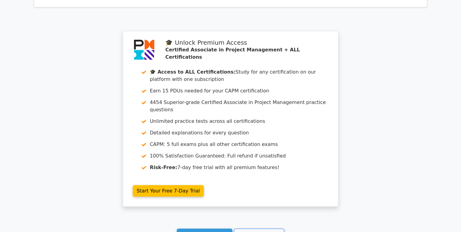
scroll to position [662, 0]
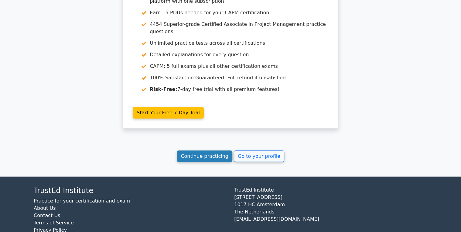
click at [207, 150] on link "Continue practicing" at bounding box center [205, 156] width 56 height 12
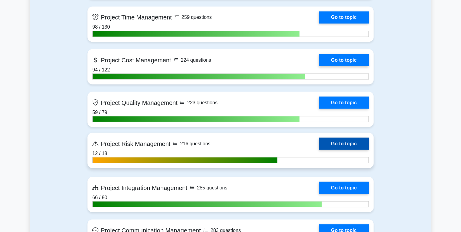
scroll to position [511, 0]
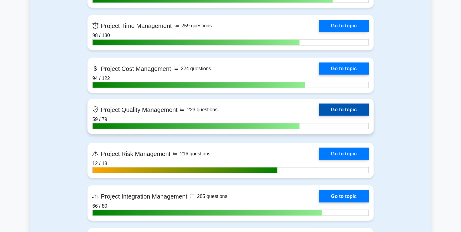
click at [342, 106] on link "Go to topic" at bounding box center [344, 109] width 50 height 12
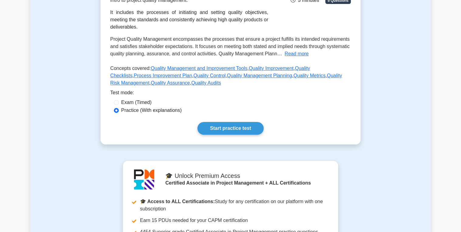
scroll to position [122, 0]
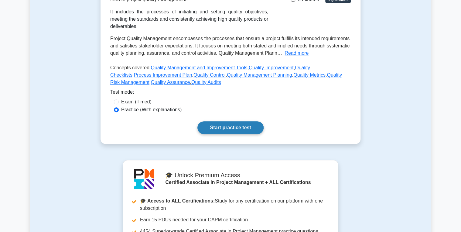
click at [227, 121] on link "Start practice test" at bounding box center [231, 127] width 66 height 13
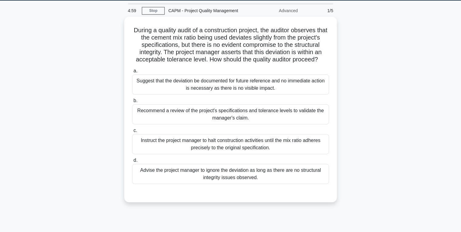
scroll to position [24, 0]
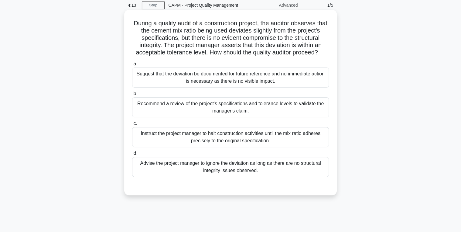
click at [193, 117] on div "Recommend a review of the project's specifications and tolerance levels to vali…" at bounding box center [230, 107] width 197 height 20
click at [132, 96] on input "b. Recommend a review of the project's specifications and tolerance levels to v…" at bounding box center [132, 94] width 0 height 4
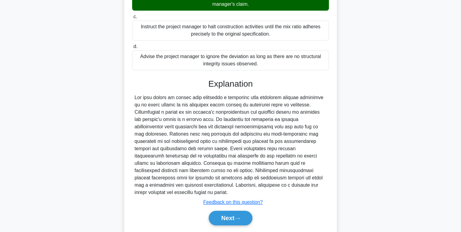
scroll to position [150, 0]
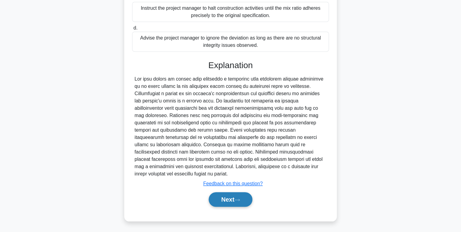
click at [223, 204] on button "Next" at bounding box center [230, 199] width 43 height 15
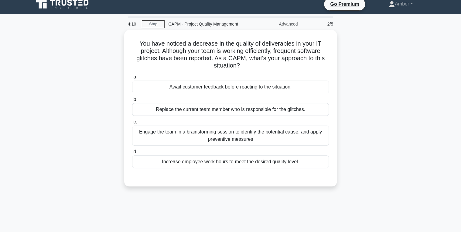
scroll to position [0, 0]
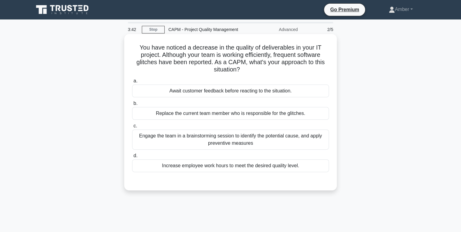
click at [230, 137] on div "Engage the team in a brainstorming session to identify the potential cause, and…" at bounding box center [230, 139] width 197 height 20
click at [132, 128] on input "c. Engage the team in a brainstorming session to identify the potential cause, …" at bounding box center [132, 126] width 0 height 4
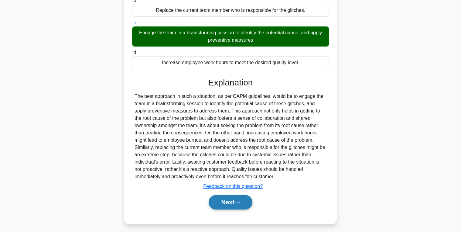
scroll to position [106, 0]
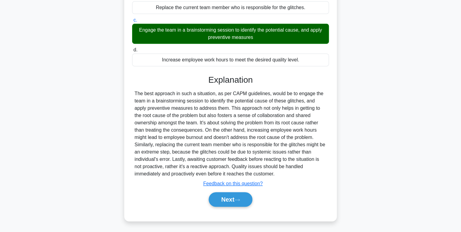
drag, startPoint x: 223, startPoint y: 196, endPoint x: 201, endPoint y: 189, distance: 23.7
click at [223, 196] on button "Next" at bounding box center [230, 199] width 43 height 15
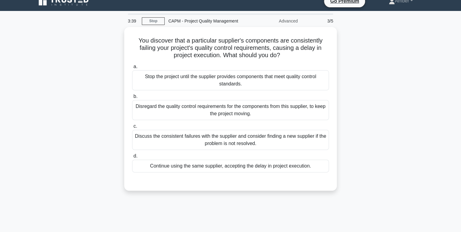
scroll to position [0, 0]
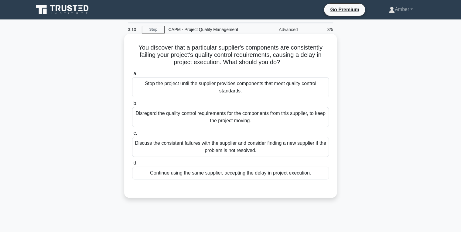
click at [167, 148] on div "Discuss the consistent failures with the supplier and consider finding a new su…" at bounding box center [230, 147] width 197 height 20
click at [132, 135] on input "c. Discuss the consistent failures with the supplier and consider finding a new…" at bounding box center [132, 133] width 0 height 4
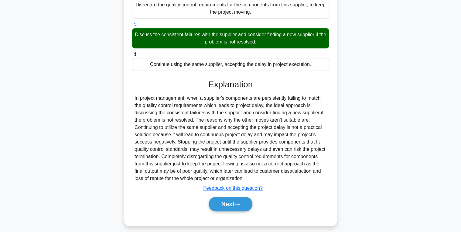
scroll to position [113, 0]
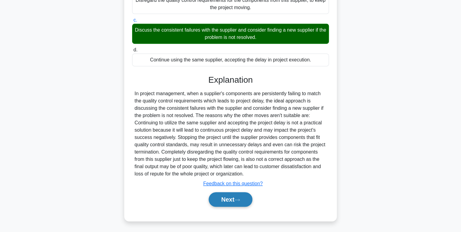
click at [228, 198] on button "Next" at bounding box center [230, 199] width 43 height 15
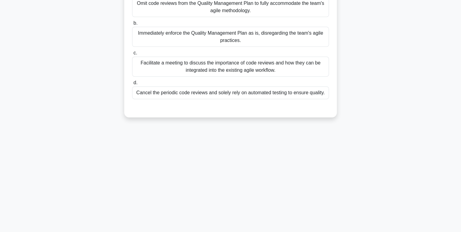
scroll to position [0, 0]
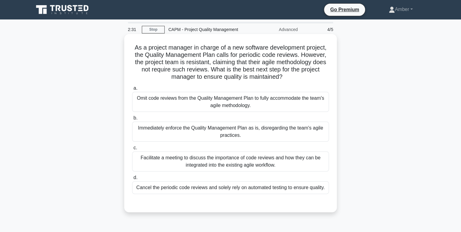
click at [208, 162] on div "Facilitate a meeting to discuss the importance of code reviews and how they can…" at bounding box center [230, 161] width 197 height 20
click at [132, 150] on input "c. Facilitate a meeting to discuss the importance of code reviews and how they …" at bounding box center [132, 148] width 0 height 4
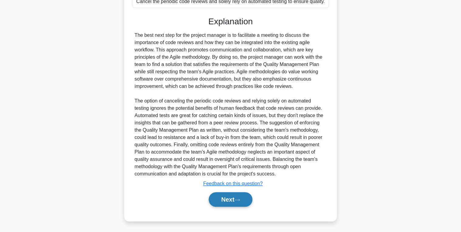
click at [220, 198] on button "Next" at bounding box center [230, 199] width 43 height 15
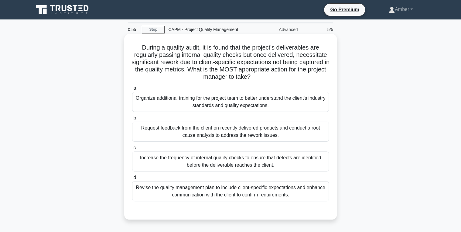
click at [214, 127] on div "Request feedback from the client on recently delivered products and conduct a r…" at bounding box center [230, 132] width 197 height 20
click at [132, 120] on input "b. Request feedback from the client on recently delivered products and conduct …" at bounding box center [132, 118] width 0 height 4
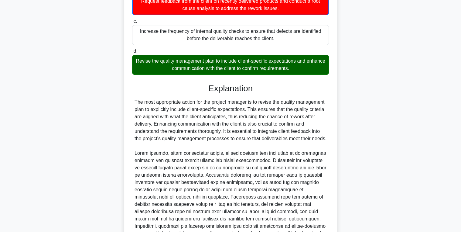
scroll to position [194, 0]
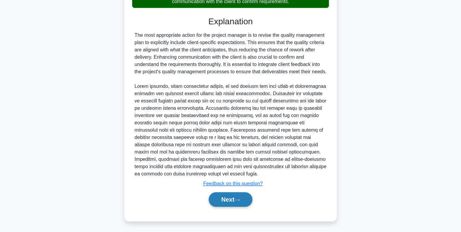
click at [233, 196] on button "Next" at bounding box center [230, 199] width 43 height 15
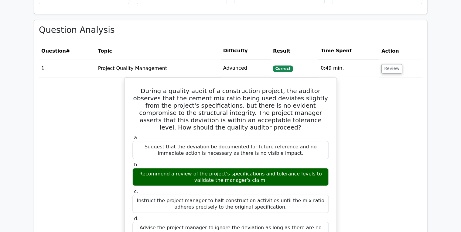
scroll to position [438, 0]
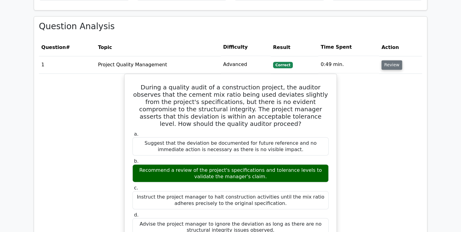
click at [389, 60] on button "Review" at bounding box center [392, 64] width 21 height 9
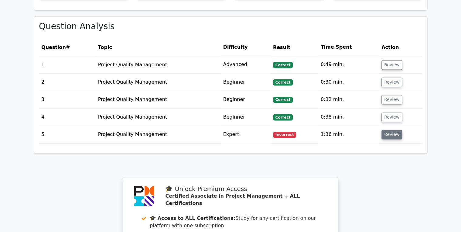
click at [393, 130] on button "Review" at bounding box center [392, 134] width 21 height 9
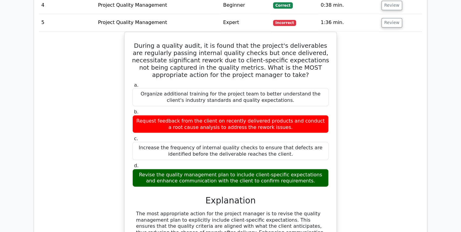
scroll to position [583, 0]
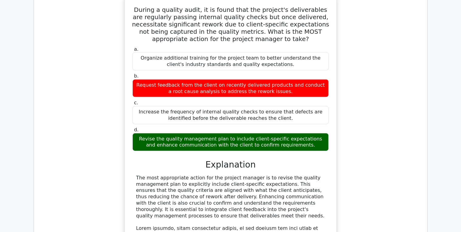
click at [187, 133] on div "Revise the quality management plan to include client-specific expectations and …" at bounding box center [230, 142] width 196 height 18
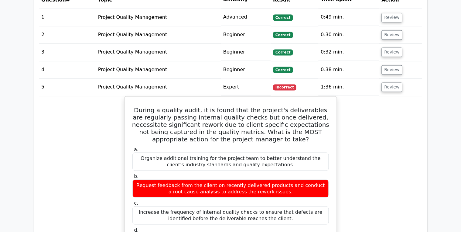
scroll to position [486, 0]
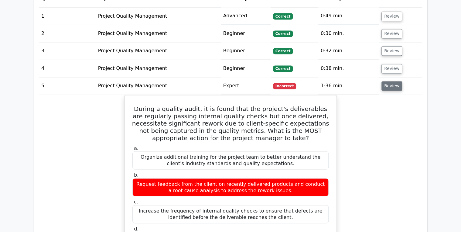
click at [390, 81] on button "Review" at bounding box center [392, 85] width 21 height 9
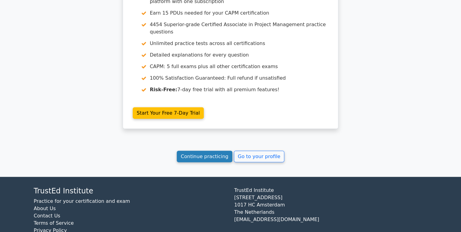
scroll to position [662, 0]
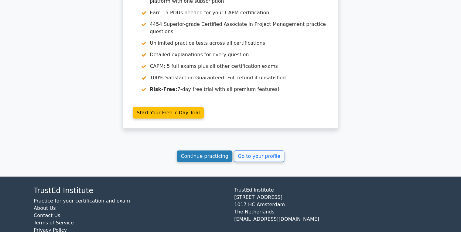
click at [217, 150] on link "Continue practicing" at bounding box center [205, 156] width 56 height 12
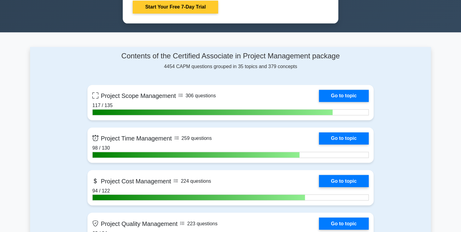
scroll to position [486, 0]
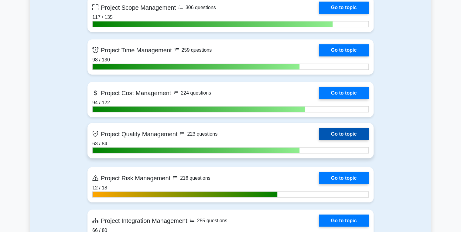
click at [350, 132] on link "Go to topic" at bounding box center [344, 134] width 50 height 12
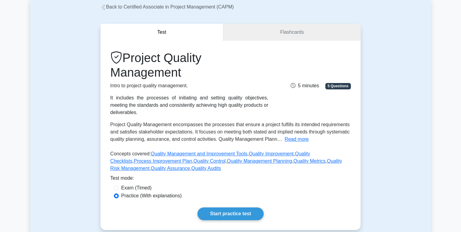
scroll to position [122, 0]
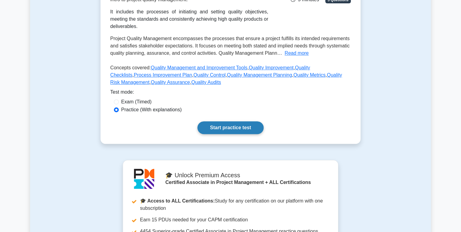
click at [220, 121] on link "Start practice test" at bounding box center [231, 127] width 66 height 13
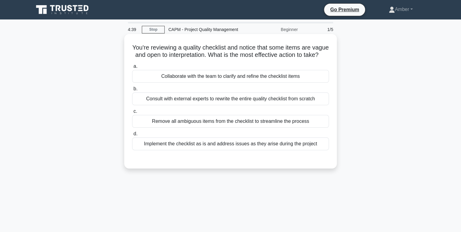
click at [232, 83] on div "Collaborate with the team to clarify and refine the checklist items" at bounding box center [230, 76] width 197 height 13
click at [132, 68] on input "a. Collaborate with the team to clarify and refine the checklist items" at bounding box center [132, 66] width 0 height 4
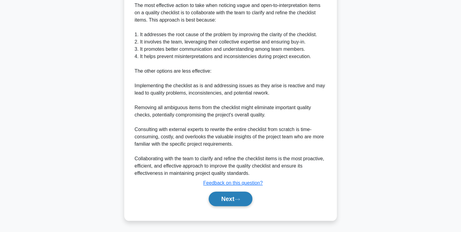
click at [236, 198] on button "Next" at bounding box center [230, 198] width 43 height 15
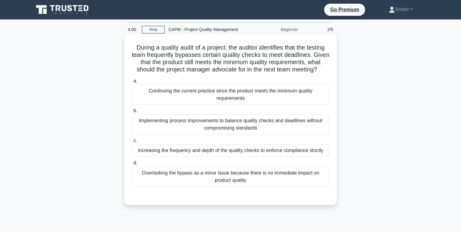
click at [177, 134] on div "Implementing process improvements to balance quality checks and deadlines witho…" at bounding box center [230, 124] width 197 height 20
click at [132, 113] on input "b. Implementing process improvements to balance quality checks and deadlines wi…" at bounding box center [132, 111] width 0 height 4
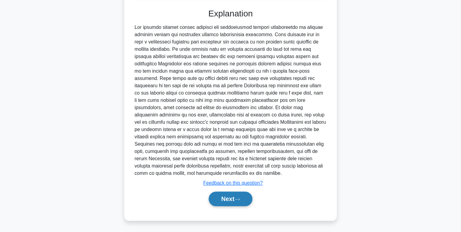
drag, startPoint x: 236, startPoint y: 198, endPoint x: 214, endPoint y: 192, distance: 23.2
click at [236, 198] on button "Next" at bounding box center [230, 198] width 43 height 15
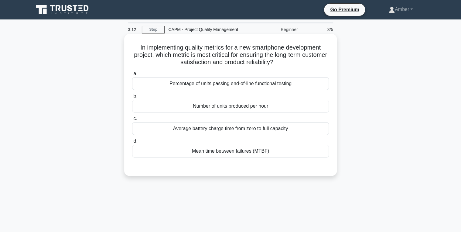
click at [195, 88] on div "Percentage of units passing end-of-line functional testing" at bounding box center [230, 83] width 197 height 13
click at [132, 76] on input "a. Percentage of units passing end-of-line functional testing" at bounding box center [132, 74] width 0 height 4
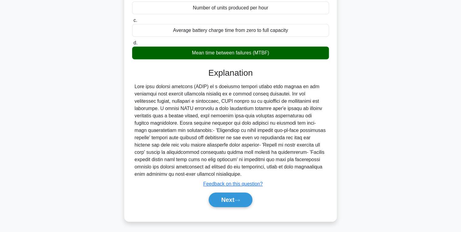
scroll to position [99, 0]
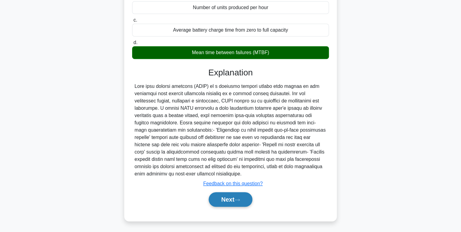
click at [229, 200] on button "Next" at bounding box center [230, 199] width 43 height 15
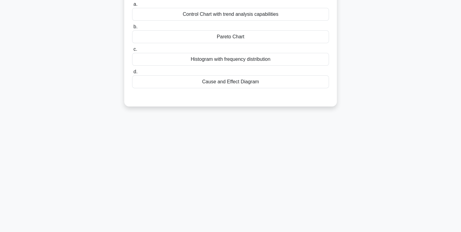
scroll to position [0, 0]
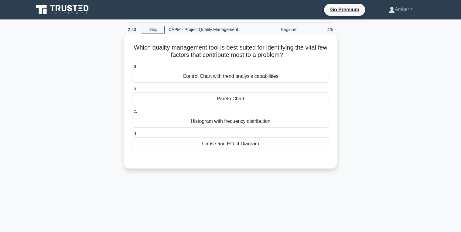
click at [197, 90] on label "b. Pareto Chart" at bounding box center [230, 95] width 197 height 20
click at [132, 90] on input "b. Pareto Chart" at bounding box center [132, 89] width 0 height 4
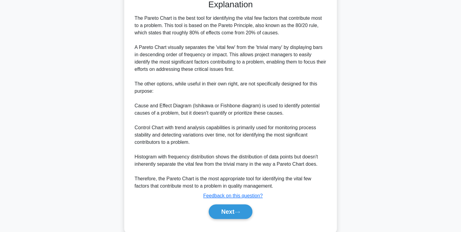
scroll to position [171, 0]
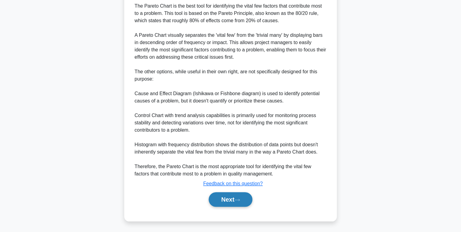
click at [224, 198] on button "Next" at bounding box center [230, 199] width 43 height 15
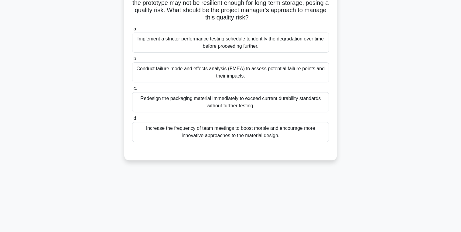
scroll to position [0, 0]
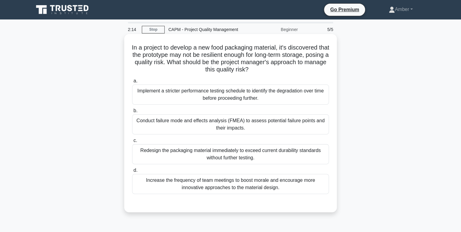
click at [220, 123] on div "Conduct failure mode and effects analysis (FMEA) to assess potential failure po…" at bounding box center [230, 124] width 197 height 20
click at [132, 113] on input "b. Conduct failure mode and effects analysis (FMEA) to assess potential failure…" at bounding box center [132, 111] width 0 height 4
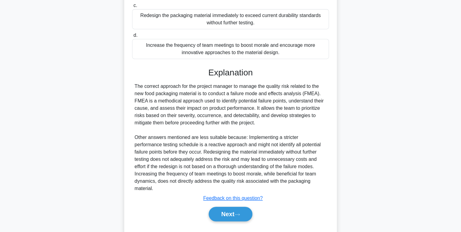
scroll to position [142, 0]
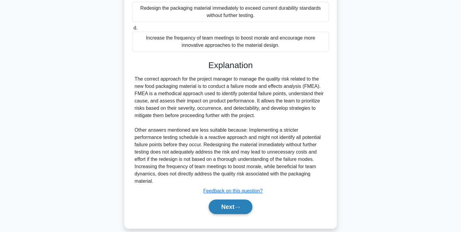
click at [219, 199] on button "Next" at bounding box center [230, 206] width 43 height 15
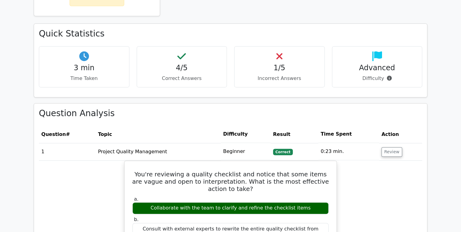
scroll to position [365, 0]
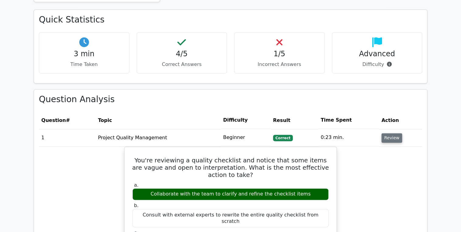
click at [385, 133] on button "Review" at bounding box center [392, 137] width 21 height 9
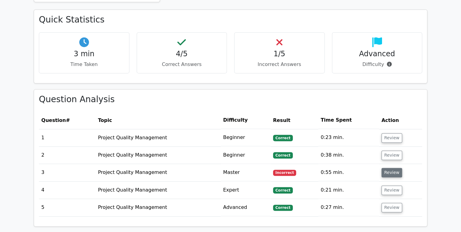
click at [393, 168] on button "Review" at bounding box center [392, 172] width 21 height 9
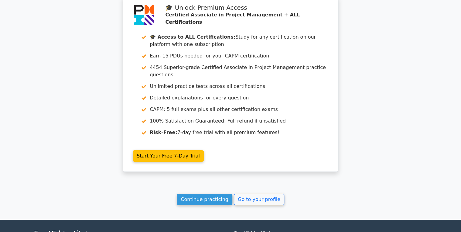
scroll to position [938, 0]
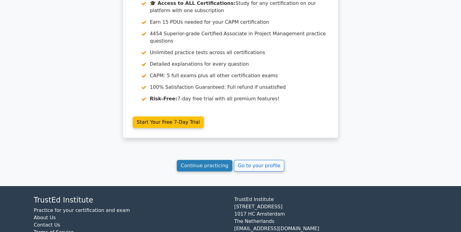
click at [207, 160] on link "Continue practicing" at bounding box center [205, 166] width 56 height 12
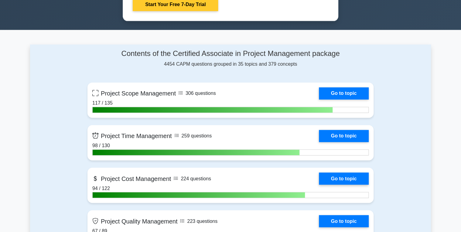
scroll to position [486, 0]
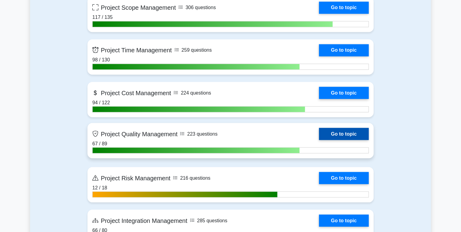
click at [332, 131] on link "Go to topic" at bounding box center [344, 134] width 50 height 12
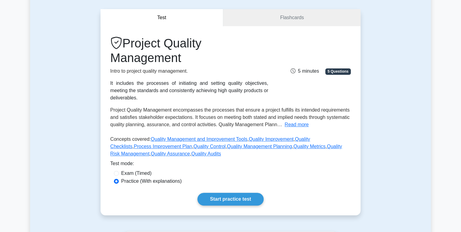
scroll to position [146, 0]
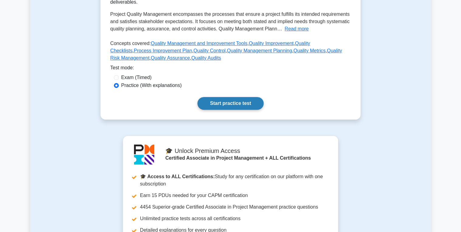
click at [229, 97] on link "Start practice test" at bounding box center [231, 103] width 66 height 13
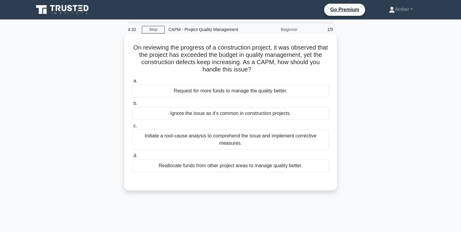
click at [202, 137] on div "Initiate a root-cause analysis to comprehend the issue and implement corrective…" at bounding box center [230, 139] width 197 height 20
click at [132, 128] on input "c. Initiate a root-cause analysis to comprehend the issue and implement correct…" at bounding box center [132, 126] width 0 height 4
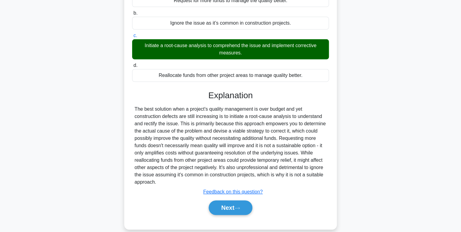
scroll to position [98, 0]
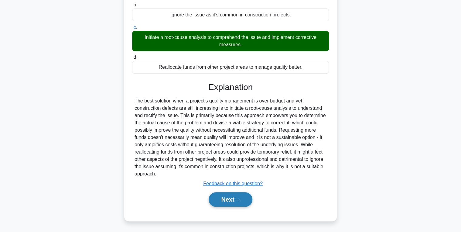
click at [223, 197] on button "Next" at bounding box center [230, 199] width 43 height 15
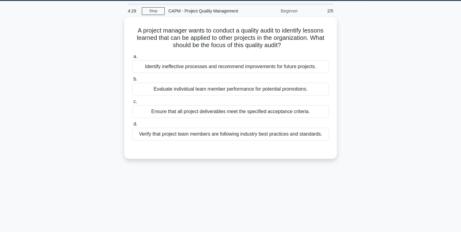
scroll to position [0, 0]
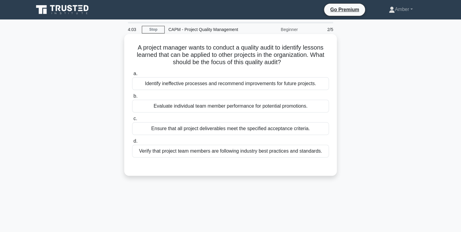
click at [198, 82] on div "Identify ineffective processes and recommend improvements for future projects." at bounding box center [230, 83] width 197 height 13
click at [132, 76] on input "a. Identify ineffective processes and recommend improvements for future project…" at bounding box center [132, 74] width 0 height 4
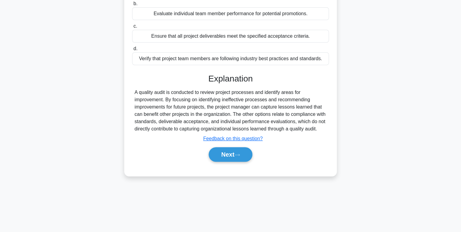
scroll to position [96, 0]
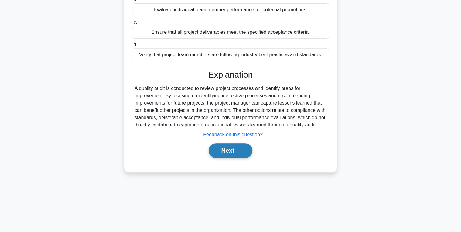
drag, startPoint x: 241, startPoint y: 160, endPoint x: 232, endPoint y: 158, distance: 9.1
click at [241, 158] on button "Next" at bounding box center [230, 150] width 43 height 15
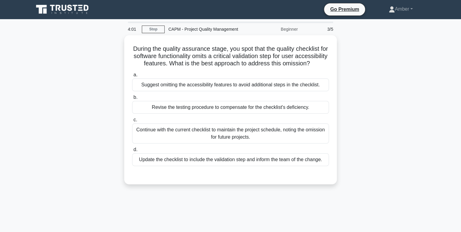
scroll to position [0, 0]
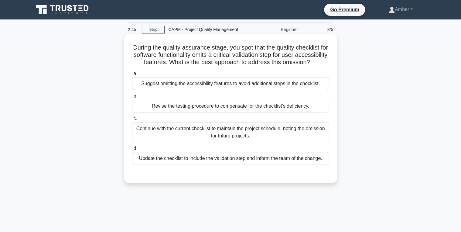
click at [196, 165] on div "Update the checklist to include the validation step and inform the team of the …" at bounding box center [230, 158] width 197 height 13
click at [132, 150] on input "d. Update the checklist to include the validation step and inform the team of t…" at bounding box center [132, 148] width 0 height 4
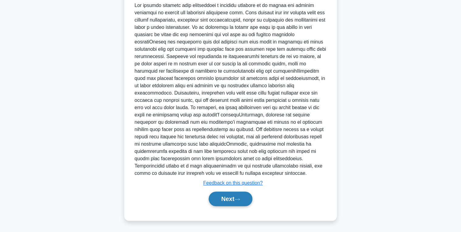
click at [225, 199] on button "Next" at bounding box center [230, 198] width 43 height 15
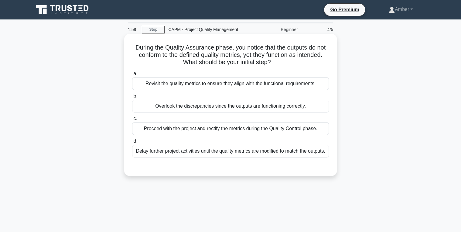
click at [231, 81] on div "Revisit the quality metrics to ensure they align with the functional requiremen…" at bounding box center [230, 83] width 197 height 13
click at [132, 76] on input "a. Revisit the quality metrics to ensure they align with the functional require…" at bounding box center [132, 74] width 0 height 4
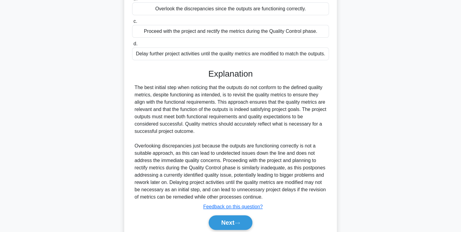
scroll to position [128, 0]
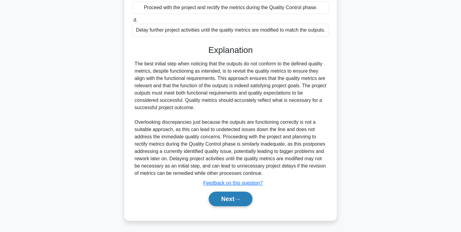
click at [231, 199] on button "Next" at bounding box center [230, 198] width 43 height 15
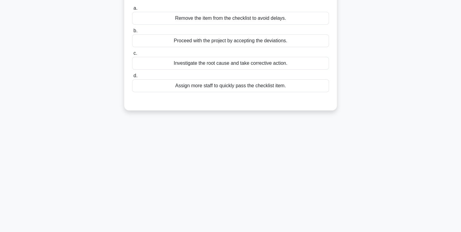
scroll to position [0, 0]
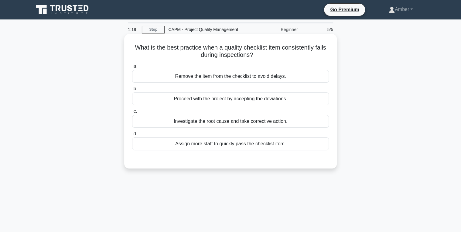
click at [220, 122] on div "Investigate the root cause and take corrective action." at bounding box center [230, 121] width 197 height 13
click at [132, 113] on input "c. Investigate the root cause and take corrective action." at bounding box center [132, 111] width 0 height 4
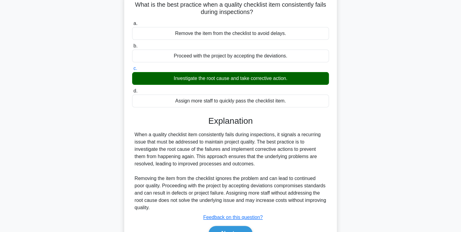
scroll to position [96, 0]
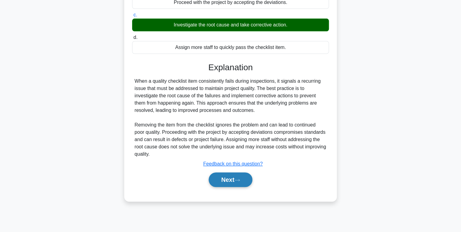
click at [229, 179] on button "Next" at bounding box center [230, 179] width 43 height 15
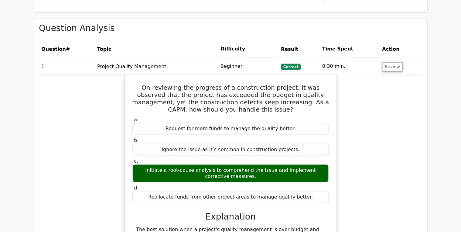
scroll to position [438, 0]
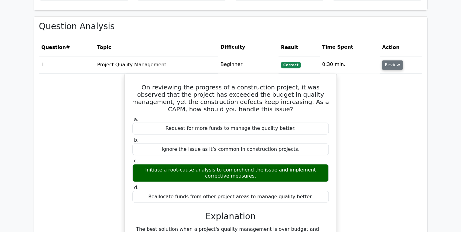
click at [386, 60] on button "Review" at bounding box center [392, 64] width 21 height 9
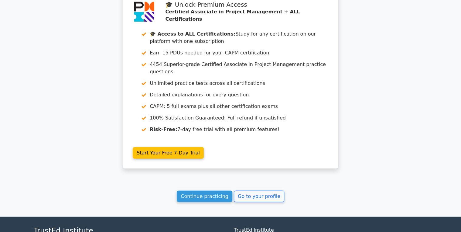
scroll to position [656, 0]
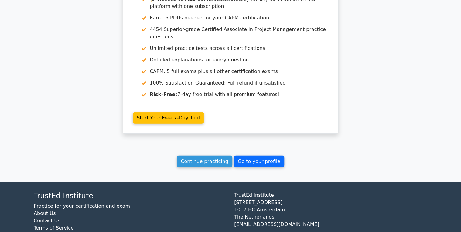
click at [252, 156] on link "Go to your profile" at bounding box center [259, 162] width 50 height 12
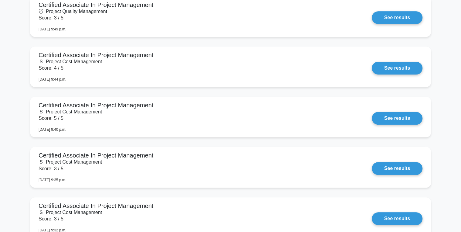
scroll to position [1313, 0]
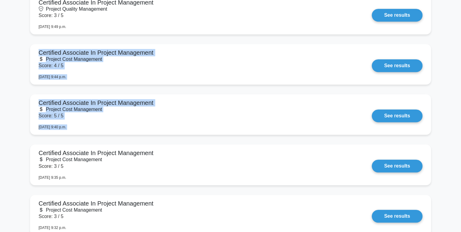
drag, startPoint x: 460, startPoint y: 60, endPoint x: 456, endPoint y: 32, distance: 28.2
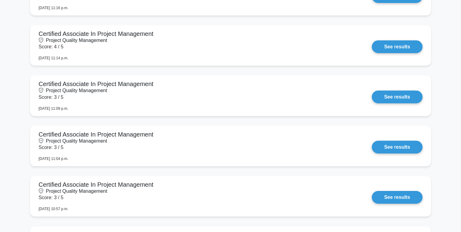
scroll to position [0, 0]
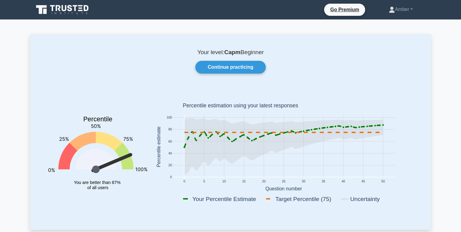
click at [354, 69] on div "Continue practicing" at bounding box center [230, 67] width 379 height 13
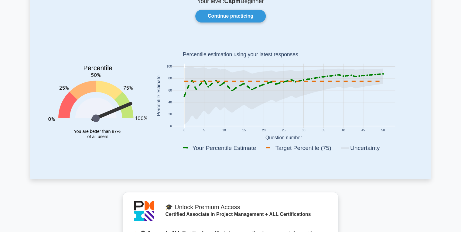
scroll to position [49, 0]
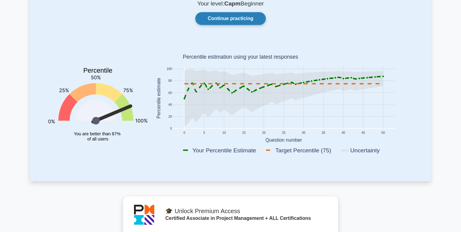
click at [213, 13] on link "Continue practicing" at bounding box center [230, 18] width 71 height 13
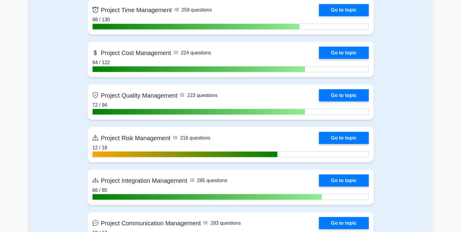
scroll to position [535, 0]
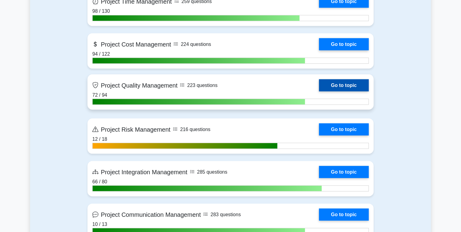
click at [333, 81] on link "Go to topic" at bounding box center [344, 85] width 50 height 12
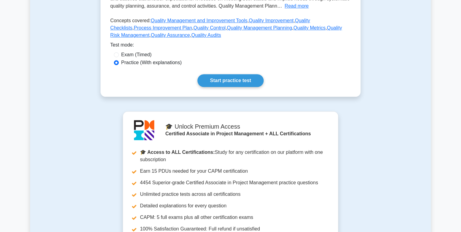
scroll to position [146, 0]
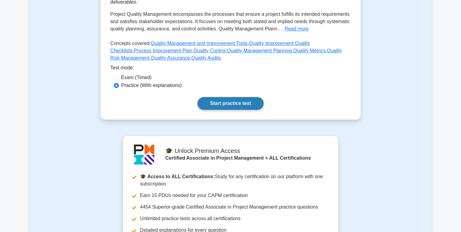
click at [218, 97] on link "Start practice test" at bounding box center [231, 103] width 66 height 13
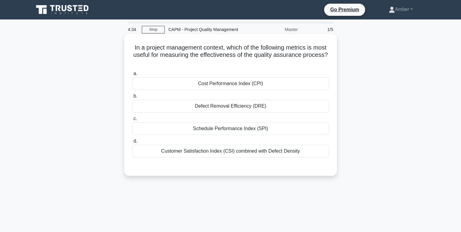
click at [193, 125] on div "Schedule Performance Index (SPI)" at bounding box center [230, 128] width 197 height 13
click at [132, 121] on input "c. Schedule Performance Index (SPI)" at bounding box center [132, 119] width 0 height 4
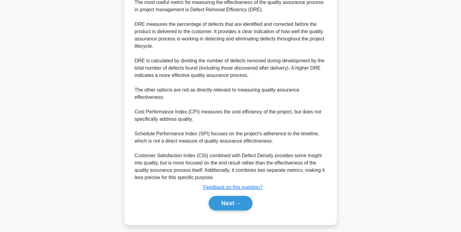
scroll to position [187, 0]
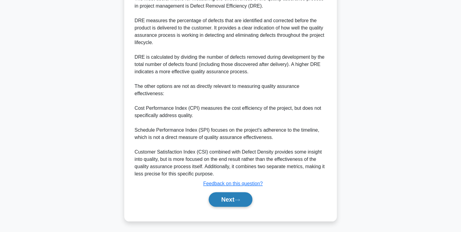
click at [224, 200] on button "Next" at bounding box center [230, 199] width 43 height 15
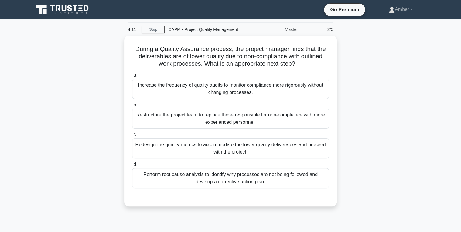
scroll to position [24, 0]
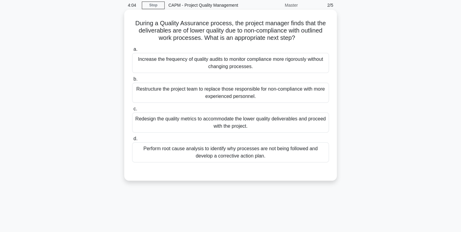
click at [213, 153] on div "Perform root cause analysis to identify why processes are not being followed an…" at bounding box center [230, 152] width 197 height 20
click at [132, 141] on input "d. Perform root cause analysis to identify why processes are not being followed…" at bounding box center [132, 139] width 0 height 4
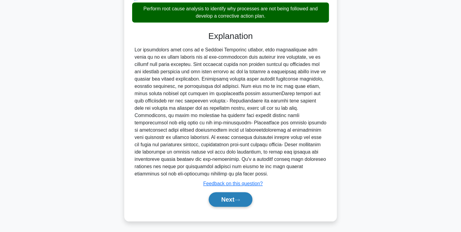
click at [232, 202] on button "Next" at bounding box center [230, 199] width 43 height 15
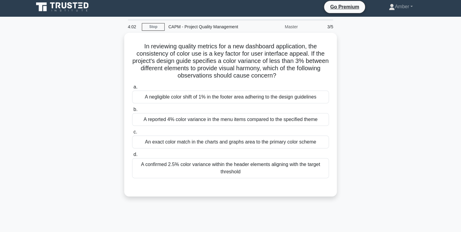
scroll to position [0, 0]
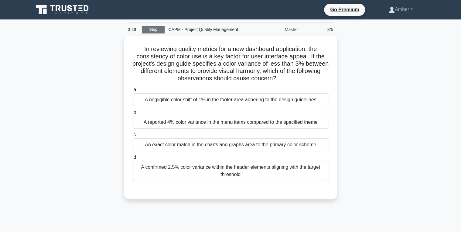
click at [152, 29] on link "Stop" at bounding box center [153, 30] width 23 height 8
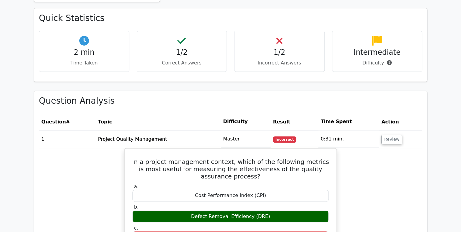
scroll to position [389, 0]
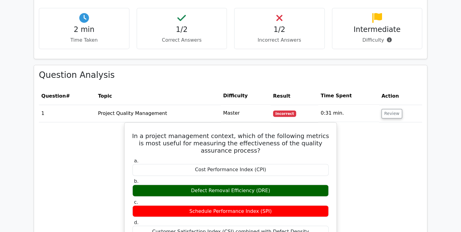
click at [391, 109] on button "Review" at bounding box center [392, 113] width 21 height 9
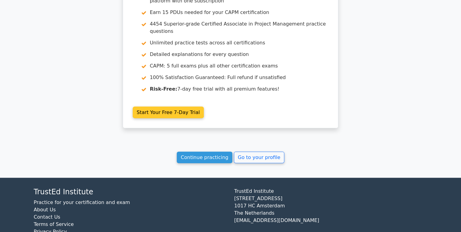
scroll to position [609, 0]
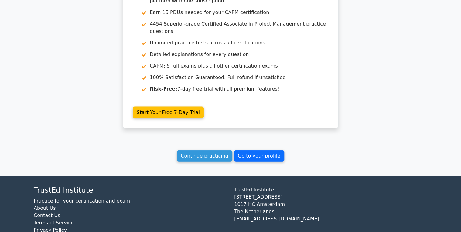
click at [247, 150] on link "Go to your profile" at bounding box center [259, 156] width 50 height 12
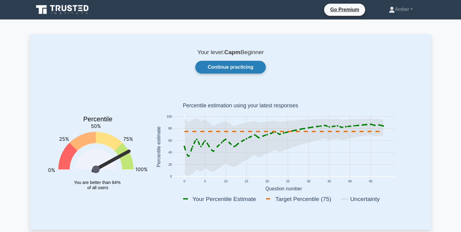
click at [231, 64] on link "Continue practicing" at bounding box center [230, 67] width 71 height 13
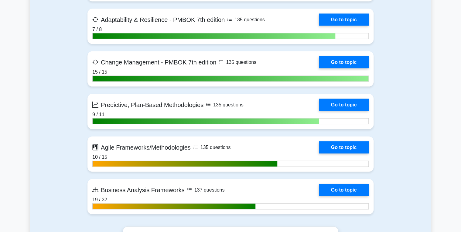
scroll to position [1605, 0]
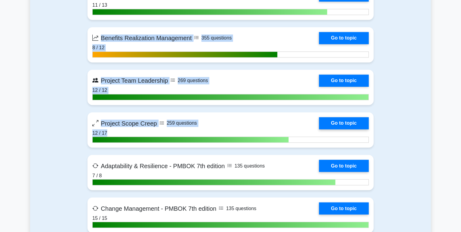
drag, startPoint x: 445, startPoint y: 69, endPoint x: 450, endPoint y: 18, distance: 51.3
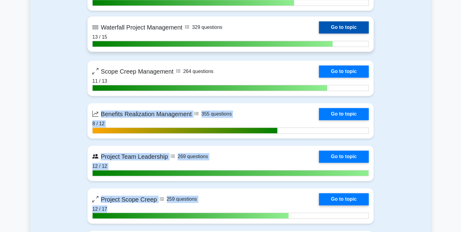
scroll to position [1459, 0]
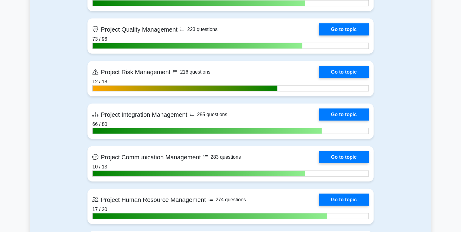
scroll to position [583, 0]
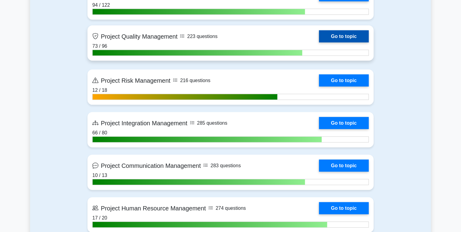
click at [341, 34] on link "Go to topic" at bounding box center [344, 36] width 50 height 12
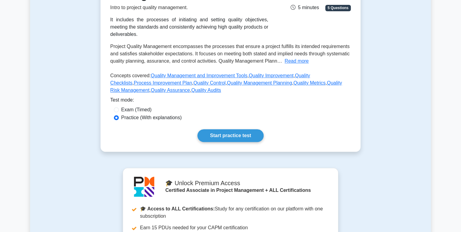
scroll to position [122, 0]
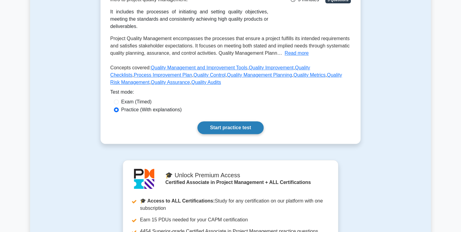
click at [224, 121] on link "Start practice test" at bounding box center [231, 127] width 66 height 13
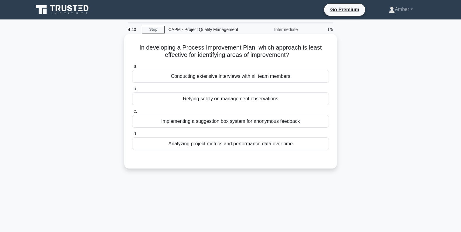
click at [195, 120] on div "Implementing a suggestion box system for anonymous feedback" at bounding box center [230, 121] width 197 height 13
click at [132, 113] on input "c. Implementing a suggestion box system for anonymous feedback" at bounding box center [132, 111] width 0 height 4
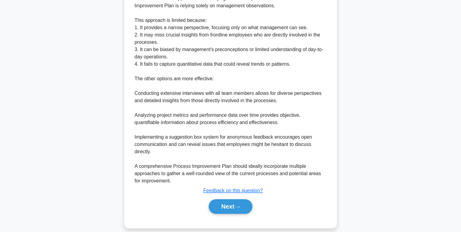
scroll to position [187, 0]
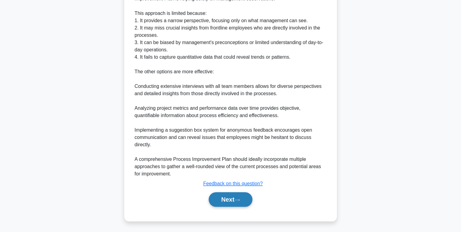
click at [224, 201] on button "Next" at bounding box center [230, 199] width 43 height 15
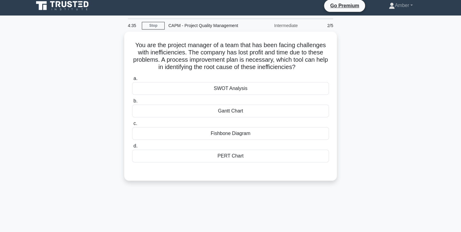
scroll to position [0, 0]
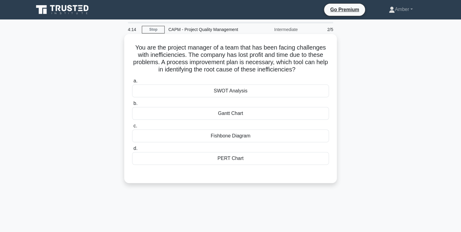
click at [217, 132] on div "Fishbone Diagram" at bounding box center [230, 135] width 197 height 13
click at [132, 128] on input "c. Fishbone Diagram" at bounding box center [132, 126] width 0 height 4
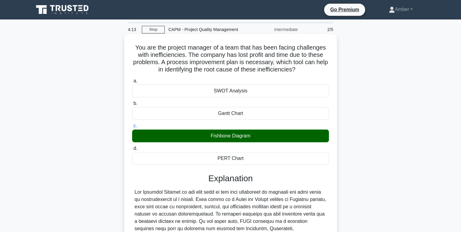
scroll to position [106, 0]
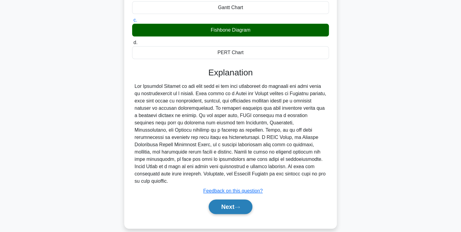
click at [223, 199] on button "Next" at bounding box center [230, 206] width 43 height 15
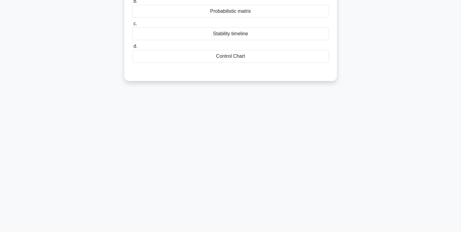
scroll to position [0, 0]
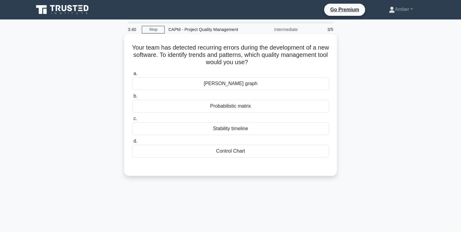
click at [205, 150] on div "Control Chart" at bounding box center [230, 151] width 197 height 13
click at [132, 143] on input "d. Control Chart" at bounding box center [132, 141] width 0 height 4
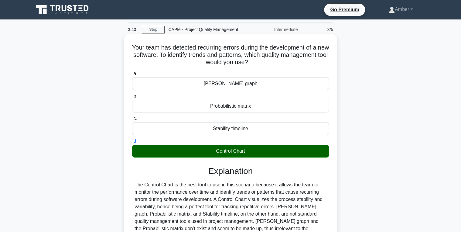
scroll to position [96, 0]
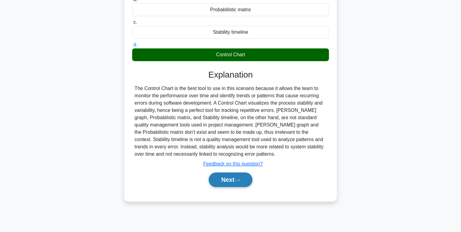
click at [218, 180] on button "Next" at bounding box center [230, 179] width 43 height 15
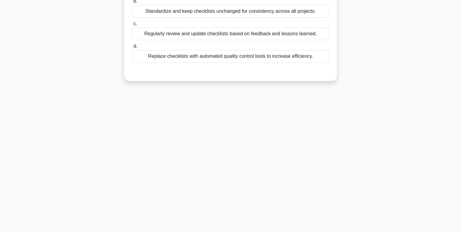
scroll to position [0, 0]
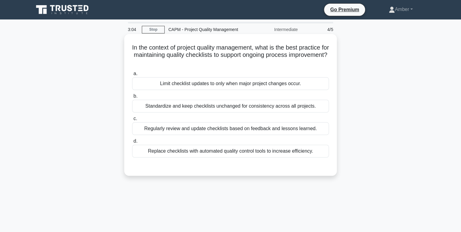
click at [169, 129] on div "Regularly review and update checklists based on feedback and lessons learned." at bounding box center [230, 128] width 197 height 13
click at [132, 121] on input "c. Regularly review and update checklists based on feedback and lessons learned." at bounding box center [132, 119] width 0 height 4
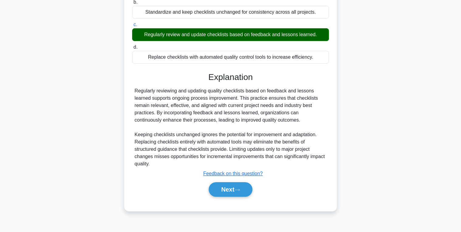
scroll to position [96, 0]
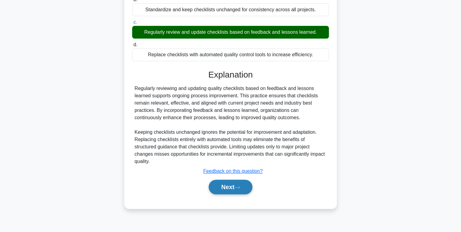
click at [225, 186] on button "Next" at bounding box center [230, 187] width 43 height 15
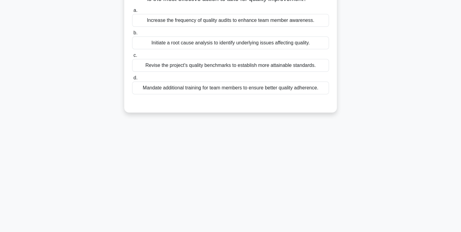
scroll to position [0, 0]
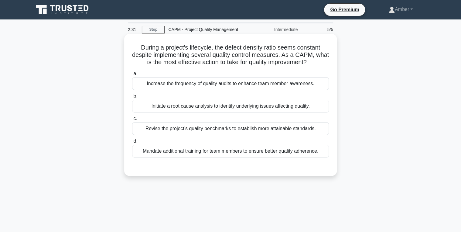
click at [145, 103] on div "Initiate a root cause analysis to identify underlying issues affecting quality." at bounding box center [230, 106] width 197 height 13
click at [132, 98] on input "b. Initiate a root cause analysis to identify underlying issues affecting quali…" at bounding box center [132, 96] width 0 height 4
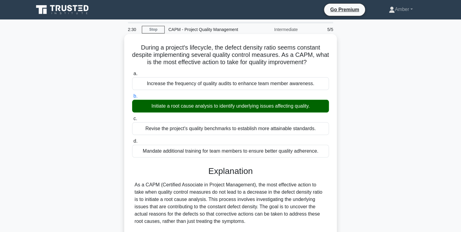
scroll to position [113, 0]
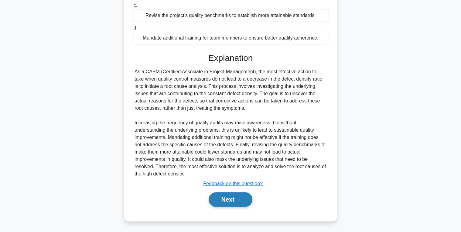
click at [227, 202] on button "Next" at bounding box center [230, 199] width 43 height 15
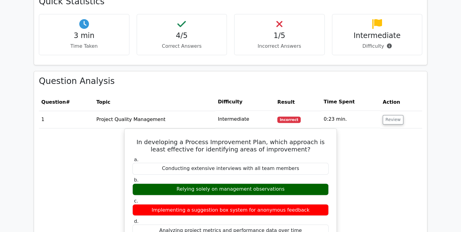
scroll to position [389, 0]
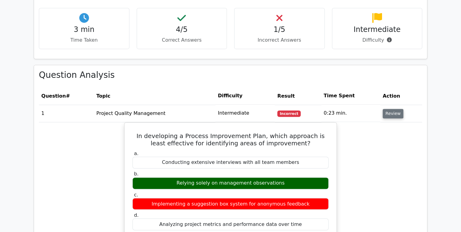
click at [399, 110] on button "Review" at bounding box center [393, 113] width 21 height 9
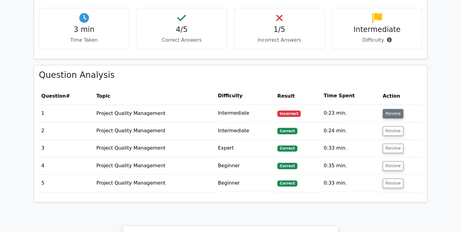
click at [393, 109] on button "Review" at bounding box center [393, 113] width 21 height 9
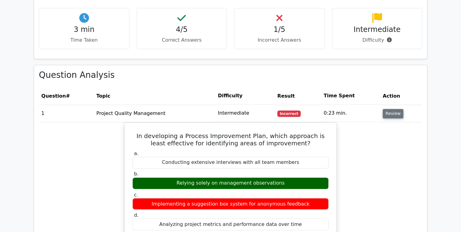
click at [393, 109] on button "Review" at bounding box center [393, 113] width 21 height 9
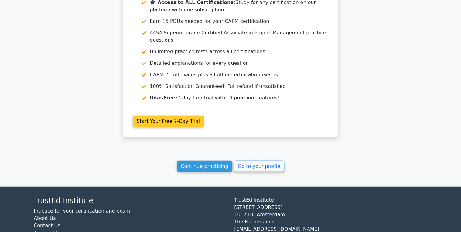
scroll to position [662, 0]
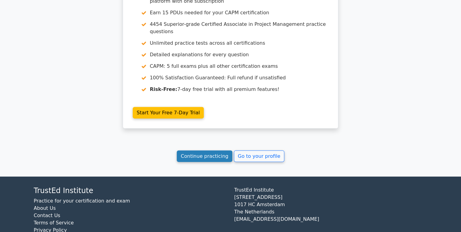
click at [205, 150] on link "Continue practicing" at bounding box center [205, 156] width 56 height 12
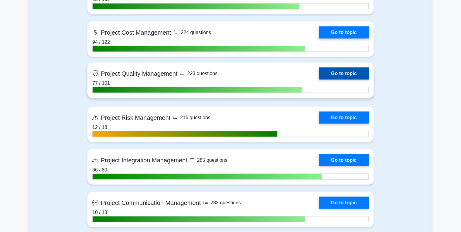
scroll to position [535, 0]
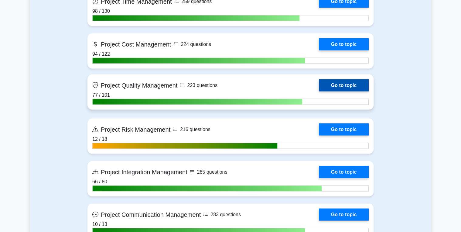
click at [340, 84] on link "Go to topic" at bounding box center [344, 85] width 50 height 12
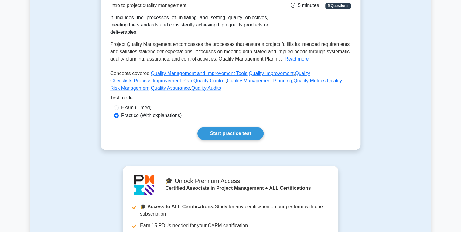
scroll to position [122, 0]
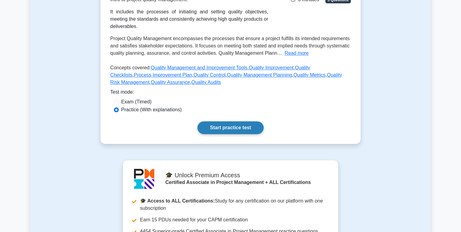
click at [233, 121] on link "Start practice test" at bounding box center [231, 127] width 66 height 13
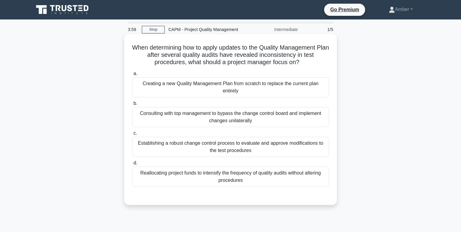
click at [199, 146] on div "Establishing a robust change control process to evaluate and approve modificati…" at bounding box center [230, 147] width 197 height 20
click at [132, 135] on input "c. Establishing a robust change control process to evaluate and approve modific…" at bounding box center [132, 133] width 0 height 4
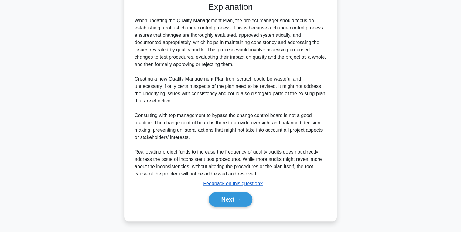
drag, startPoint x: 228, startPoint y: 196, endPoint x: 215, endPoint y: 185, distance: 16.7
click at [228, 196] on button "Next" at bounding box center [230, 199] width 43 height 15
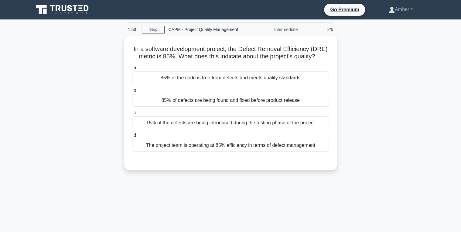
drag, startPoint x: 321, startPoint y: 53, endPoint x: 113, endPoint y: 47, distance: 208.0
click at [113, 47] on div "In a software development project, the Defect Removal Efficiency (DRE) metric i…" at bounding box center [230, 107] width 401 height 142
copy h5 "In a software development project, the Defect Removal Efficiency (DRE) metric i…"
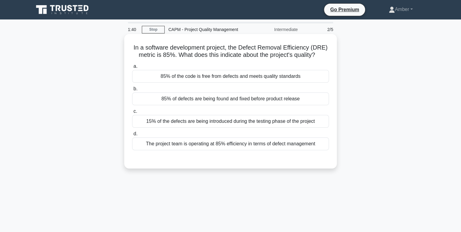
click at [230, 100] on div "85% of defects are being found and fixed before product release" at bounding box center [230, 98] width 197 height 13
click at [132, 91] on input "b. 85% of defects are being found and fixed before product release" at bounding box center [132, 89] width 0 height 4
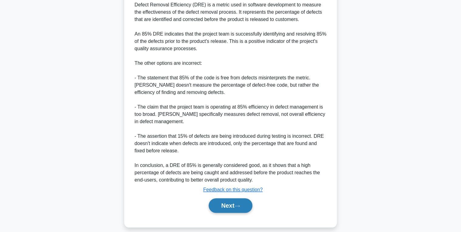
click at [232, 206] on button "Next" at bounding box center [230, 205] width 43 height 15
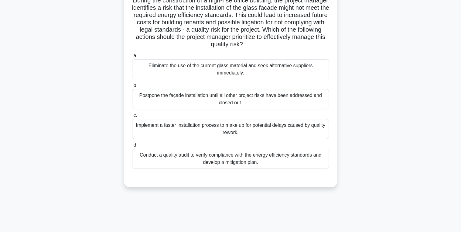
scroll to position [24, 0]
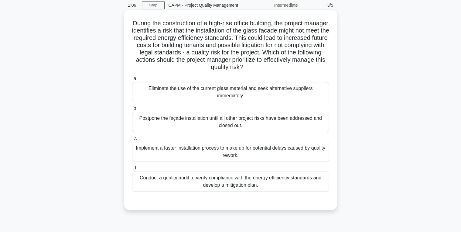
click at [181, 174] on div "Conduct a quality audit to verify compliance with the energy efficiency standar…" at bounding box center [230, 181] width 197 height 20
click at [132, 170] on input "d. Conduct a quality audit to verify compliance with the energy efficiency stan…" at bounding box center [132, 168] width 0 height 4
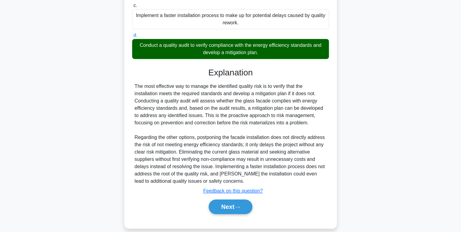
drag, startPoint x: 220, startPoint y: 194, endPoint x: 192, endPoint y: 181, distance: 31.1
click at [220, 199] on button "Next" at bounding box center [230, 206] width 43 height 15
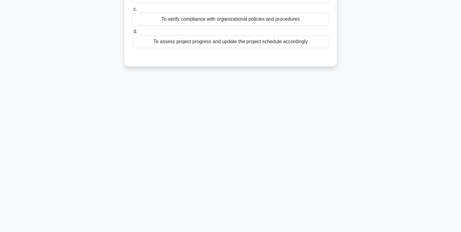
scroll to position [0, 0]
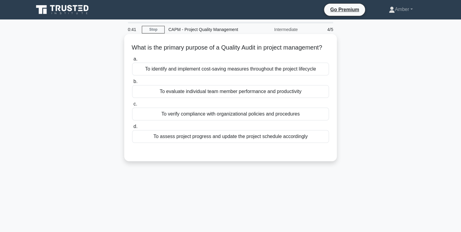
click at [194, 120] on div "To verify compliance with organizational policies and procedures" at bounding box center [230, 114] width 197 height 13
click at [132, 106] on input "c. To verify compliance with organizational policies and procedures" at bounding box center [132, 104] width 0 height 4
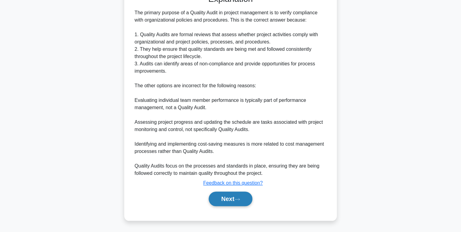
click at [234, 198] on button "Next" at bounding box center [230, 198] width 43 height 15
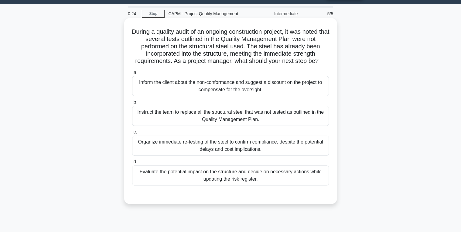
scroll to position [24, 0]
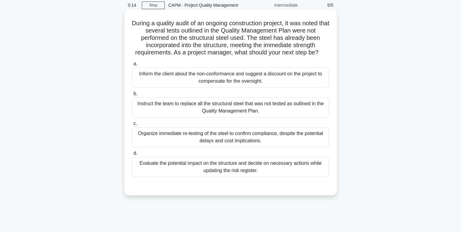
click at [216, 168] on div "Evaluate the potential impact on the structure and decide on necessary actions …" at bounding box center [230, 167] width 197 height 20
click at [132, 155] on input "d. Evaluate the potential impact on the structure and decide on necessary actio…" at bounding box center [132, 153] width 0 height 4
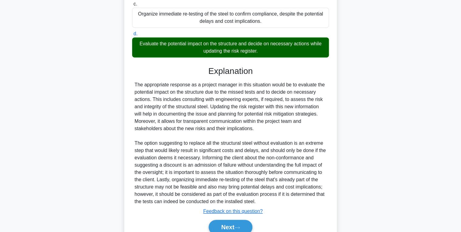
scroll to position [171, 0]
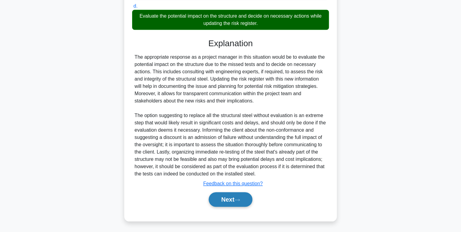
click at [236, 204] on button "Next" at bounding box center [230, 199] width 43 height 15
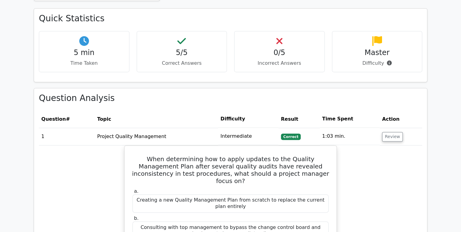
scroll to position [389, 0]
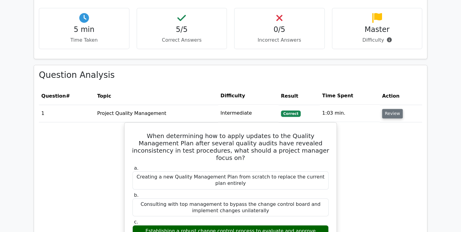
click at [389, 109] on button "Review" at bounding box center [392, 113] width 21 height 9
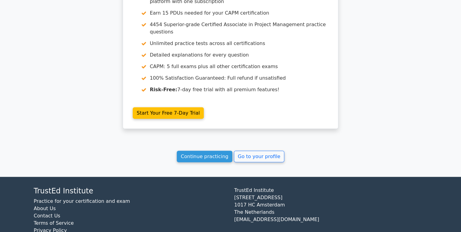
scroll to position [662, 0]
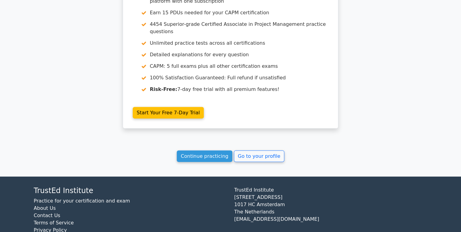
click at [198, 150] on link "Continue practicing" at bounding box center [205, 156] width 56 height 12
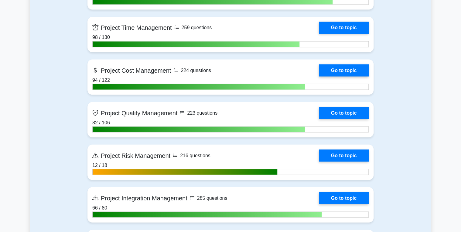
scroll to position [511, 0]
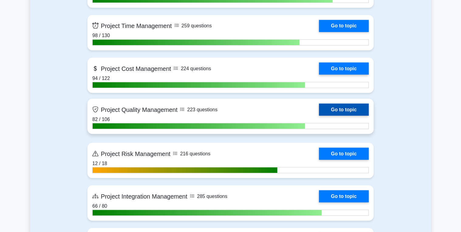
click at [334, 108] on link "Go to topic" at bounding box center [344, 109] width 50 height 12
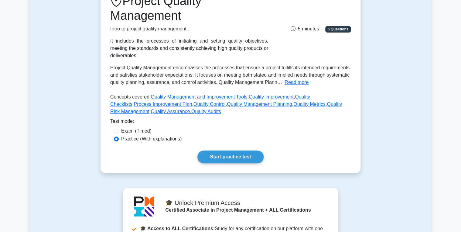
scroll to position [122, 0]
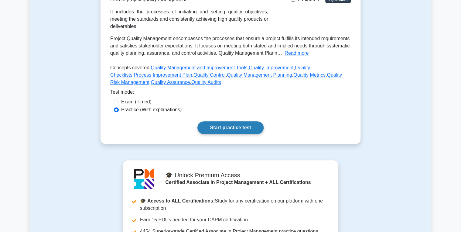
click at [228, 121] on link "Start practice test" at bounding box center [231, 127] width 66 height 13
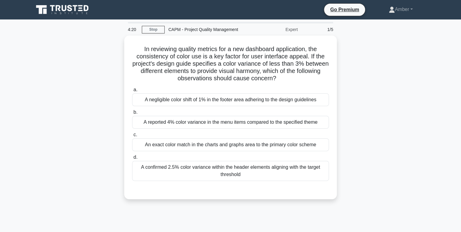
drag, startPoint x: 295, startPoint y: 79, endPoint x: 112, endPoint y: 39, distance: 187.9
click at [112, 39] on div "In reviewing quality metrics for a new dashboard application, the consistency o…" at bounding box center [230, 121] width 401 height 171
copy h5 "In reviewing quality metrics for a new dashboard application, the consistency o…"
click at [99, 73] on div "In reviewing quality metrics for a new dashboard application, the consistency o…" at bounding box center [230, 121] width 401 height 171
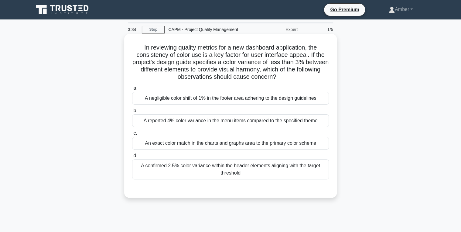
click at [228, 122] on div "A reported 4% color variance in the menu items compared to the specified theme" at bounding box center [230, 120] width 197 height 13
click at [132, 113] on input "b. A reported 4% color variance in the menu items compared to the specified the…" at bounding box center [132, 111] width 0 height 4
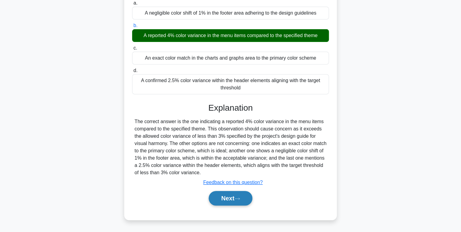
scroll to position [96, 0]
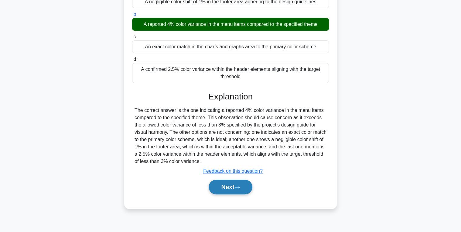
click at [227, 183] on button "Next" at bounding box center [230, 187] width 43 height 15
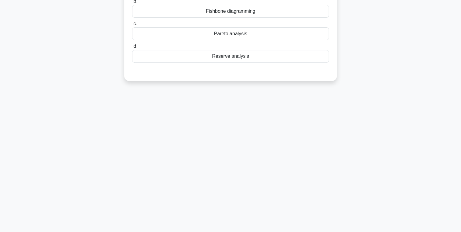
scroll to position [0, 0]
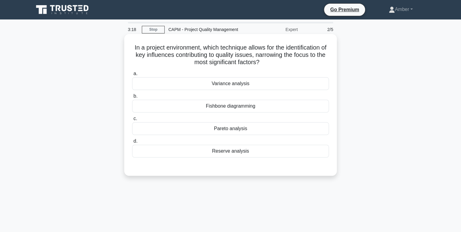
click at [229, 105] on div "Fishbone diagramming" at bounding box center [230, 106] width 197 height 13
click at [132, 98] on input "b. Fishbone diagramming" at bounding box center [132, 96] width 0 height 4
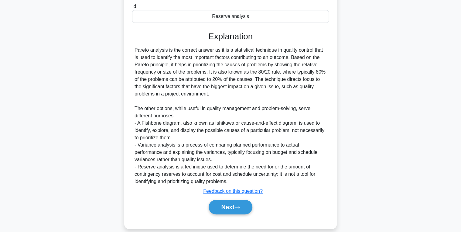
scroll to position [143, 0]
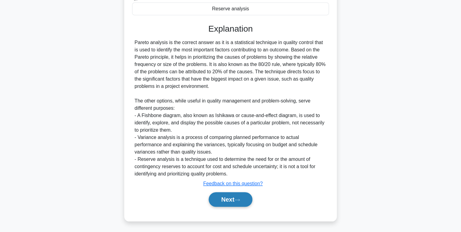
drag, startPoint x: 223, startPoint y: 206, endPoint x: 228, endPoint y: 198, distance: 8.9
click at [224, 206] on div "Next" at bounding box center [230, 199] width 197 height 19
click at [220, 191] on div "Next" at bounding box center [230, 199] width 197 height 19
click at [241, 205] on button "Next" at bounding box center [230, 199] width 43 height 15
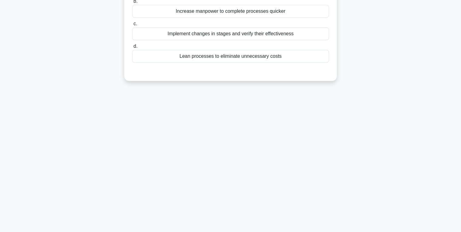
scroll to position [0, 0]
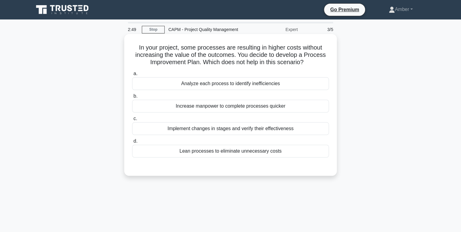
click at [200, 84] on div "Analyze each process to identify inefficiencies" at bounding box center [230, 83] width 197 height 13
click at [132, 76] on input "a. Analyze each process to identify inefficiencies" at bounding box center [132, 74] width 0 height 4
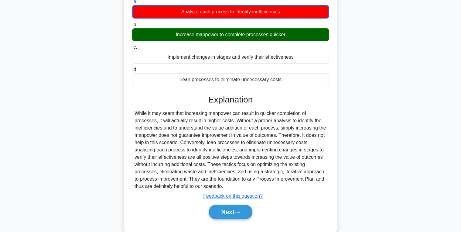
scroll to position [96, 0]
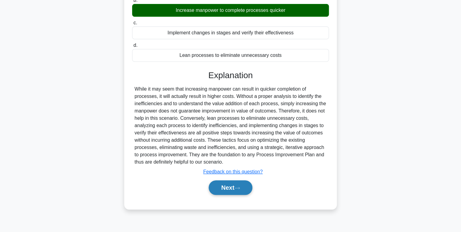
click at [231, 180] on button "Next" at bounding box center [230, 187] width 43 height 15
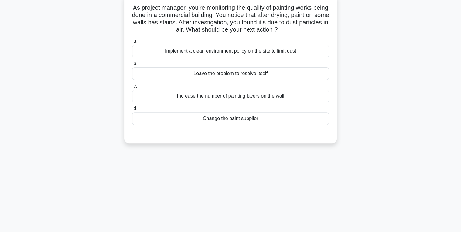
scroll to position [0, 0]
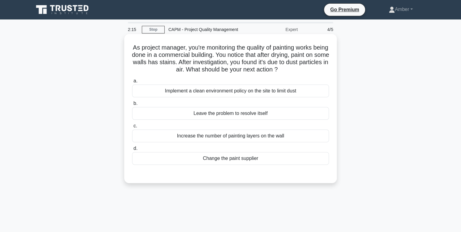
click at [215, 91] on div "Implement a clean environment policy on the site to limit dust" at bounding box center [230, 90] width 197 height 13
click at [132, 83] on input "a. Implement a clean environment policy on the site to limit dust" at bounding box center [132, 81] width 0 height 4
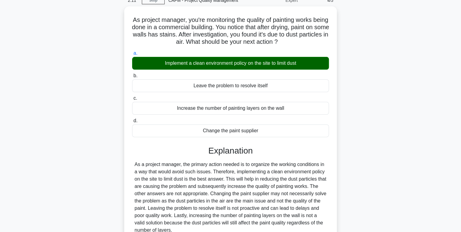
scroll to position [96, 0]
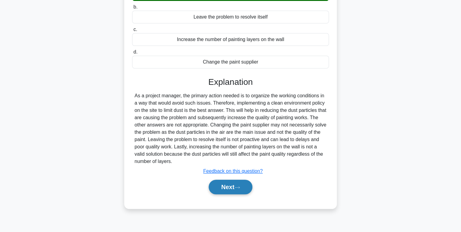
click at [222, 188] on button "Next" at bounding box center [230, 187] width 43 height 15
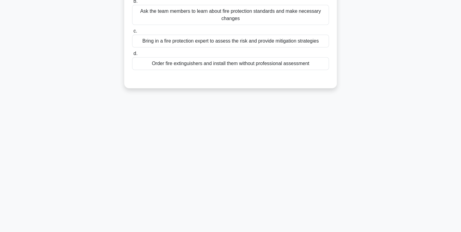
scroll to position [0, 0]
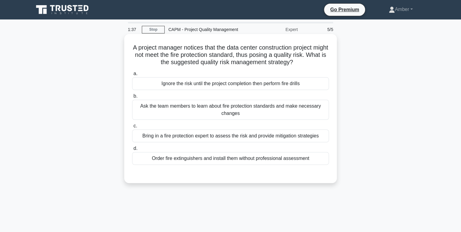
click at [198, 135] on div "Bring in a fire protection expert to assess the risk and provide mitigation str…" at bounding box center [230, 135] width 197 height 13
click at [132, 128] on input "c. Bring in a fire protection expert to assess the risk and provide mitigation …" at bounding box center [132, 126] width 0 height 4
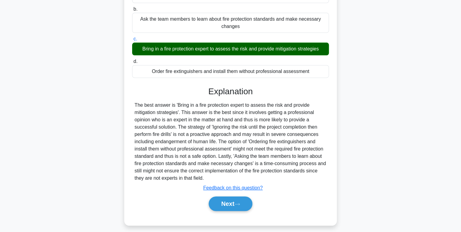
scroll to position [96, 0]
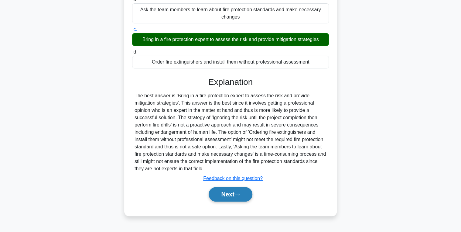
click at [229, 197] on button "Next" at bounding box center [230, 194] width 43 height 15
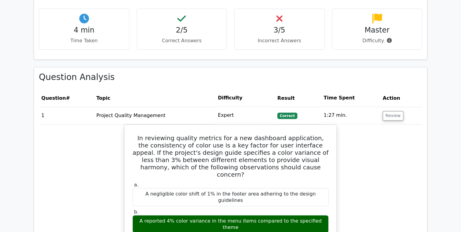
scroll to position [389, 0]
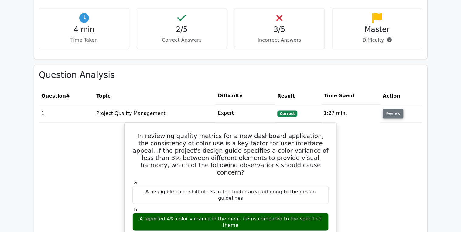
click at [390, 109] on button "Review" at bounding box center [393, 113] width 21 height 9
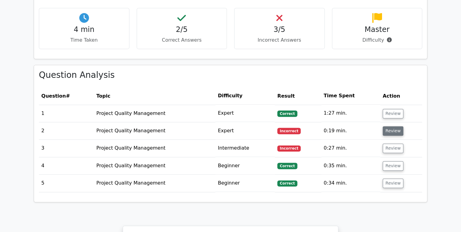
click at [390, 126] on button "Review" at bounding box center [393, 130] width 21 height 9
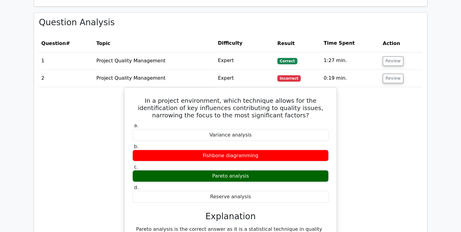
scroll to position [438, 0]
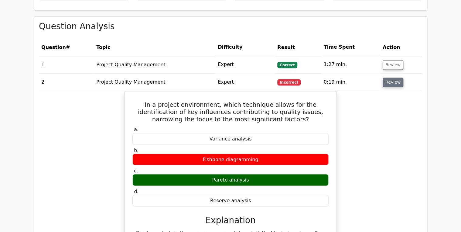
click at [391, 77] on button "Review" at bounding box center [393, 81] width 21 height 9
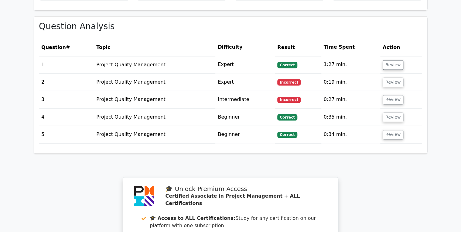
click at [385, 91] on td "Review" at bounding box center [401, 99] width 42 height 17
click at [390, 95] on button "Review" at bounding box center [393, 99] width 21 height 9
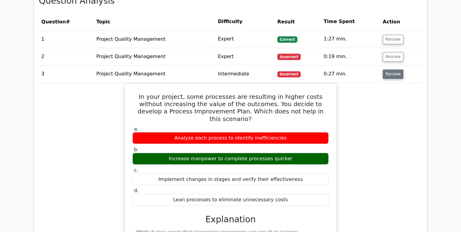
scroll to position [462, 0]
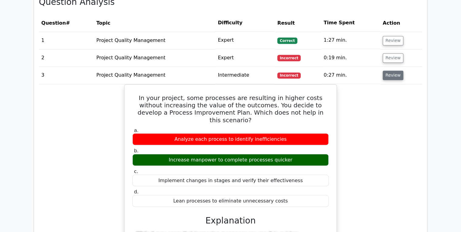
click at [389, 71] on button "Review" at bounding box center [393, 75] width 21 height 9
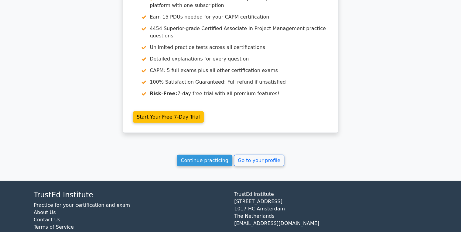
scroll to position [662, 0]
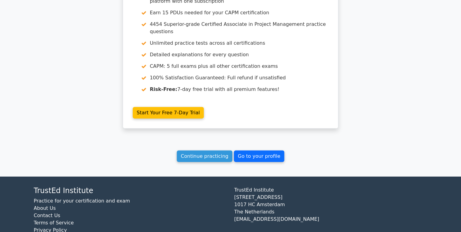
click at [244, 150] on link "Go to your profile" at bounding box center [259, 156] width 50 height 12
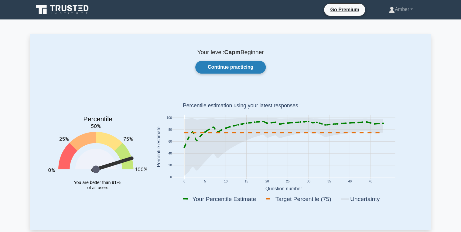
click at [218, 67] on link "Continue practicing" at bounding box center [230, 67] width 71 height 13
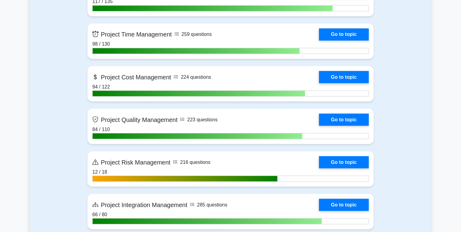
scroll to position [511, 0]
